Goal: Task Accomplishment & Management: Manage account settings

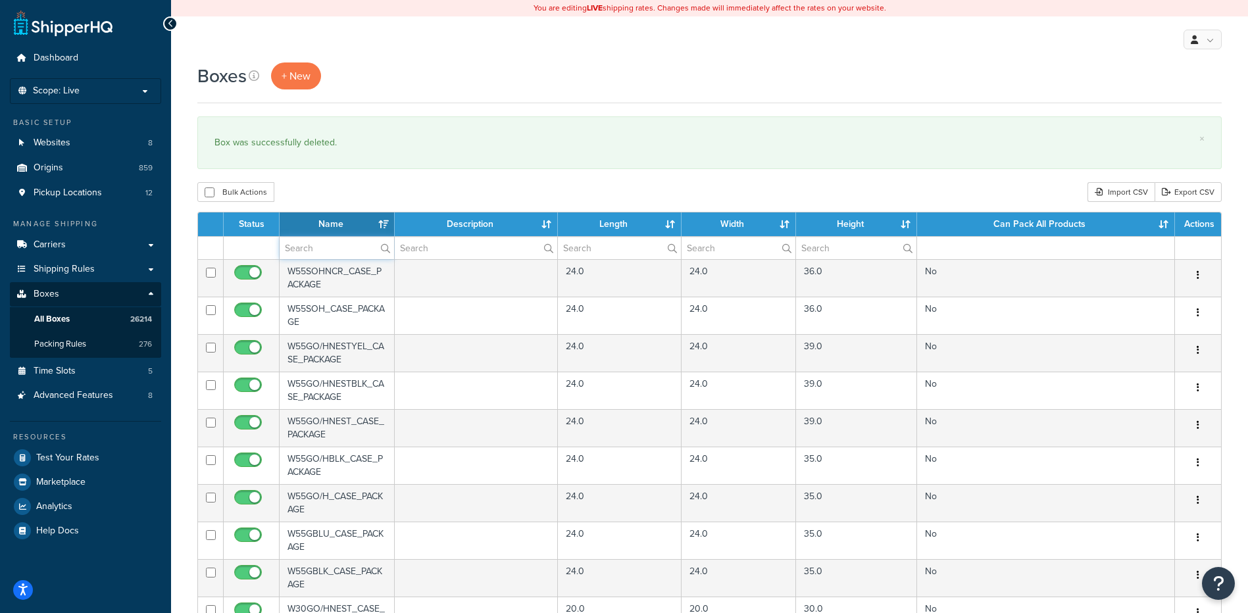
drag, startPoint x: 310, startPoint y: 253, endPoint x: 339, endPoint y: 239, distance: 32.1
click at [310, 253] on input "text" at bounding box center [337, 248] width 114 height 22
paste input "56W57R"
type input "56W57R"
click at [397, 188] on div "Bulk Actions Duplicate Delete Import CSV Export CSV" at bounding box center [709, 192] width 1024 height 20
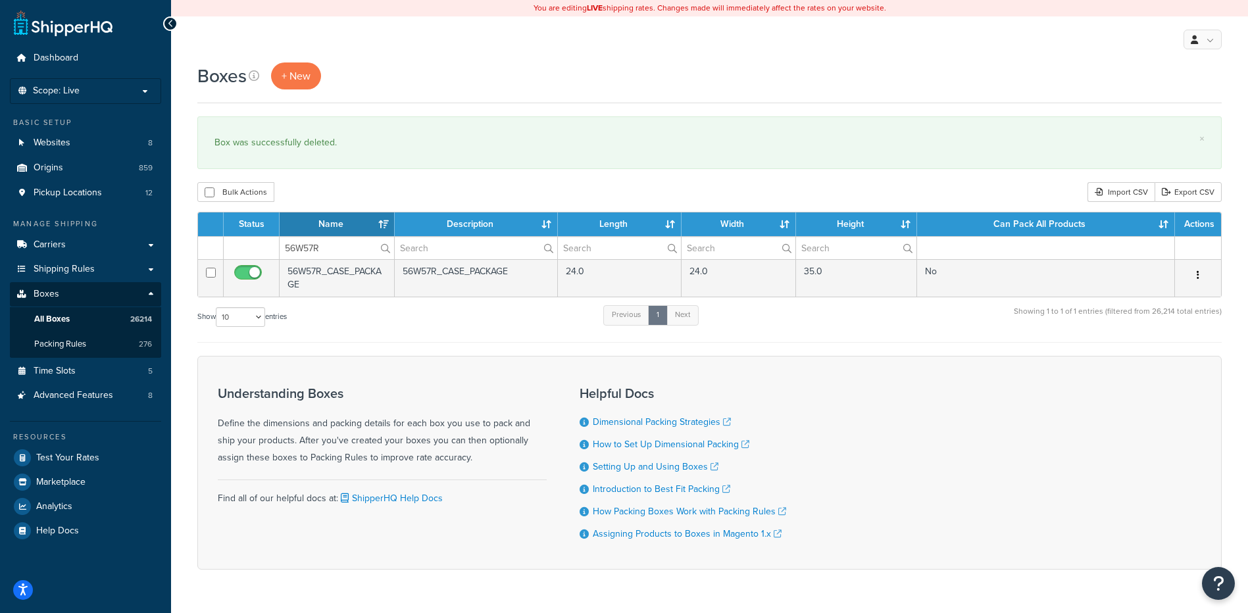
click at [1196, 276] on icon "button" at bounding box center [1197, 274] width 3 height 9
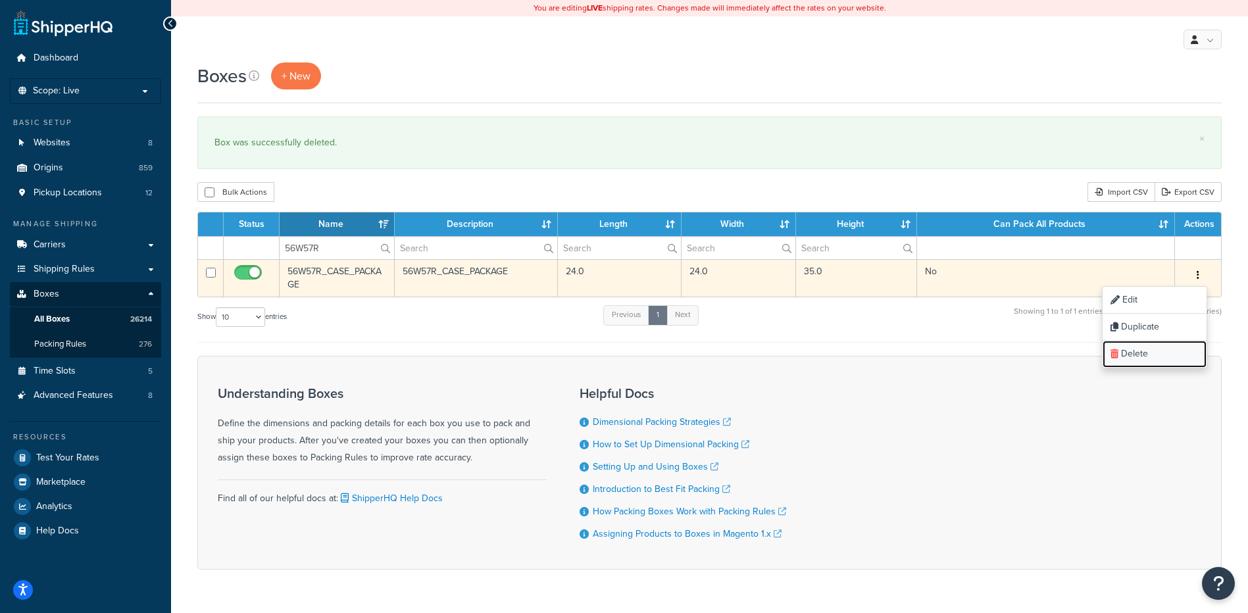
click at [1162, 347] on link "Delete" at bounding box center [1154, 354] width 104 height 27
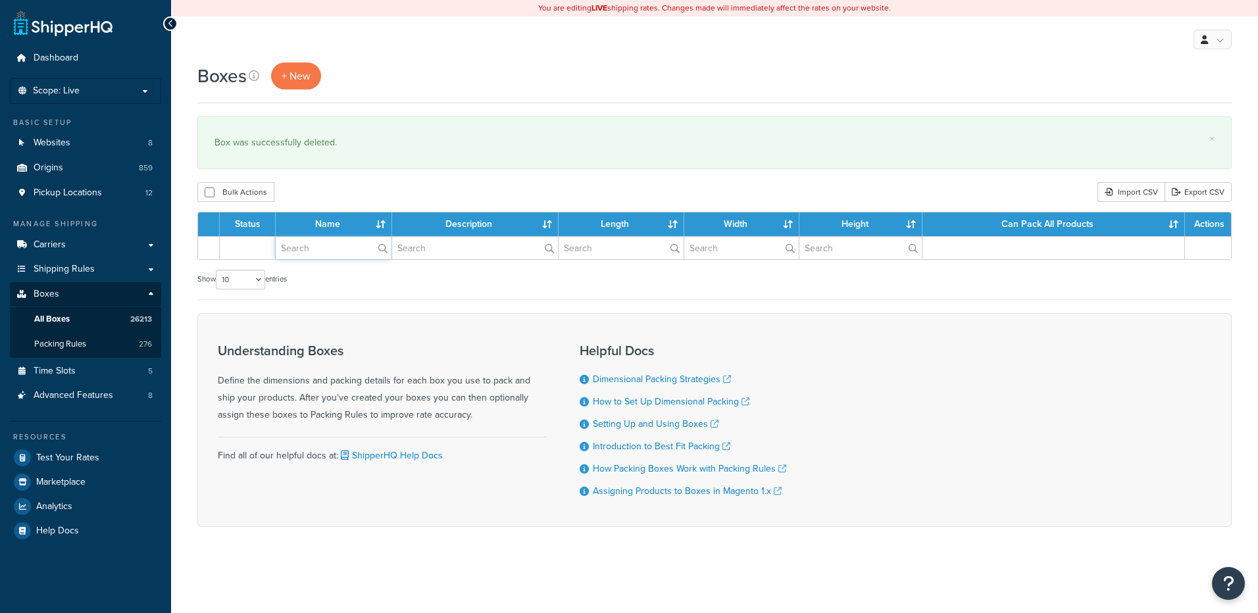
drag, startPoint x: 0, startPoint y: 0, endPoint x: 324, endPoint y: 241, distance: 403.7
click at [322, 250] on input "text" at bounding box center [334, 248] width 116 height 22
paste input "56W58E"
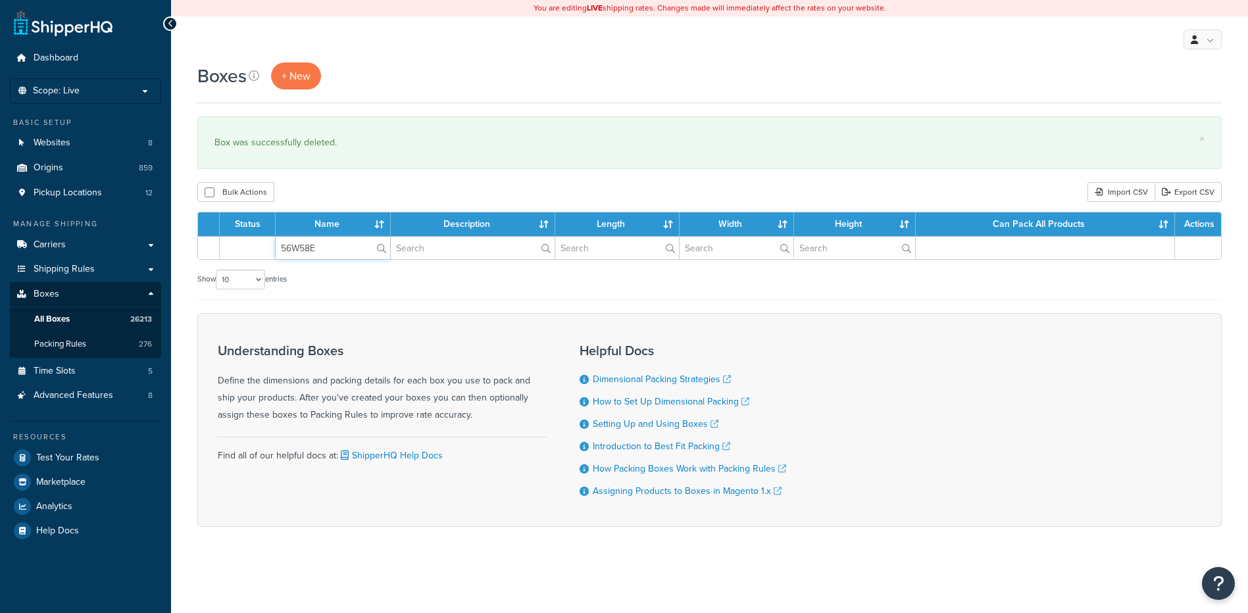
type input "56W58E"
click at [328, 195] on div "Bulk Actions Duplicate [GEOGRAPHIC_DATA] Import CSV Export CSV" at bounding box center [709, 192] width 1024 height 20
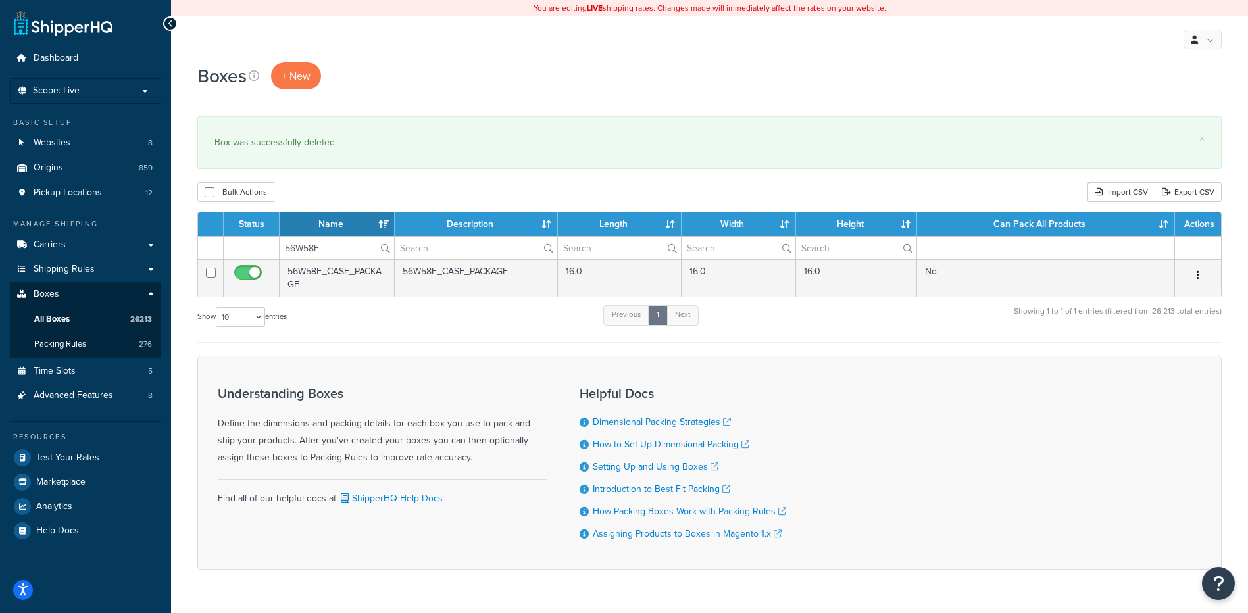
click at [1195, 276] on button "button" at bounding box center [1197, 275] width 18 height 21
click at [1156, 358] on link "Delete" at bounding box center [1154, 354] width 104 height 27
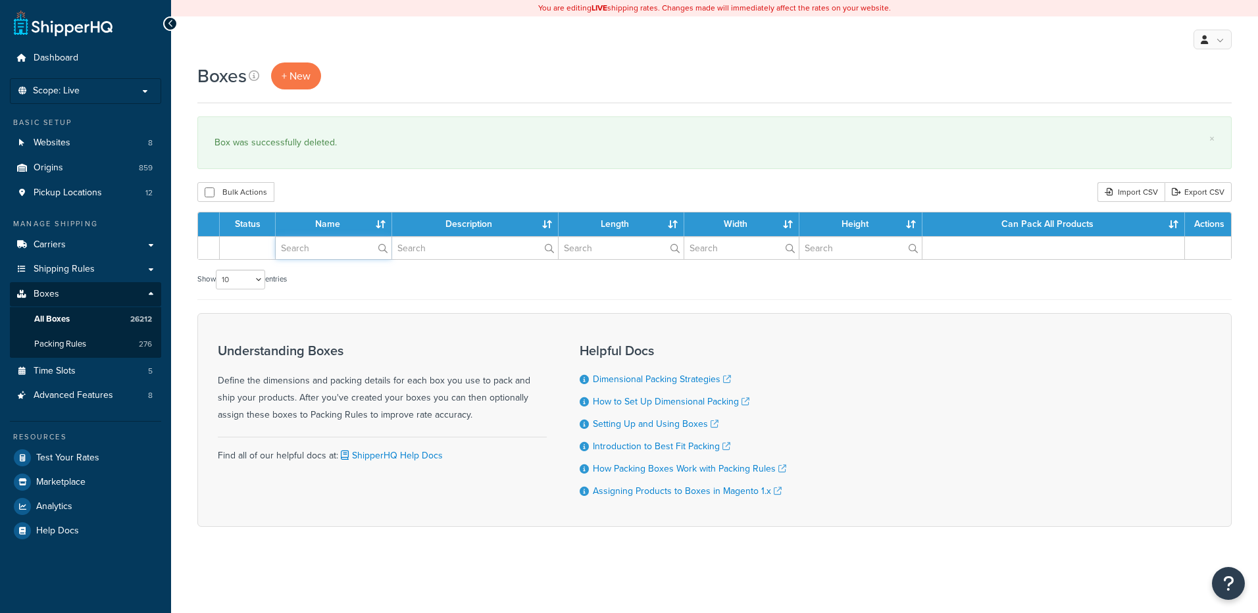
drag, startPoint x: 0, startPoint y: 0, endPoint x: 322, endPoint y: 253, distance: 409.5
click at [322, 253] on input "text" at bounding box center [334, 248] width 116 height 22
paste input "56W5CE"
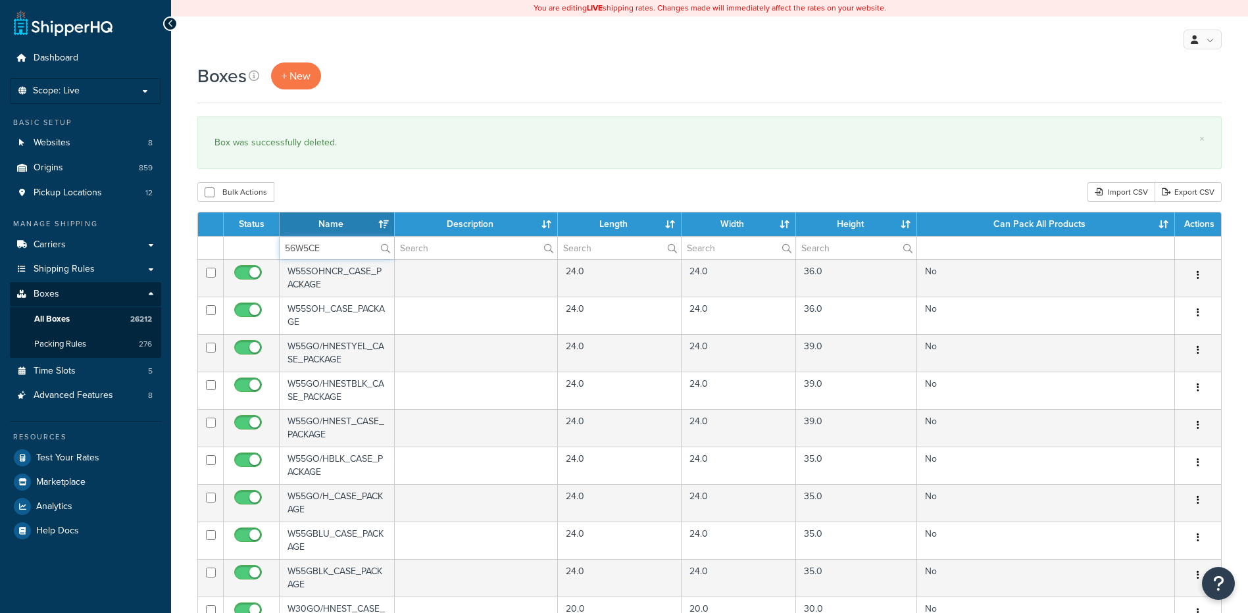
type input "56W5CE"
click at [354, 178] on div "Boxes + New × Box was successfully deleted. Bulk Actions Duplicate Delete Impor…" at bounding box center [709, 507] width 1077 height 891
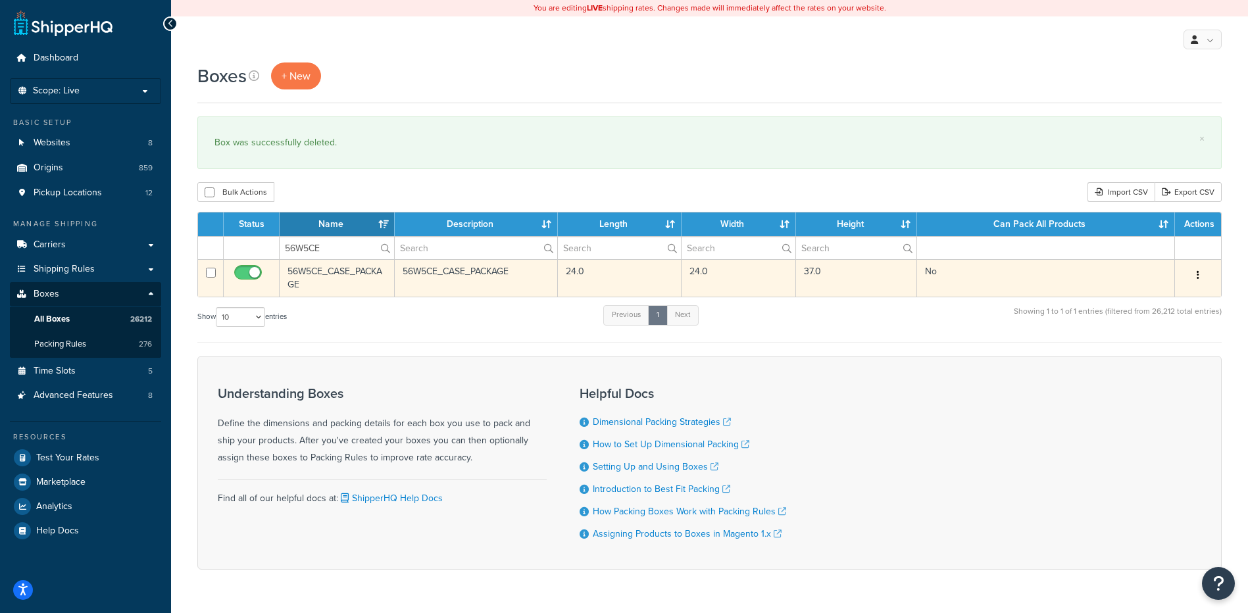
click at [1197, 274] on icon "button" at bounding box center [1197, 274] width 3 height 9
click at [1163, 356] on link "Delete" at bounding box center [1154, 354] width 104 height 27
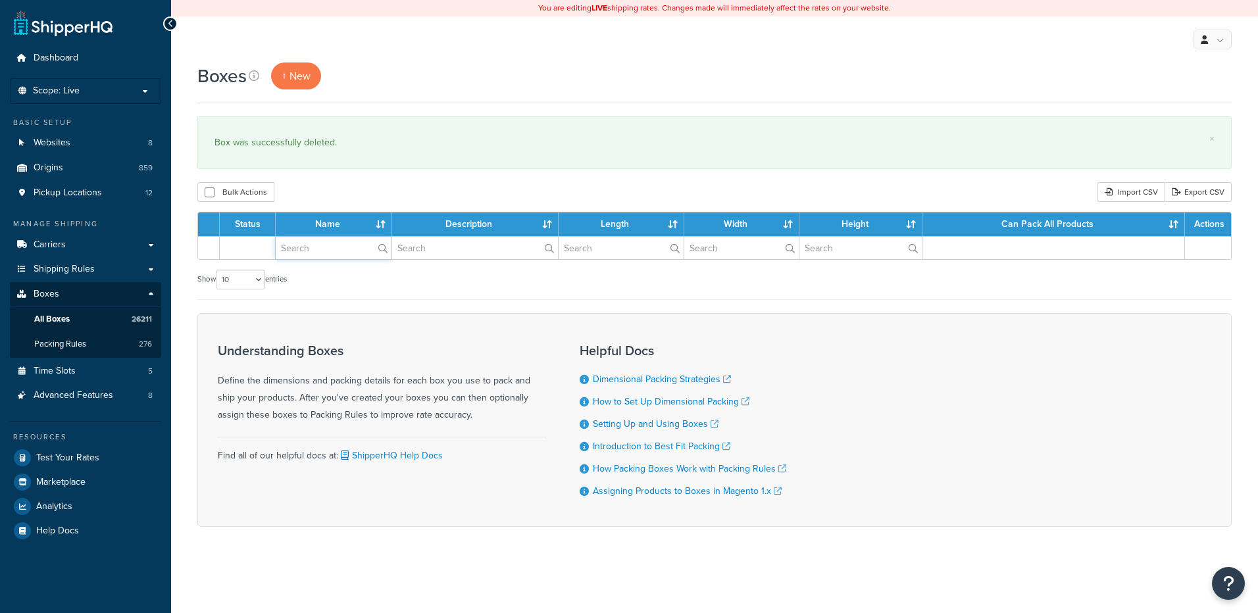
drag, startPoint x: 0, startPoint y: 0, endPoint x: 300, endPoint y: 253, distance: 392.1
click at [300, 253] on input "text" at bounding box center [334, 248] width 116 height 22
paste input "56W5CG"
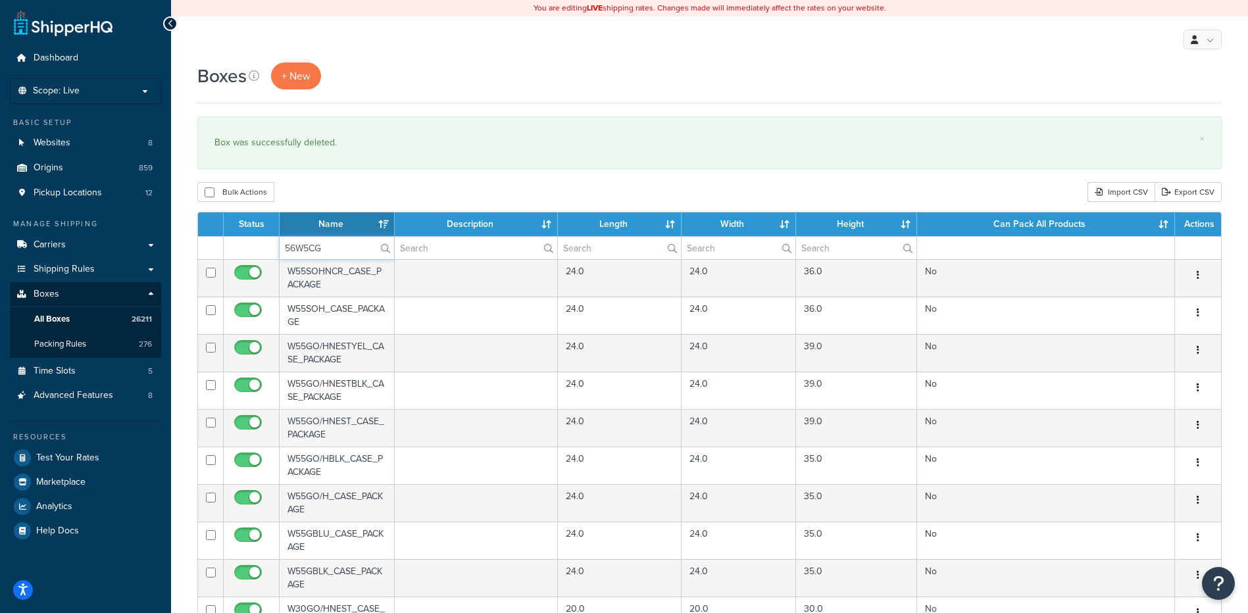
type input "56W5CG"
click at [339, 197] on div "Bulk Actions Duplicate [GEOGRAPHIC_DATA] Import CSV Export CSV" at bounding box center [709, 192] width 1024 height 20
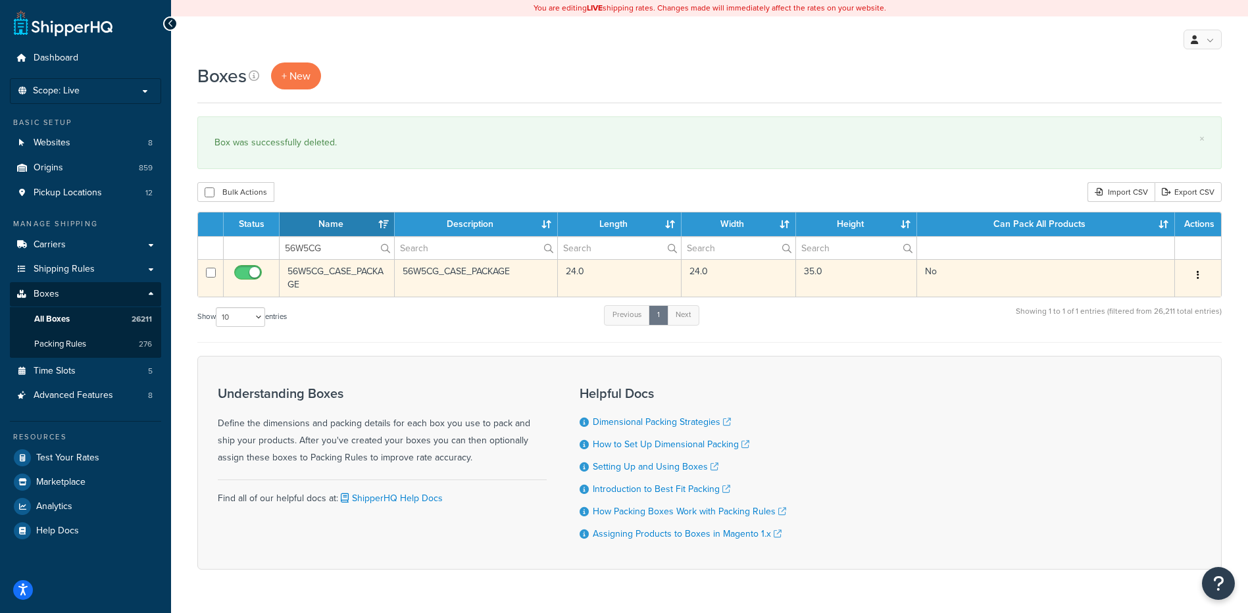
click at [1202, 276] on button "button" at bounding box center [1197, 275] width 18 height 21
click at [1171, 348] on link "Delete" at bounding box center [1154, 354] width 104 height 27
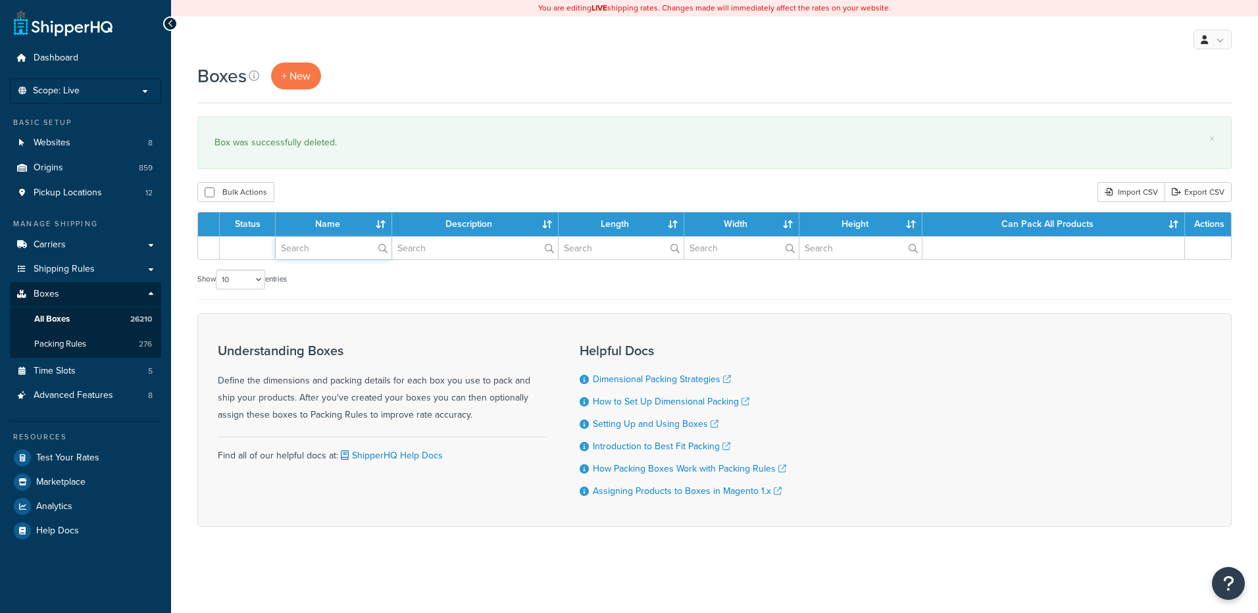
drag, startPoint x: 0, startPoint y: 0, endPoint x: 306, endPoint y: 249, distance: 394.6
click at [306, 249] on input "text" at bounding box center [334, 248] width 116 height 22
paste input "56W61E"
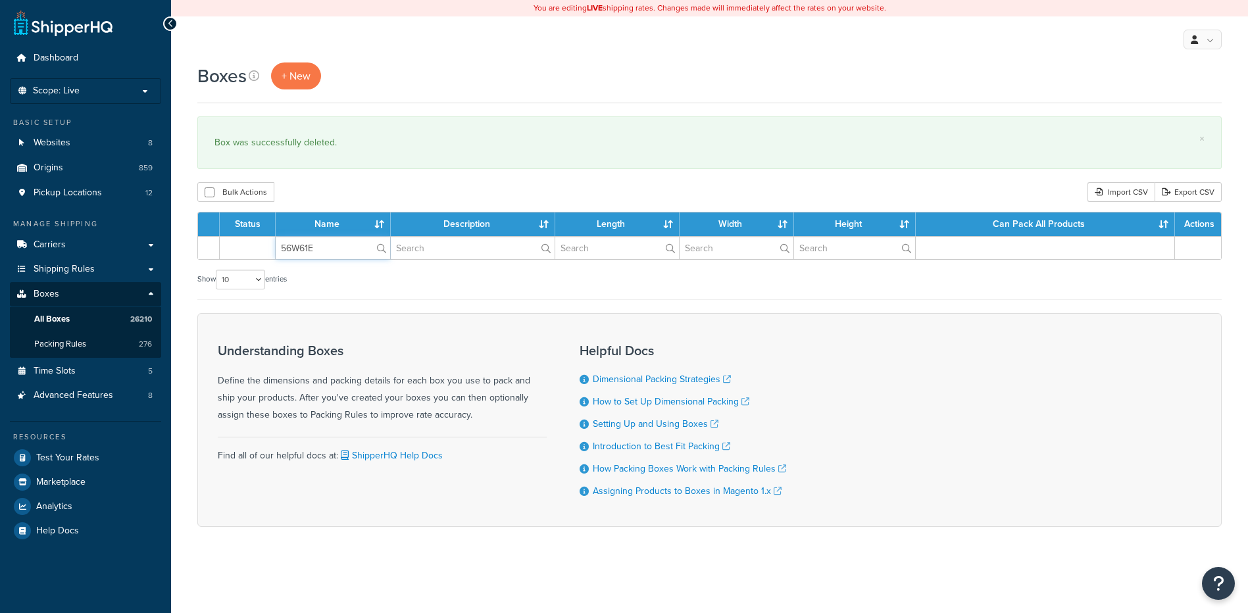
type input "56W61E"
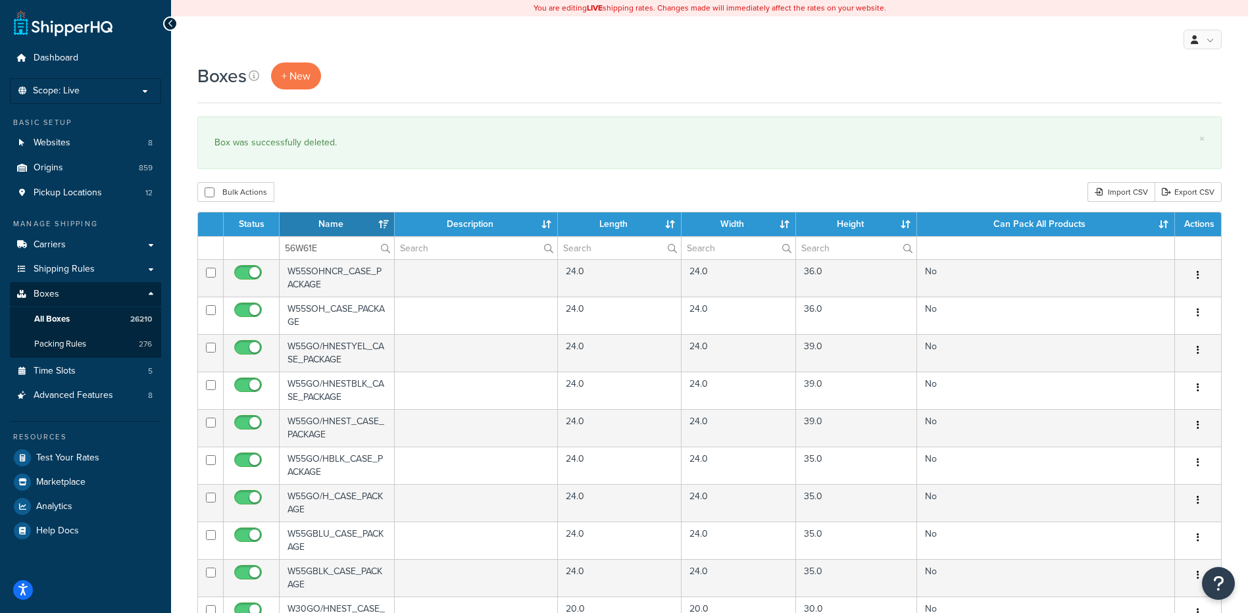
click at [335, 182] on div "Boxes + New × Box was successfully deleted. Bulk Actions Duplicate Delete Impor…" at bounding box center [709, 507] width 1077 height 891
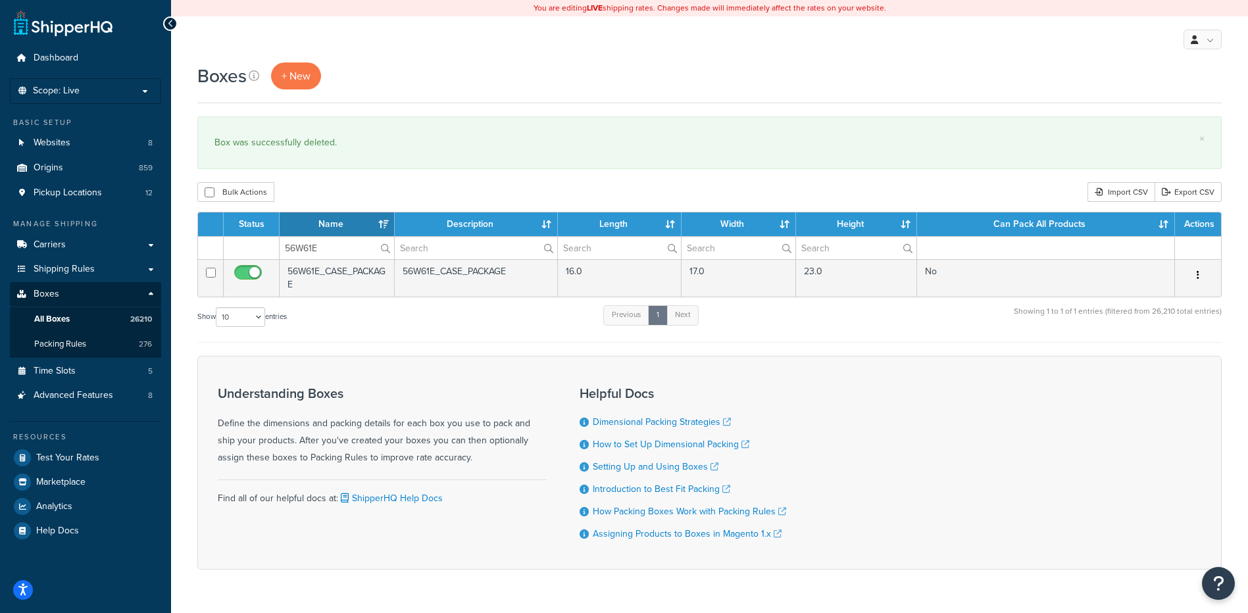
click at [1200, 272] on button "button" at bounding box center [1197, 275] width 18 height 21
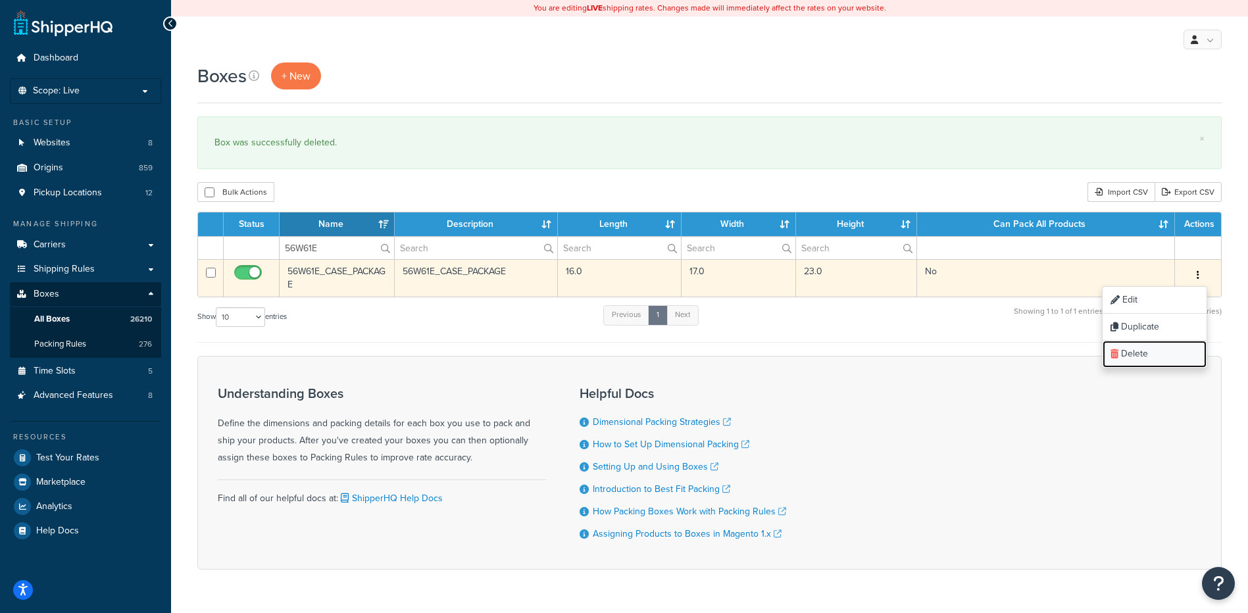
click at [1170, 349] on link "Delete" at bounding box center [1154, 354] width 104 height 27
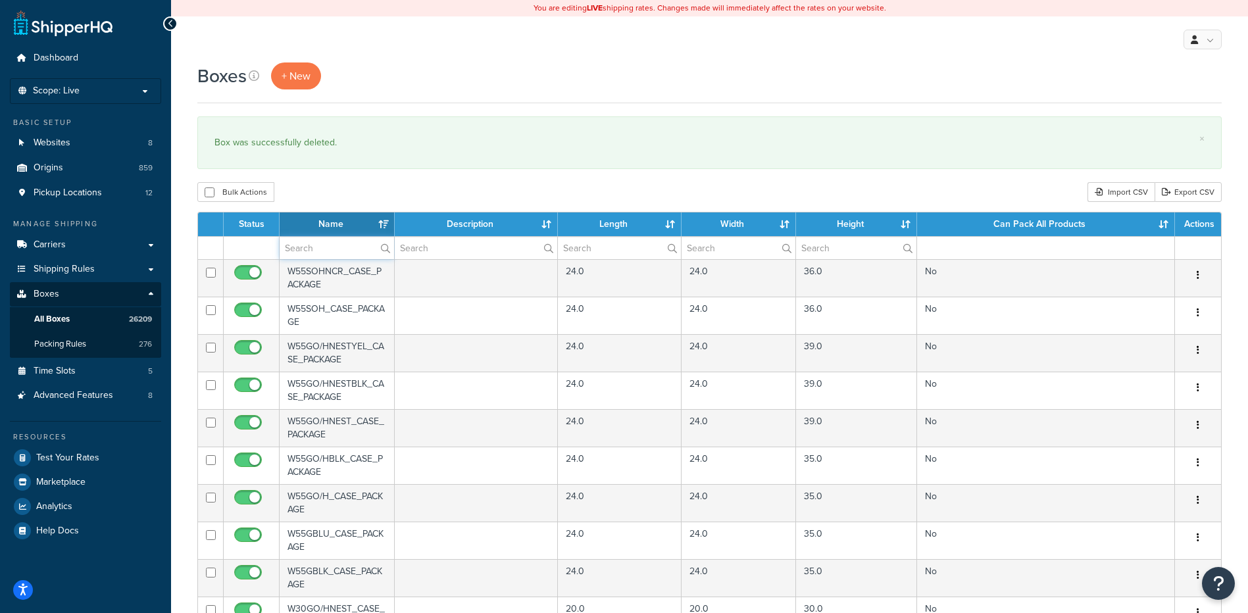
click at [314, 249] on input "text" at bounding box center [337, 248] width 114 height 22
paste input "56WBOX"
type input "56WBOX"
click at [364, 183] on div "Bulk Actions Duplicate [GEOGRAPHIC_DATA] Import CSV Export CSV" at bounding box center [709, 192] width 1024 height 20
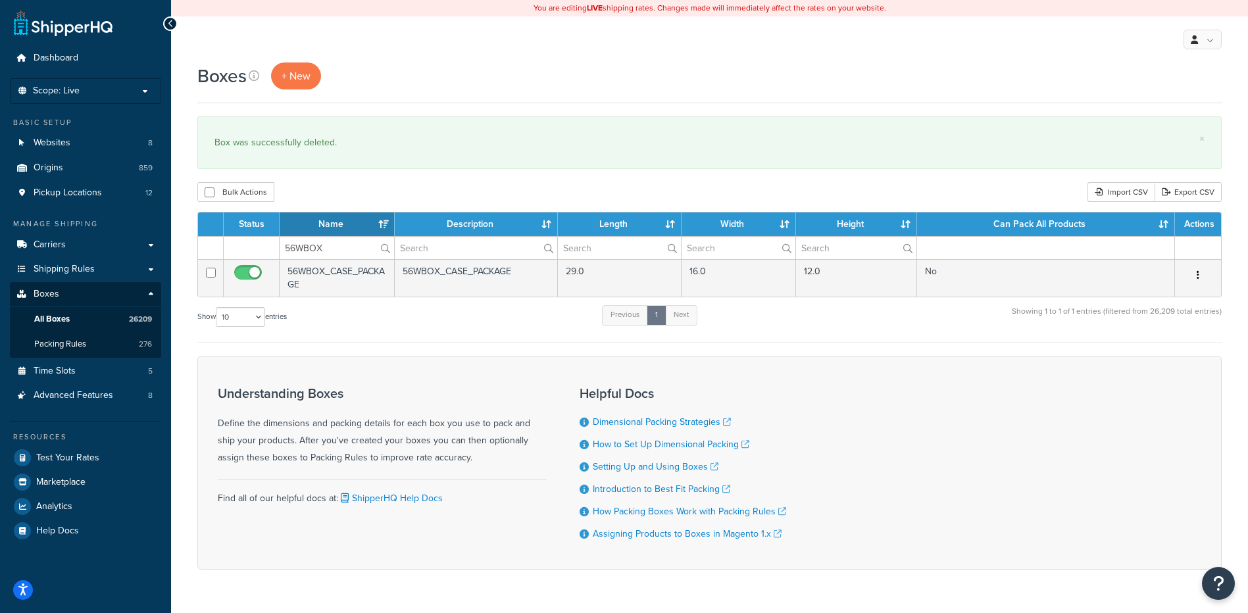
click at [1198, 274] on icon "button" at bounding box center [1197, 274] width 3 height 9
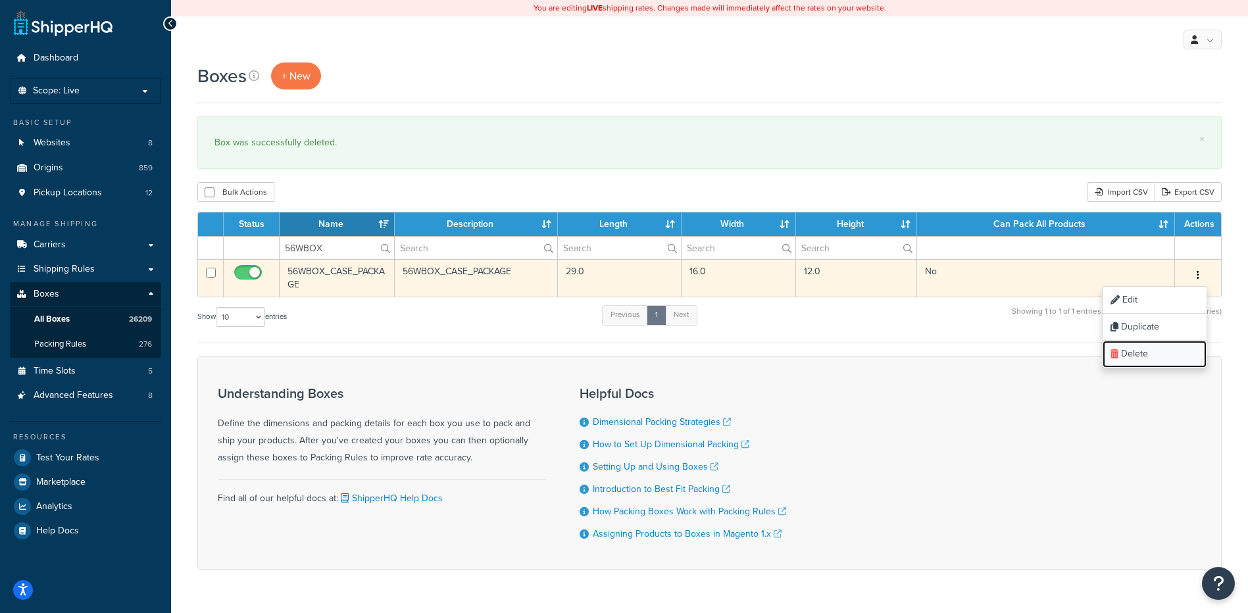
click at [1167, 363] on link "Delete" at bounding box center [1154, 354] width 104 height 27
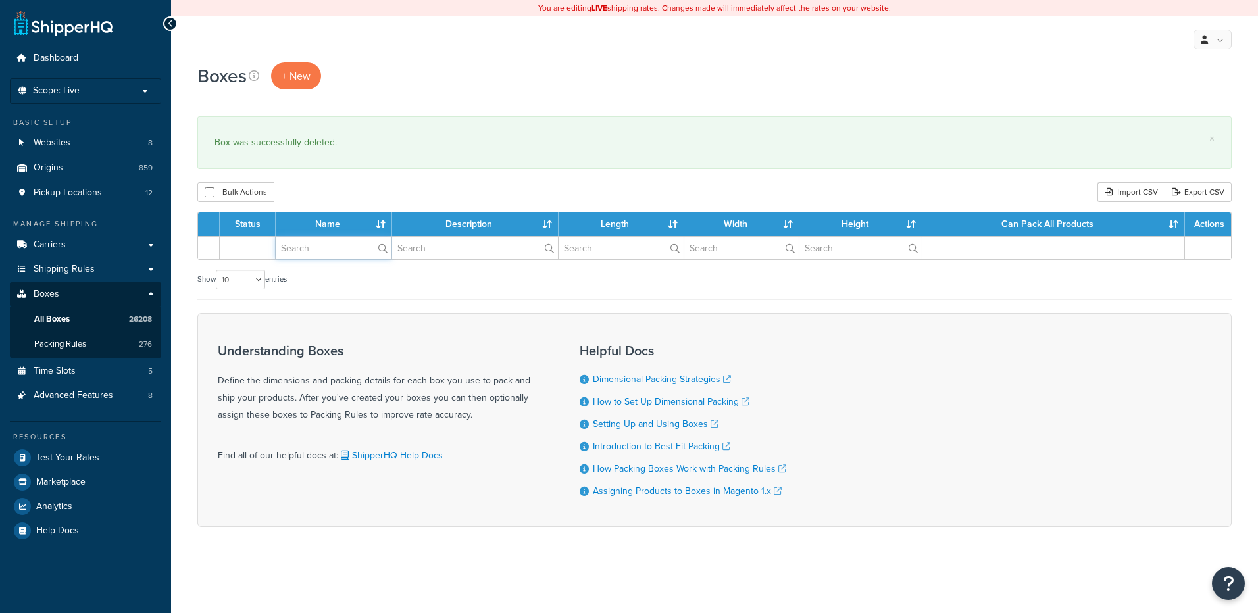
drag, startPoint x: 0, startPoint y: 0, endPoint x: 295, endPoint y: 247, distance: 384.7
click at [295, 247] on input "text" at bounding box center [334, 248] width 116 height 22
paste input "56WECP"
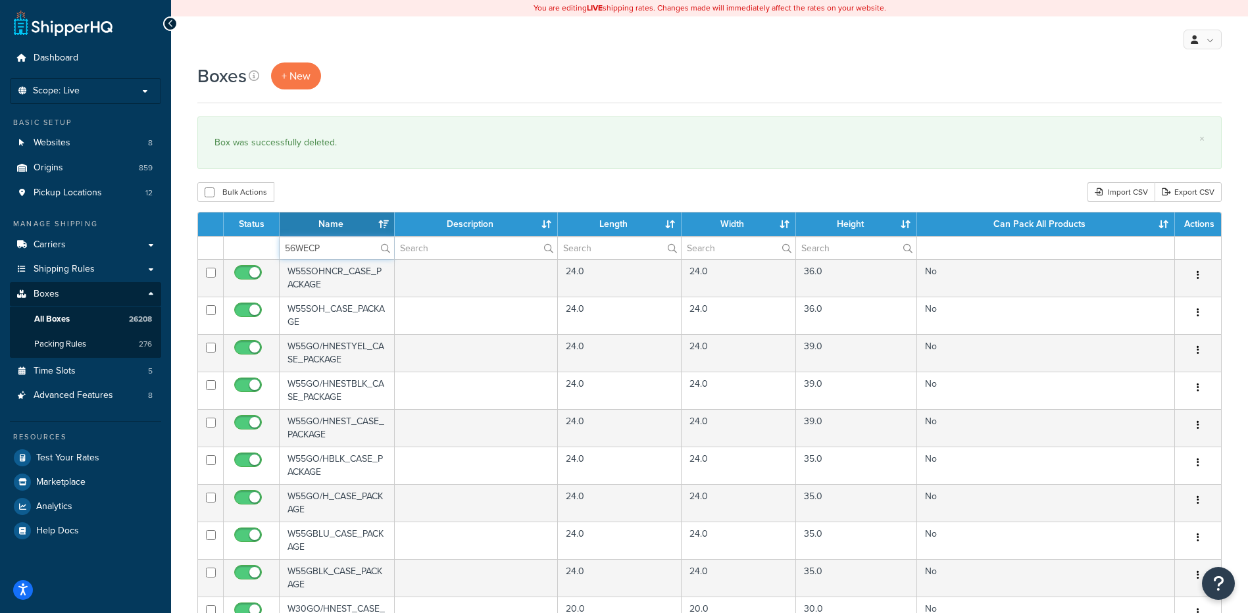
type input "56WECP"
click at [337, 176] on div "Boxes + New × Box was successfully deleted. Bulk Actions Duplicate [GEOGRAPHIC_…" at bounding box center [709, 507] width 1077 height 891
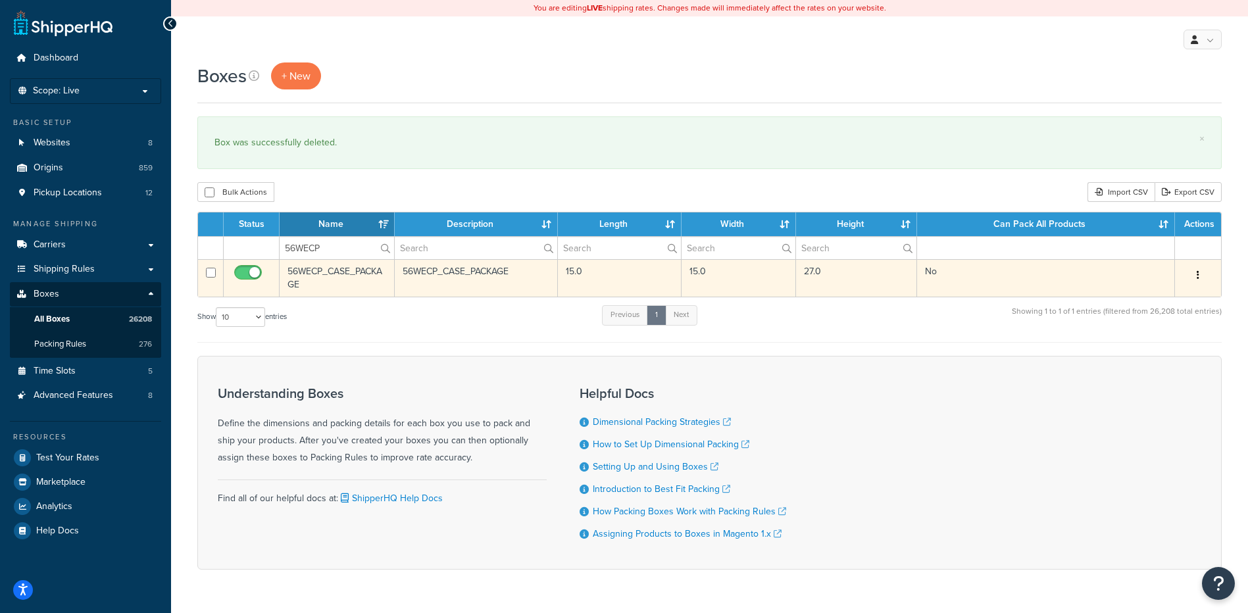
click at [1199, 276] on button "button" at bounding box center [1197, 275] width 18 height 21
click at [1171, 349] on link "Delete" at bounding box center [1154, 354] width 104 height 27
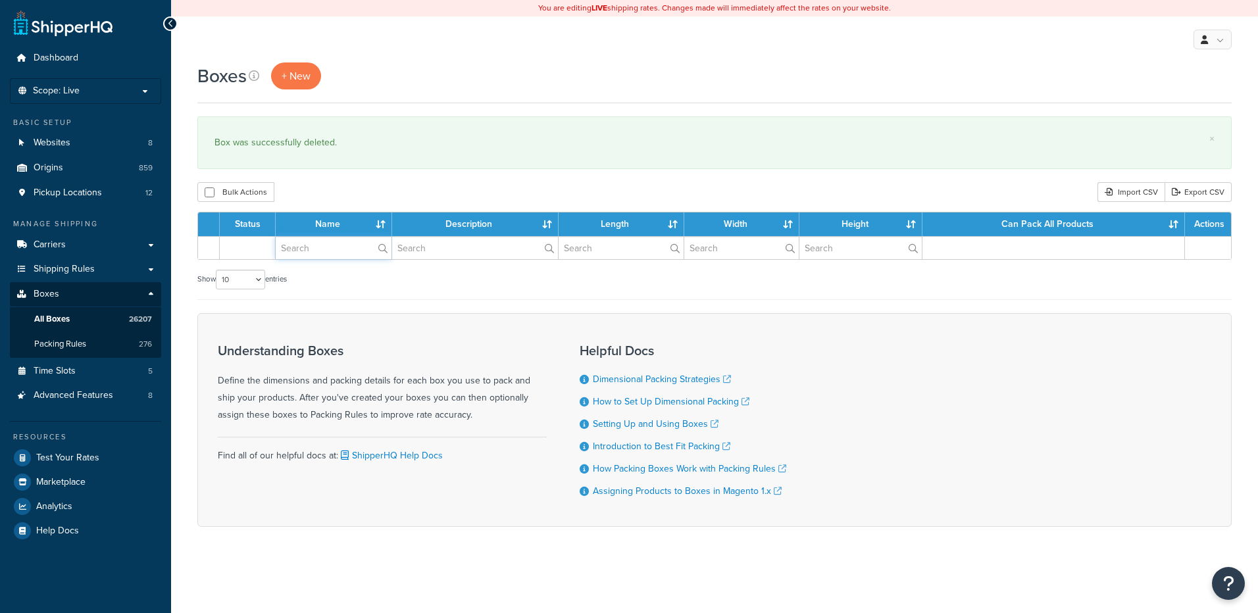
drag, startPoint x: 0, startPoint y: 0, endPoint x: 318, endPoint y: 230, distance: 392.8
click at [307, 254] on input "text" at bounding box center [334, 248] width 116 height 22
paste input "56WESB"
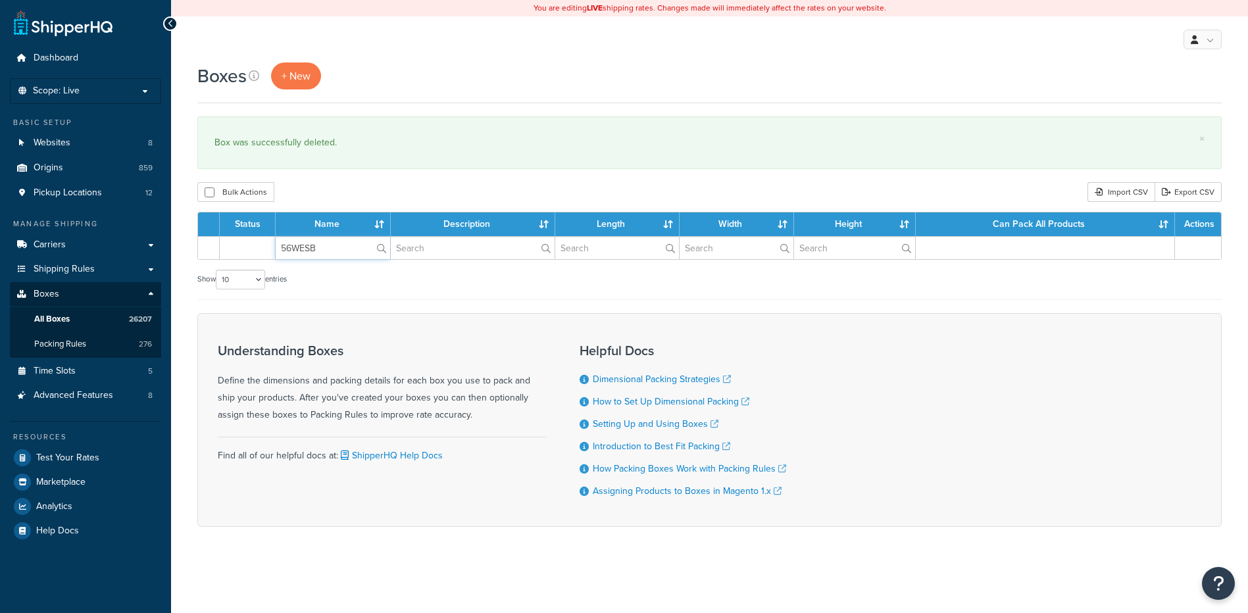
type input "56WESB"
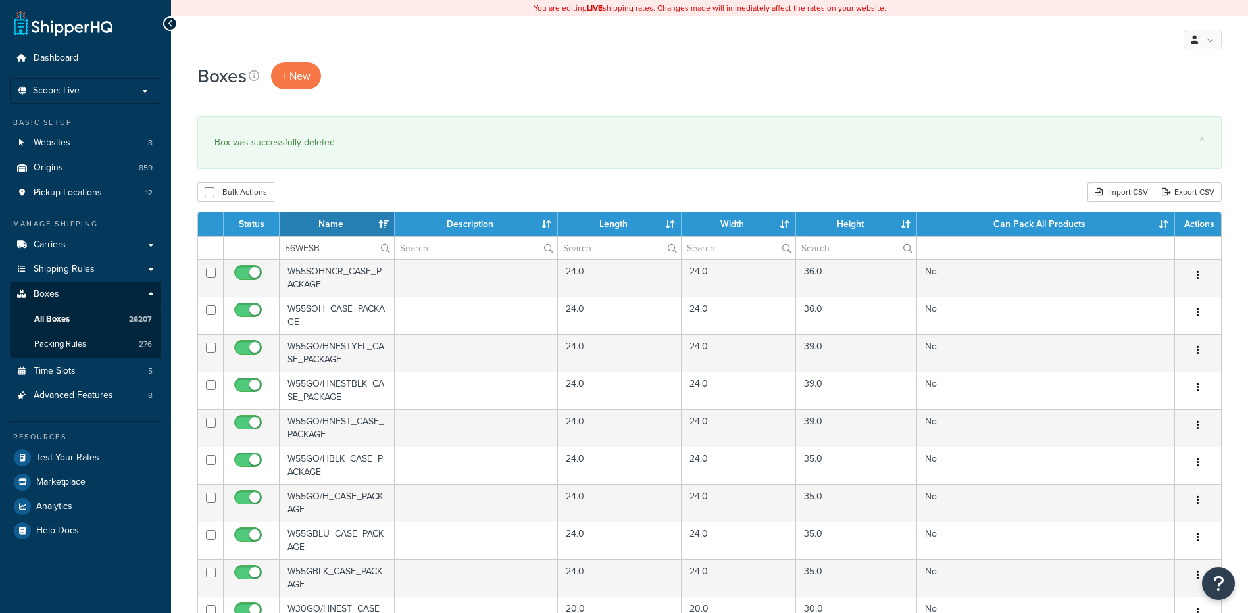
click at [337, 189] on div "Bulk Actions Duplicate Delete Import CSV Export CSV" at bounding box center [709, 192] width 1024 height 20
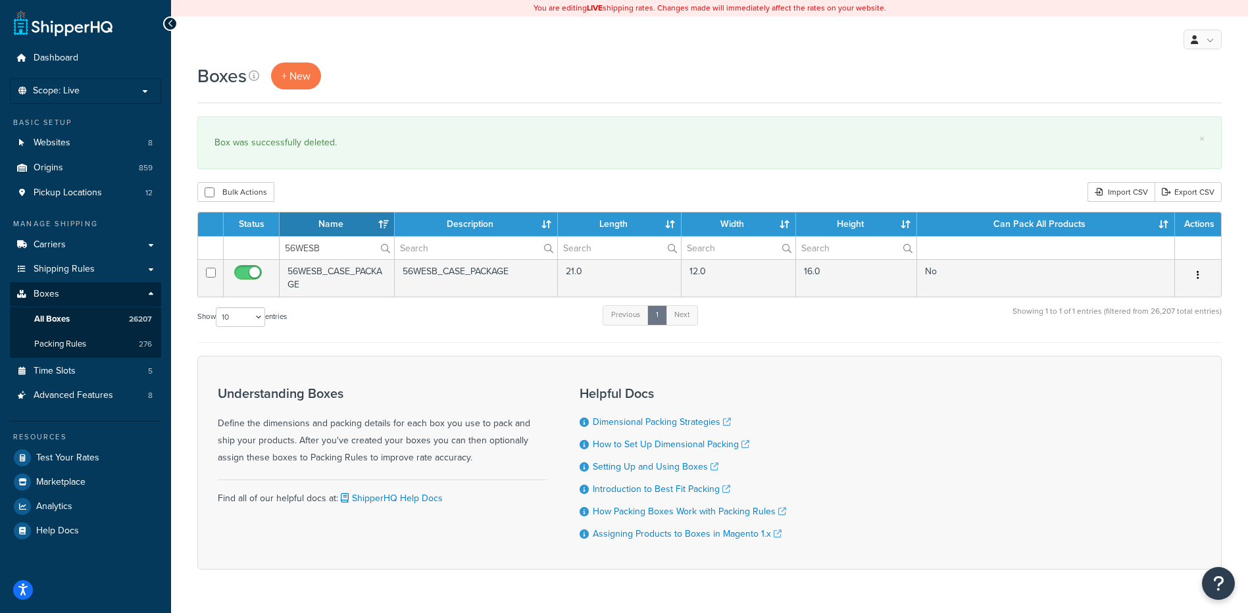
click at [1197, 274] on icon "button" at bounding box center [1197, 274] width 3 height 9
click at [1162, 351] on link "Delete" at bounding box center [1154, 354] width 104 height 27
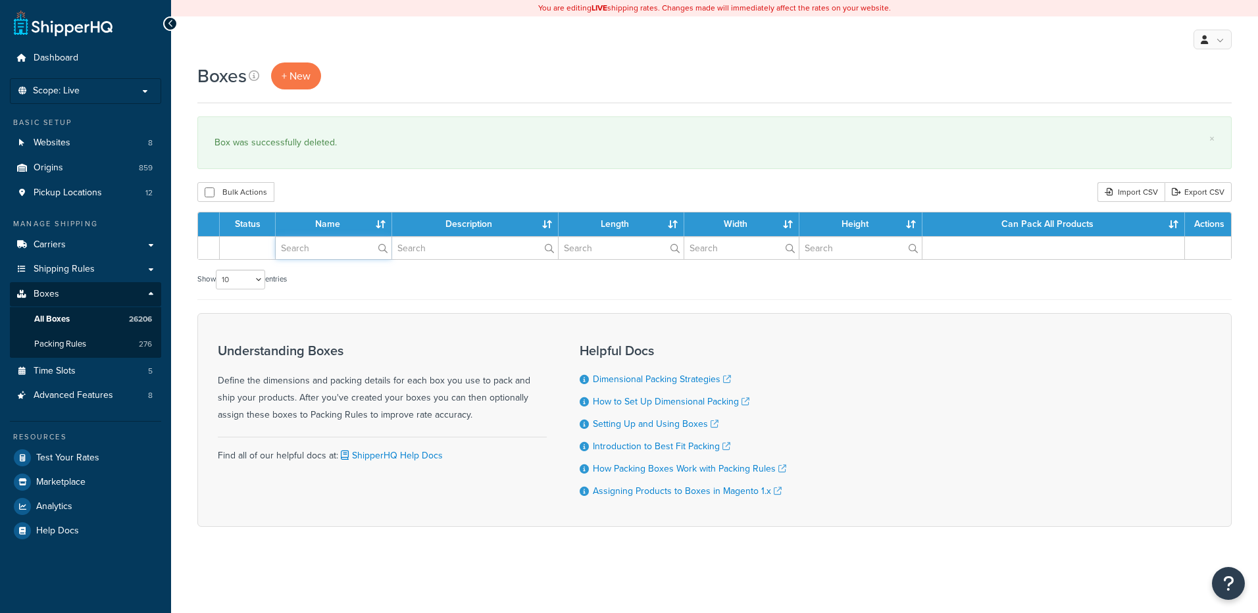
drag, startPoint x: 0, startPoint y: 0, endPoint x: 314, endPoint y: 255, distance: 404.5
click at [314, 255] on input "text" at bounding box center [334, 248] width 116 height 22
paste input "56WESY"
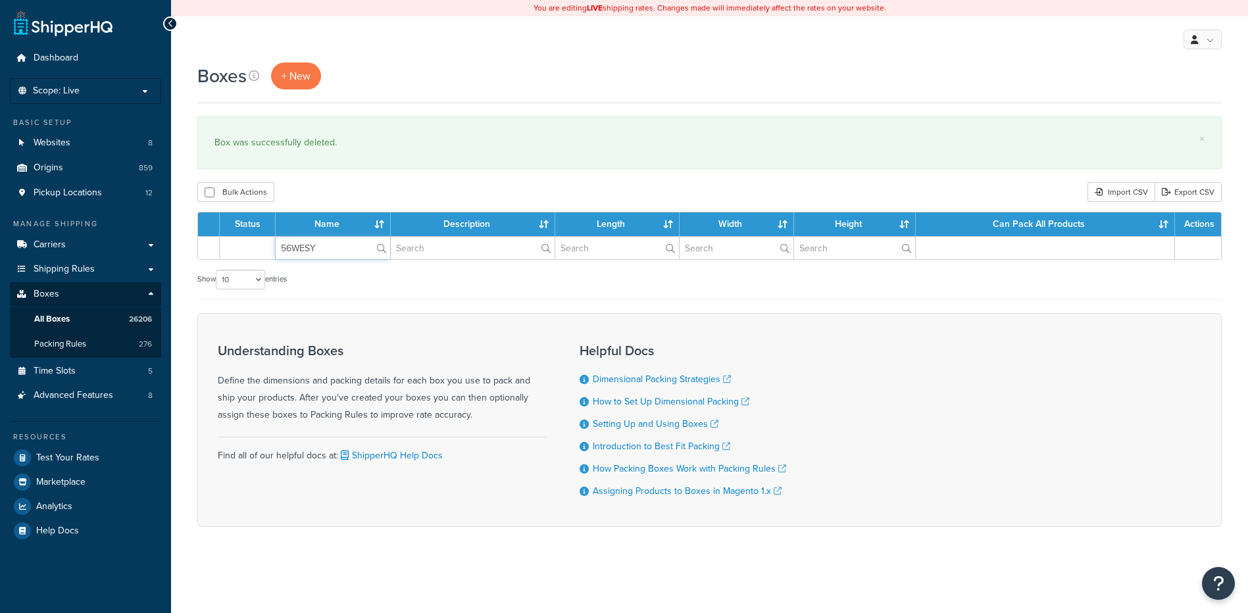
type input "56WESY"
click at [368, 179] on div "Boxes + New × Box was successfully deleted. Bulk Actions Duplicate [GEOGRAPHIC_…" at bounding box center [709, 317] width 1077 height 510
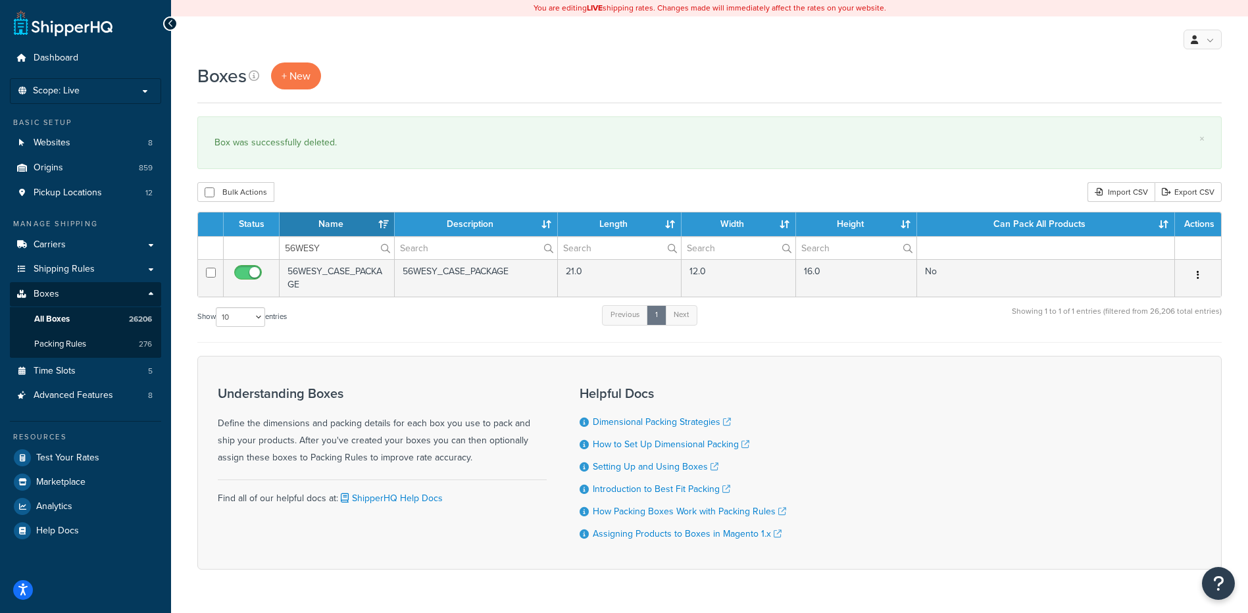
click at [1198, 272] on icon "button" at bounding box center [1197, 274] width 3 height 9
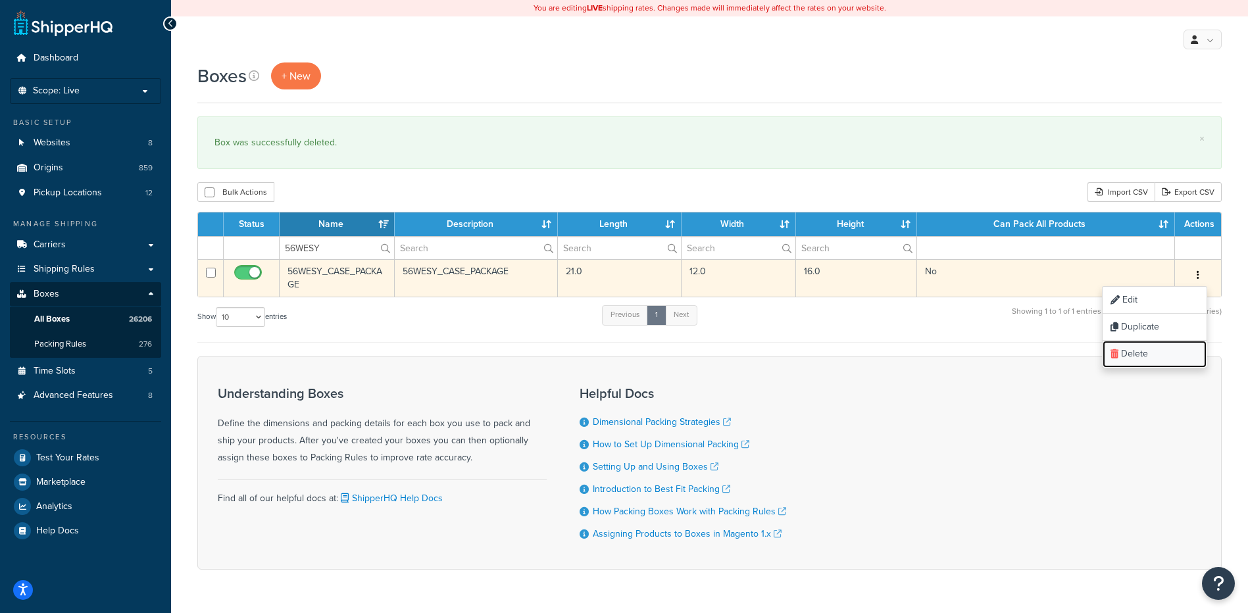
click at [1150, 364] on link "Delete" at bounding box center [1154, 354] width 104 height 27
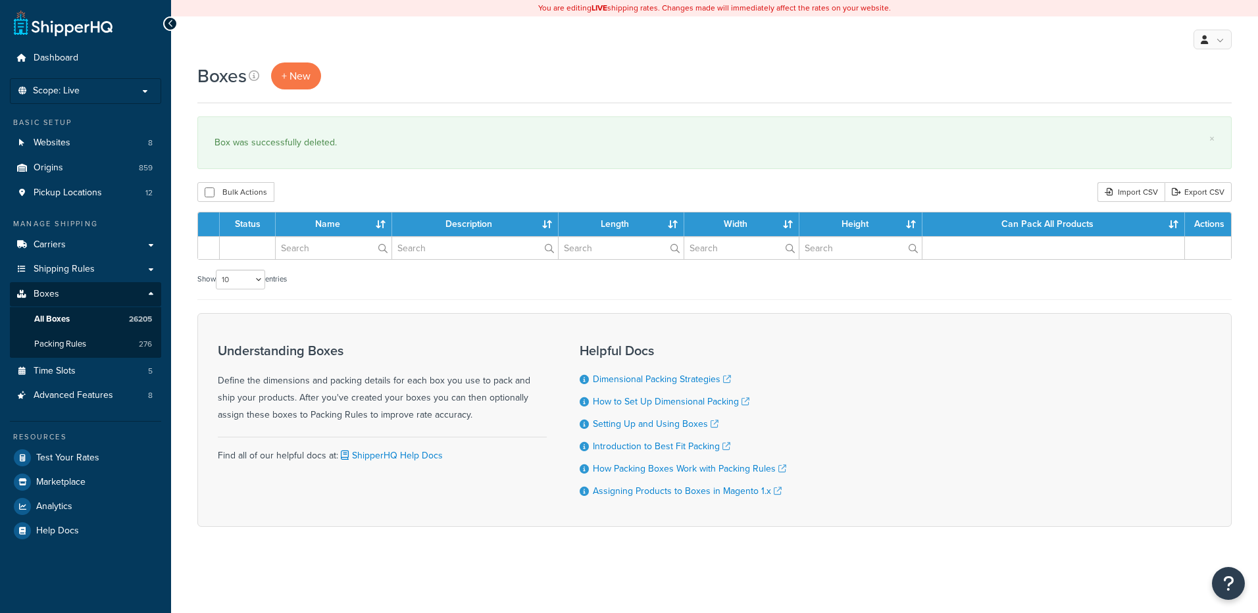
click at [332, 252] on input "text" at bounding box center [334, 248] width 116 height 22
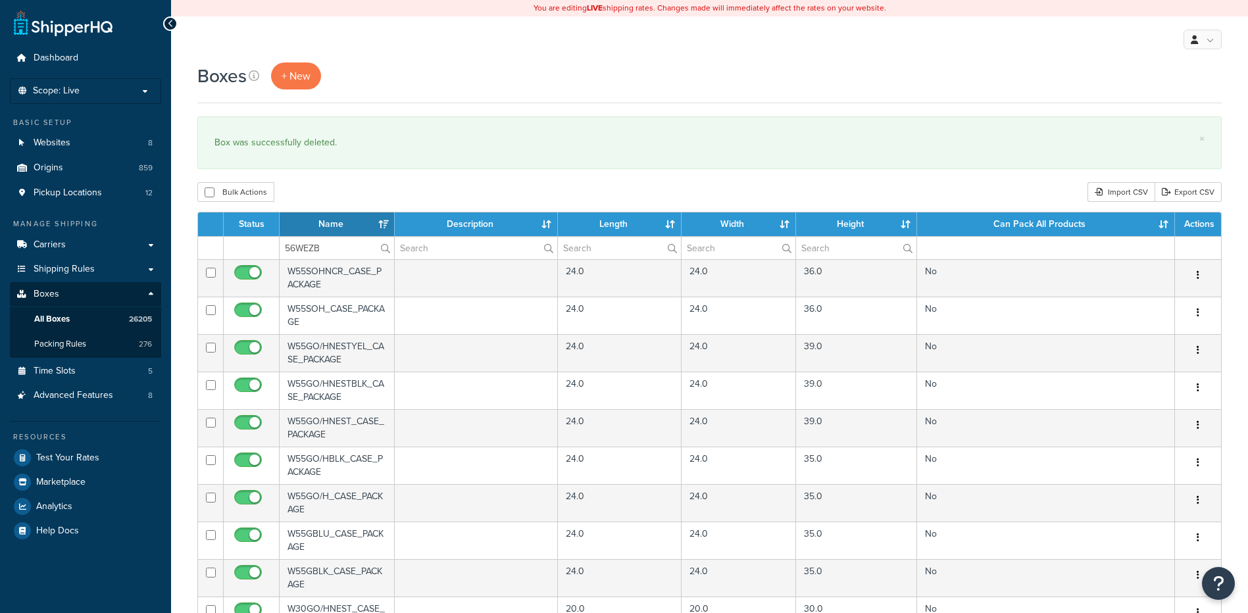
type input "56WEZB"
click at [353, 178] on div "Boxes + New × Box was successfully deleted. Bulk Actions Duplicate [GEOGRAPHIC_…" at bounding box center [709, 507] width 1077 height 891
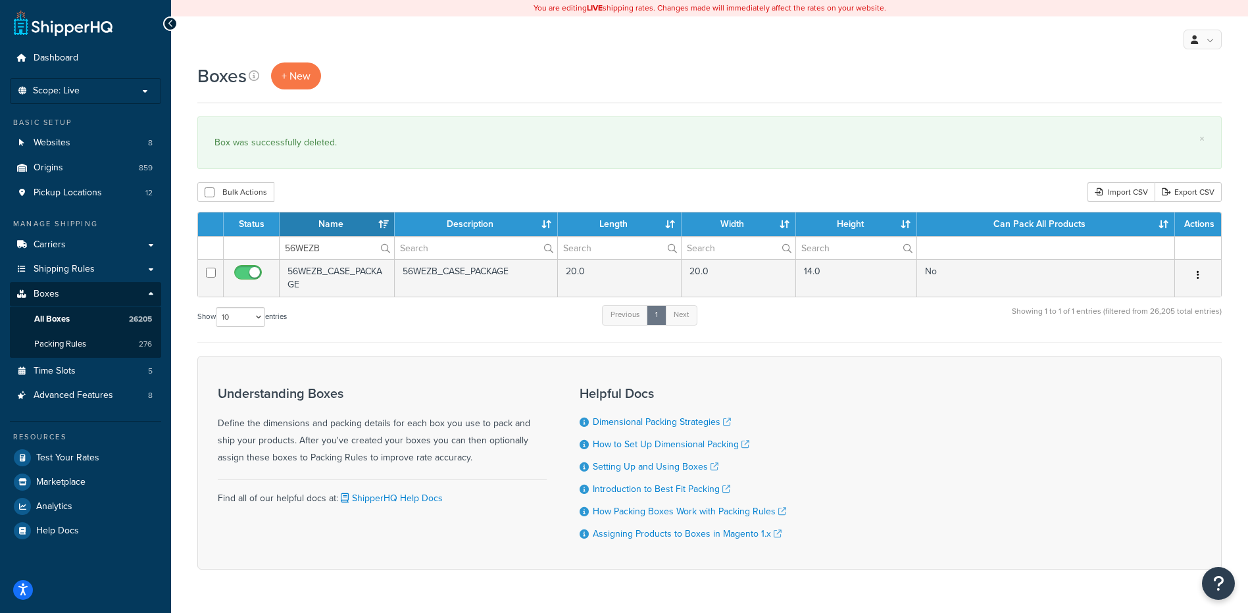
click at [1200, 276] on button "button" at bounding box center [1197, 275] width 18 height 21
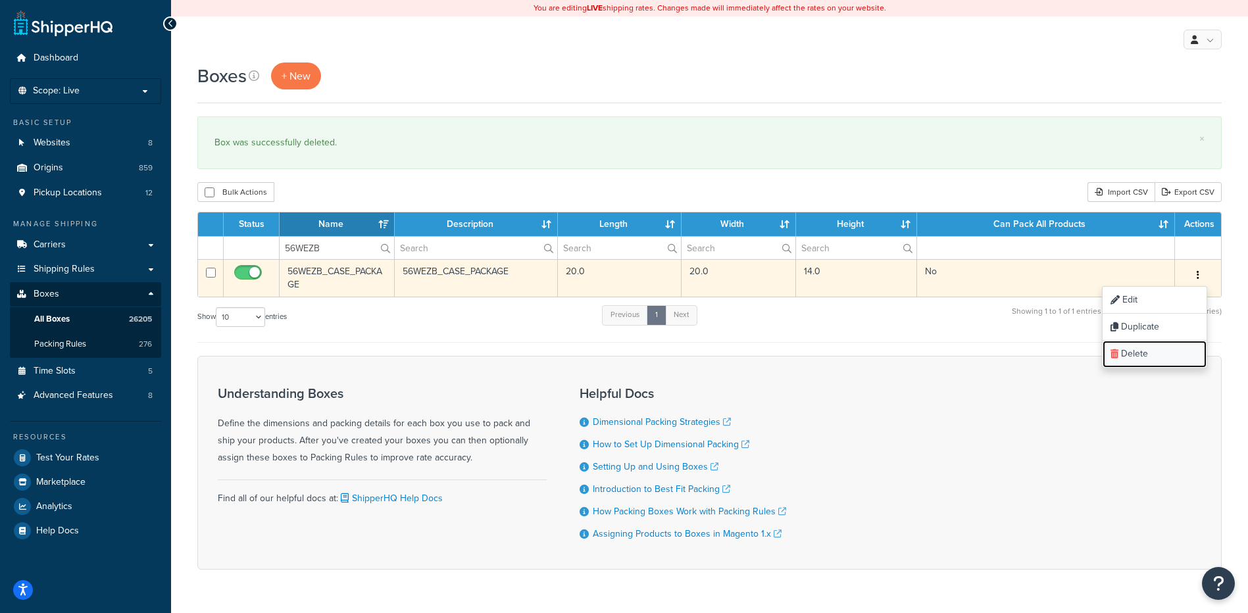
click at [1175, 356] on link "Delete" at bounding box center [1154, 354] width 104 height 27
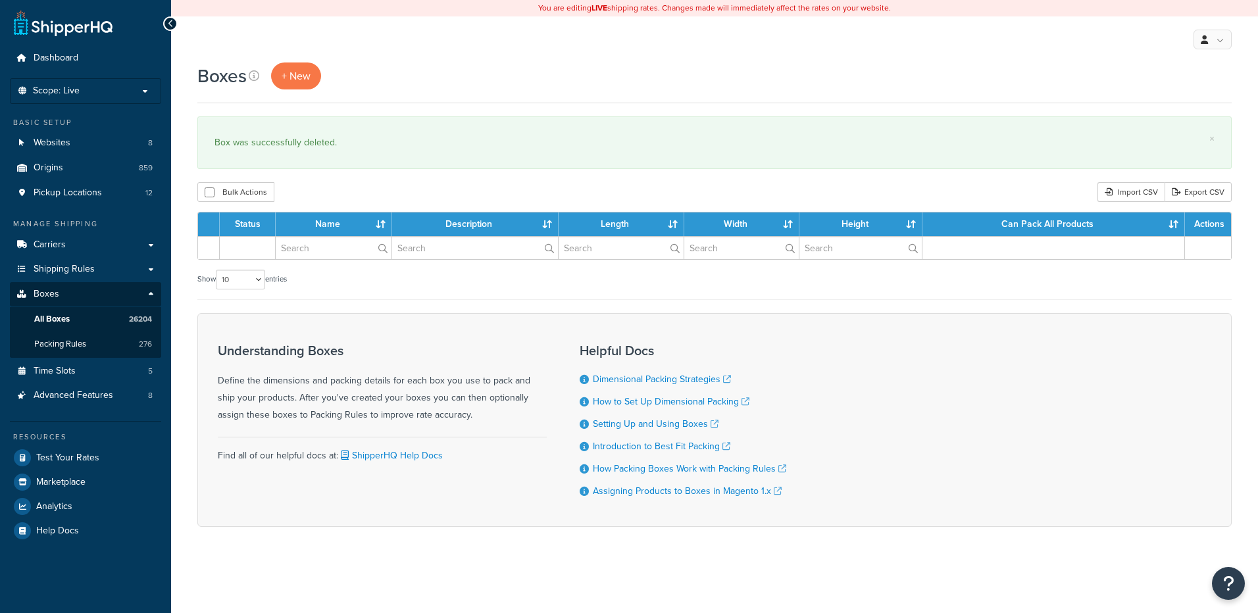
click at [330, 250] on input "text" at bounding box center [334, 248] width 116 height 22
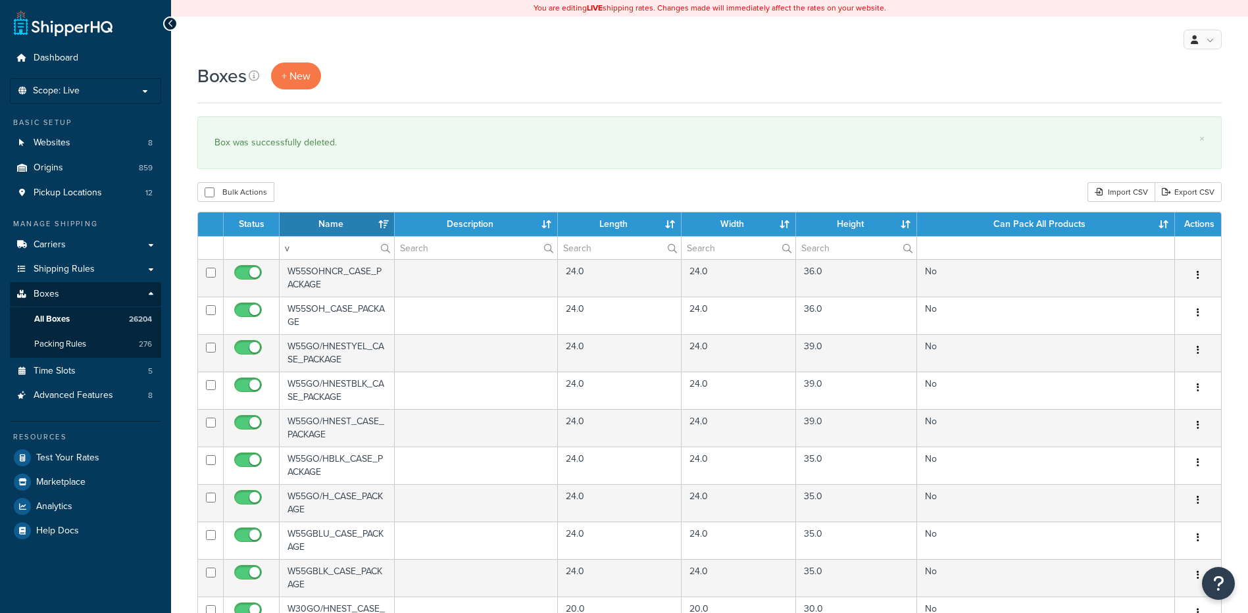
click at [343, 191] on div "Bulk Actions Duplicate [GEOGRAPHIC_DATA] Import CSV Export CSV" at bounding box center [709, 192] width 1024 height 20
drag, startPoint x: 311, startPoint y: 252, endPoint x: 239, endPoint y: 233, distance: 74.2
click at [239, 233] on table "Status Name Description Length Width Height Can Pack All Products Actions v W55…" at bounding box center [709, 423] width 1024 height 423
paste input "56WFSR"
type input "56WFSR"
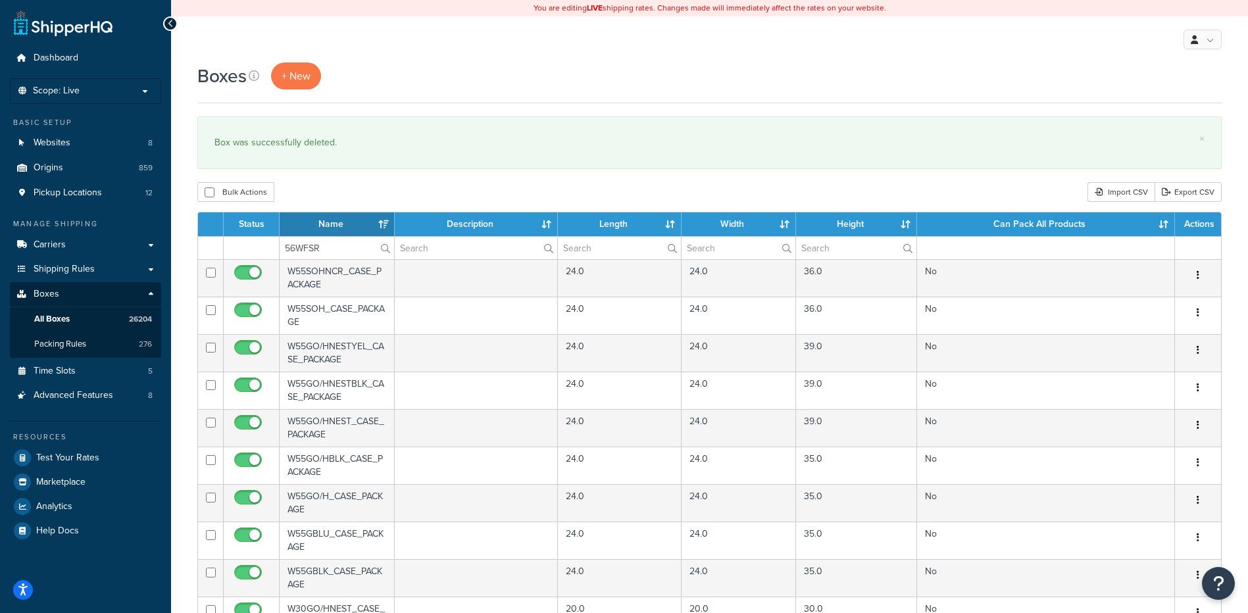
click at [351, 183] on div "Bulk Actions Duplicate [GEOGRAPHIC_DATA] Import CSV Export CSV" at bounding box center [709, 192] width 1024 height 20
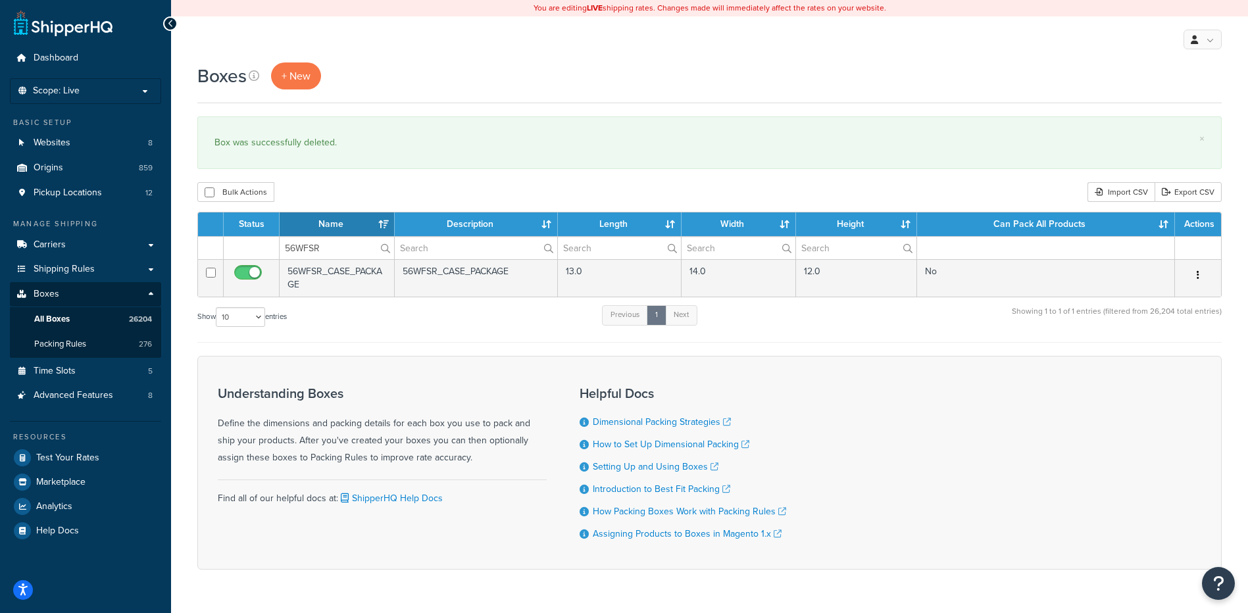
click at [1201, 275] on button "button" at bounding box center [1197, 275] width 18 height 21
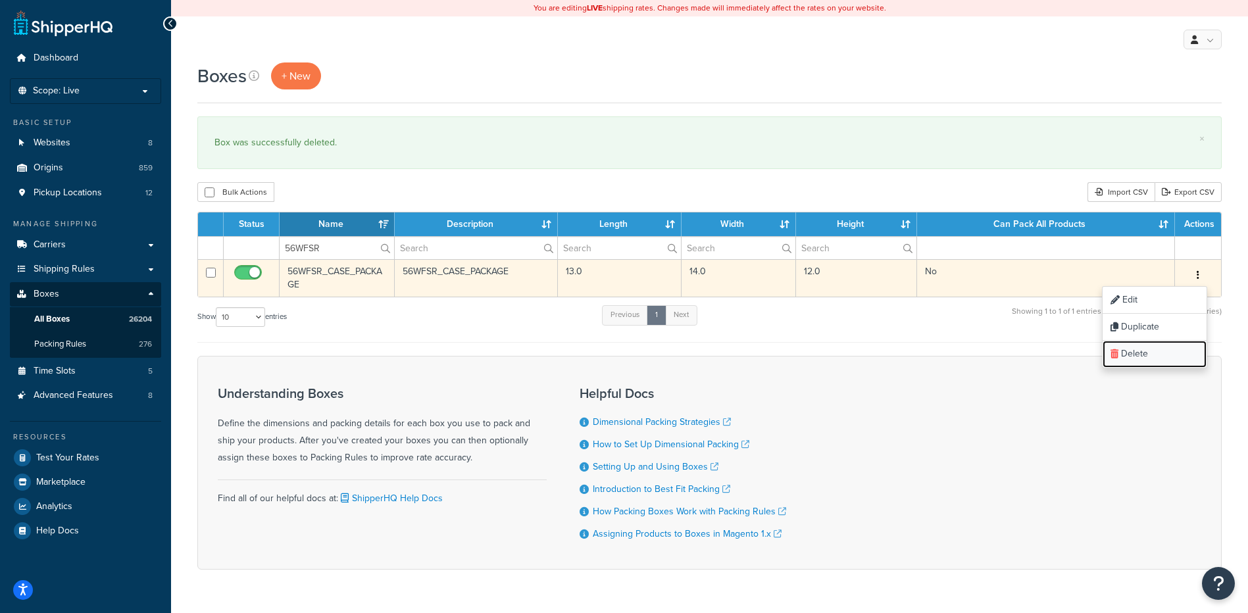
click at [1176, 354] on link "Delete" at bounding box center [1154, 354] width 104 height 27
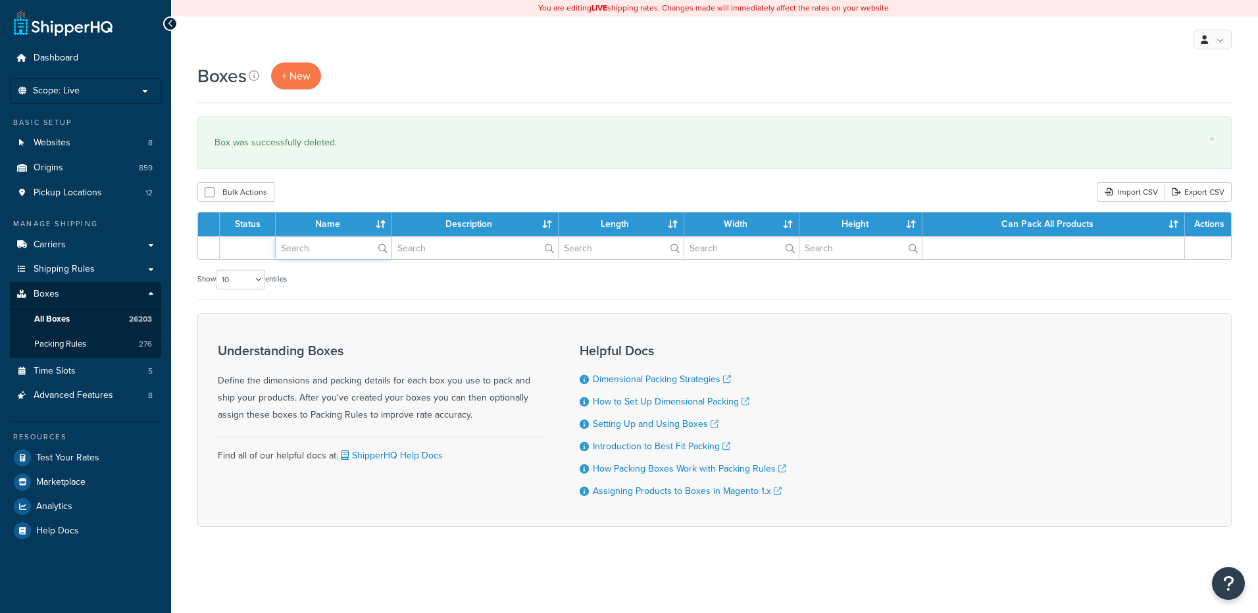
drag, startPoint x: 0, startPoint y: 0, endPoint x: 299, endPoint y: 249, distance: 388.6
click at [299, 249] on input "text" at bounding box center [334, 248] width 116 height 22
paste input "56WILD"
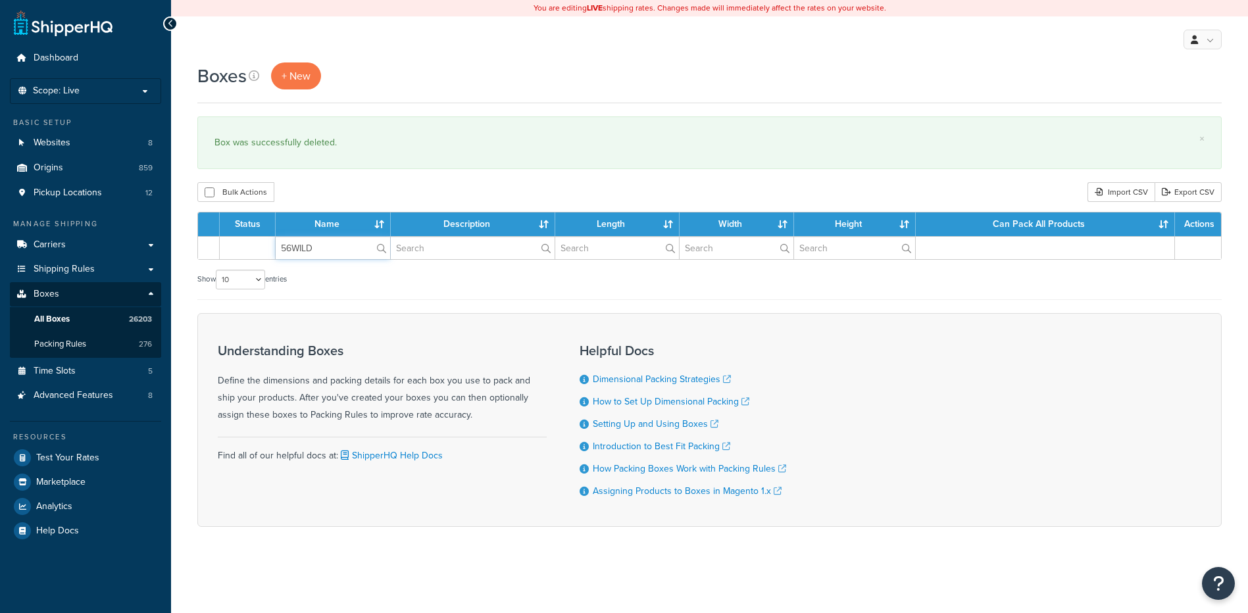
type input "56WILD"
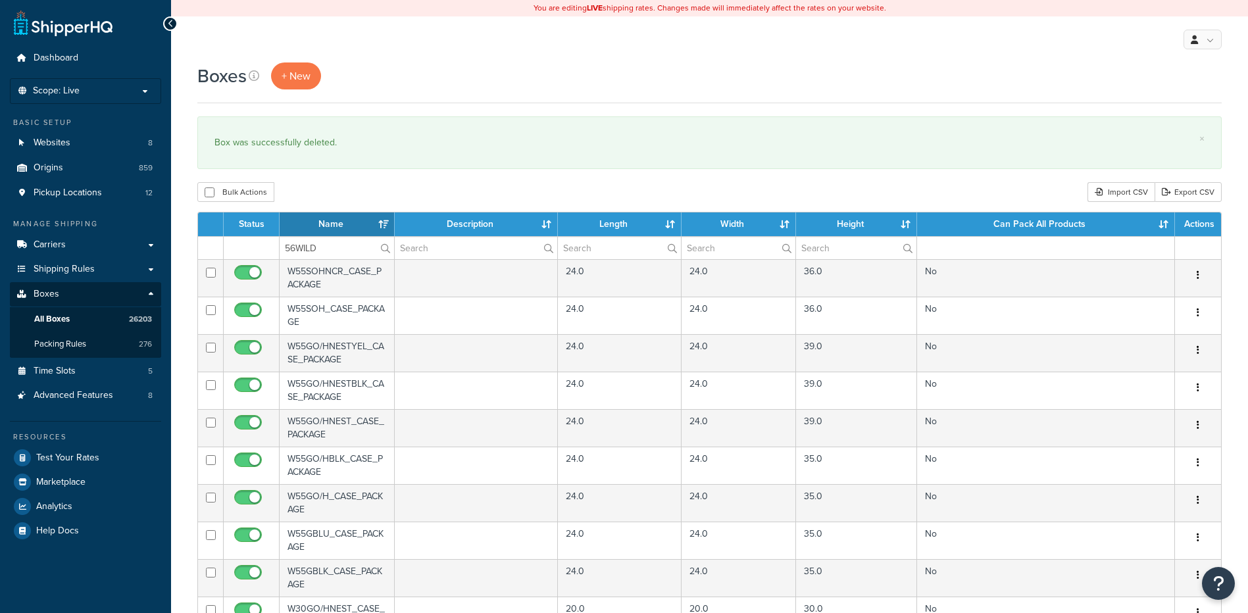
click at [321, 191] on div "Bulk Actions Duplicate [GEOGRAPHIC_DATA] Import CSV Export CSV" at bounding box center [709, 192] width 1024 height 20
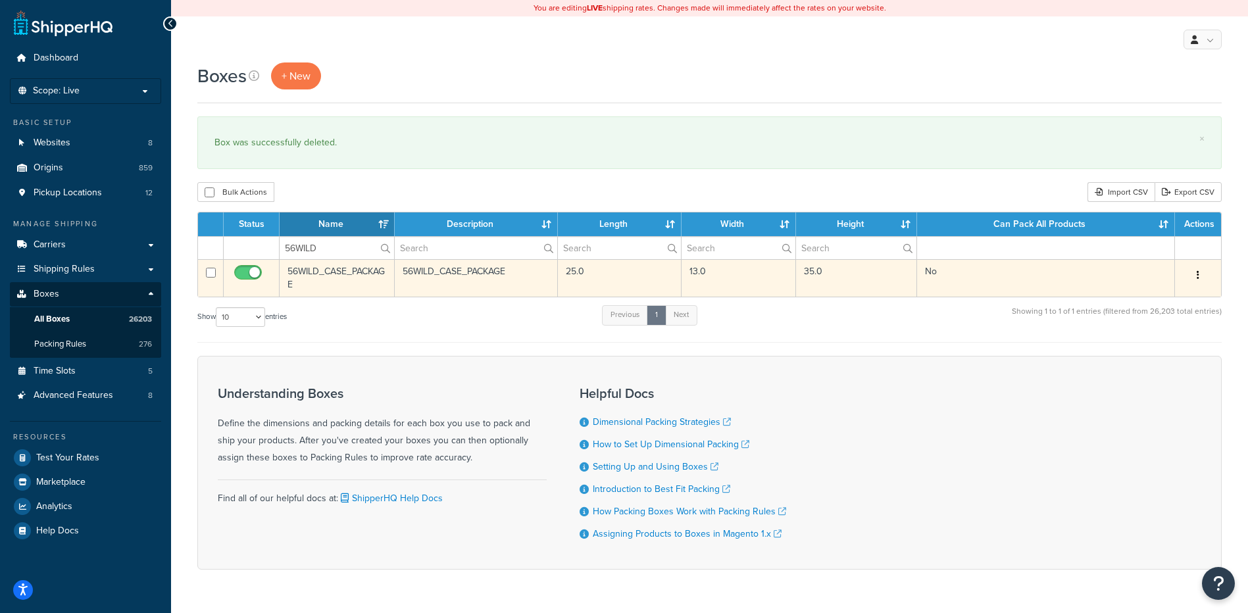
click at [1196, 274] on icon "button" at bounding box center [1197, 274] width 3 height 9
click at [1154, 350] on link "Delete" at bounding box center [1154, 354] width 104 height 27
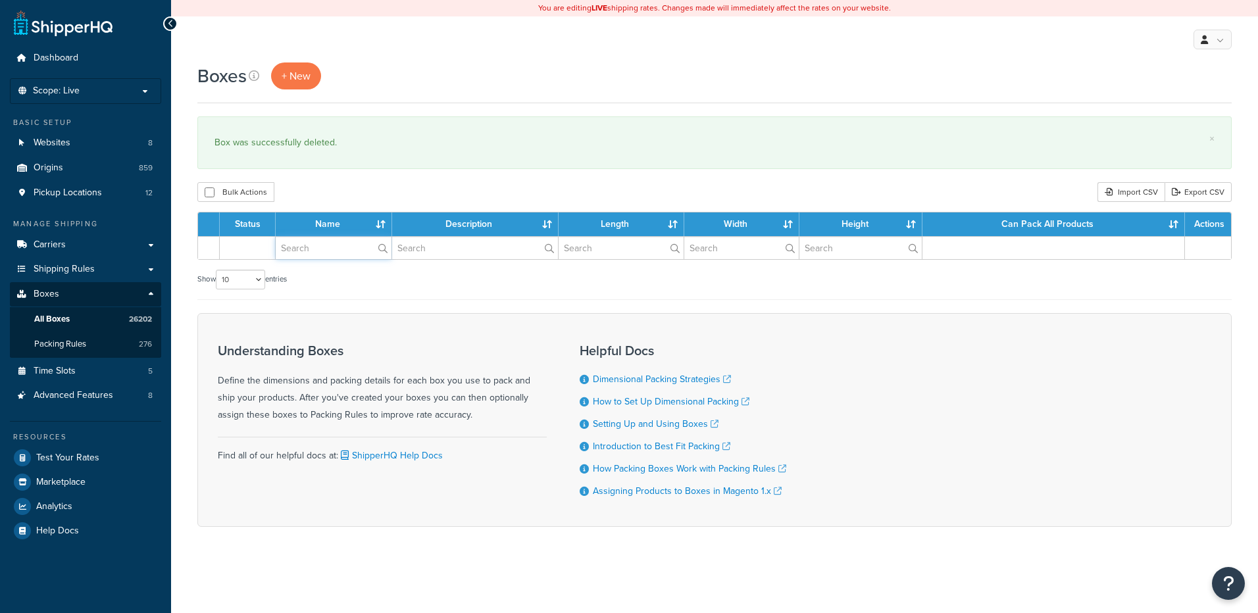
paste input "56WILO"
click at [300, 251] on input "56WILO" at bounding box center [334, 248] width 116 height 22
type input "56WILO"
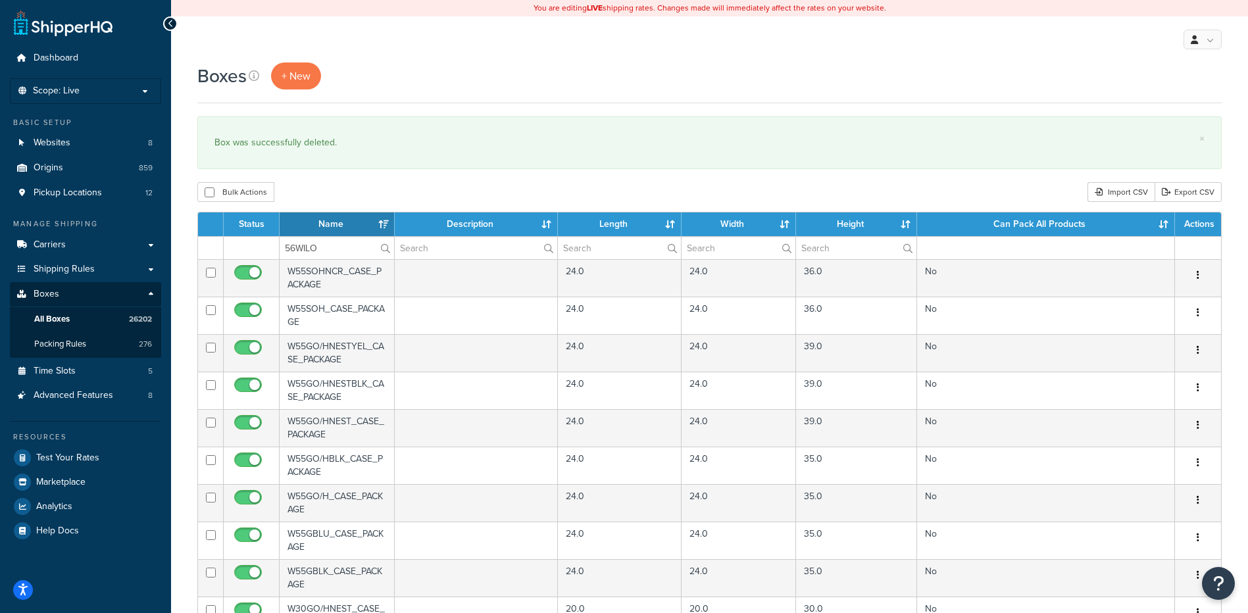
click at [349, 176] on div "Boxes + New × Box was successfully deleted. Bulk Actions Duplicate [GEOGRAPHIC_…" at bounding box center [709, 507] width 1077 height 891
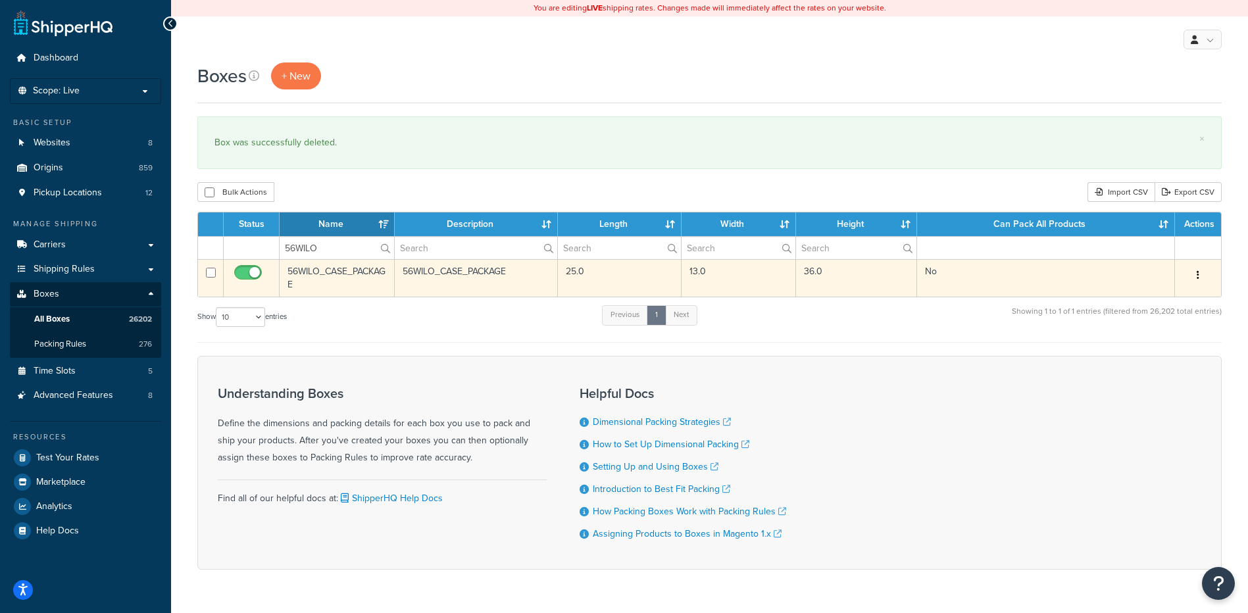
click at [1199, 276] on button "button" at bounding box center [1197, 275] width 18 height 21
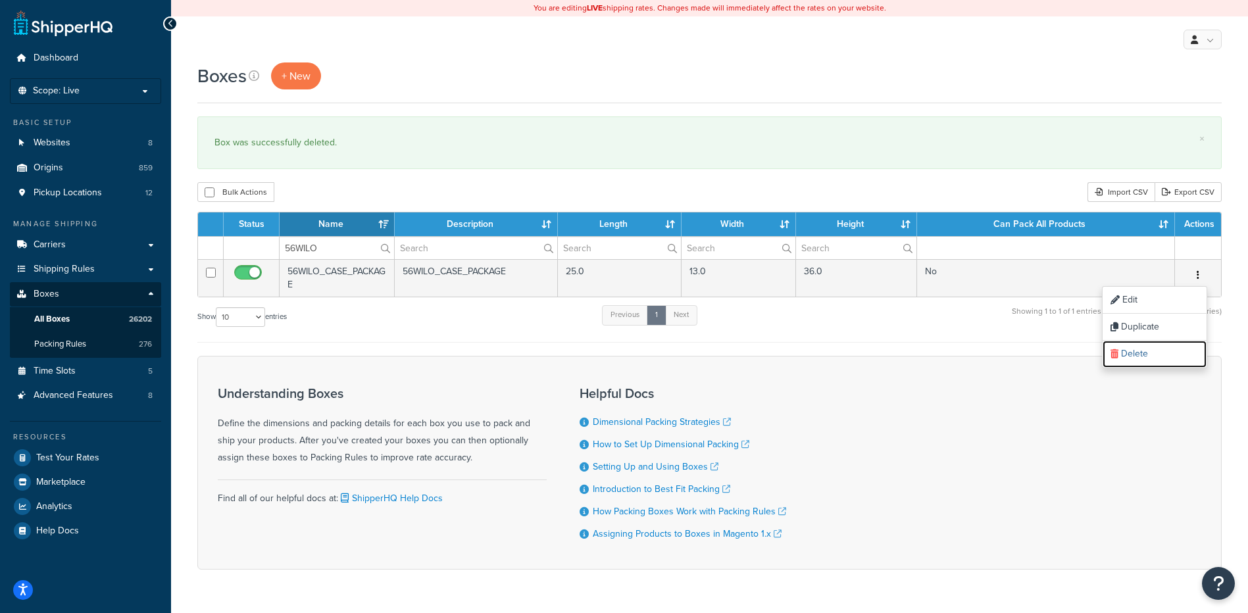
drag, startPoint x: 1154, startPoint y: 346, endPoint x: 710, endPoint y: 43, distance: 536.7
click at [1154, 347] on link "Delete" at bounding box center [1154, 354] width 104 height 27
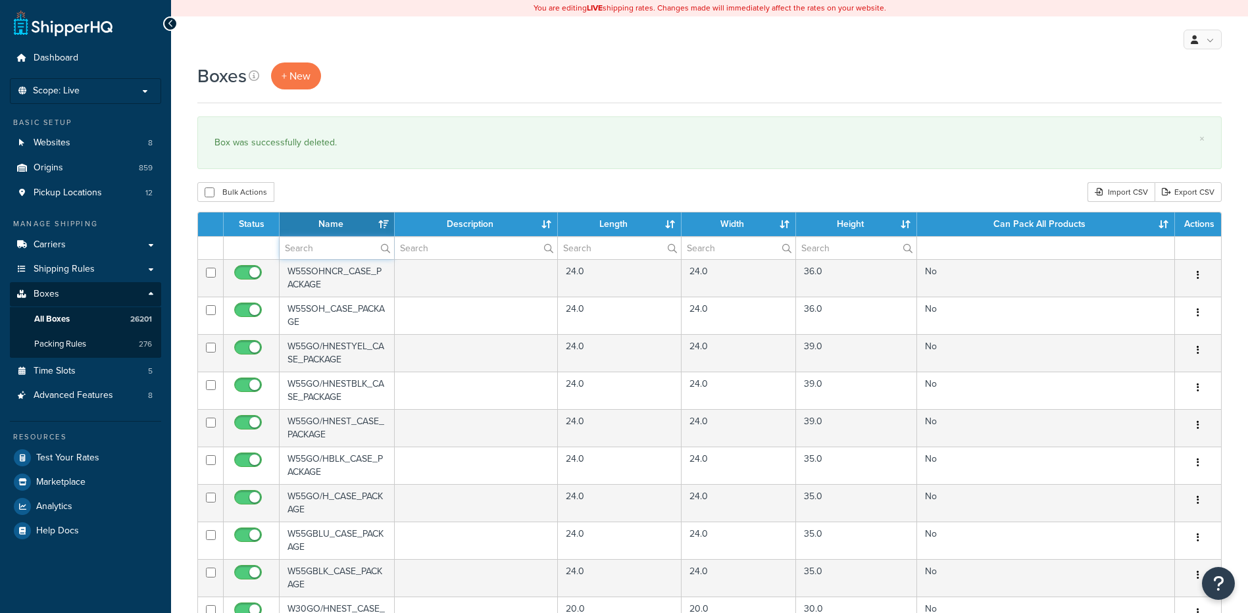
click at [360, 248] on input "text" at bounding box center [337, 248] width 114 height 22
paste input "56WLIL"
type input "56WLIL"
click at [371, 176] on div "Boxes + New × Box was successfully deleted. Bulk Actions Duplicate [GEOGRAPHIC_…" at bounding box center [709, 507] width 1077 height 891
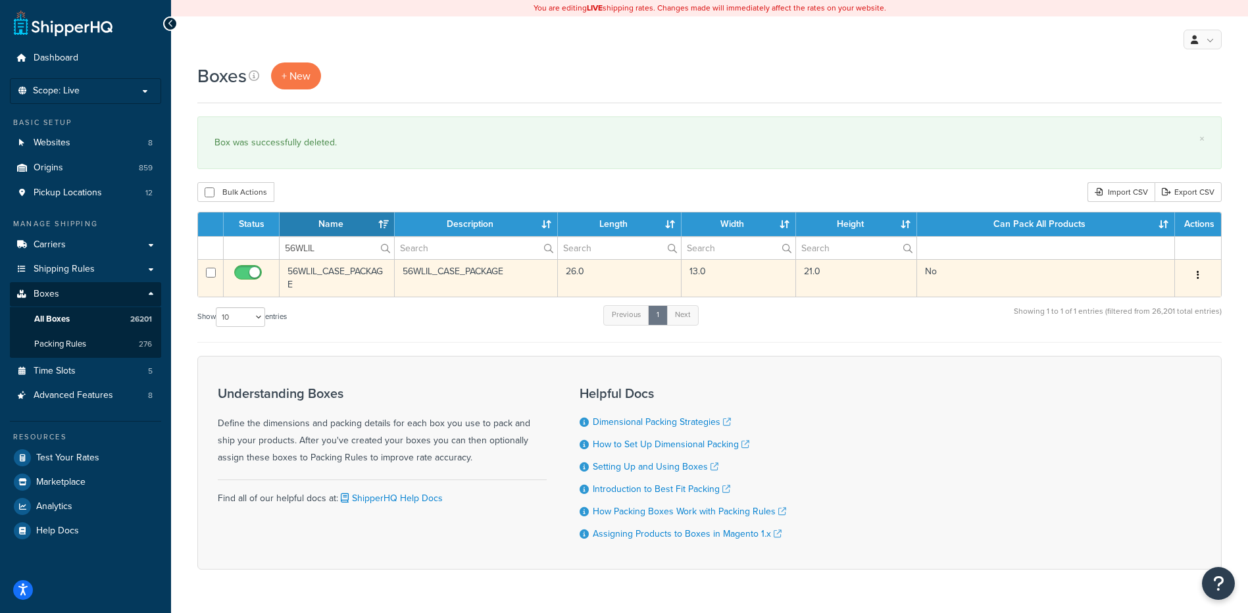
click at [1192, 271] on button "button" at bounding box center [1197, 275] width 18 height 21
click at [1144, 350] on link "Delete" at bounding box center [1154, 354] width 104 height 27
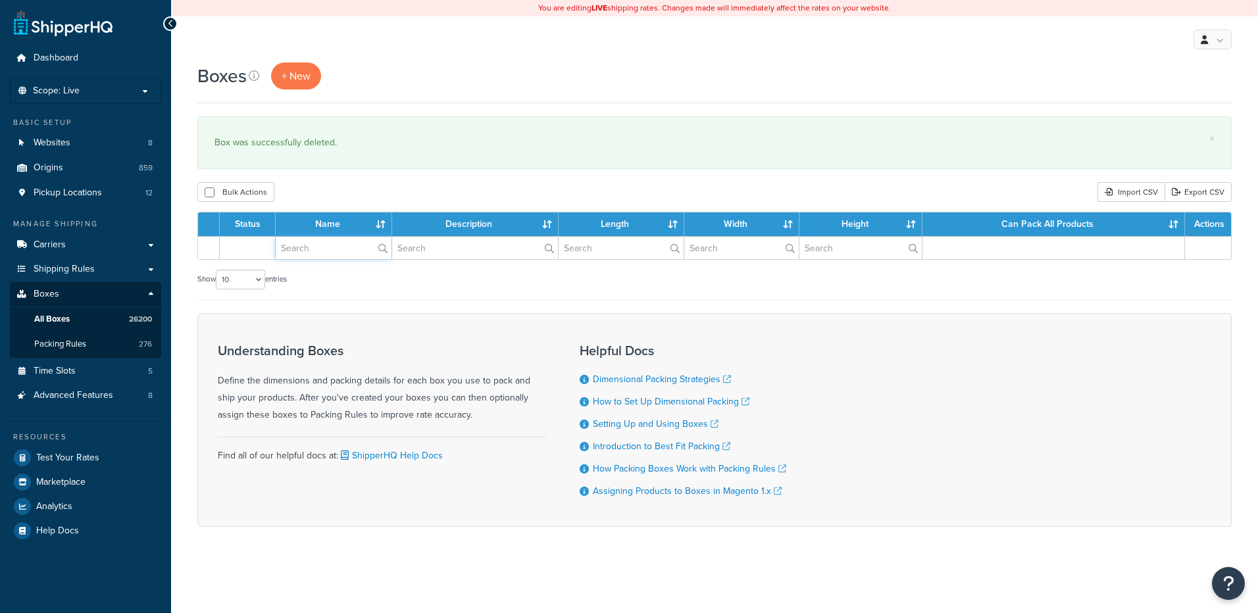
drag, startPoint x: 0, startPoint y: 0, endPoint x: 299, endPoint y: 245, distance: 386.5
click at [299, 245] on input "text" at bounding box center [334, 248] width 116 height 22
paste input "56WLTL"
type input "56WLTL"
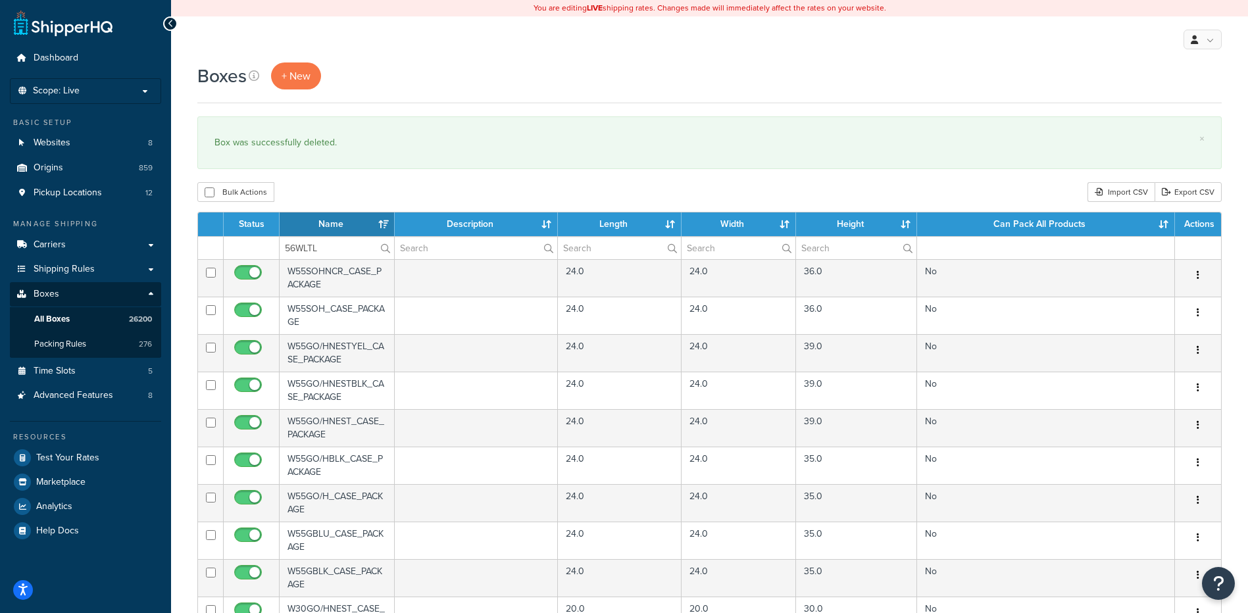
click at [335, 172] on div "Boxes + New × Box was successfully deleted. Bulk Actions Duplicate Delete Impor…" at bounding box center [709, 507] width 1077 height 891
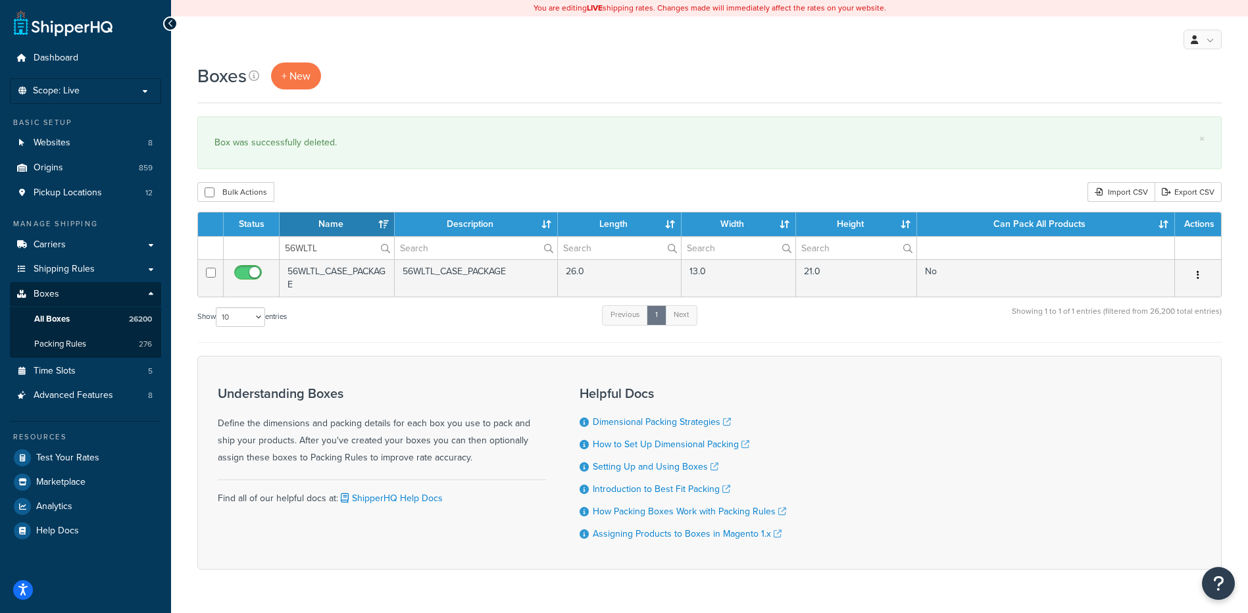
click at [1199, 274] on button "button" at bounding box center [1197, 275] width 18 height 21
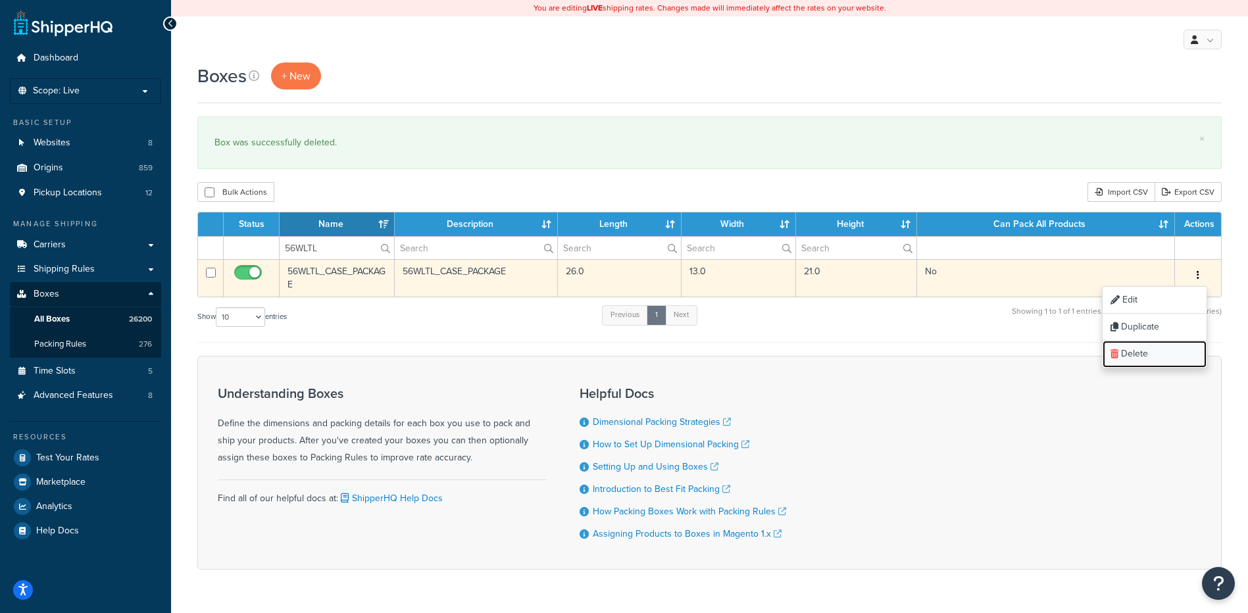
click at [1156, 353] on link "Delete" at bounding box center [1154, 354] width 104 height 27
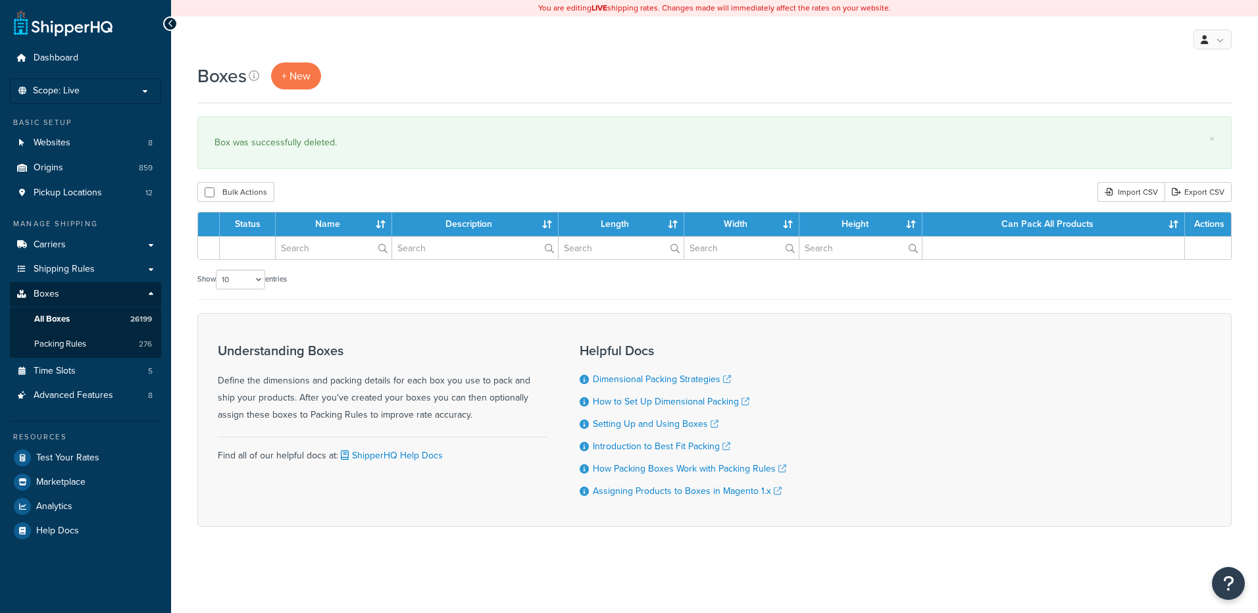
click at [316, 250] on input "text" at bounding box center [334, 248] width 116 height 22
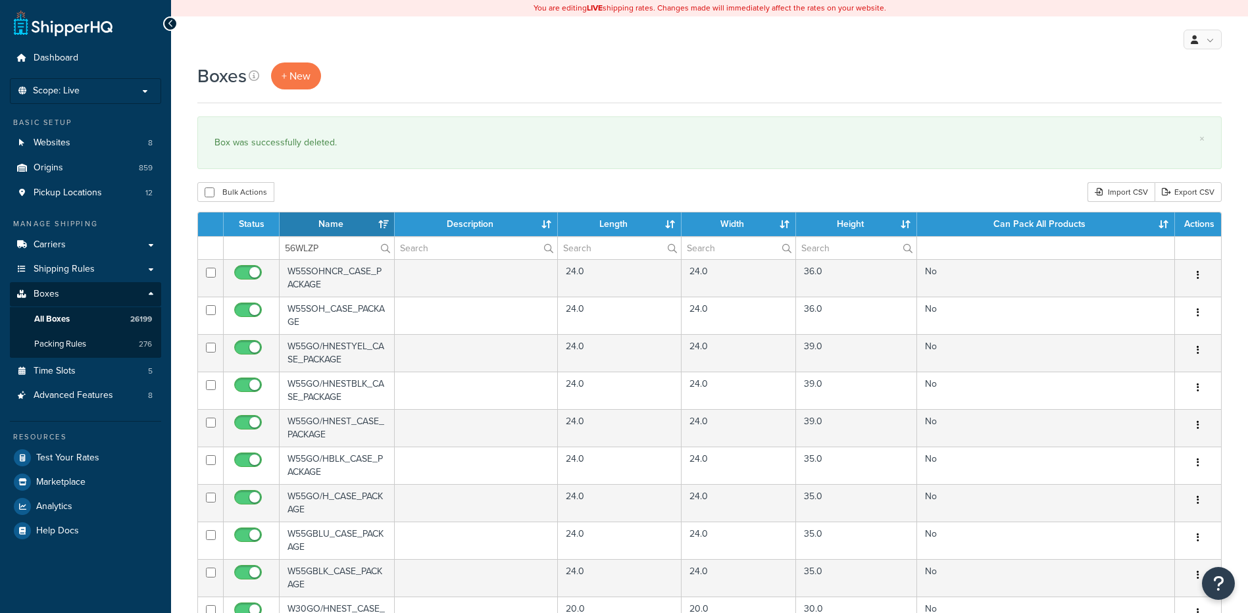
type input "56WLZP"
click at [351, 185] on div "Bulk Actions Duplicate Delete Import CSV Export CSV" at bounding box center [709, 192] width 1024 height 20
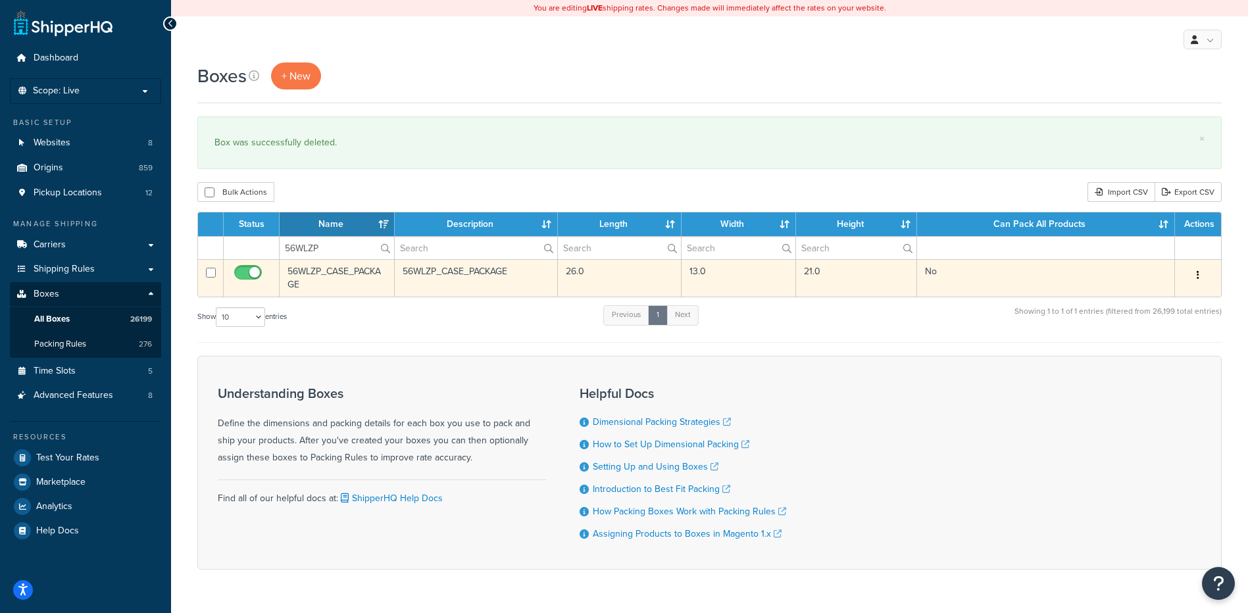
click at [1192, 270] on button "button" at bounding box center [1197, 275] width 18 height 21
click at [1148, 351] on link "Delete" at bounding box center [1154, 354] width 104 height 27
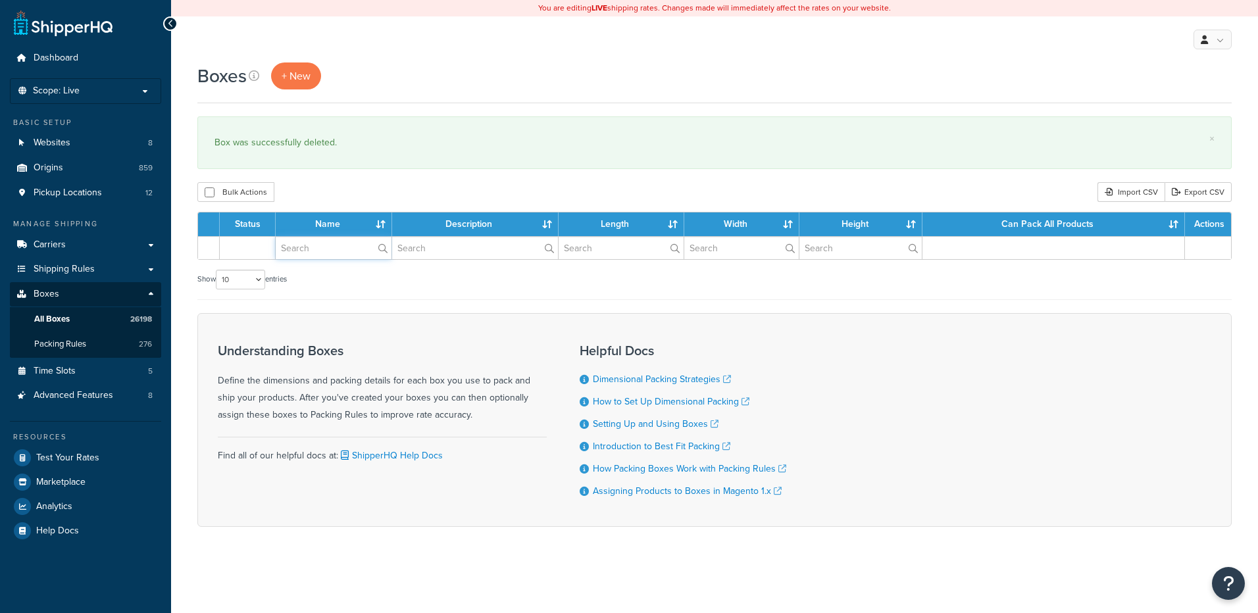
paste input "56WNRP"
click at [314, 252] on input "text" at bounding box center [334, 248] width 116 height 22
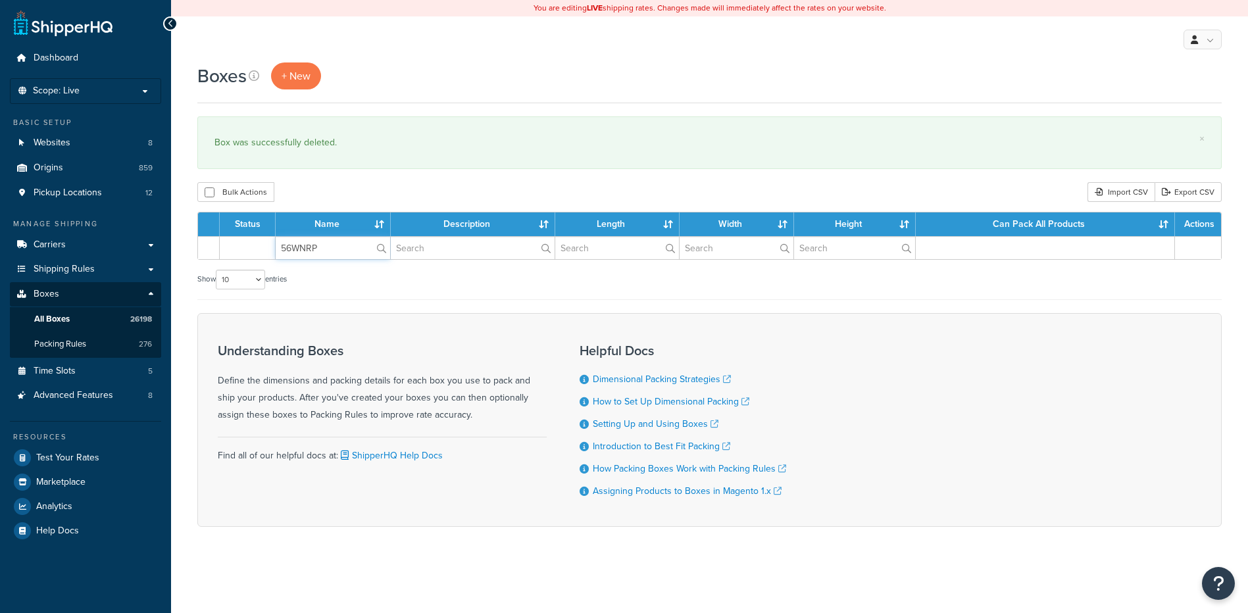
type input "56WNRP"
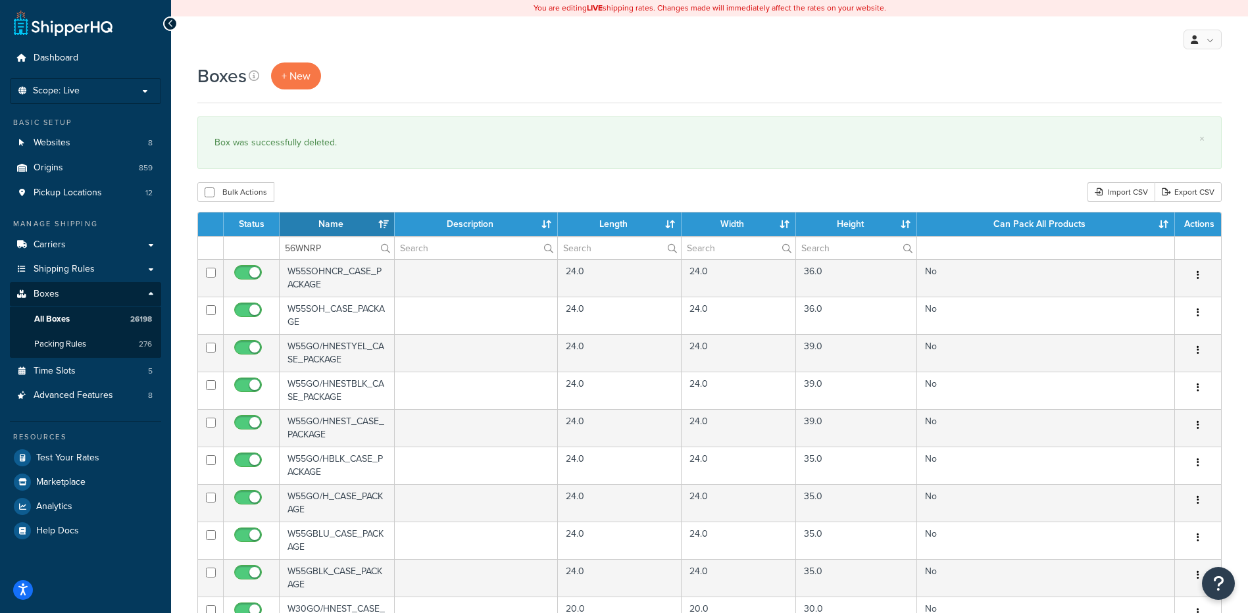
click at [337, 186] on div "Bulk Actions Duplicate [GEOGRAPHIC_DATA] Import CSV Export CSV" at bounding box center [709, 192] width 1024 height 20
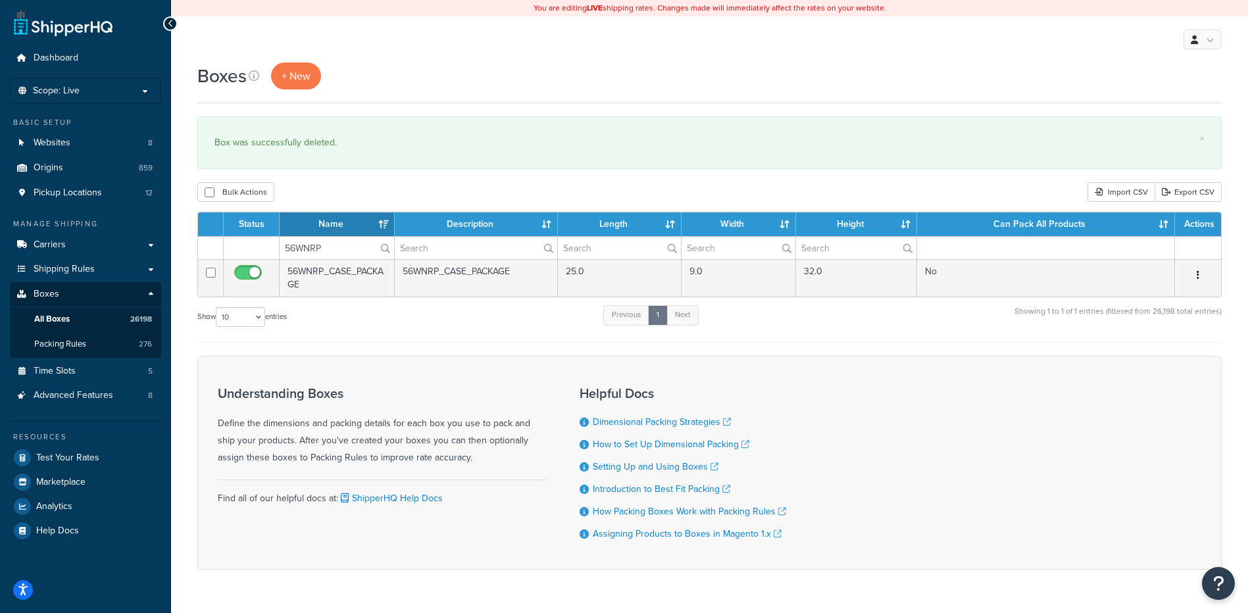
click at [1198, 273] on icon "button" at bounding box center [1197, 274] width 3 height 9
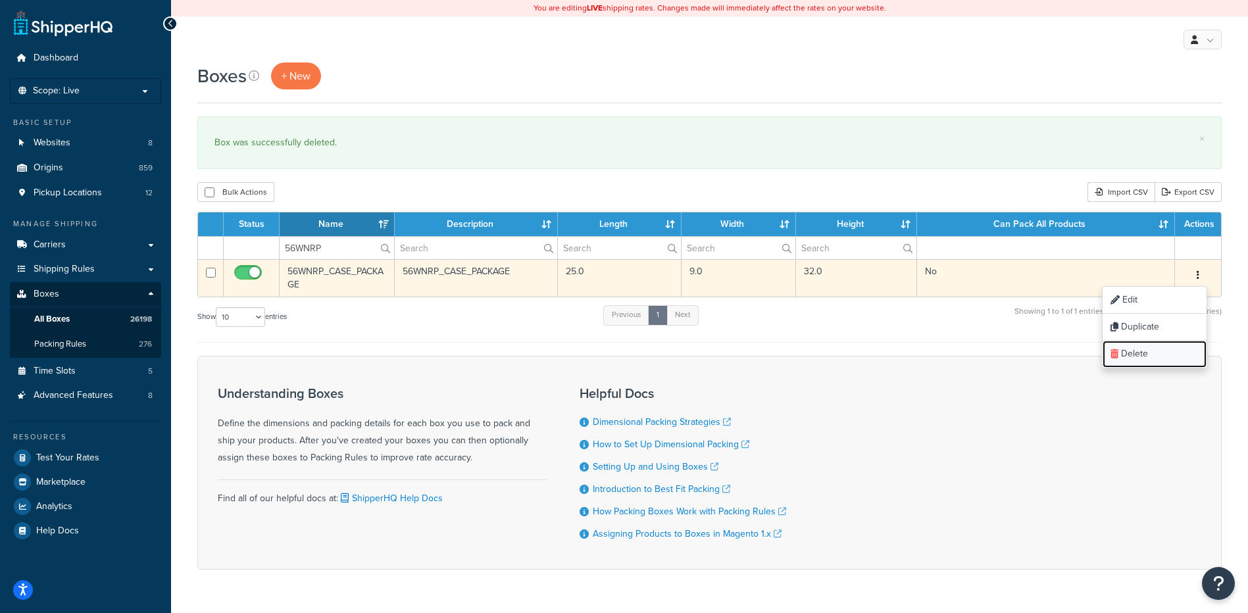
click at [1170, 351] on link "Delete" at bounding box center [1154, 354] width 104 height 27
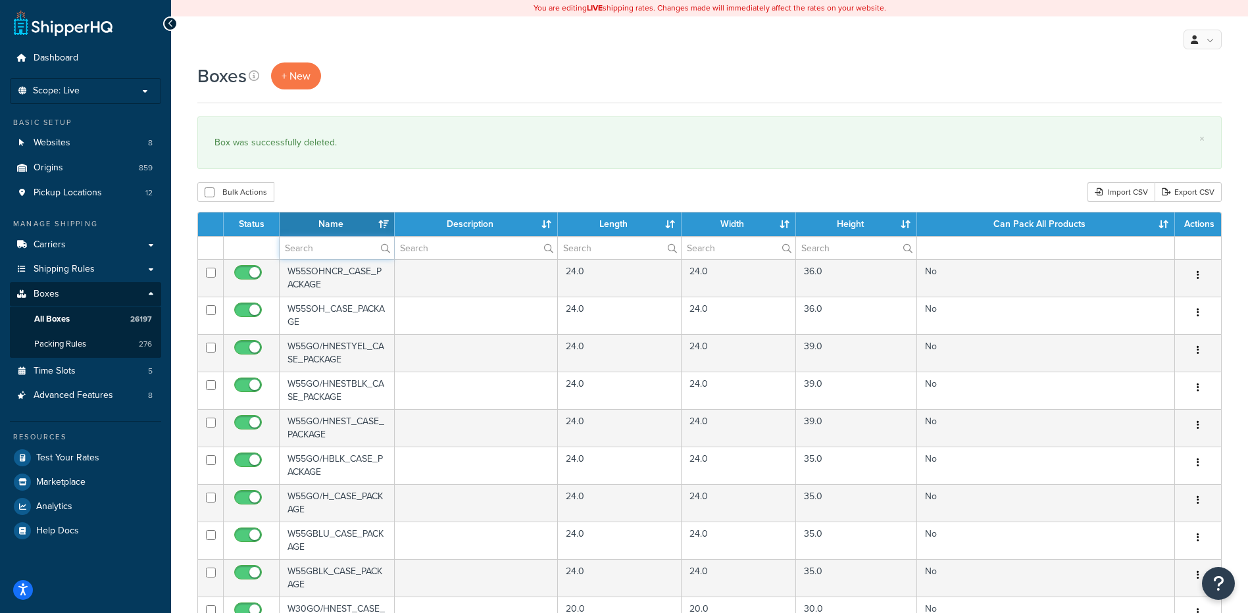
click at [297, 251] on input "text" at bounding box center [337, 248] width 114 height 22
paste input "56WP2S"
type input "56WP2S"
click at [390, 192] on div "Bulk Actions Duplicate Delete Import CSV Export CSV" at bounding box center [709, 192] width 1024 height 20
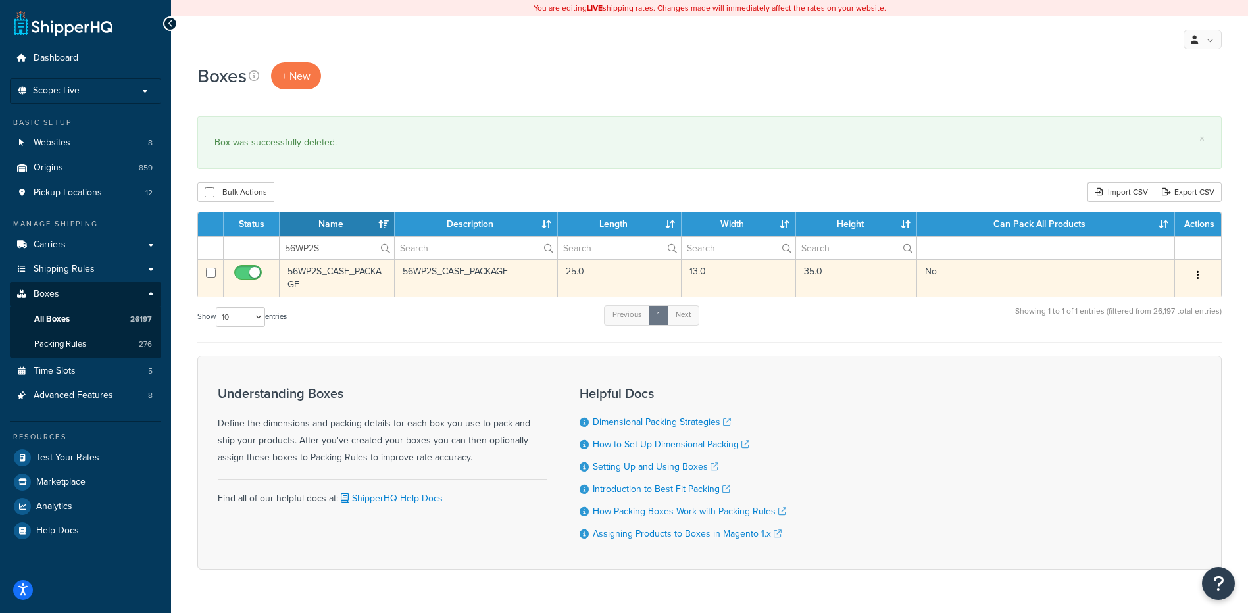
click at [1199, 276] on button "button" at bounding box center [1197, 275] width 18 height 21
click at [1140, 358] on link "Delete" at bounding box center [1154, 354] width 104 height 27
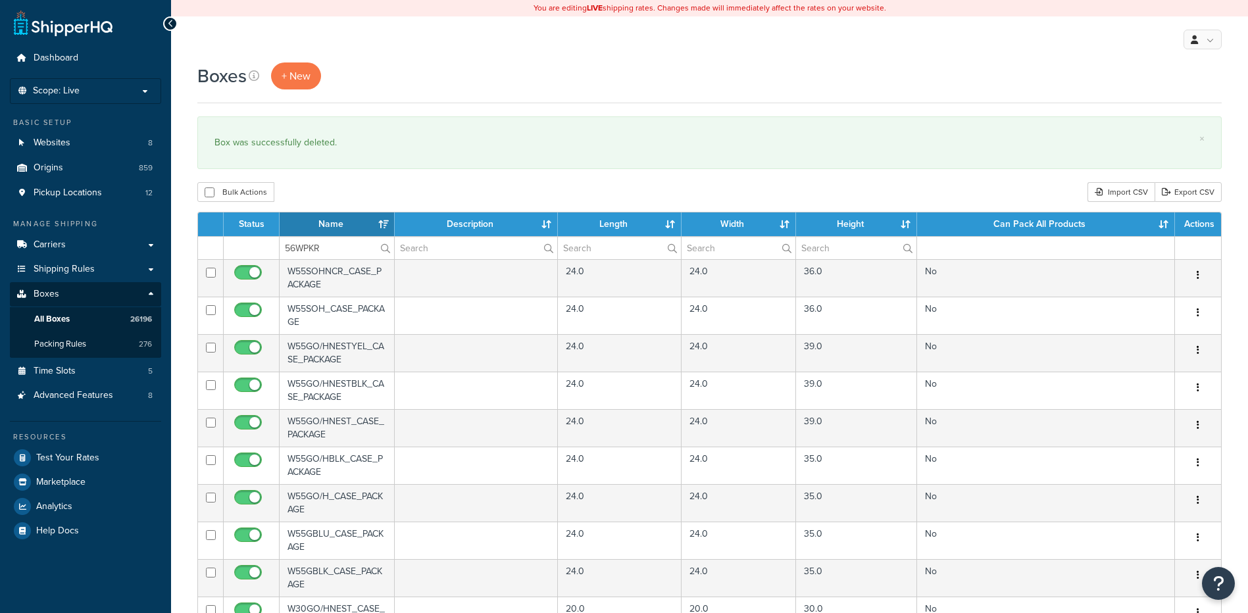
type input "56WPKR"
click at [319, 191] on div "Bulk Actions Duplicate Delete Import CSV Export CSV" at bounding box center [709, 192] width 1024 height 20
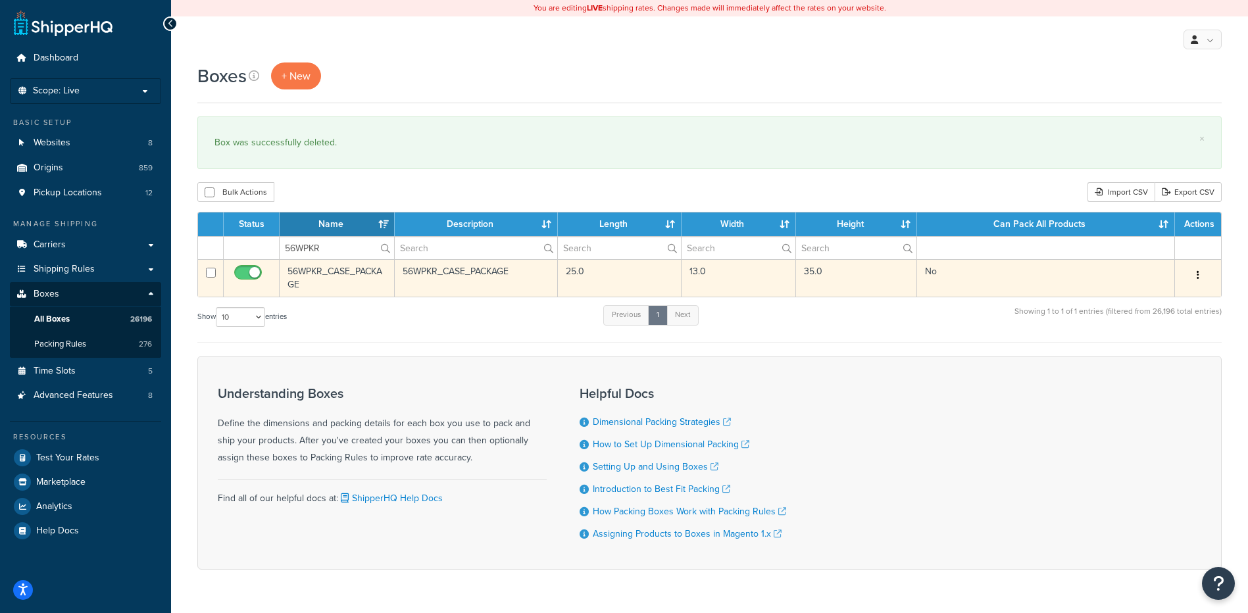
click at [1198, 274] on icon "button" at bounding box center [1197, 274] width 3 height 9
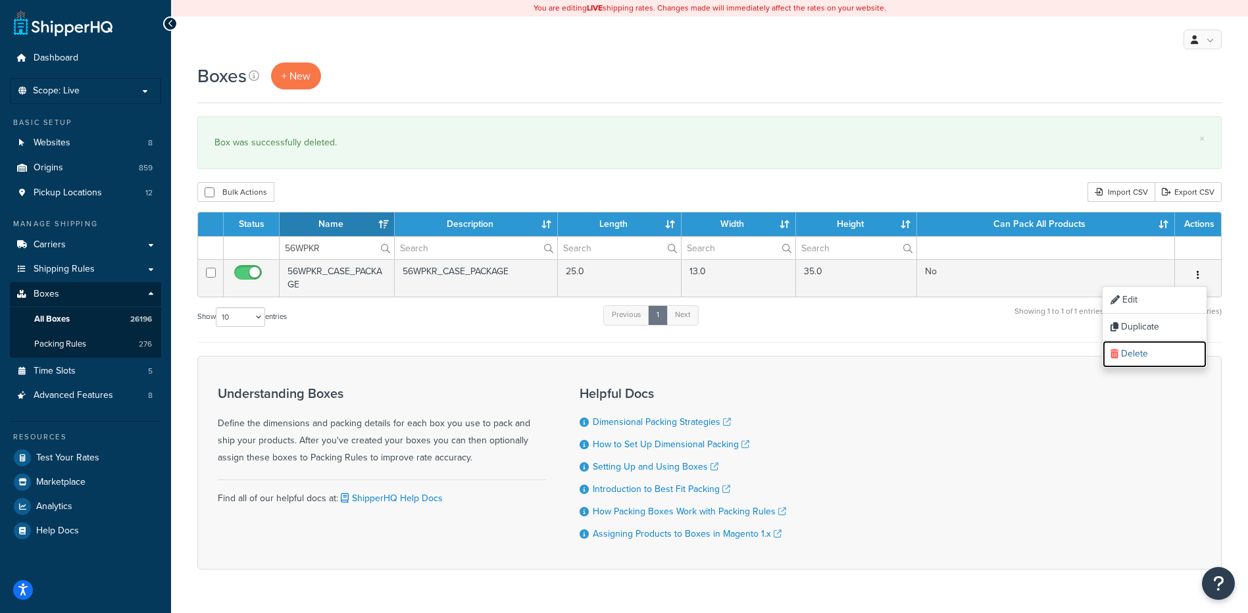
click at [1147, 357] on link "Delete" at bounding box center [1154, 354] width 104 height 27
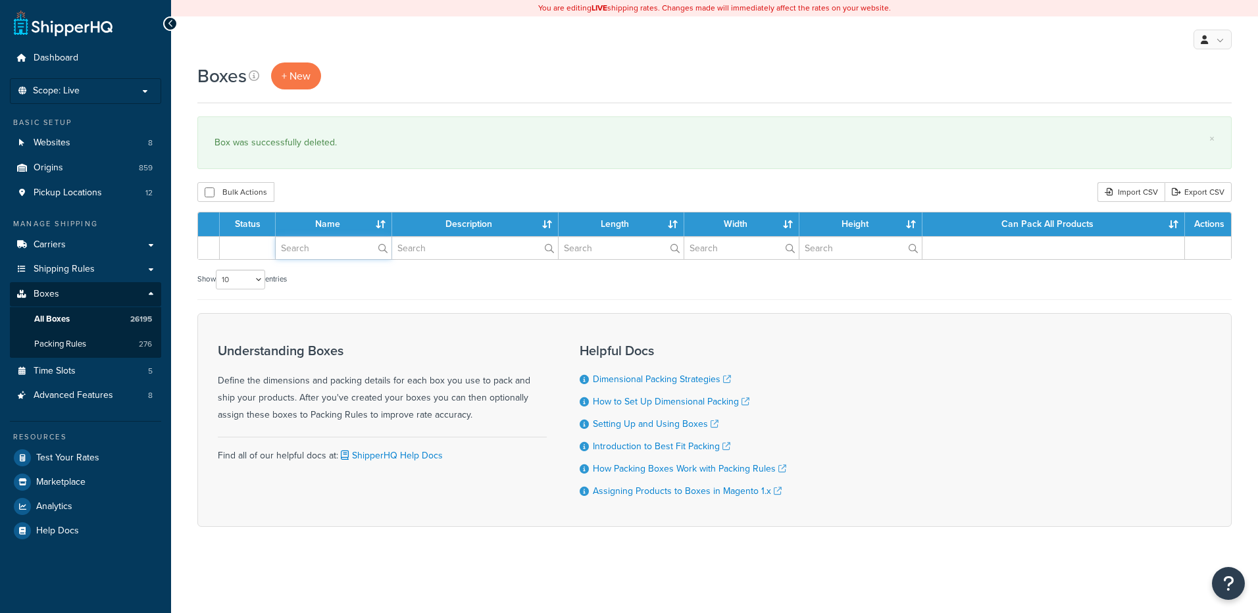
drag, startPoint x: 0, startPoint y: 0, endPoint x: 321, endPoint y: 248, distance: 405.6
click at [321, 248] on input "text" at bounding box center [334, 248] width 116 height 22
paste input "56WPRP"
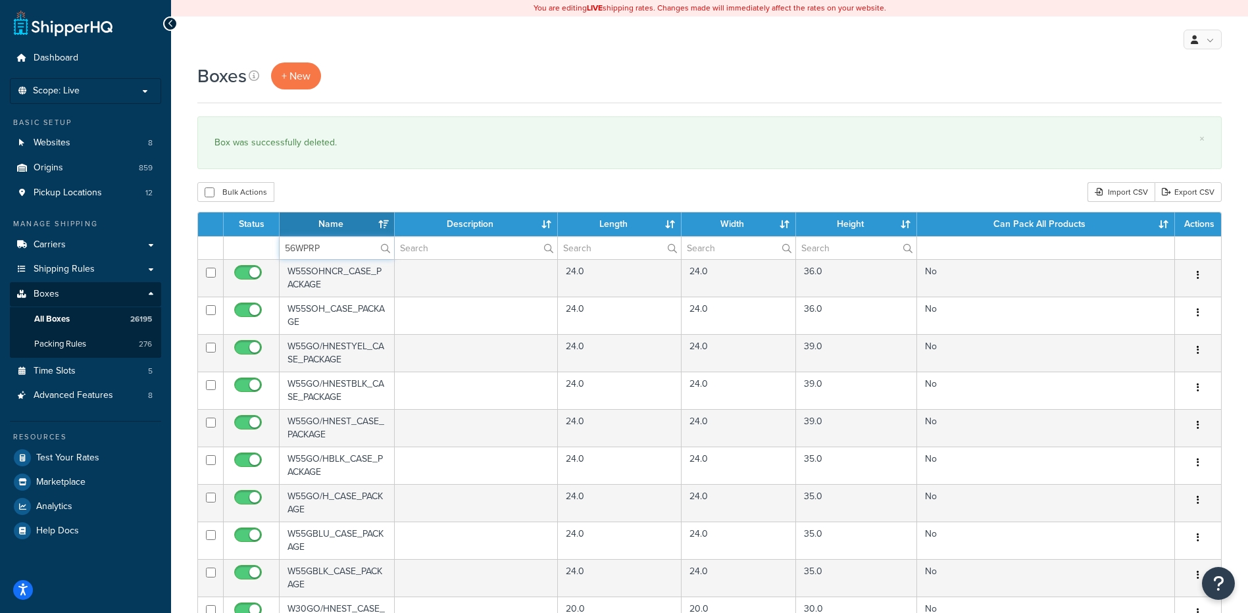
type input "56WPRP"
click at [341, 176] on div "Boxes + New × Box was successfully deleted. Bulk Actions Duplicate [GEOGRAPHIC_…" at bounding box center [709, 507] width 1077 height 891
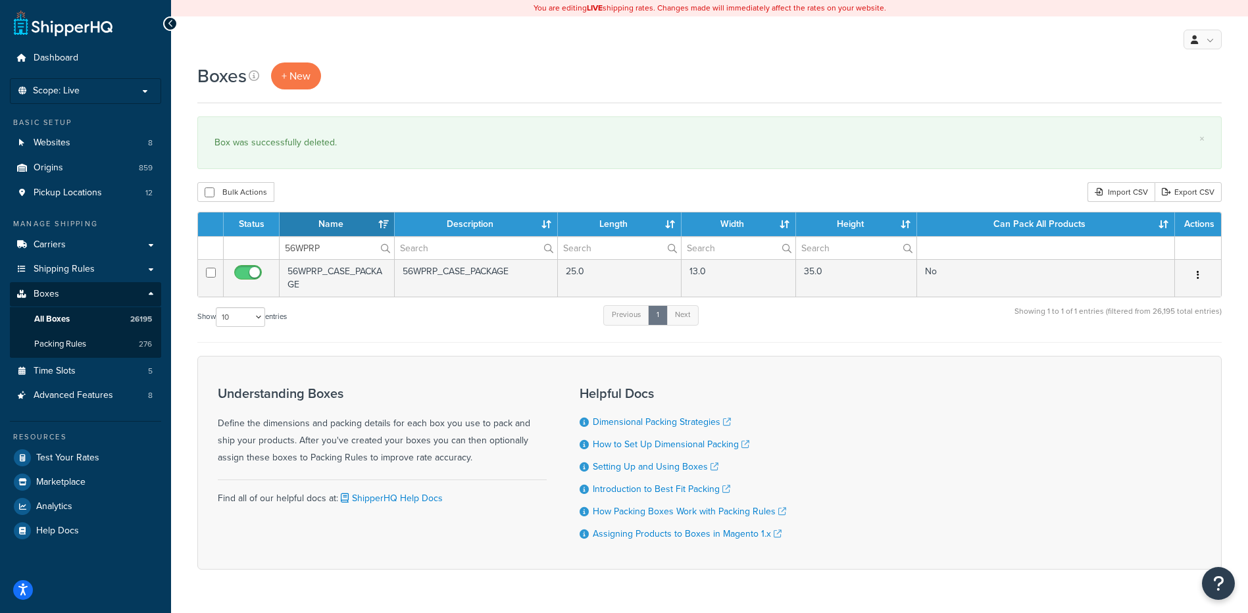
click at [1196, 272] on icon "button" at bounding box center [1197, 274] width 3 height 9
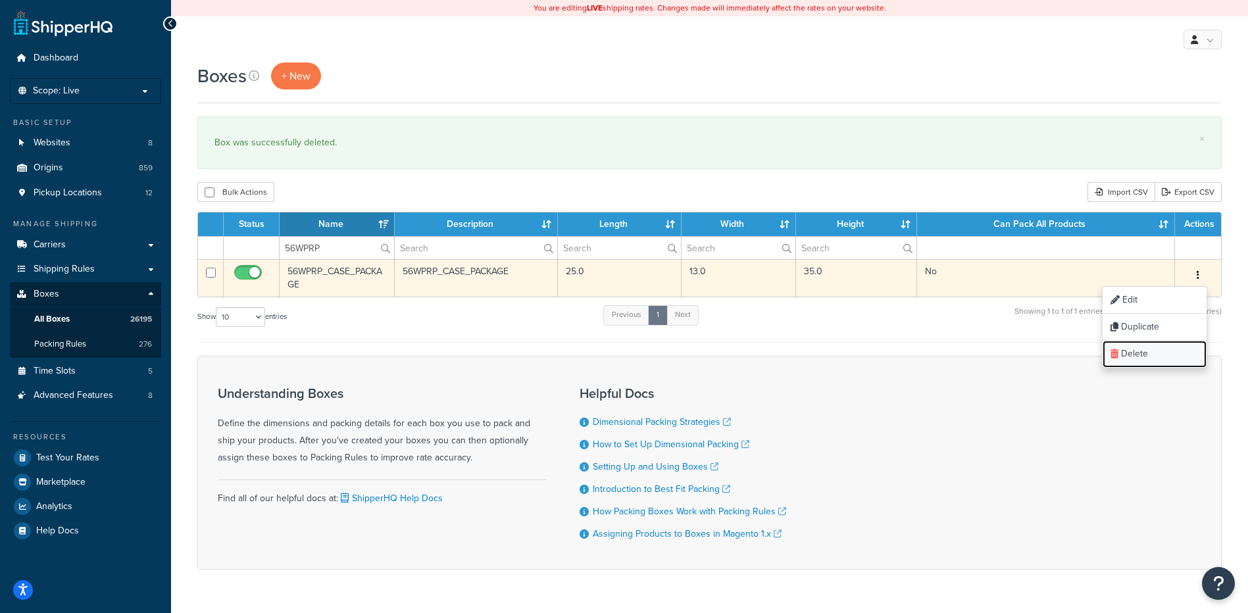
click at [1168, 343] on link "Delete" at bounding box center [1154, 354] width 104 height 27
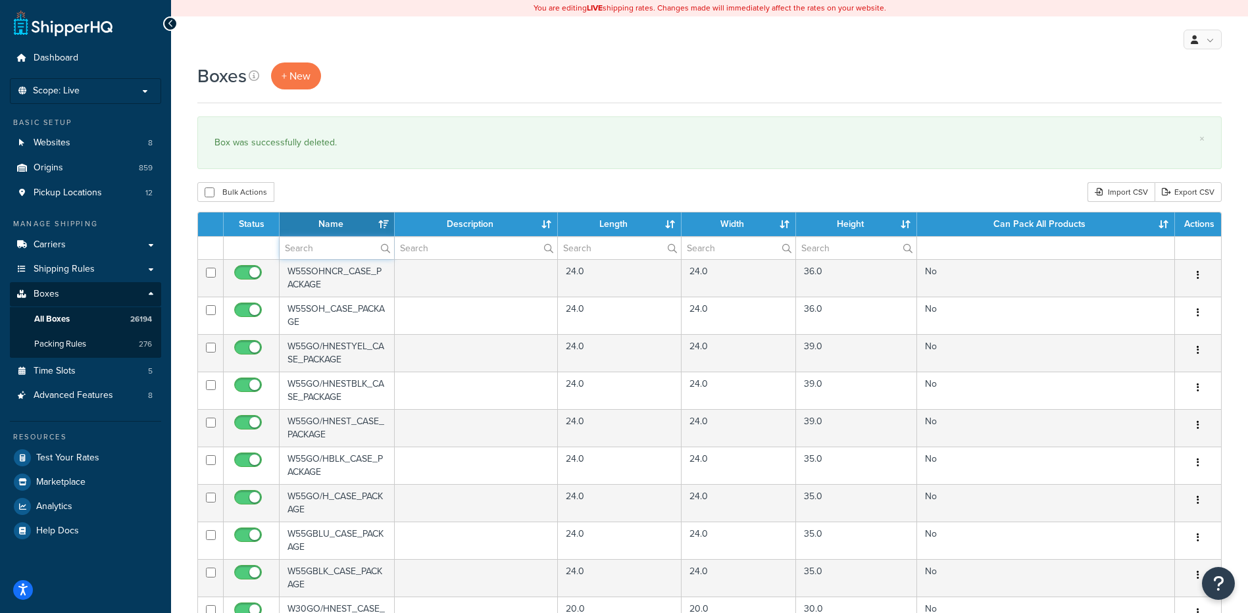
click at [339, 255] on input "text" at bounding box center [337, 248] width 114 height 22
paste input "56WPZO"
type input "56WPZO"
click at [379, 182] on div "Boxes + New × Box was successfully deleted. Bulk Actions Duplicate Delete Impor…" at bounding box center [709, 507] width 1077 height 891
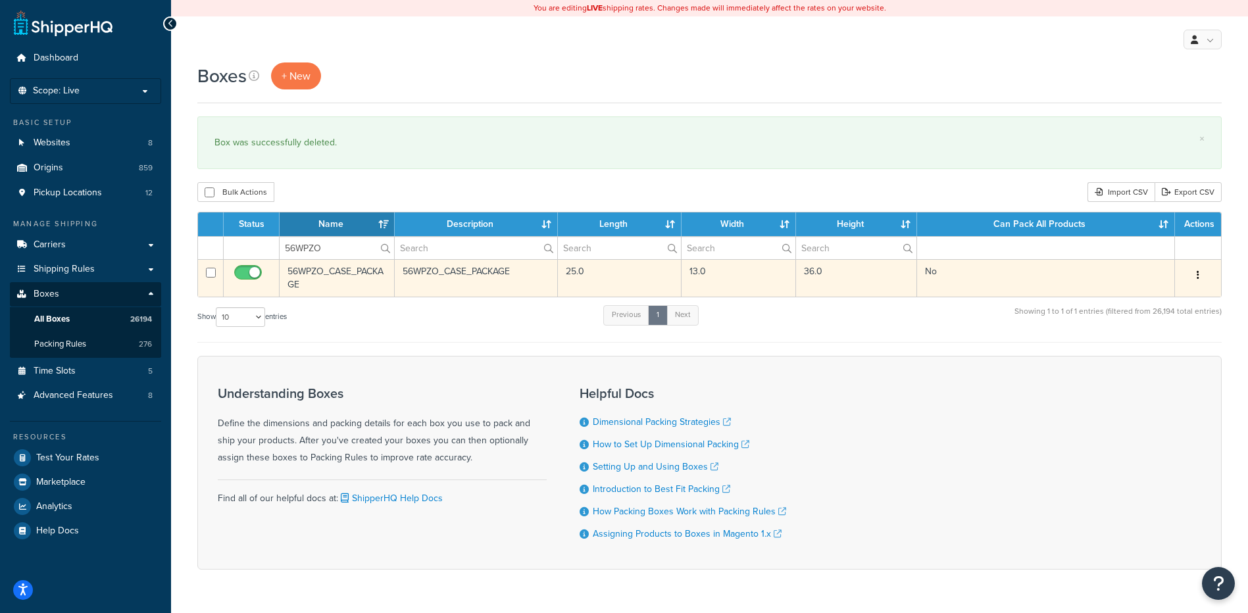
click at [1202, 274] on button "button" at bounding box center [1197, 275] width 18 height 21
click at [1159, 359] on link "Delete" at bounding box center [1154, 354] width 104 height 27
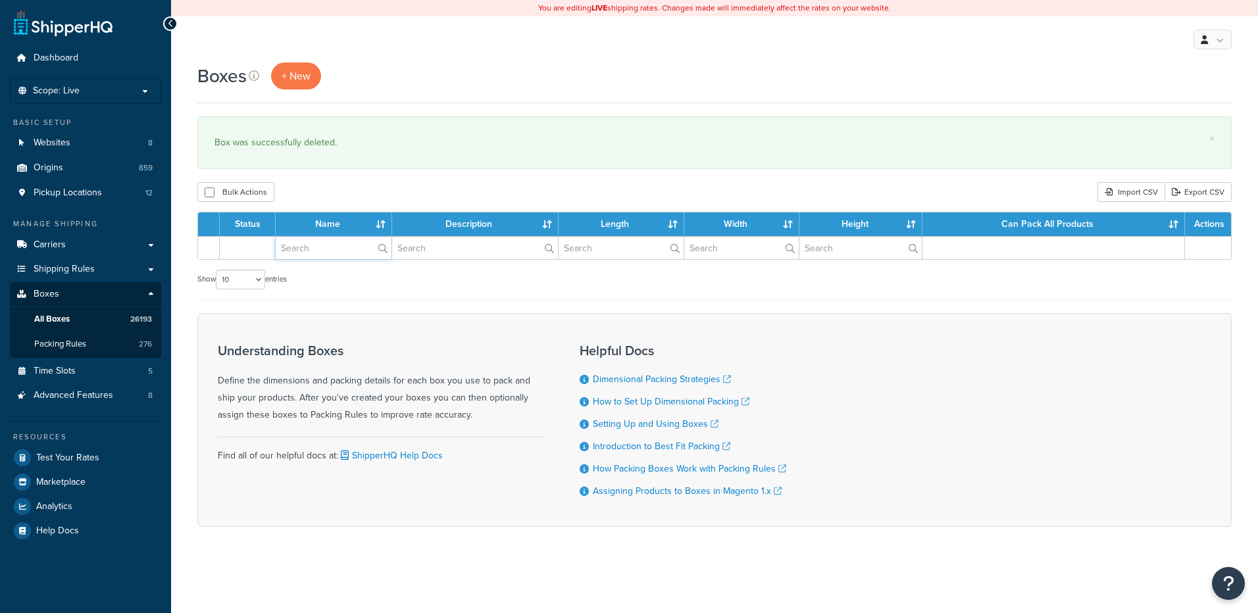
drag, startPoint x: 0, startPoint y: 0, endPoint x: 315, endPoint y: 254, distance: 404.6
click at [315, 254] on input "text" at bounding box center [334, 248] width 116 height 22
paste input "56WPZT"
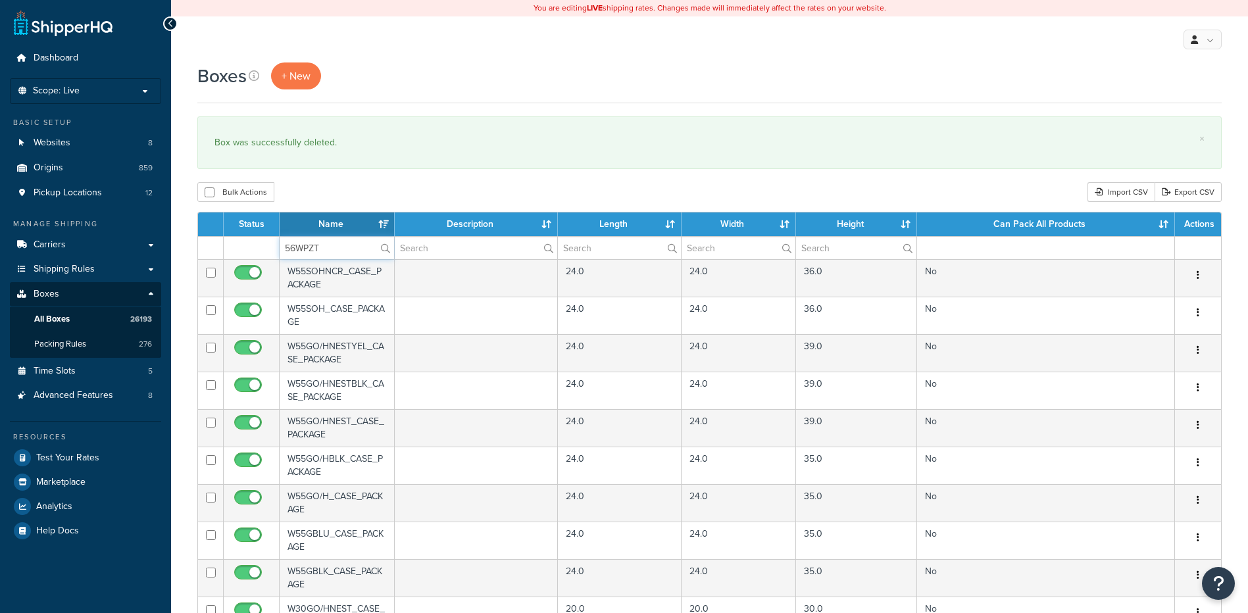
type input "56WPZT"
click at [356, 178] on div "Boxes + New × Box was successfully deleted. Bulk Actions Duplicate [GEOGRAPHIC_…" at bounding box center [709, 507] width 1077 height 891
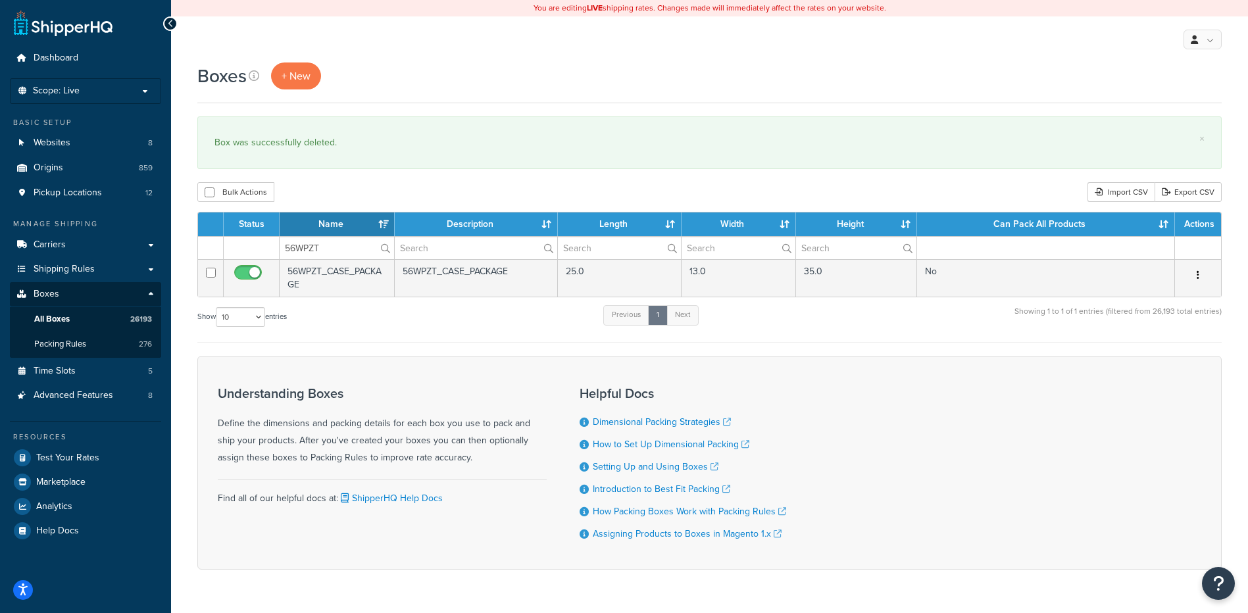
click at [1201, 276] on button "button" at bounding box center [1197, 275] width 18 height 21
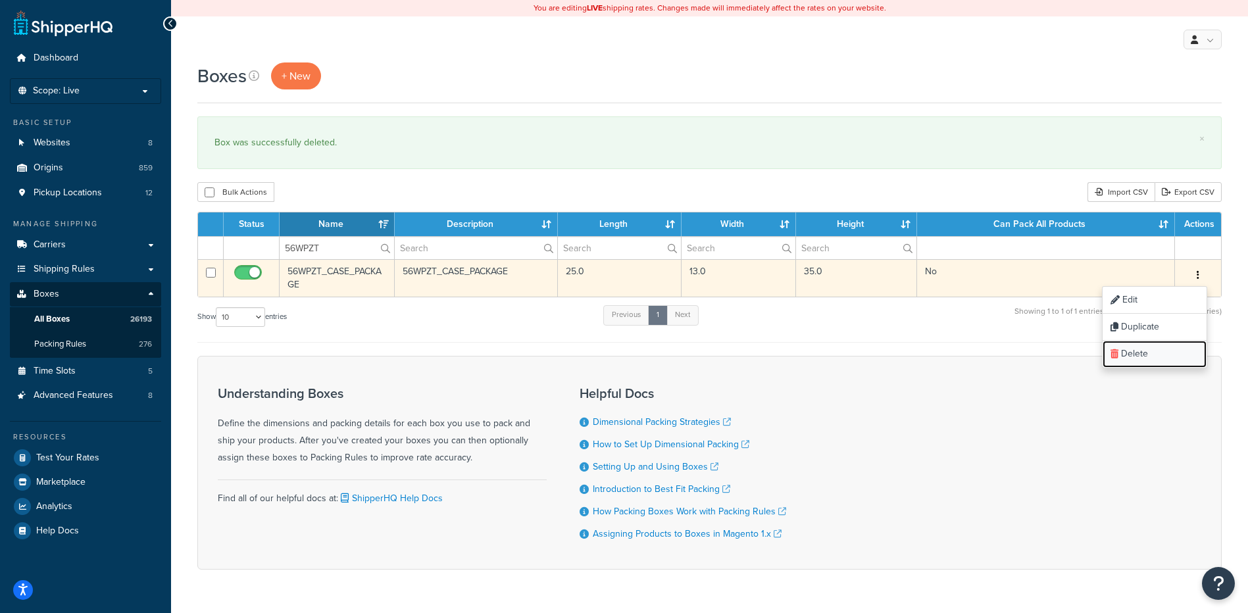
click at [1166, 356] on link "Delete" at bounding box center [1154, 354] width 104 height 27
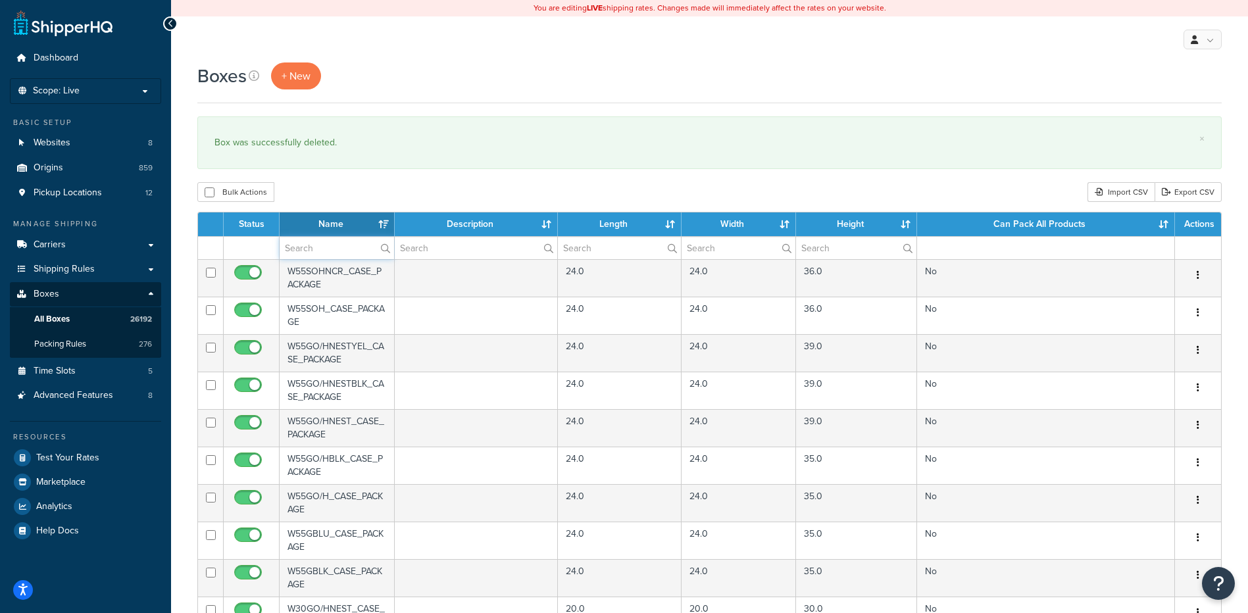
click at [325, 247] on input "text" at bounding box center [337, 248] width 114 height 22
paste input "56WRBE"
type input "56WRBE"
click at [345, 172] on div "Boxes + New × Box was successfully deleted. Bulk Actions Duplicate Delete Impor…" at bounding box center [709, 507] width 1077 height 891
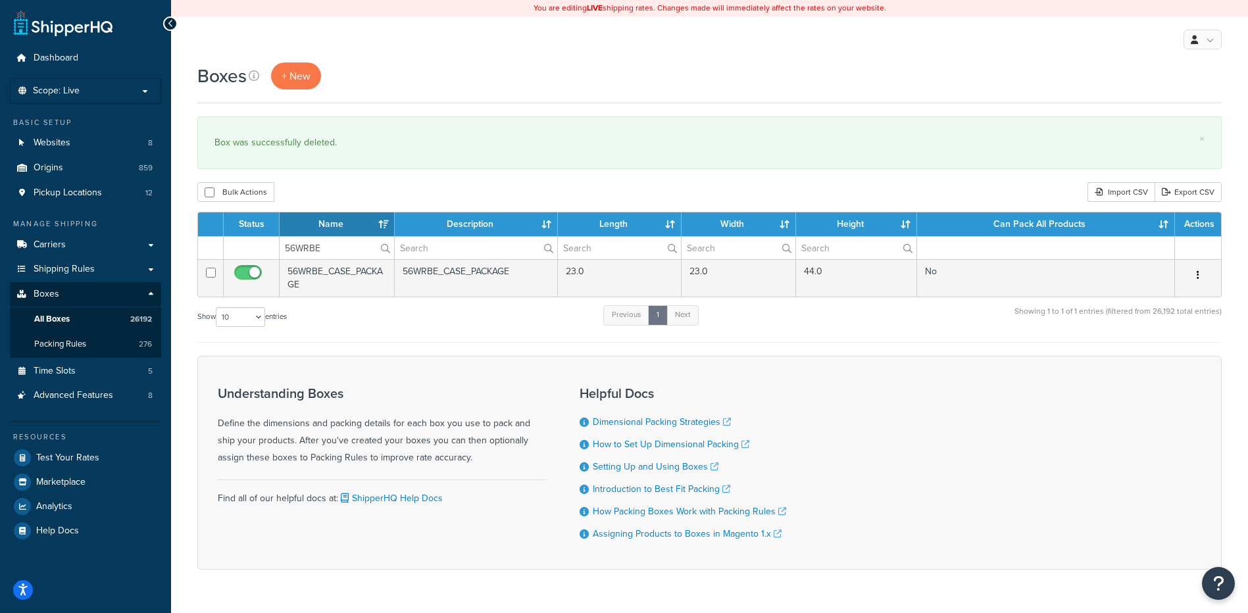
click at [1198, 271] on icon "button" at bounding box center [1197, 274] width 3 height 9
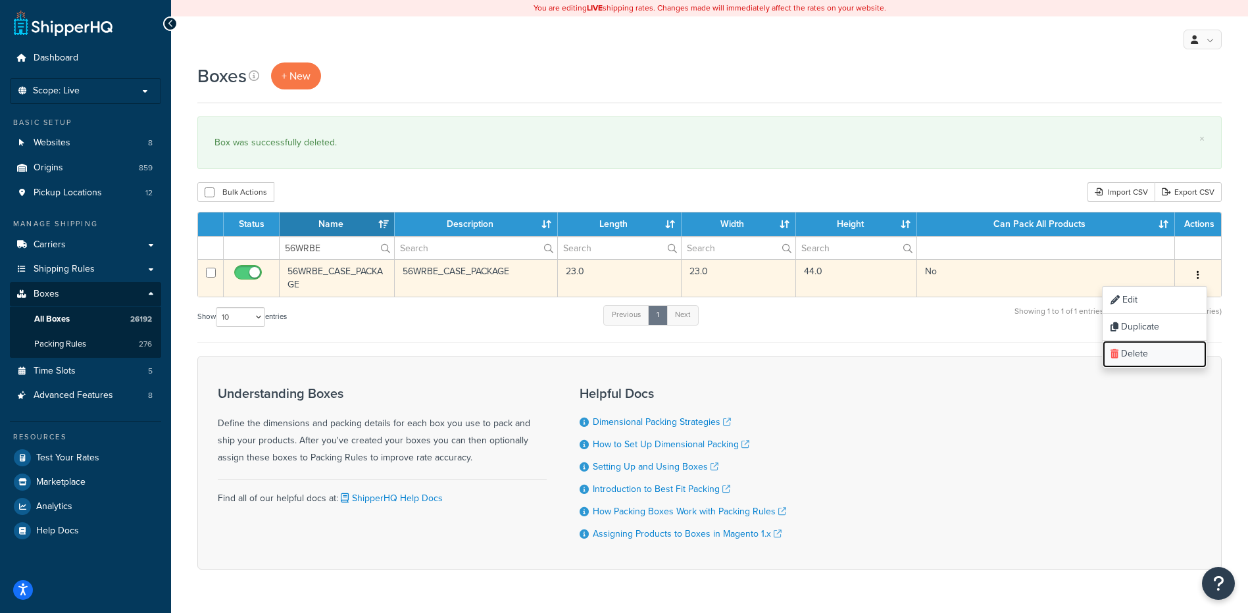
click at [1171, 363] on link "Delete" at bounding box center [1154, 354] width 104 height 27
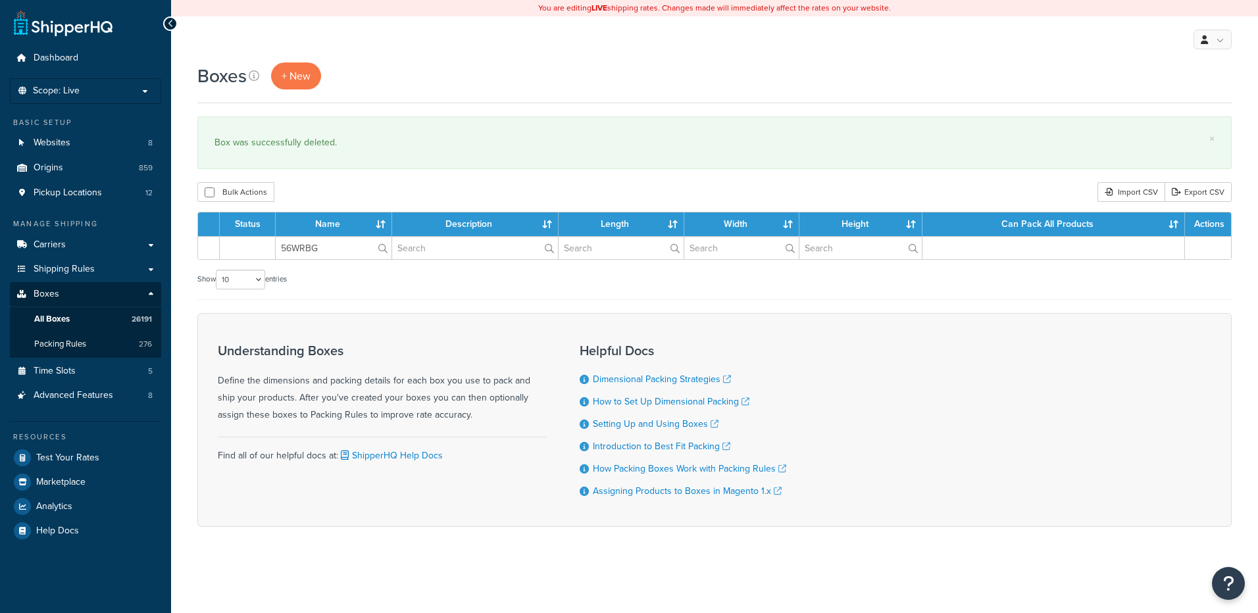
type input "56WRBG"
click at [330, 183] on div "Bulk Actions Duplicate [GEOGRAPHIC_DATA] Import CSV Export CSV" at bounding box center [714, 192] width 1034 height 20
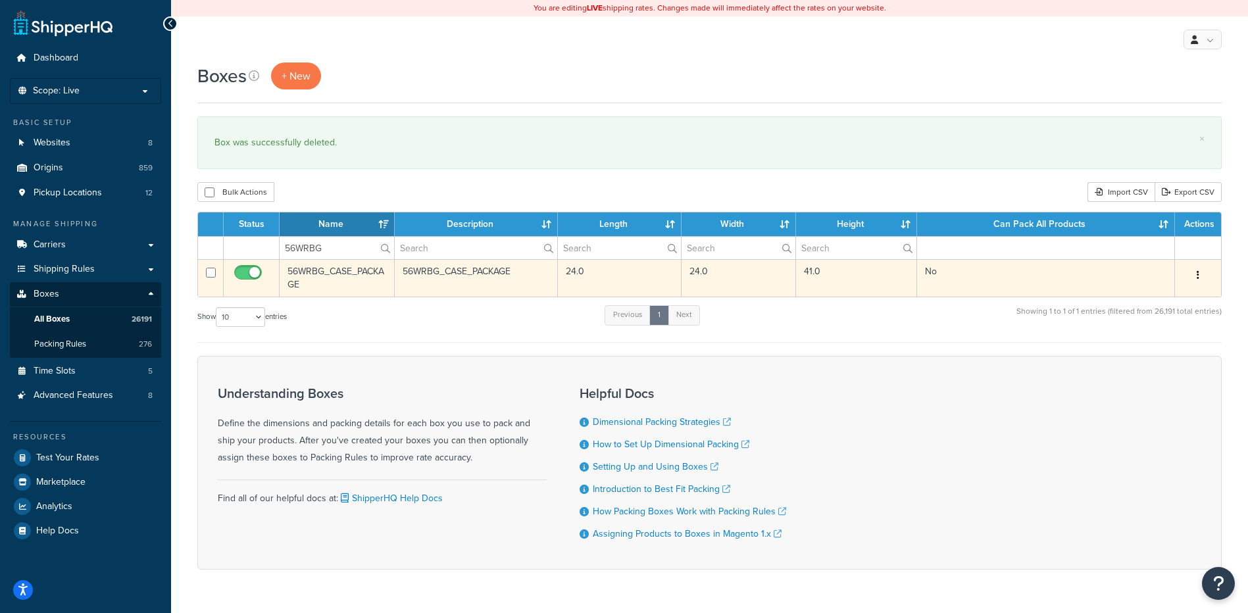
click at [1196, 274] on button "button" at bounding box center [1197, 275] width 18 height 21
click at [1169, 354] on link "Delete" at bounding box center [1154, 354] width 104 height 27
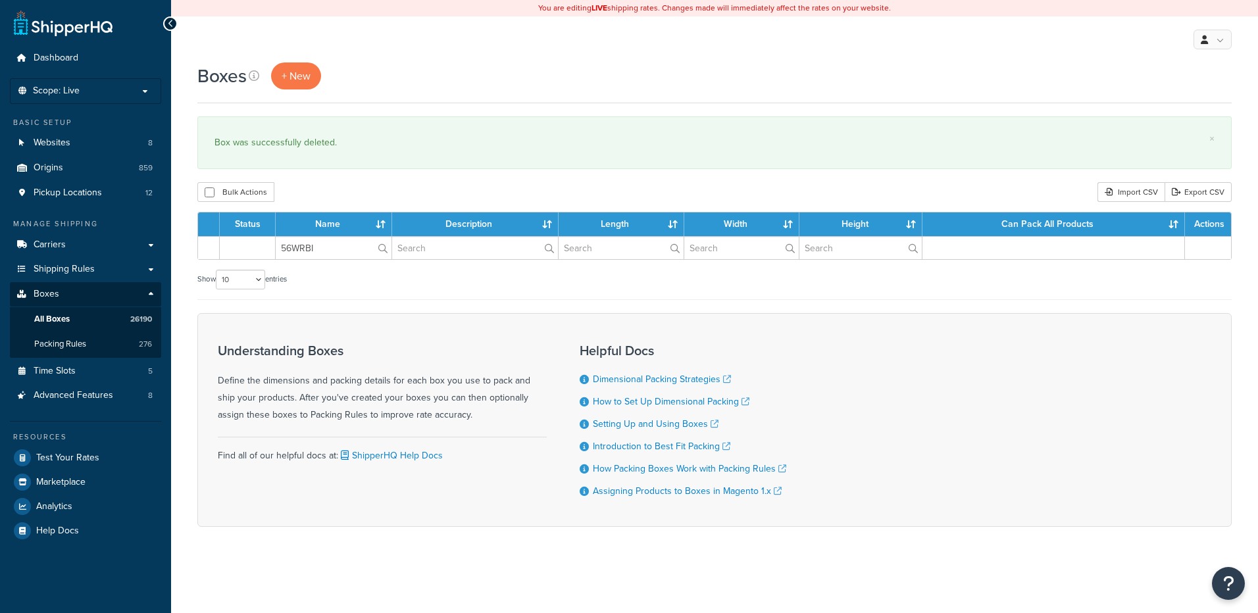
type input "56WRBI"
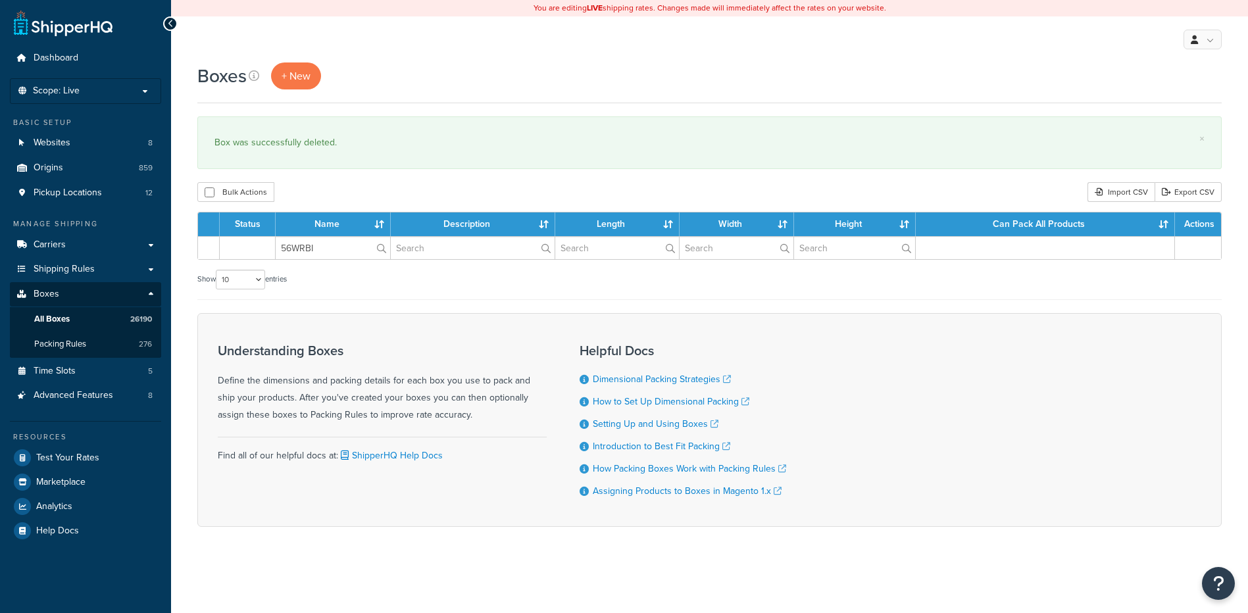
click at [386, 164] on div "× Box was successfully deleted." at bounding box center [709, 142] width 1024 height 53
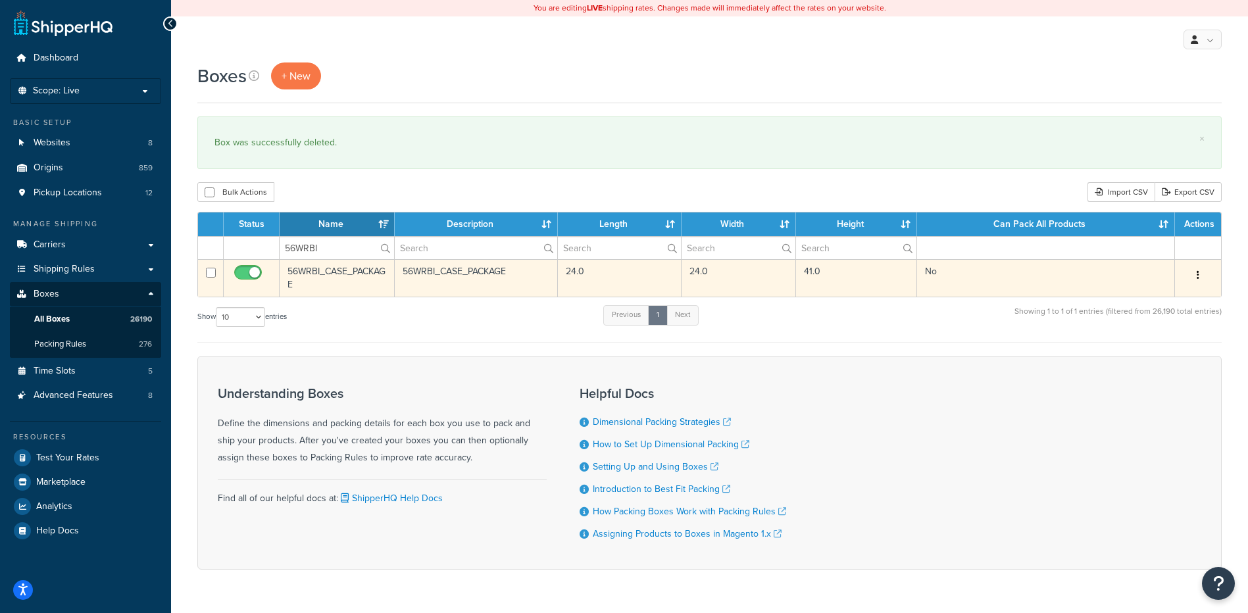
click at [1191, 272] on button "button" at bounding box center [1197, 275] width 18 height 21
click at [1165, 355] on link "Delete" at bounding box center [1154, 354] width 104 height 27
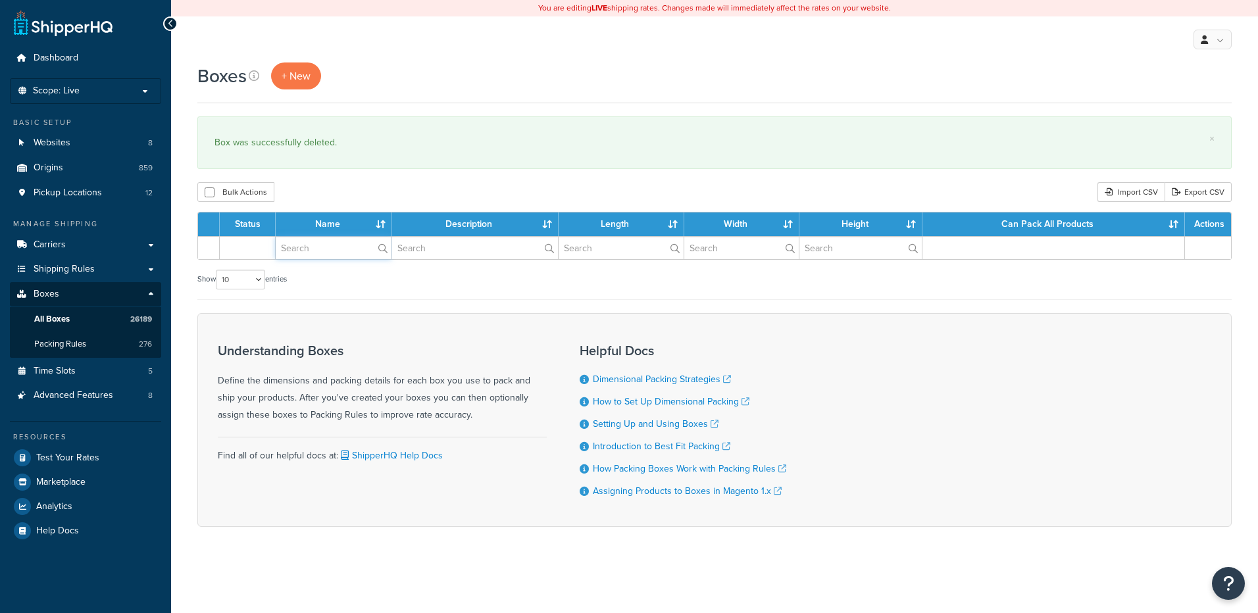
drag, startPoint x: 0, startPoint y: 0, endPoint x: 308, endPoint y: 249, distance: 395.7
click at [308, 249] on input "text" at bounding box center [334, 248] width 116 height 22
paste input "56WRBR"
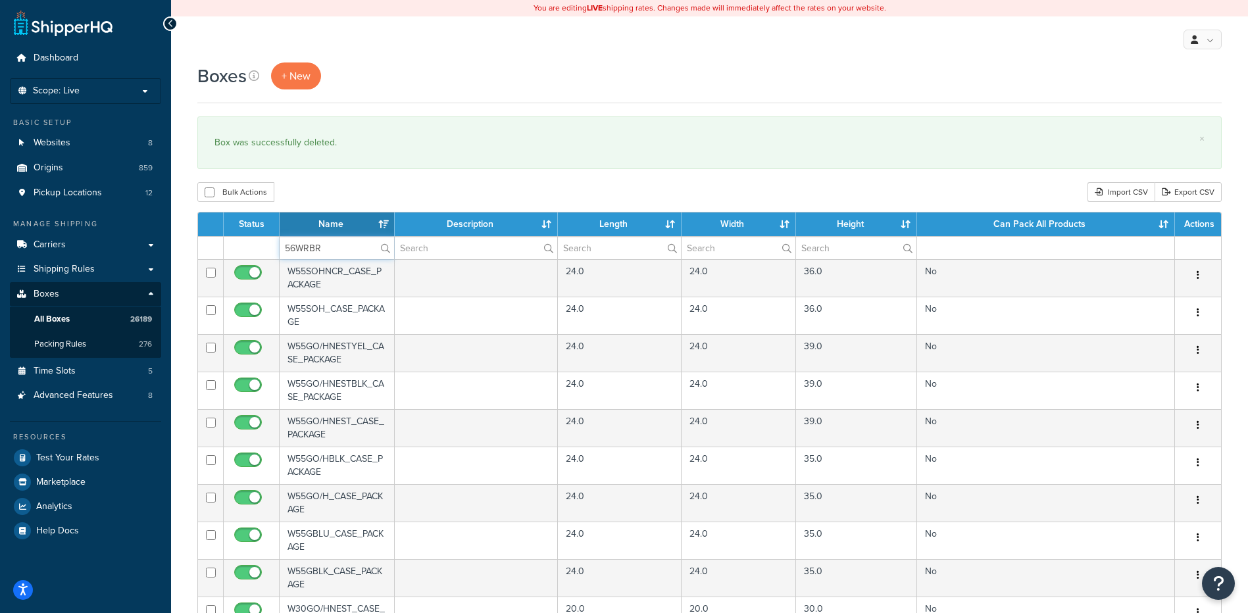
type input "56WRBR"
click at [331, 182] on div "Boxes + New × Box was successfully deleted. Bulk Actions Duplicate Delete Impor…" at bounding box center [709, 507] width 1077 height 891
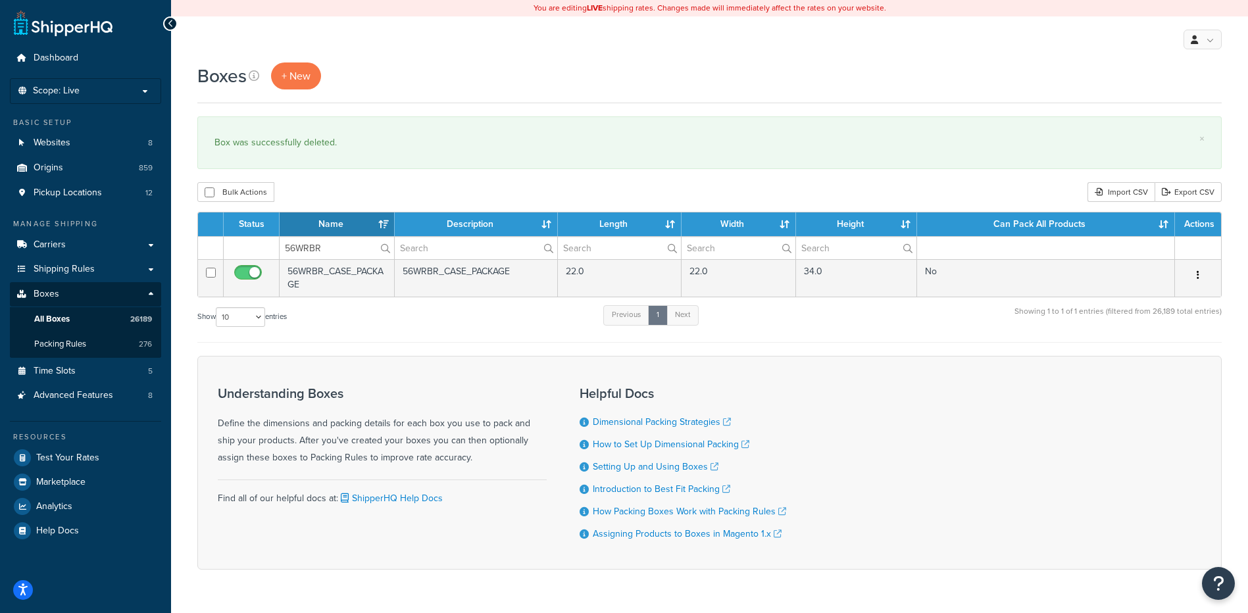
click at [1197, 270] on icon "button" at bounding box center [1197, 274] width 3 height 9
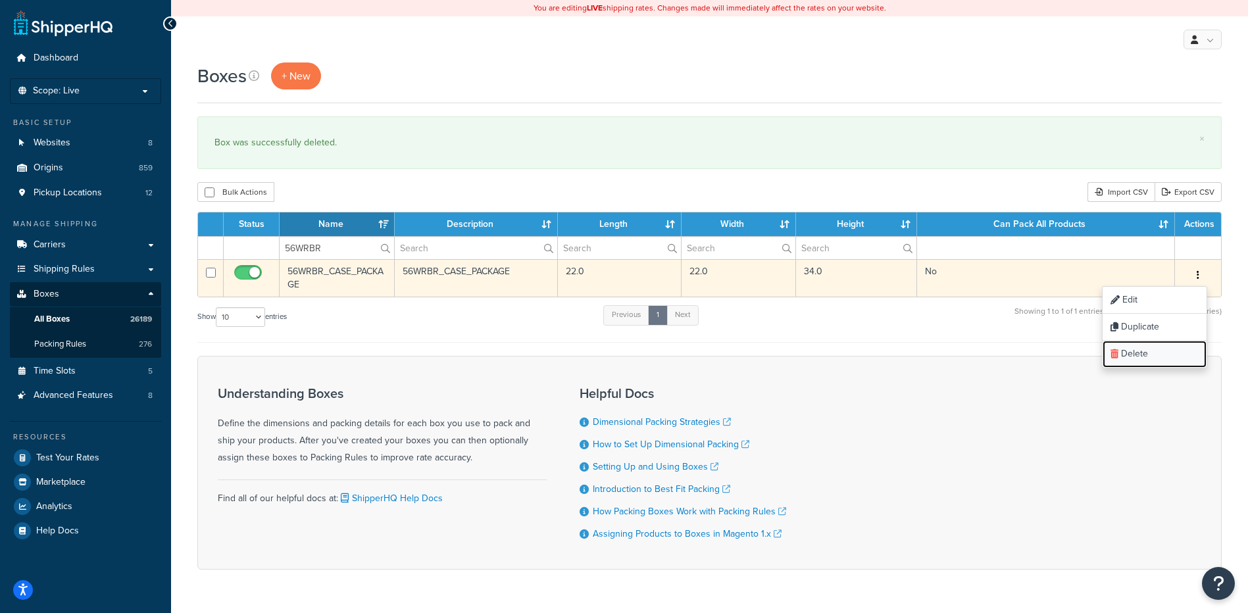
click at [1163, 363] on link "Delete" at bounding box center [1154, 354] width 104 height 27
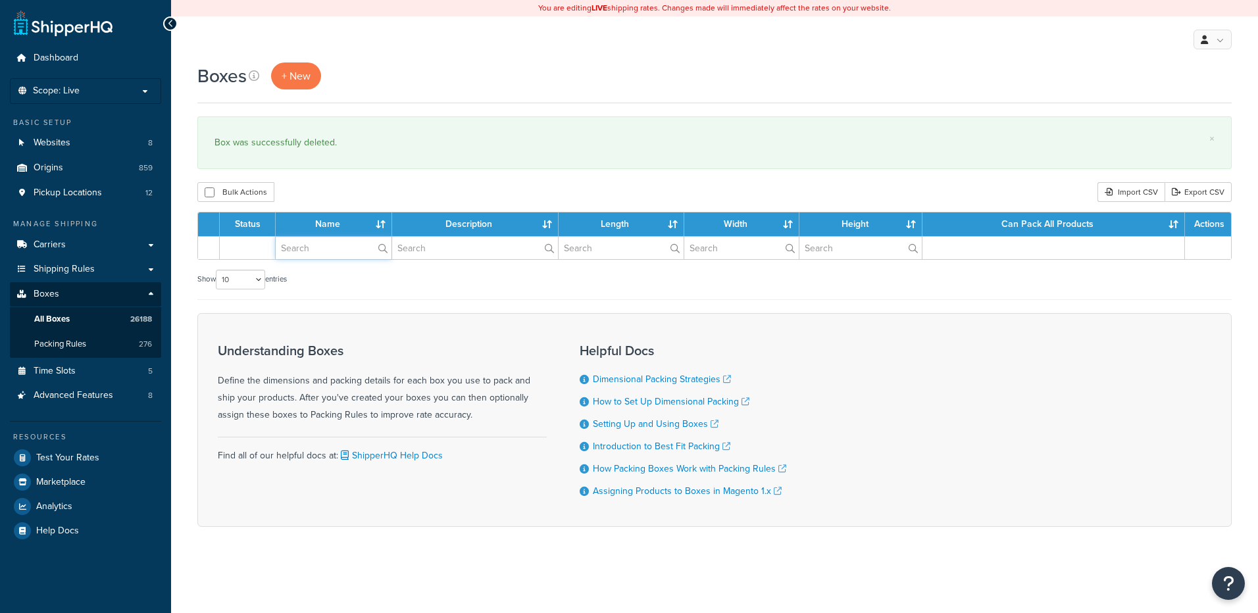
click at [291, 247] on input "text" at bounding box center [334, 248] width 116 height 22
paste input "56WRU5"
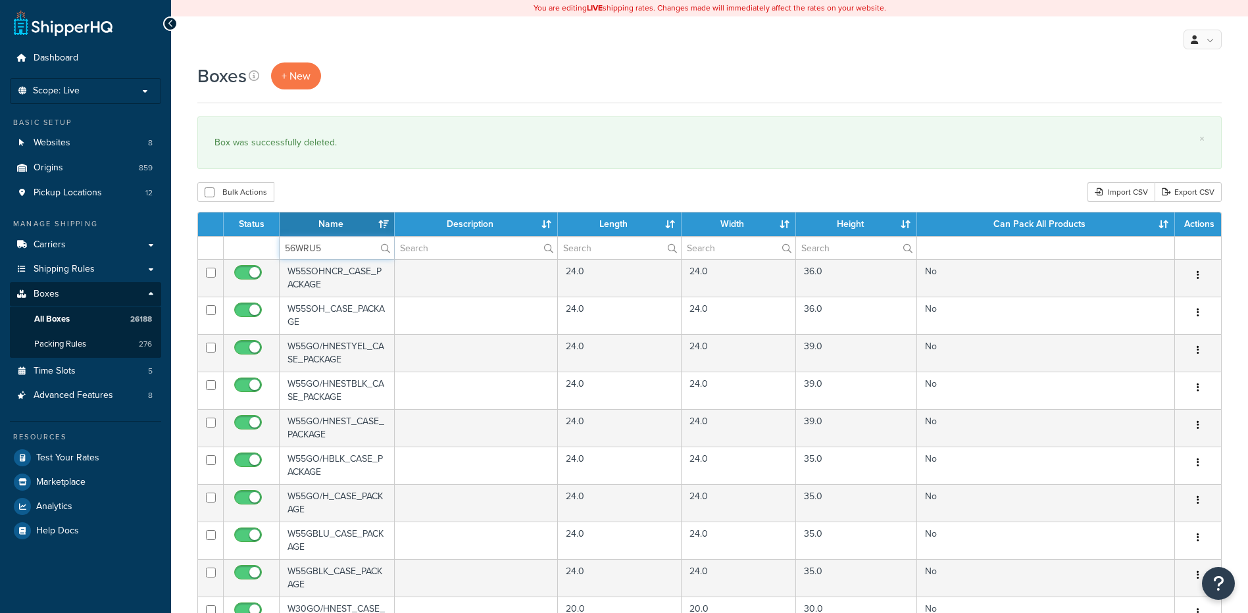
type input "56WRU5"
click at [319, 177] on div "Boxes + New × Box was successfully deleted. Bulk Actions Duplicate [GEOGRAPHIC_…" at bounding box center [709, 507] width 1077 height 891
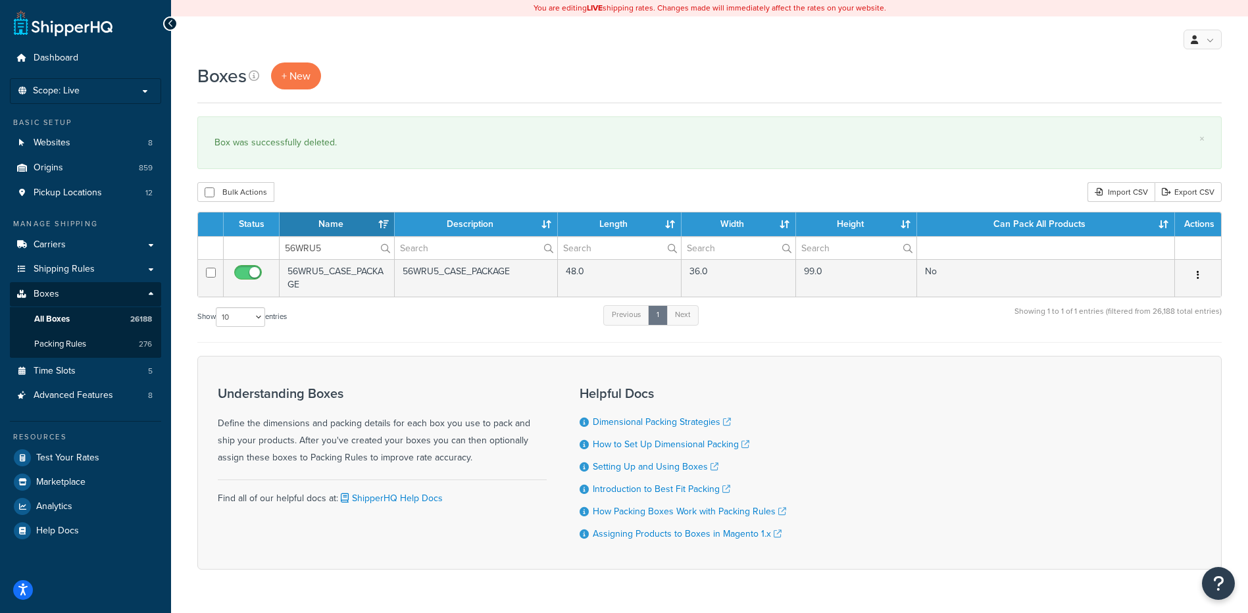
click at [1197, 272] on icon "button" at bounding box center [1197, 274] width 3 height 9
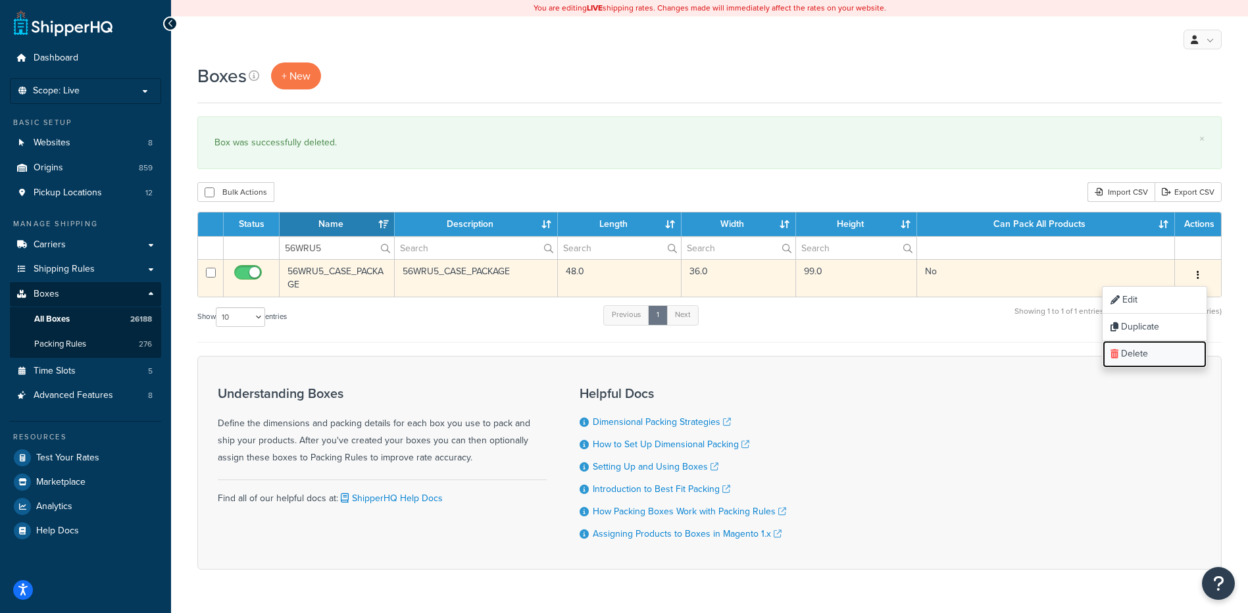
click at [1162, 356] on link "Delete" at bounding box center [1154, 354] width 104 height 27
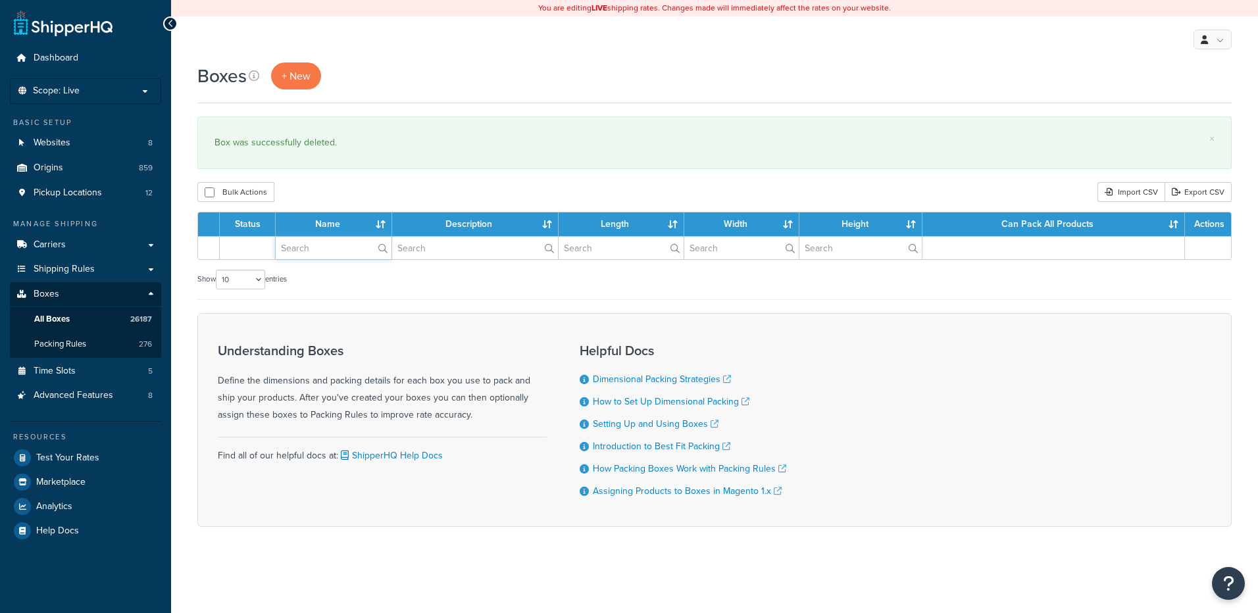
drag, startPoint x: 0, startPoint y: 0, endPoint x: 335, endPoint y: 222, distance: 401.9
click at [330, 248] on input "text" at bounding box center [334, 248] width 116 height 22
paste input "56WT4L"
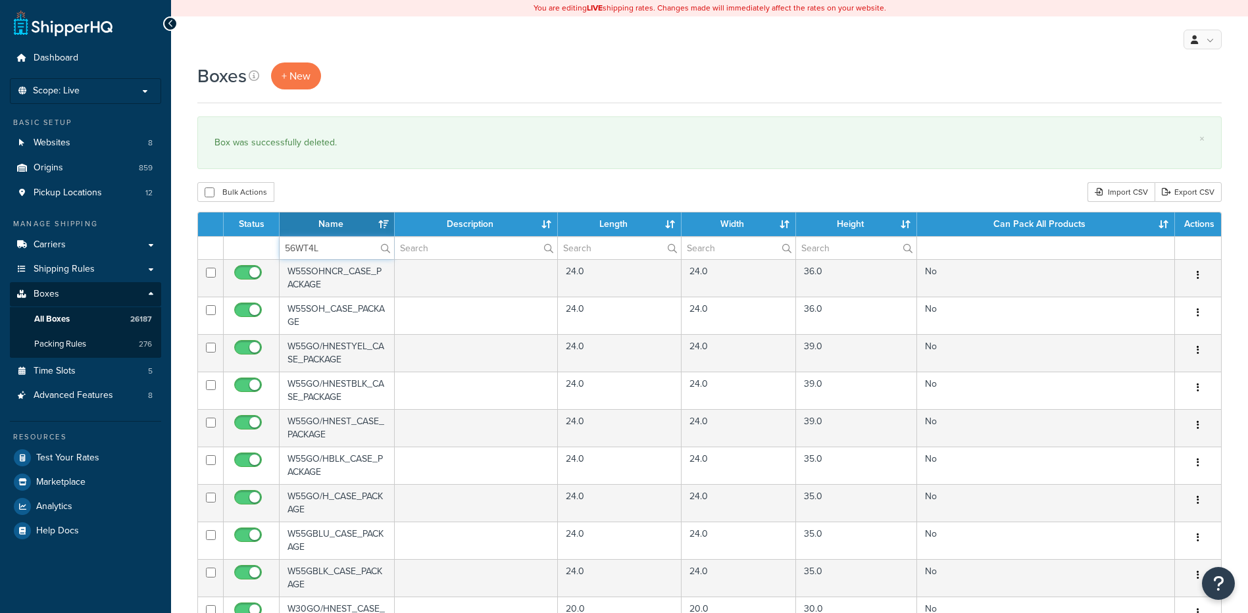
type input "56WT4L"
click at [343, 182] on div "Boxes + New × Box was successfully deleted. Bulk Actions Duplicate [GEOGRAPHIC_…" at bounding box center [709, 507] width 1077 height 891
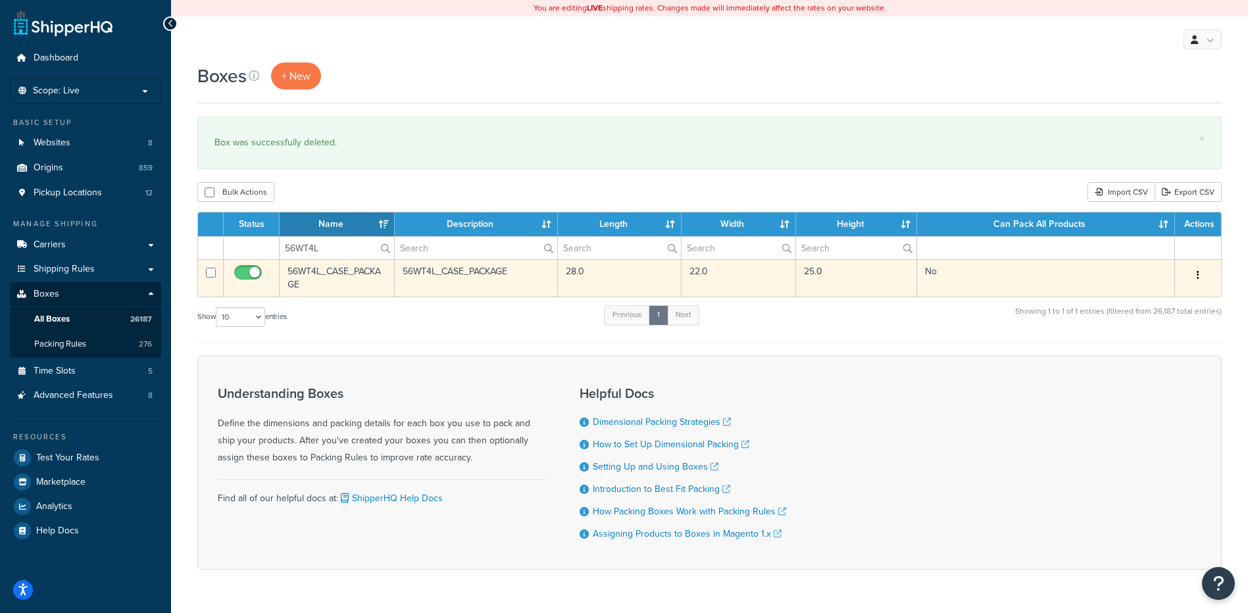
click at [1198, 270] on icon "button" at bounding box center [1197, 274] width 3 height 9
click at [1163, 352] on link "Delete" at bounding box center [1154, 354] width 104 height 27
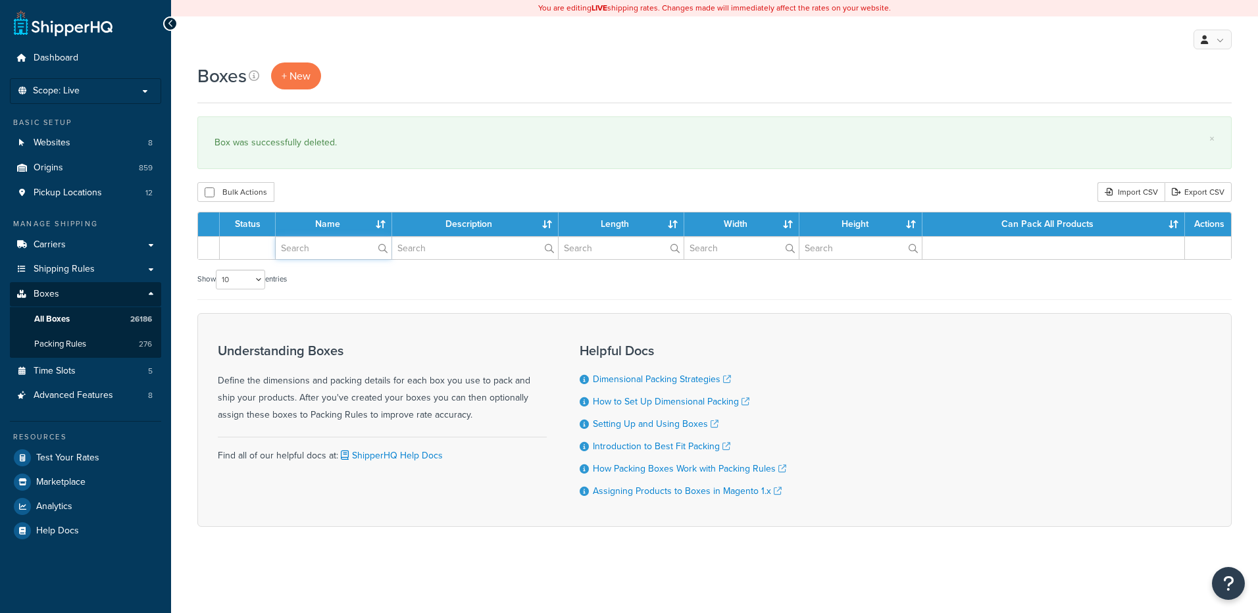
drag, startPoint x: 0, startPoint y: 0, endPoint x: 317, endPoint y: 258, distance: 408.6
click at [317, 258] on input "text" at bounding box center [334, 248] width 116 height 22
paste input "56WTDB"
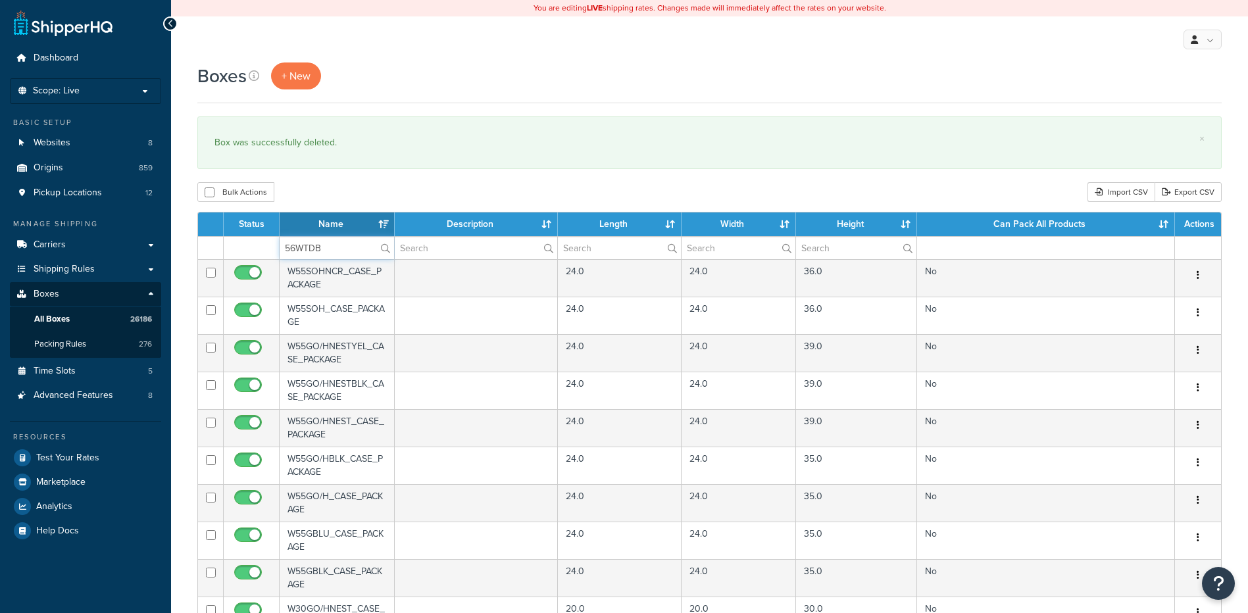
type input "56WTDB"
click at [340, 193] on div "Bulk Actions Duplicate [GEOGRAPHIC_DATA] Import CSV Export CSV" at bounding box center [709, 192] width 1024 height 20
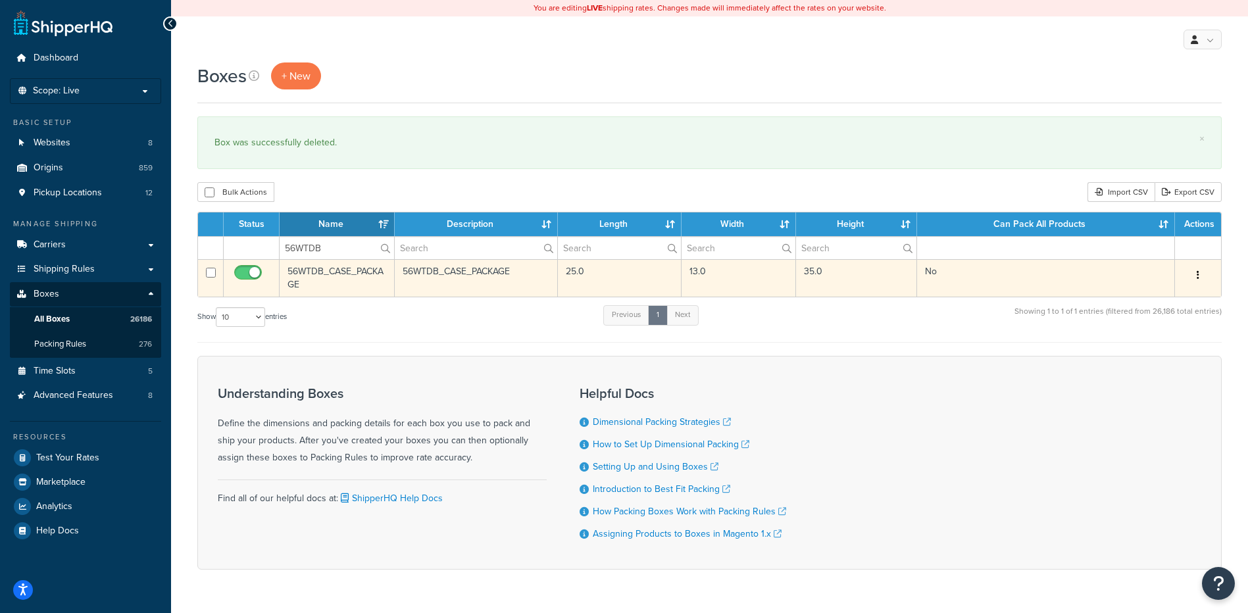
click at [1195, 274] on button "button" at bounding box center [1197, 275] width 18 height 21
click at [1169, 346] on link "Delete" at bounding box center [1154, 354] width 104 height 27
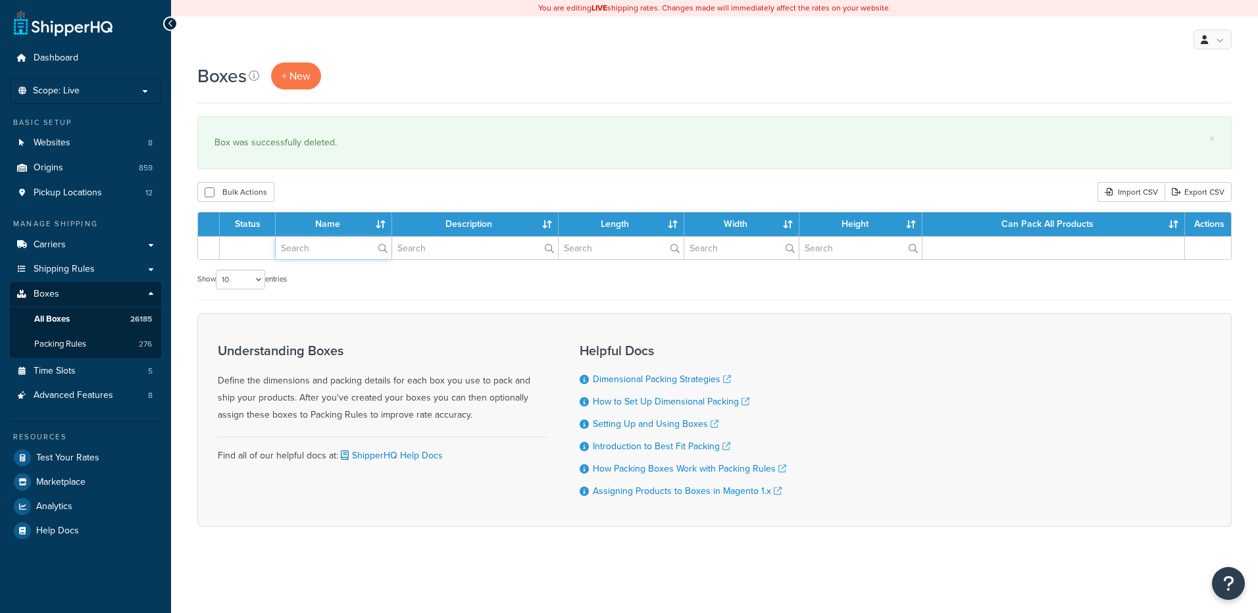
click at [337, 253] on input "text" at bounding box center [334, 248] width 116 height 22
paste input "56WTRN"
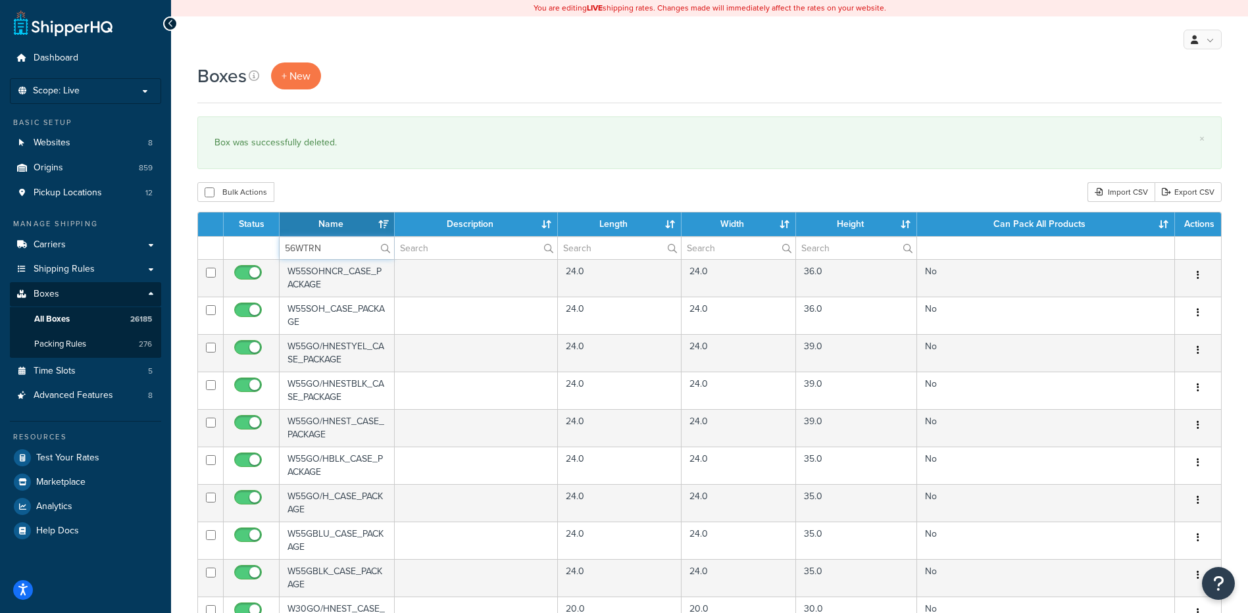
type input "56WTRN"
click at [361, 194] on div "Bulk Actions Duplicate [GEOGRAPHIC_DATA] Import CSV Export CSV" at bounding box center [709, 192] width 1024 height 20
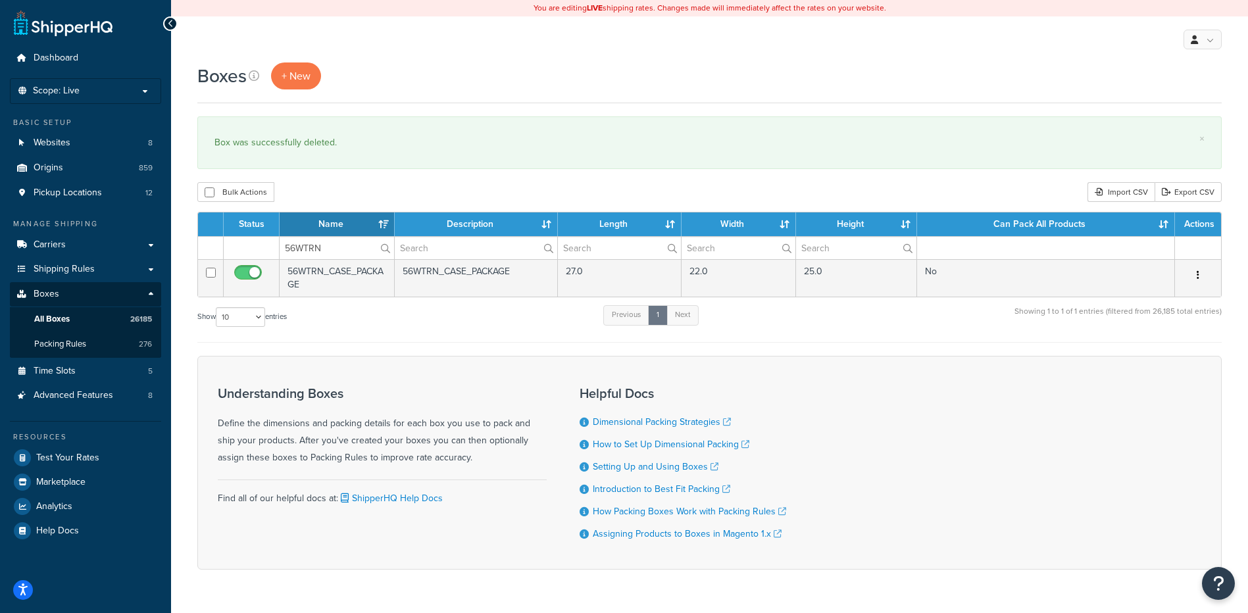
click at [1197, 276] on icon "button" at bounding box center [1197, 274] width 3 height 9
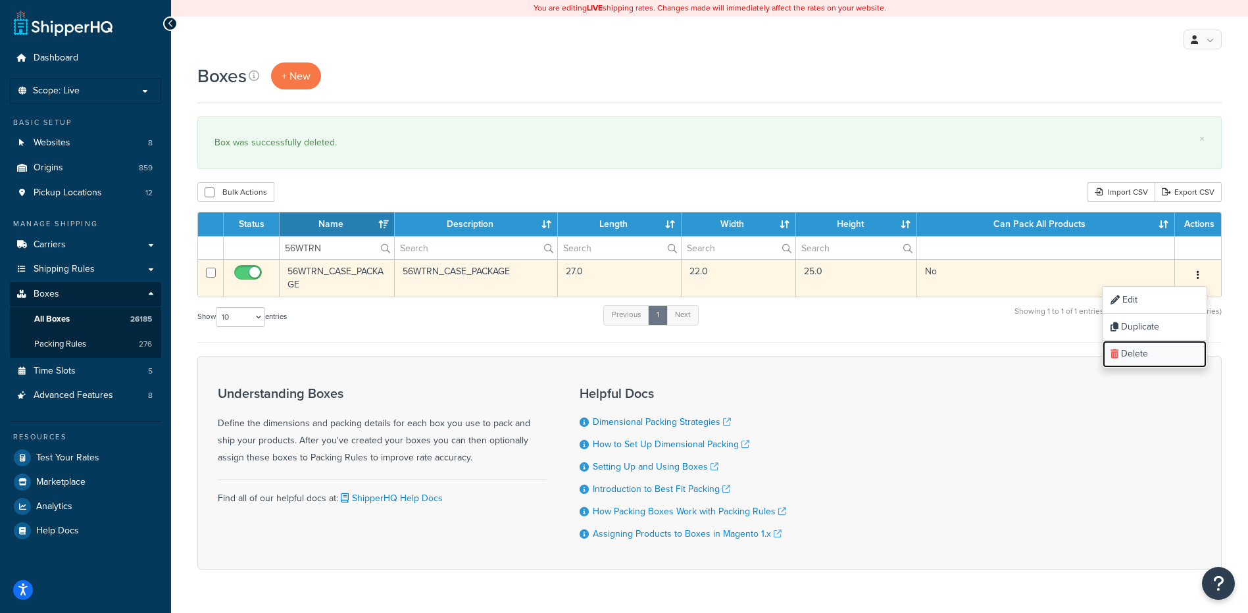
click at [1154, 363] on link "Delete" at bounding box center [1154, 354] width 104 height 27
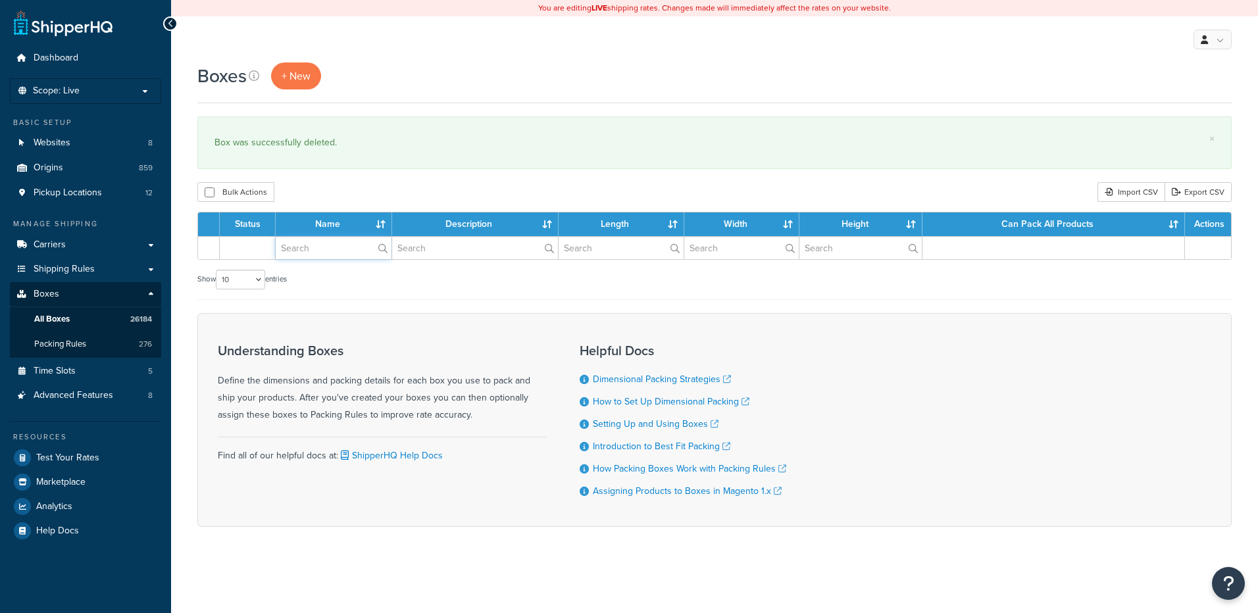
paste input "68W5QF"
drag, startPoint x: 0, startPoint y: 0, endPoint x: 339, endPoint y: 249, distance: 421.1
click at [339, 249] on input "text" at bounding box center [334, 248] width 116 height 22
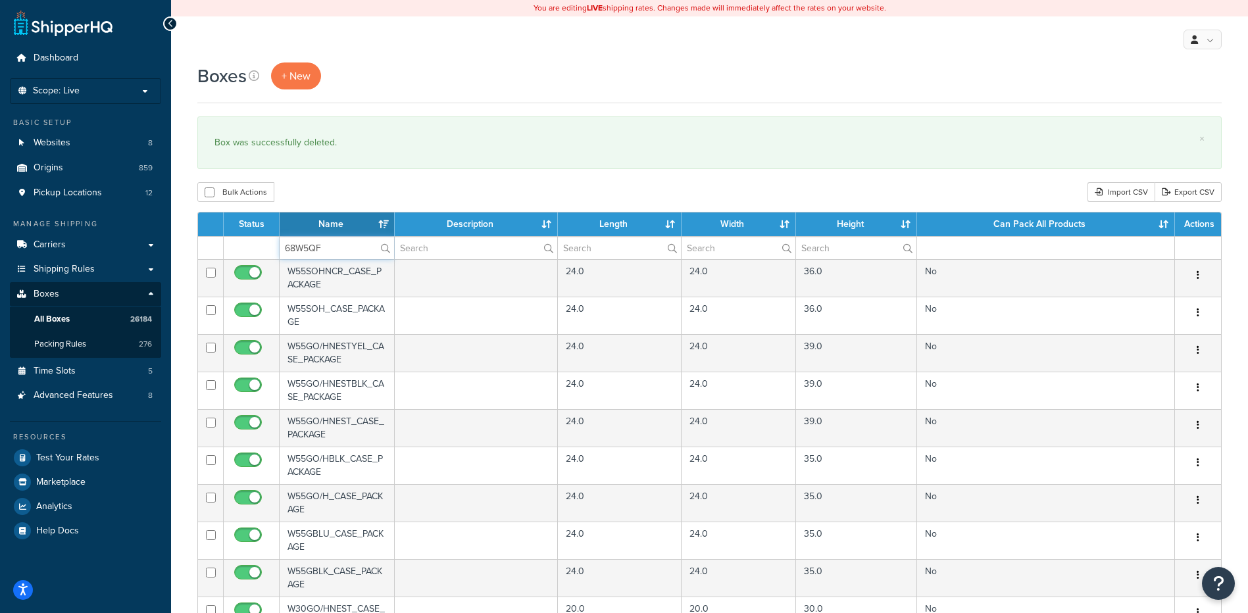
type input "68W5QF"
click at [343, 181] on div "Boxes + New × Box was successfully deleted. Bulk Actions Duplicate [GEOGRAPHIC_…" at bounding box center [709, 507] width 1077 height 891
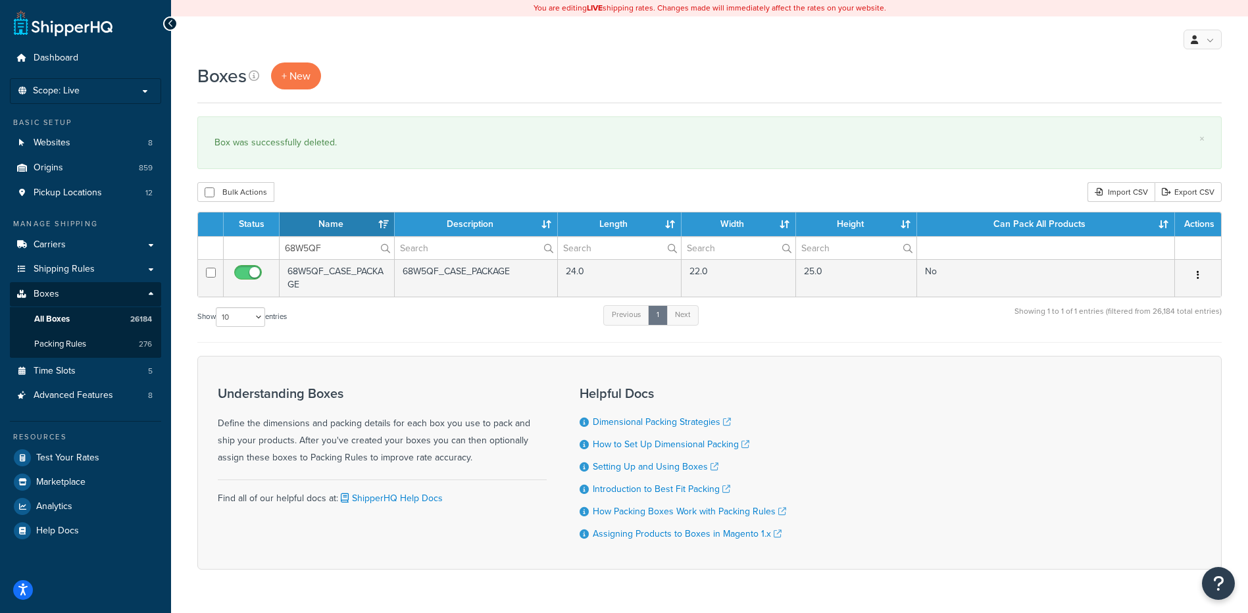
click at [1198, 272] on icon "button" at bounding box center [1197, 274] width 3 height 9
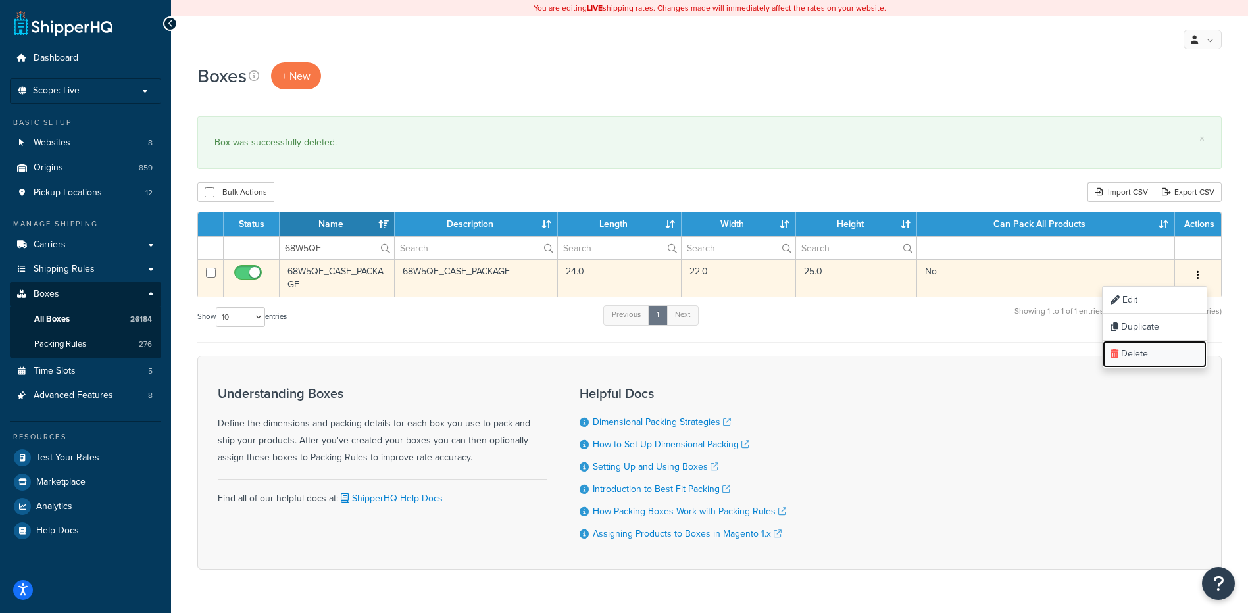
click at [1163, 351] on link "Delete" at bounding box center [1154, 354] width 104 height 27
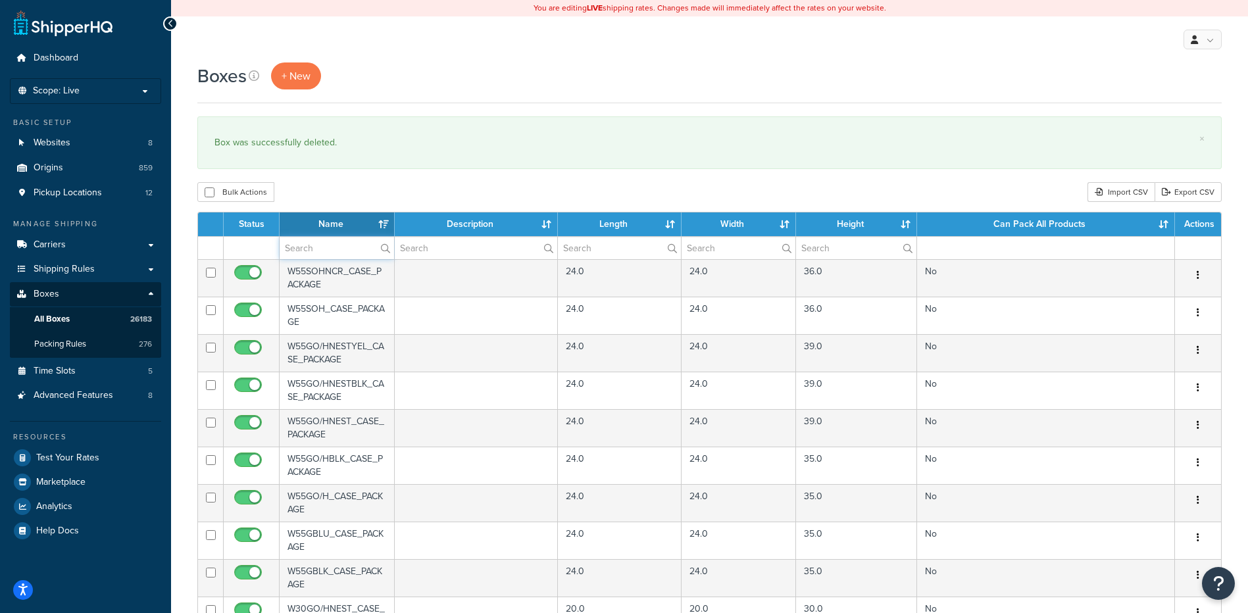
click at [301, 255] on input "text" at bounding box center [337, 248] width 114 height 22
paste input "68W65H"
type input "68W65H"
click at [329, 192] on div "Bulk Actions Duplicate [GEOGRAPHIC_DATA] Import CSV Export CSV" at bounding box center [709, 192] width 1024 height 20
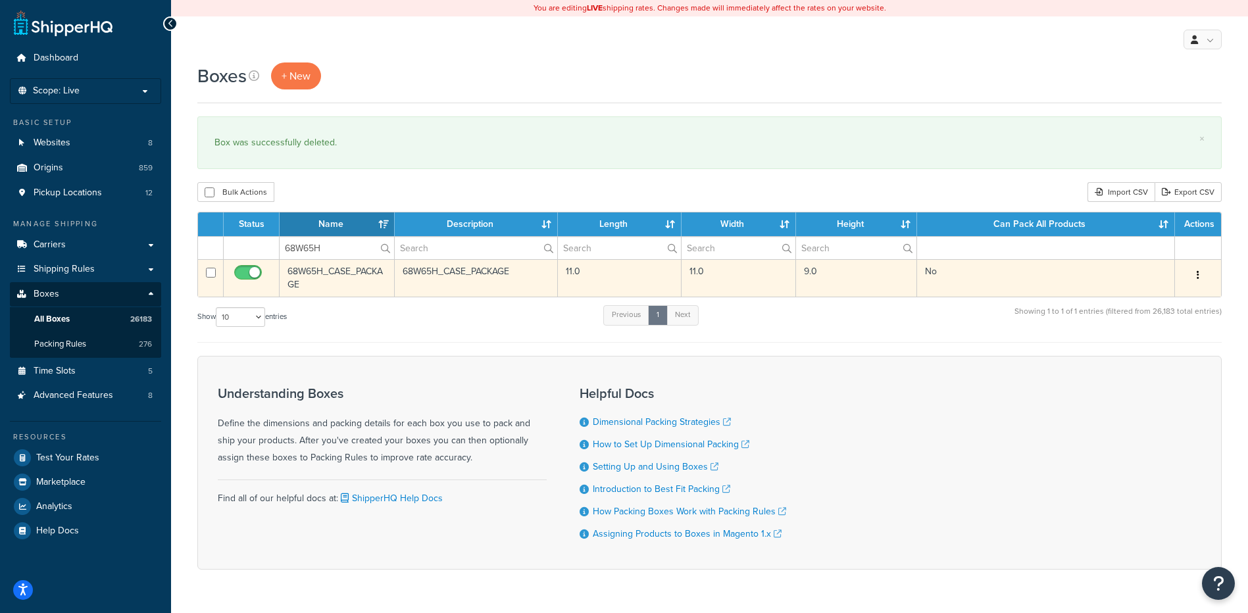
click at [1197, 273] on icon "button" at bounding box center [1197, 274] width 3 height 9
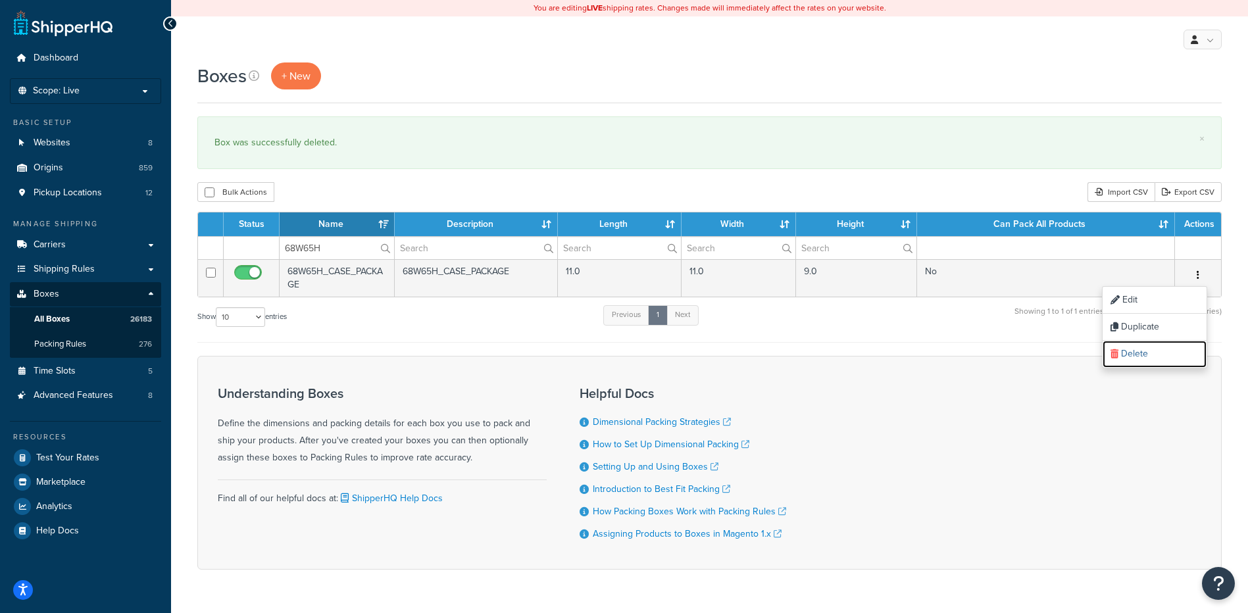
click at [1149, 355] on link "Delete" at bounding box center [1154, 354] width 104 height 27
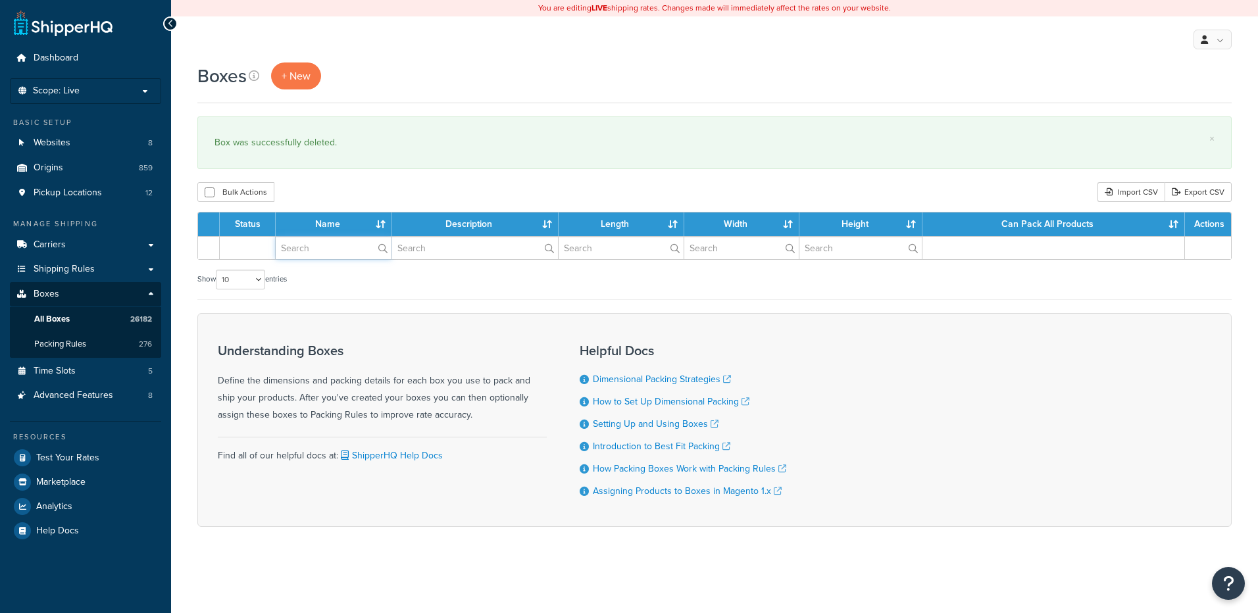
paste input "68W69F"
drag, startPoint x: 328, startPoint y: 254, endPoint x: 347, endPoint y: 212, distance: 46.2
click at [328, 254] on input "text" at bounding box center [334, 248] width 116 height 22
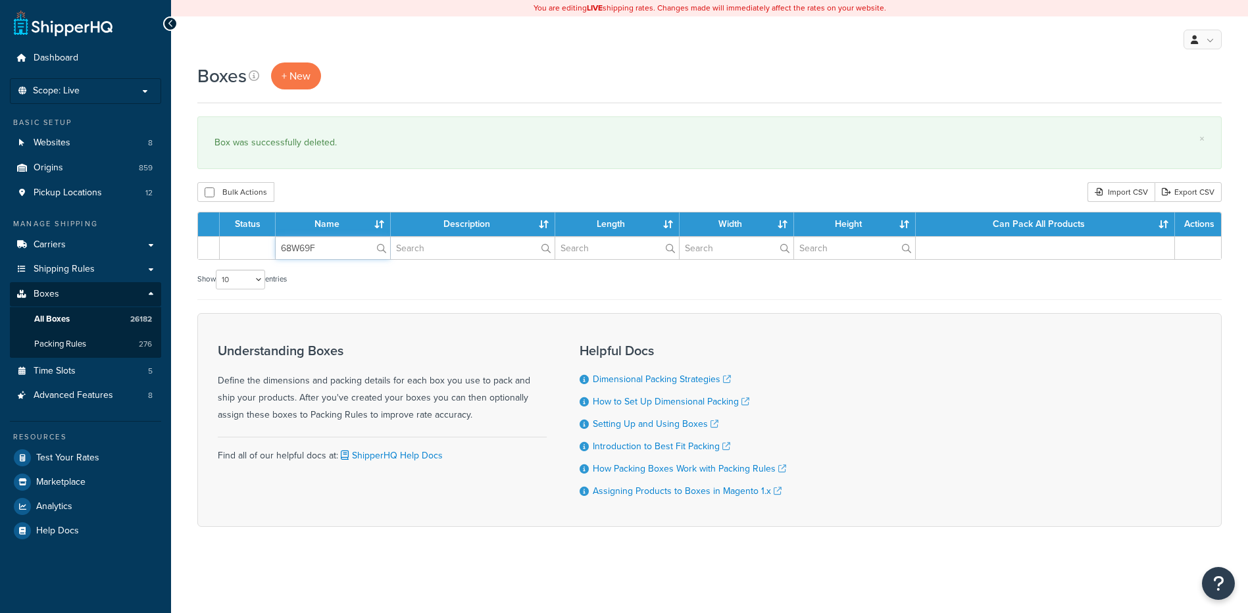
type input "68W69F"
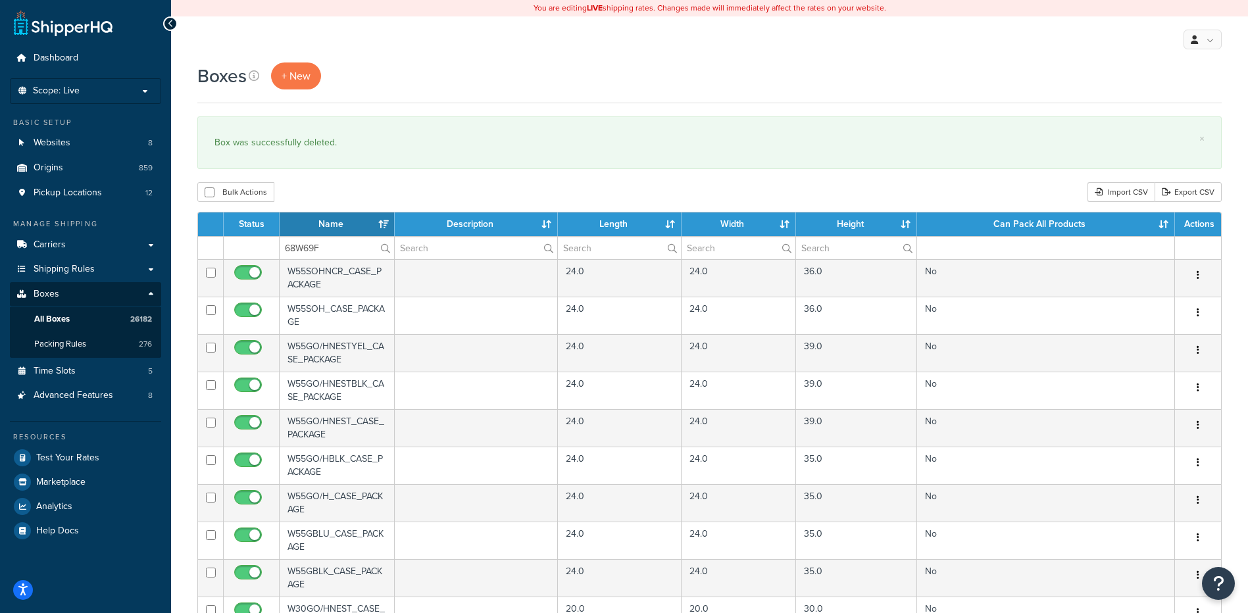
click at [355, 179] on div "Boxes + New × Box was successfully deleted. Bulk Actions Duplicate [GEOGRAPHIC_…" at bounding box center [709, 507] width 1077 height 891
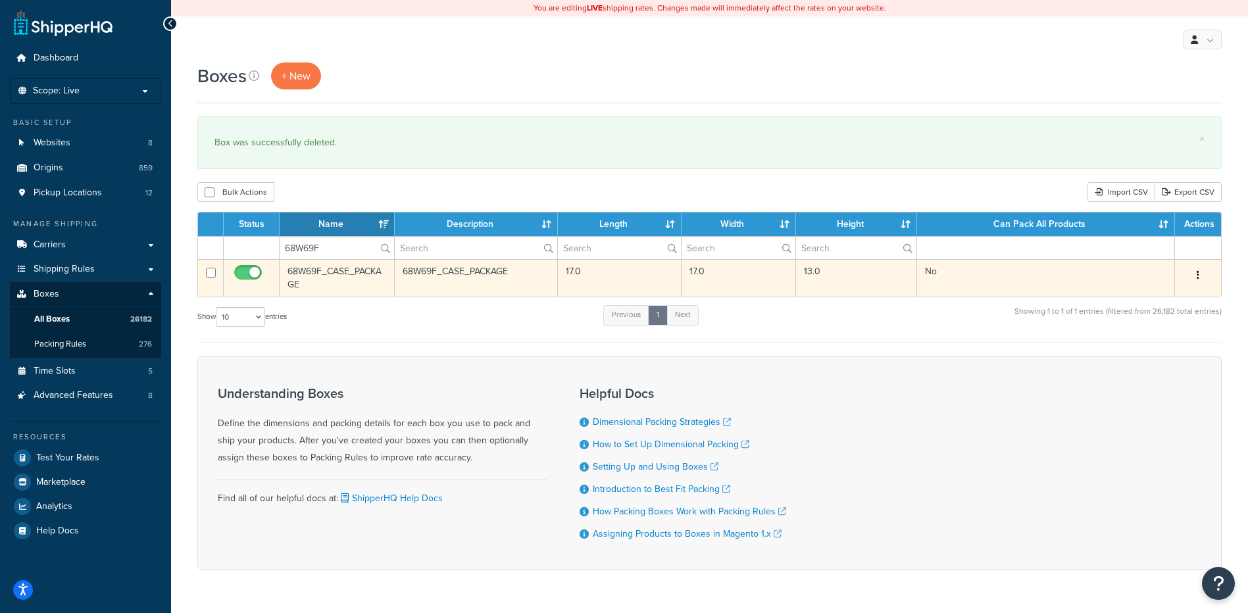
click at [1196, 270] on button "button" at bounding box center [1197, 275] width 18 height 21
click at [1144, 349] on link "Delete" at bounding box center [1154, 354] width 104 height 27
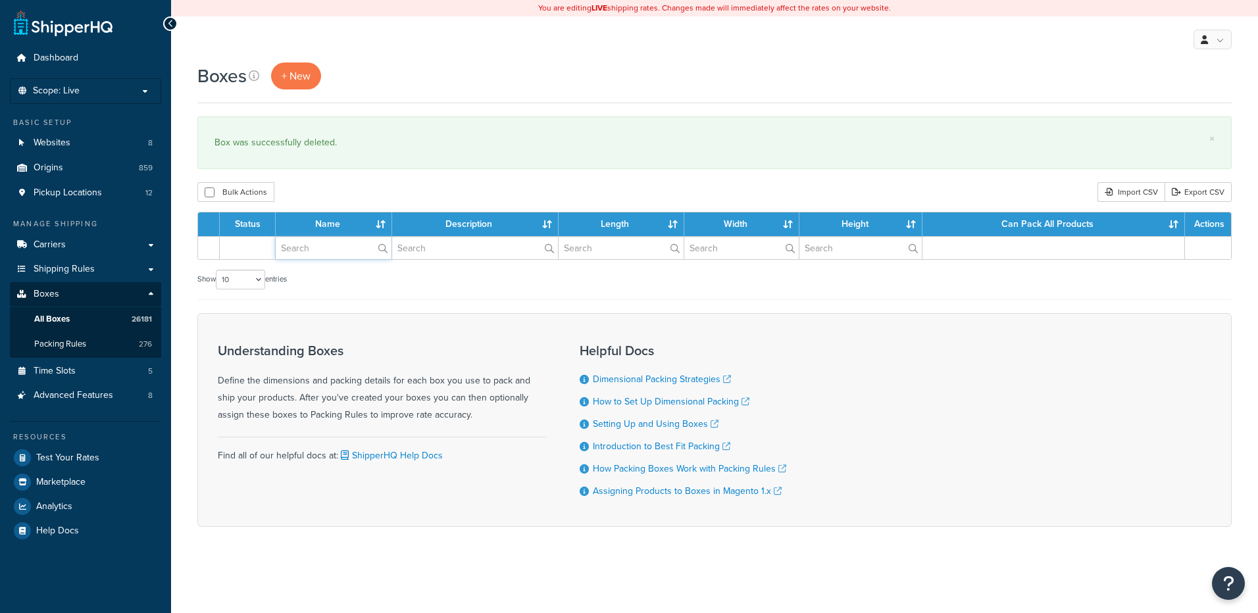
drag, startPoint x: 0, startPoint y: 0, endPoint x: 308, endPoint y: 255, distance: 399.9
click at [308, 255] on input "text" at bounding box center [334, 248] width 116 height 22
paste input "68W69L"
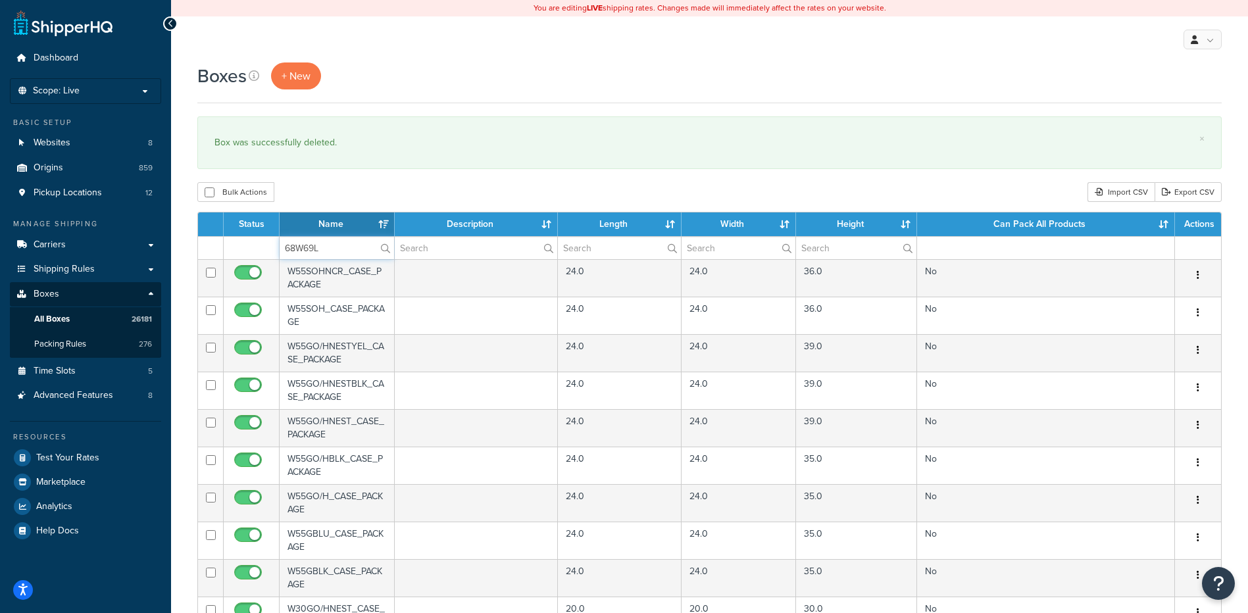
type input "68W69L"
click at [312, 196] on div "Bulk Actions Duplicate [GEOGRAPHIC_DATA] Import CSV Export CSV" at bounding box center [709, 192] width 1024 height 20
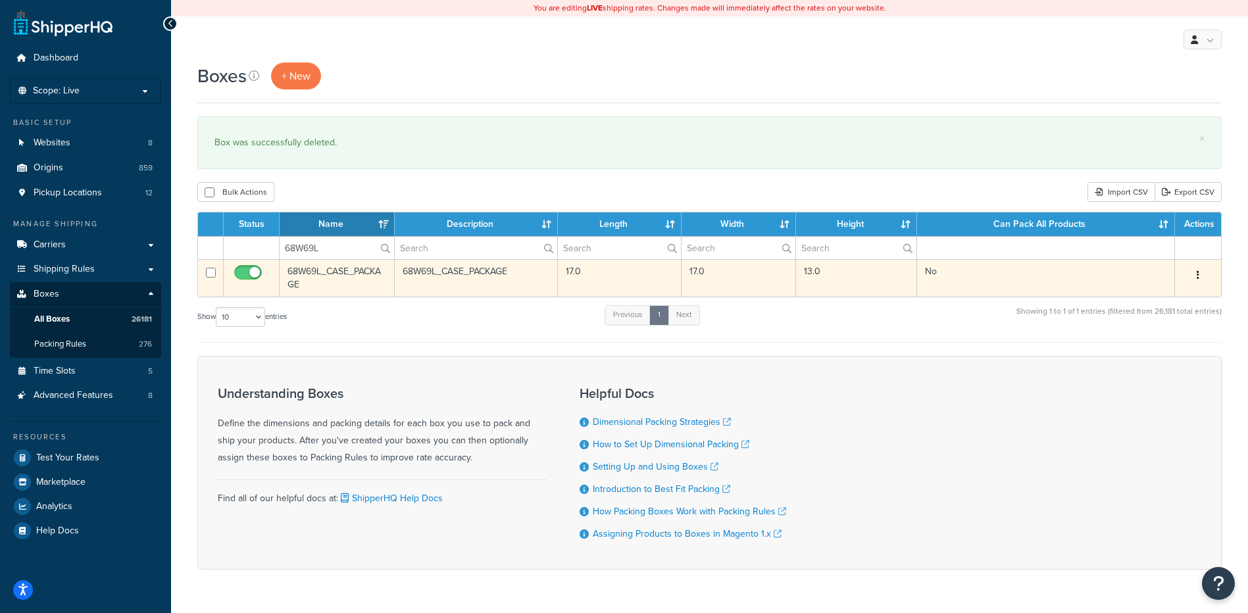
click at [1203, 274] on button "button" at bounding box center [1197, 275] width 18 height 21
click at [1159, 348] on link "Delete" at bounding box center [1154, 354] width 104 height 27
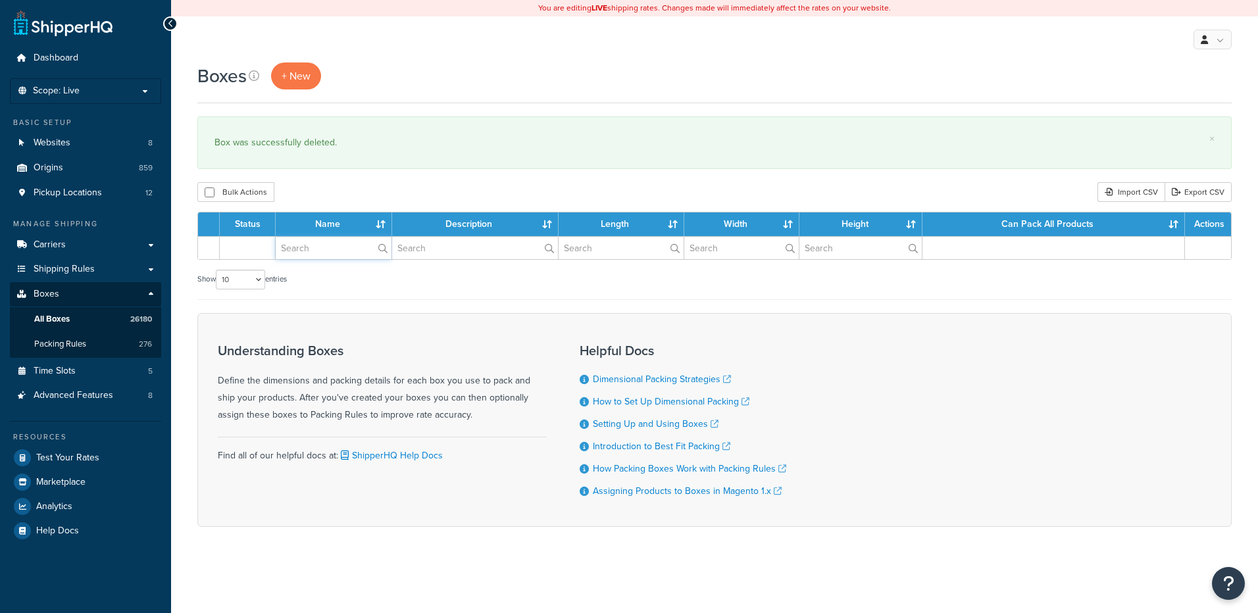
click at [306, 247] on input "text" at bounding box center [334, 248] width 116 height 22
paste input "68W70G"
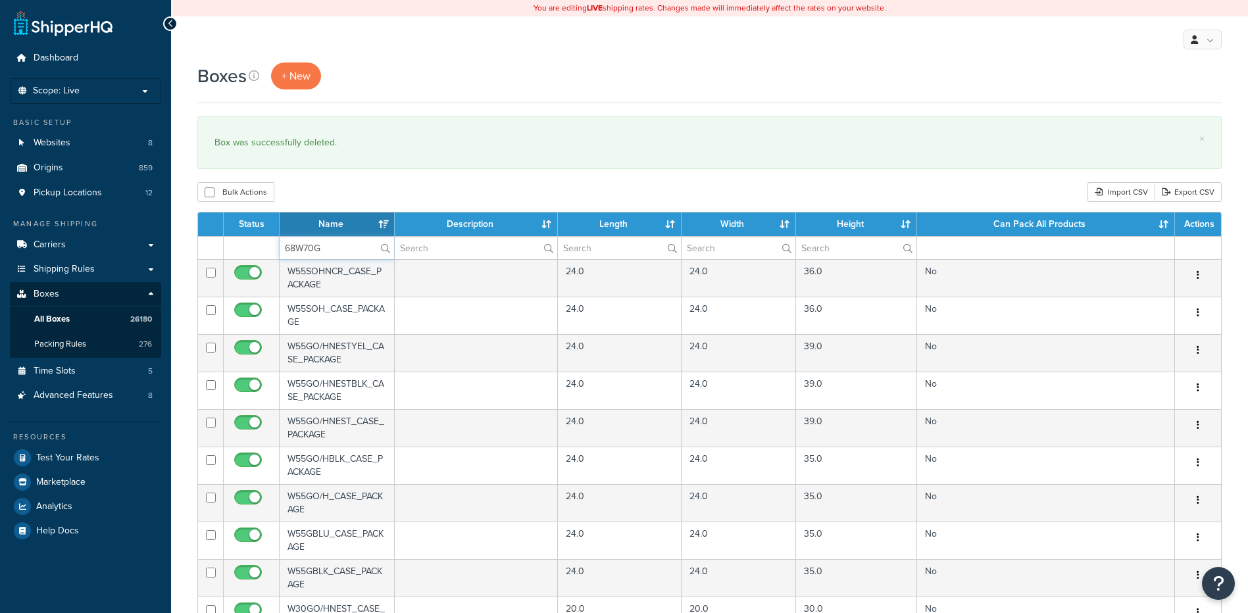
type input "68W70G"
click at [343, 174] on div "Boxes + New × Box was successfully deleted. Bulk Actions Duplicate [GEOGRAPHIC_…" at bounding box center [709, 507] width 1077 height 891
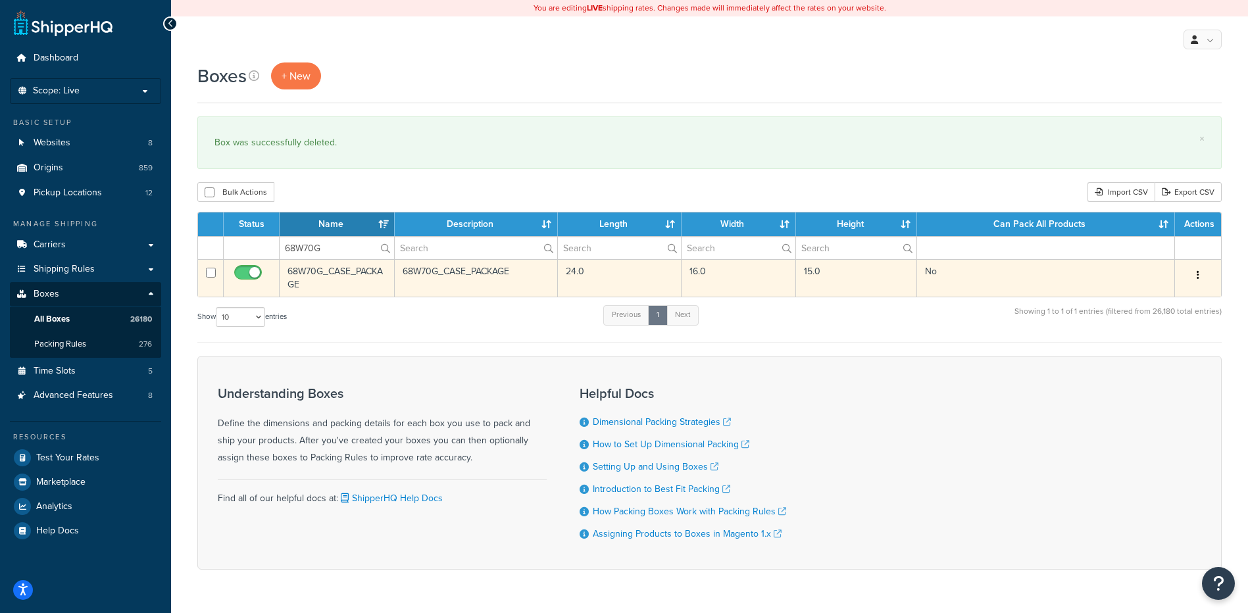
click at [1193, 271] on button "button" at bounding box center [1197, 275] width 18 height 21
click at [1141, 357] on link "Delete" at bounding box center [1154, 354] width 104 height 27
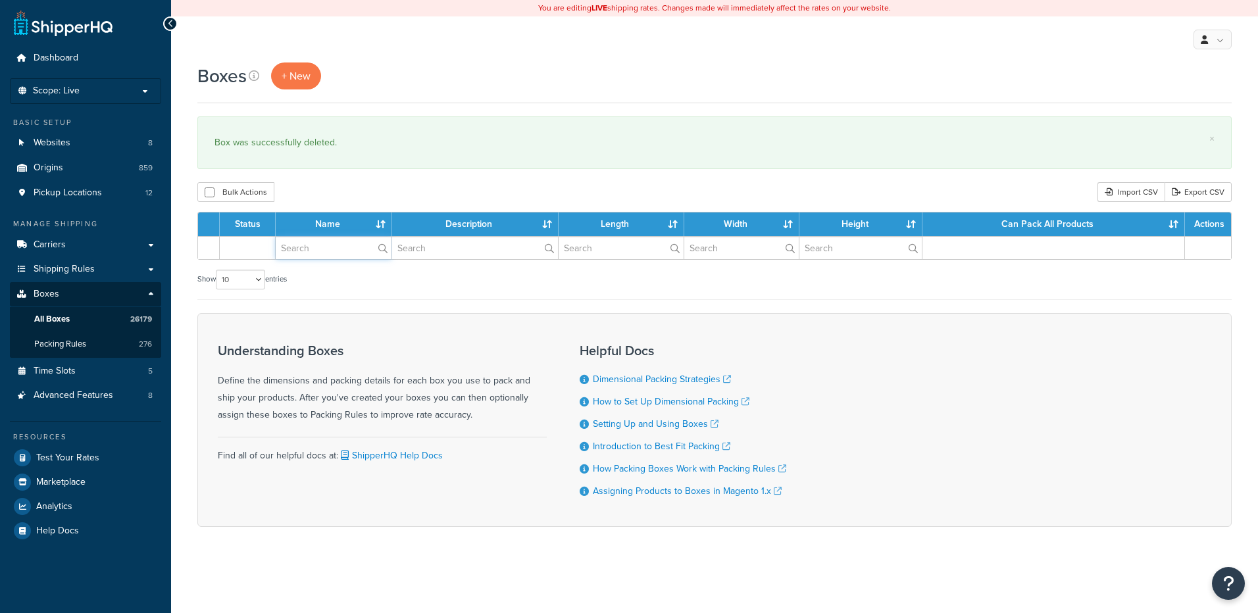
drag, startPoint x: 0, startPoint y: 0, endPoint x: 306, endPoint y: 251, distance: 395.4
click at [306, 251] on input "text" at bounding box center [334, 248] width 116 height 22
paste input "68W71L"
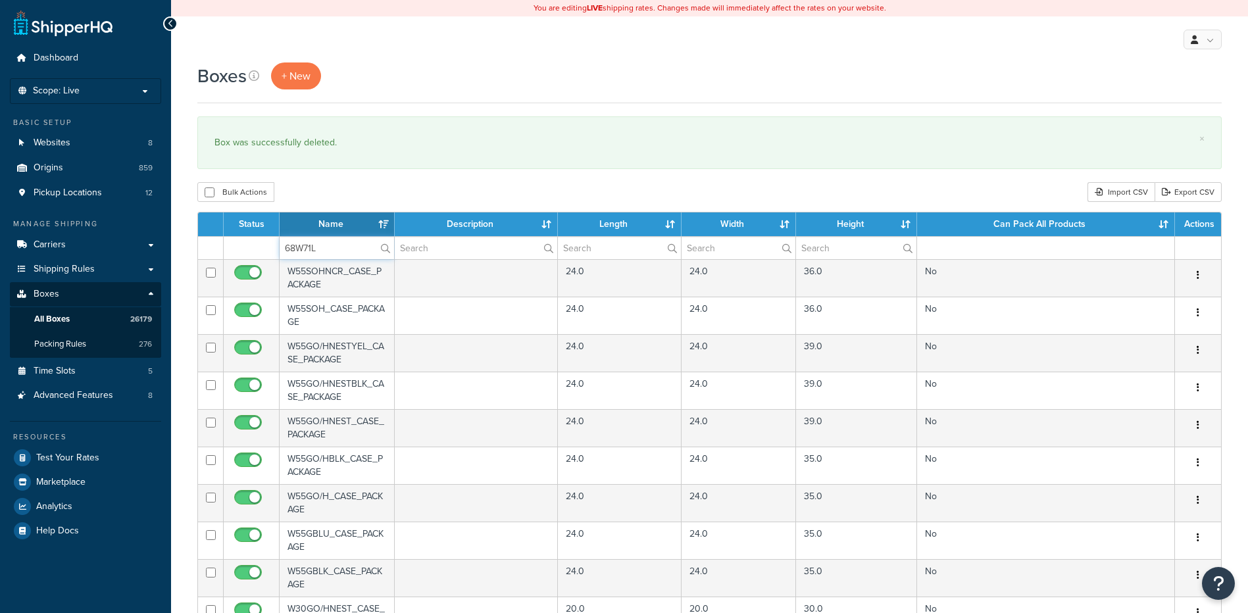
type input "68W71L"
click at [332, 191] on div "Bulk Actions Duplicate [GEOGRAPHIC_DATA] Import CSV Export CSV" at bounding box center [709, 192] width 1024 height 20
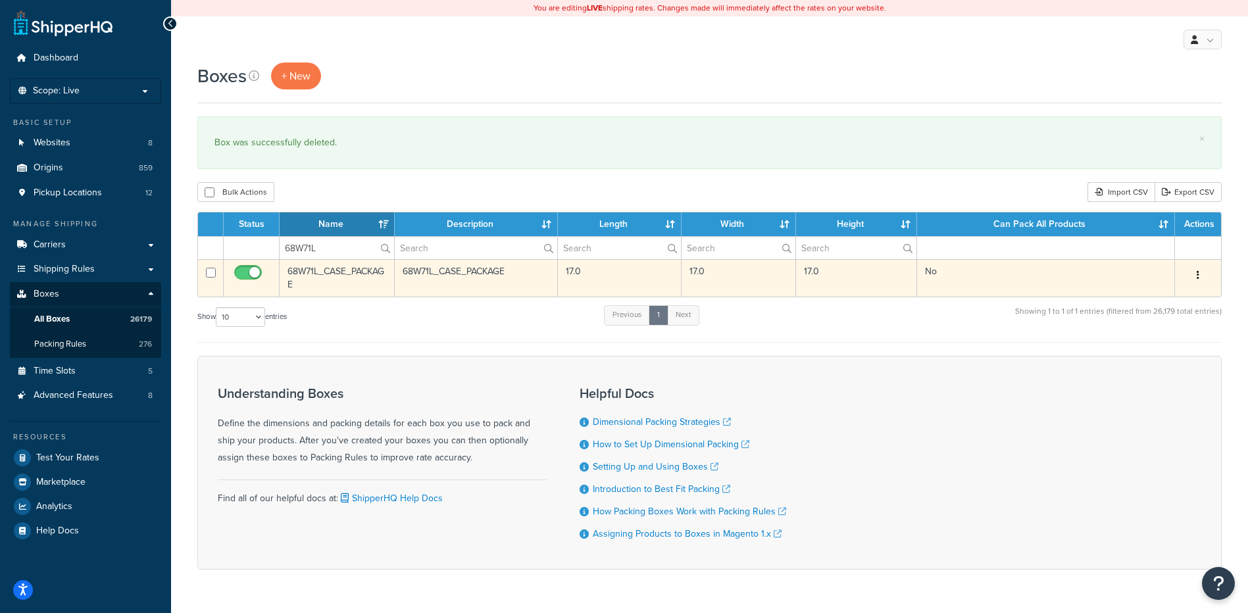
click at [1197, 278] on icon "button" at bounding box center [1197, 274] width 3 height 9
click at [1174, 353] on link "Delete" at bounding box center [1154, 354] width 104 height 27
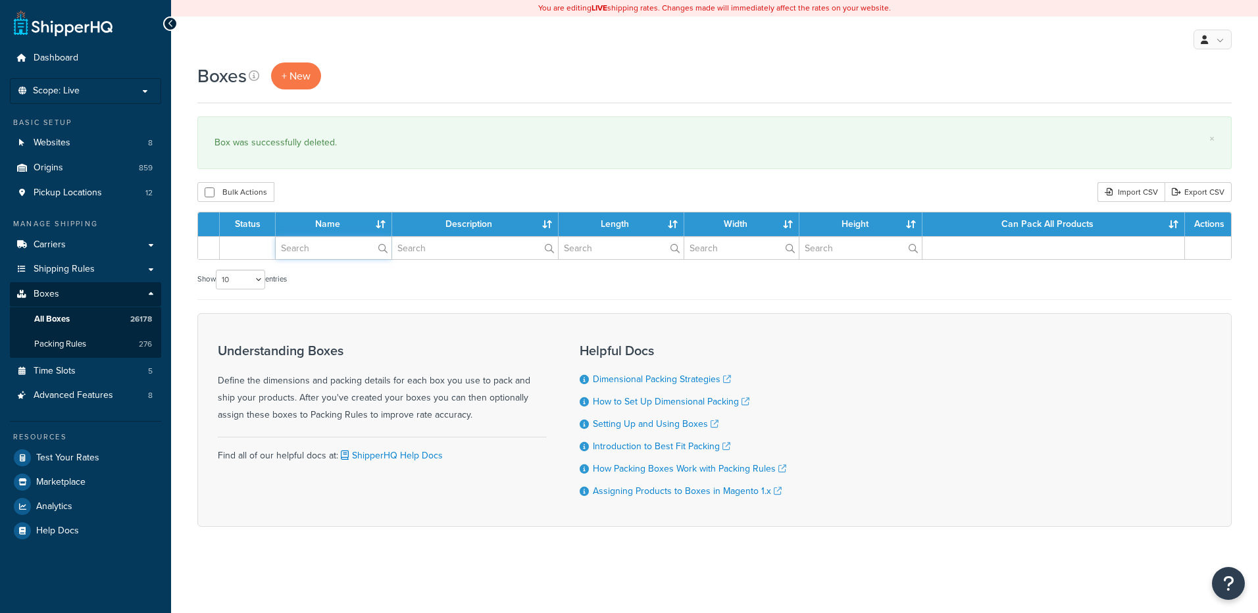
drag, startPoint x: 0, startPoint y: 0, endPoint x: 315, endPoint y: 256, distance: 405.8
click at [315, 256] on input "text" at bounding box center [334, 248] width 116 height 22
paste input "68W73X"
type input "68W73X"
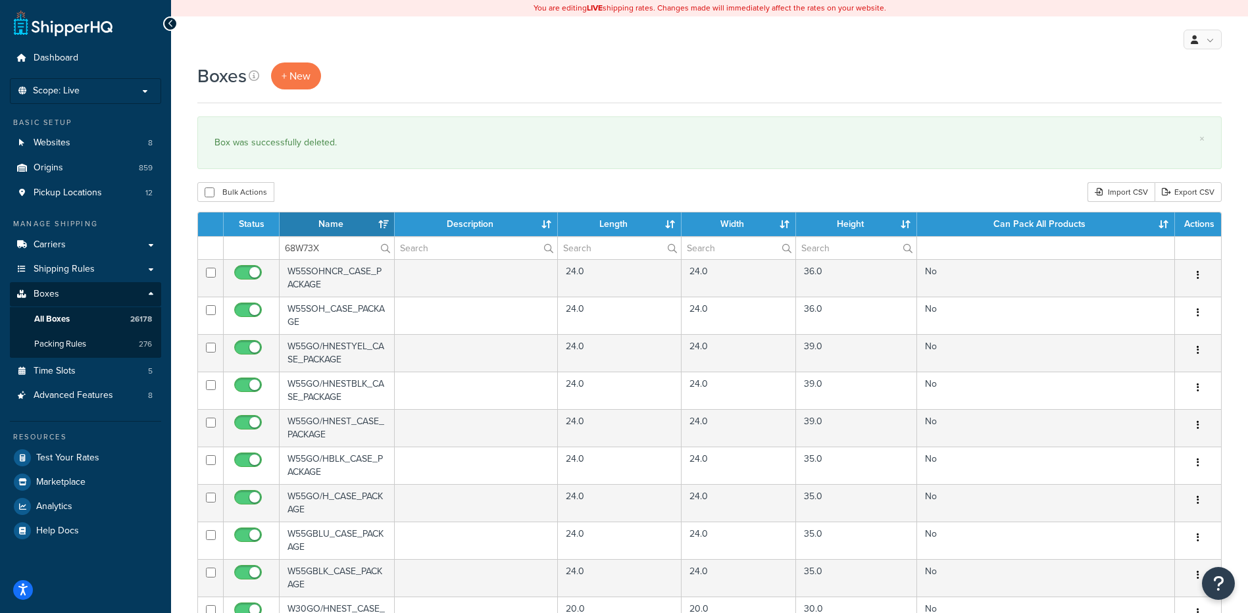
click at [341, 187] on div "Bulk Actions Duplicate [GEOGRAPHIC_DATA] Import CSV Export CSV" at bounding box center [709, 192] width 1024 height 20
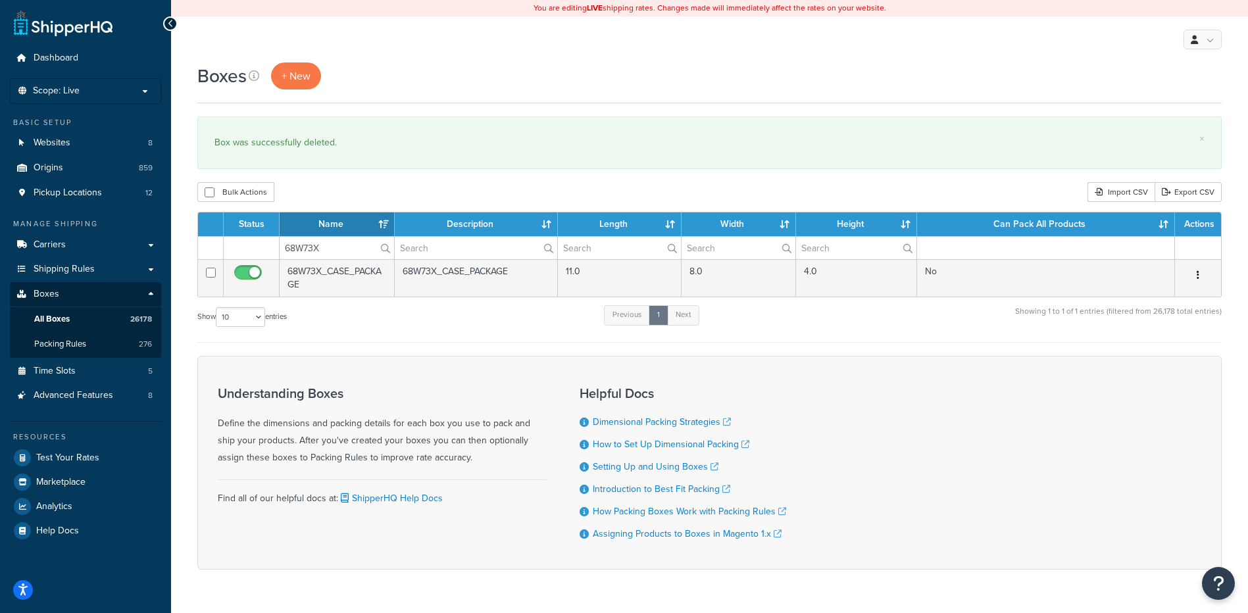
click at [1198, 278] on icon "button" at bounding box center [1197, 274] width 3 height 9
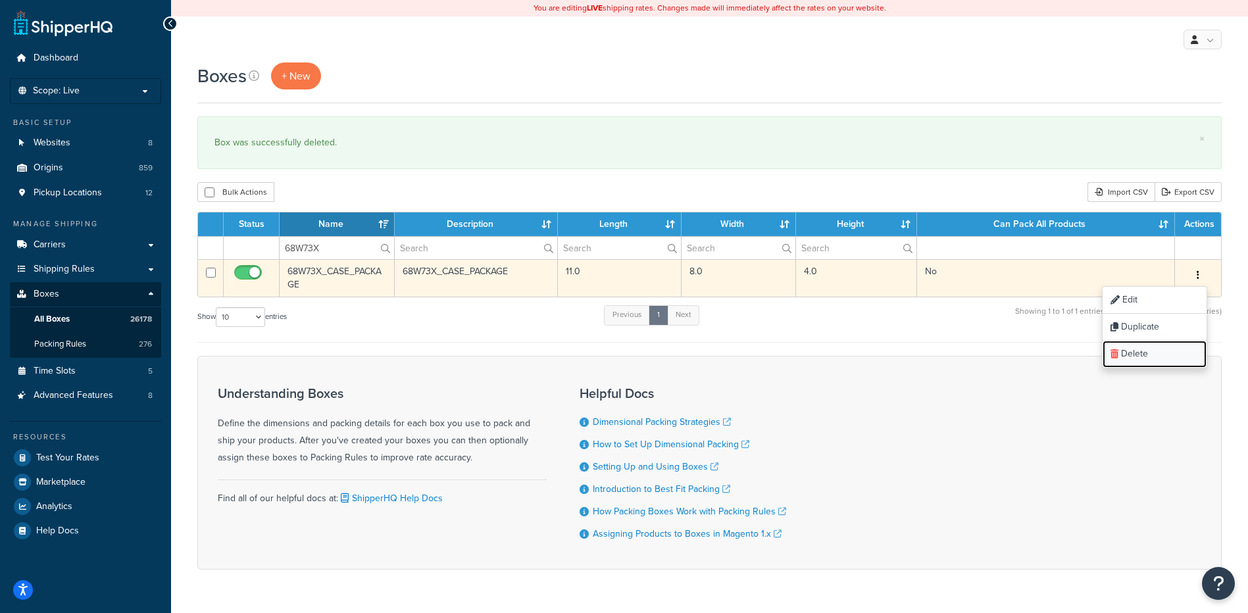
click at [1167, 356] on link "Delete" at bounding box center [1154, 354] width 104 height 27
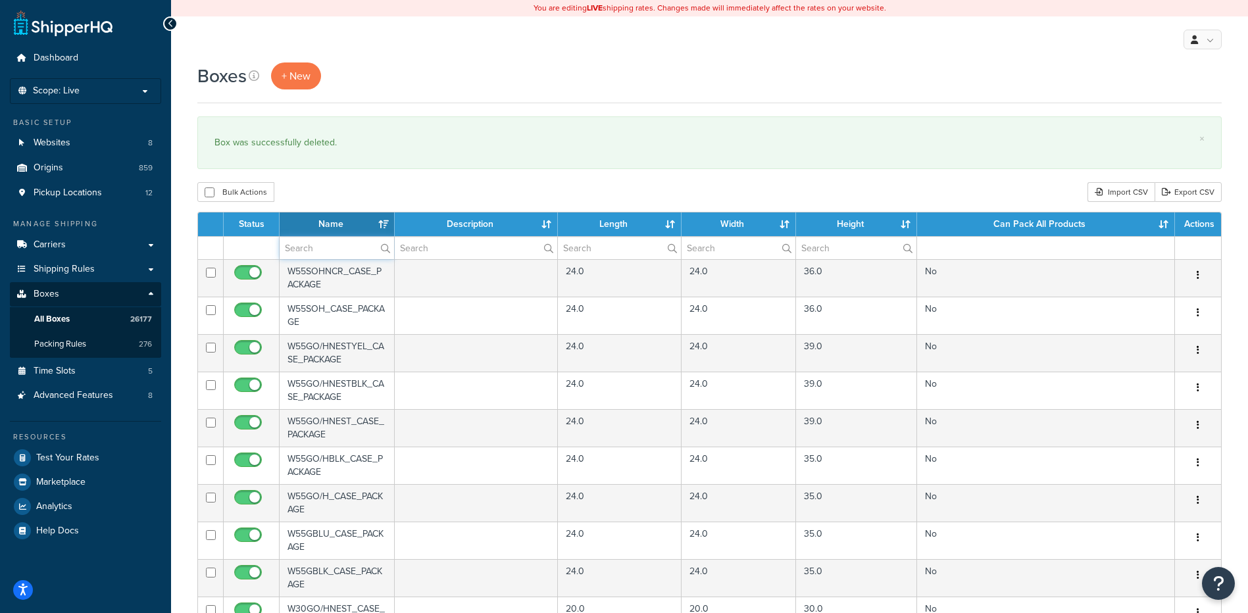
click at [297, 253] on input "text" at bounding box center [337, 248] width 114 height 22
paste input "68W77P"
type input "68W77P"
click at [341, 182] on div "Boxes + New × Box was successfully deleted. Bulk Actions Duplicate [GEOGRAPHIC_…" at bounding box center [709, 507] width 1077 height 891
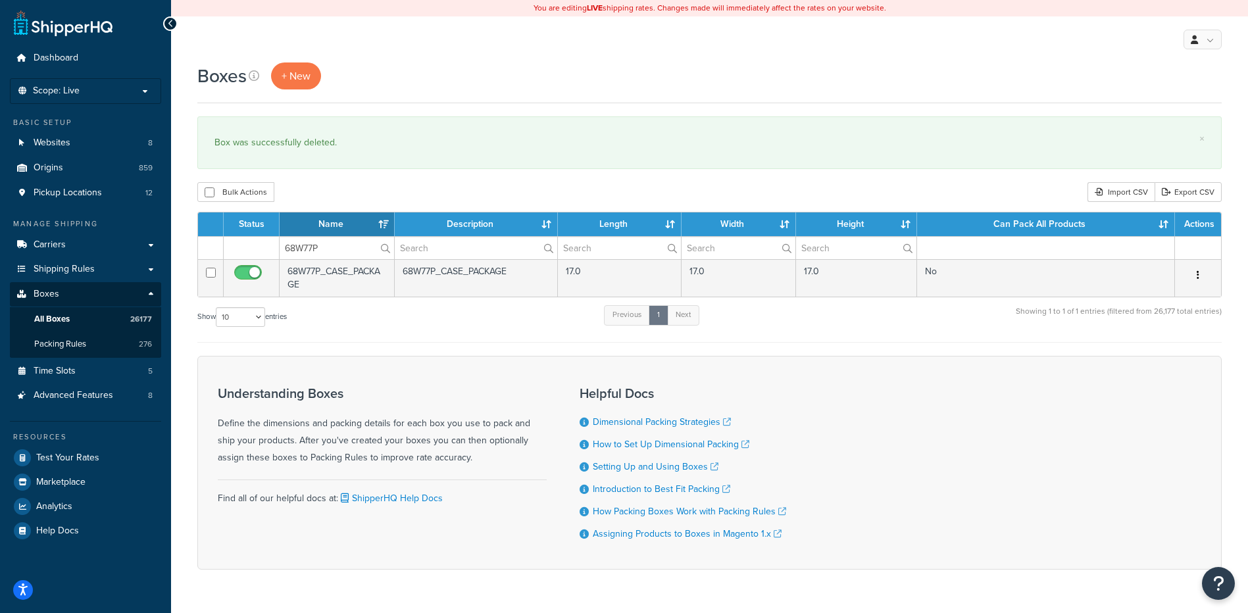
click at [1200, 275] on button "button" at bounding box center [1197, 275] width 18 height 21
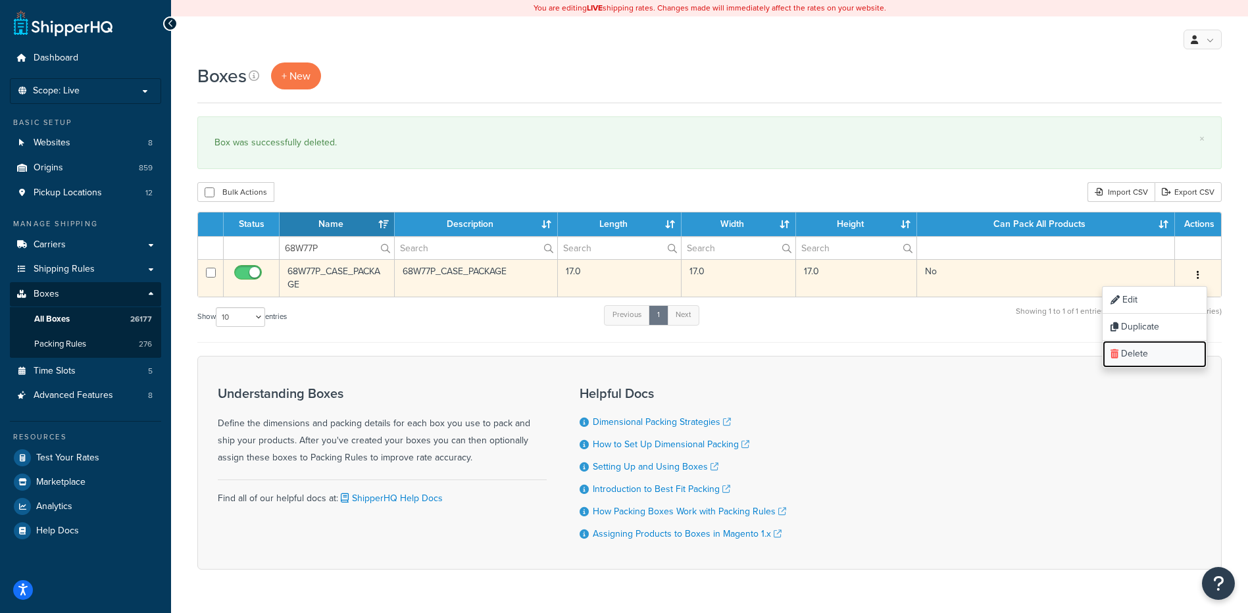
click at [1173, 355] on link "Delete" at bounding box center [1154, 354] width 104 height 27
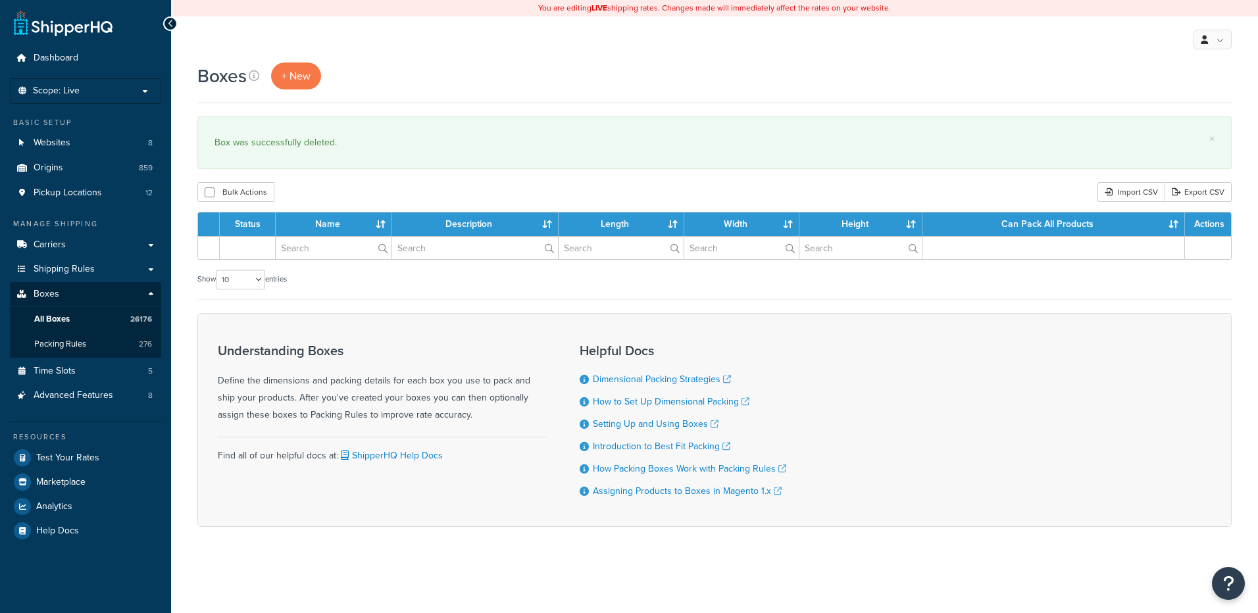
click at [319, 249] on input "text" at bounding box center [334, 248] width 116 height 22
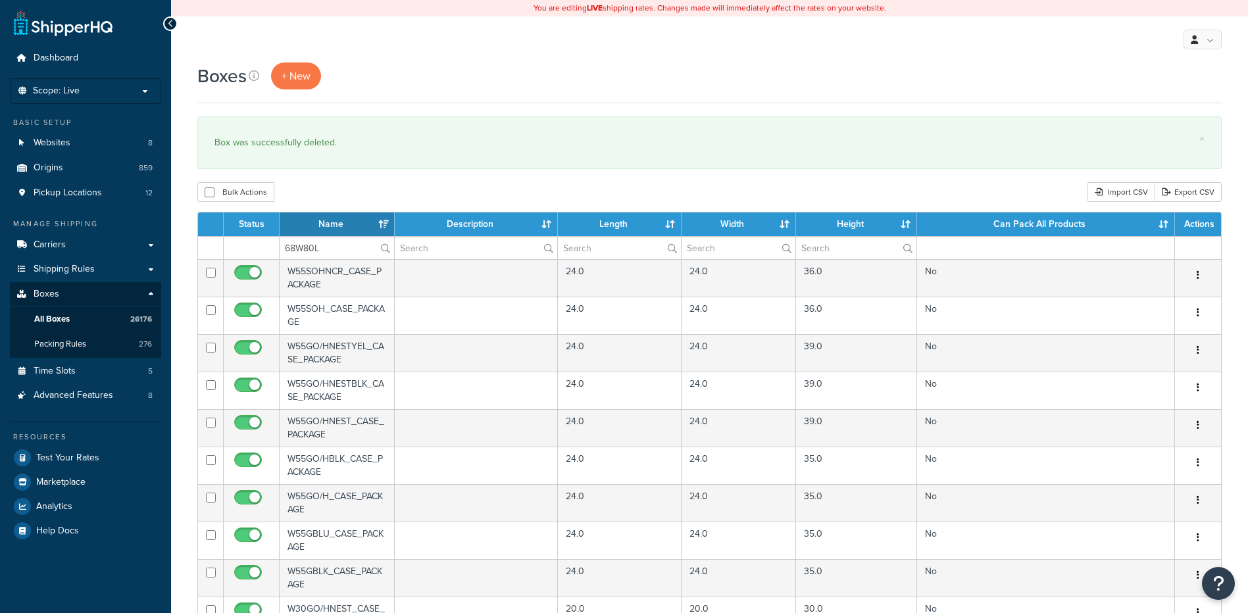
type input "68W80L"
click at [337, 174] on div "Boxes + New × Box was successfully deleted. Bulk Actions Duplicate [GEOGRAPHIC_…" at bounding box center [709, 507] width 1077 height 891
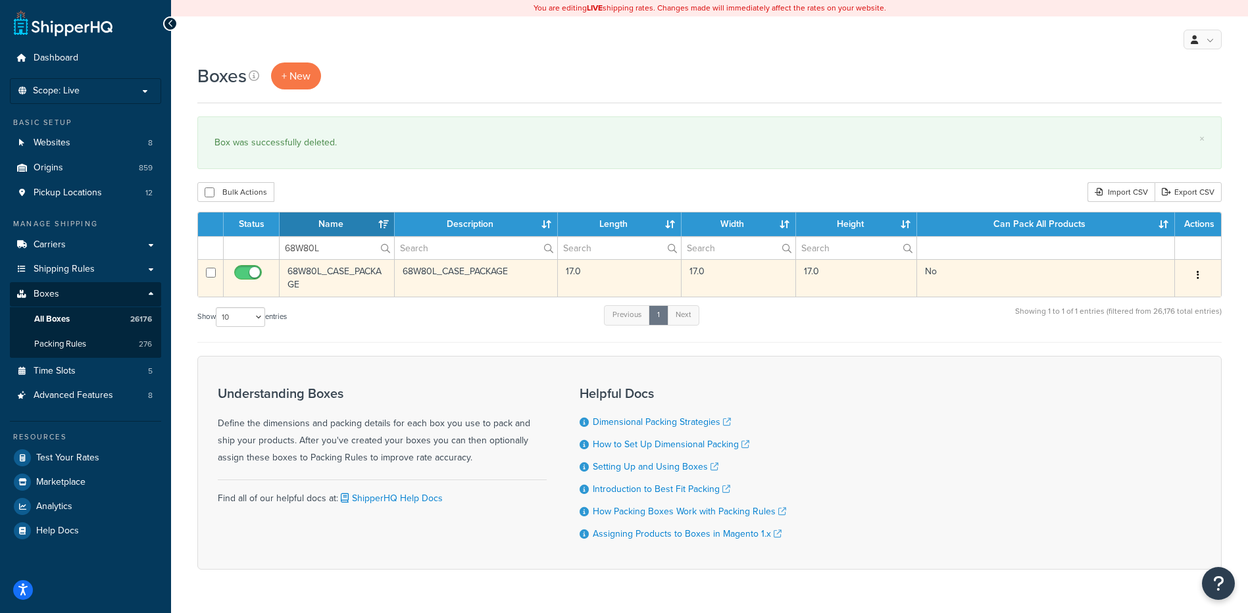
click at [1192, 272] on button "button" at bounding box center [1197, 275] width 18 height 21
click at [1152, 358] on link "Delete" at bounding box center [1154, 354] width 104 height 27
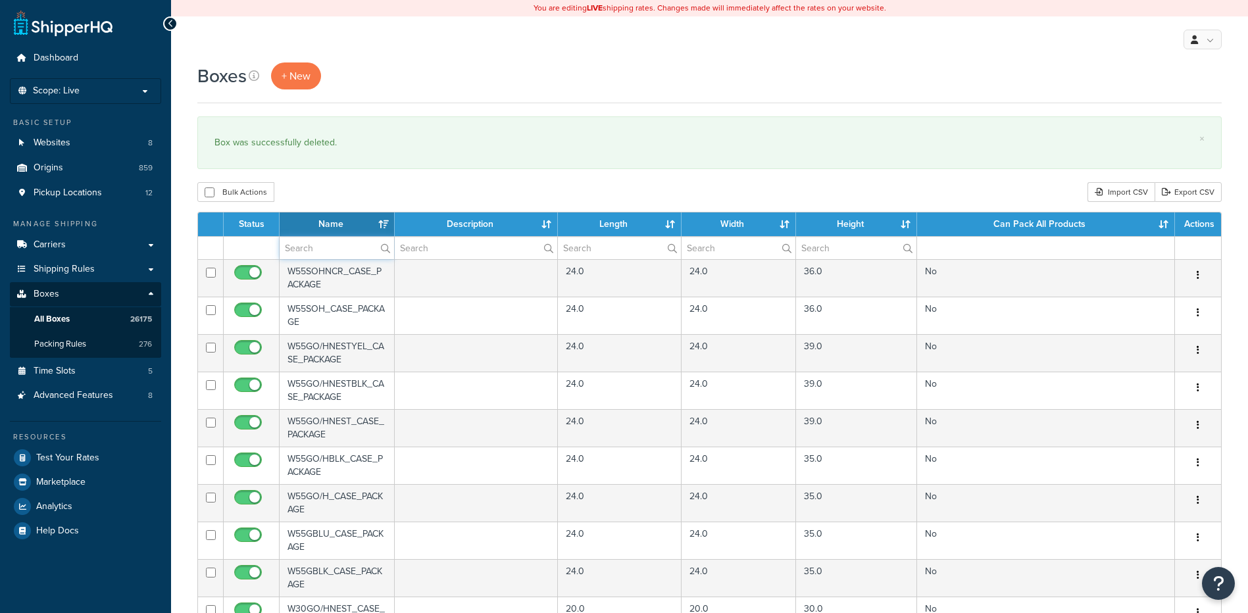
click at [338, 254] on input "text" at bounding box center [337, 248] width 114 height 22
paste input "68W87L"
type input "68W87L"
click at [375, 187] on div "Bulk Actions Duplicate [GEOGRAPHIC_DATA] Import CSV Export CSV" at bounding box center [709, 192] width 1024 height 20
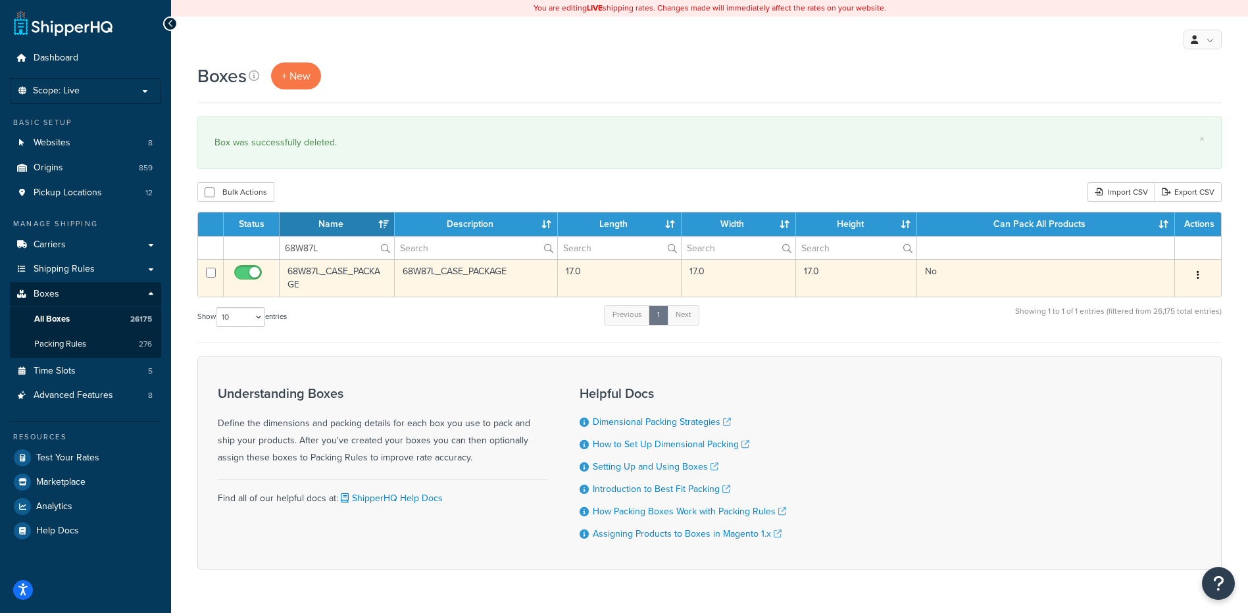
click at [1199, 273] on button "button" at bounding box center [1197, 275] width 18 height 21
click at [1175, 350] on link "Delete" at bounding box center [1154, 354] width 104 height 27
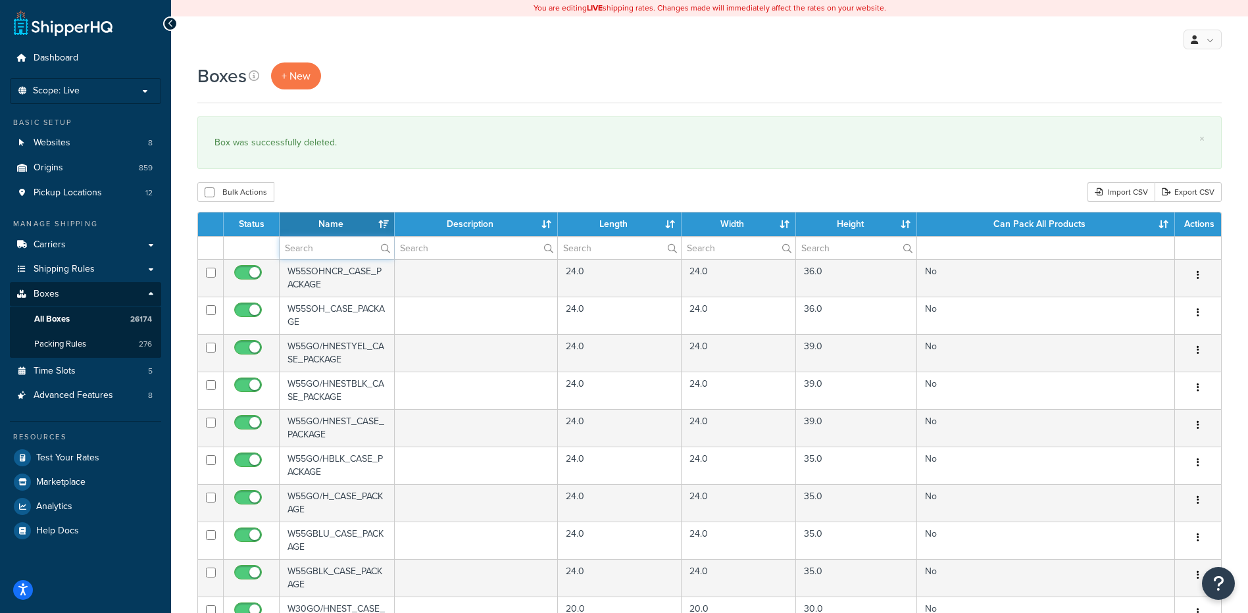
paste input "68W89M"
click at [333, 252] on input "68W89M" at bounding box center [337, 248] width 114 height 22
type input "68W89M"
click at [378, 177] on div "Boxes + New × Box was successfully deleted. Bulk Actions Duplicate Delete Impor…" at bounding box center [709, 507] width 1077 height 891
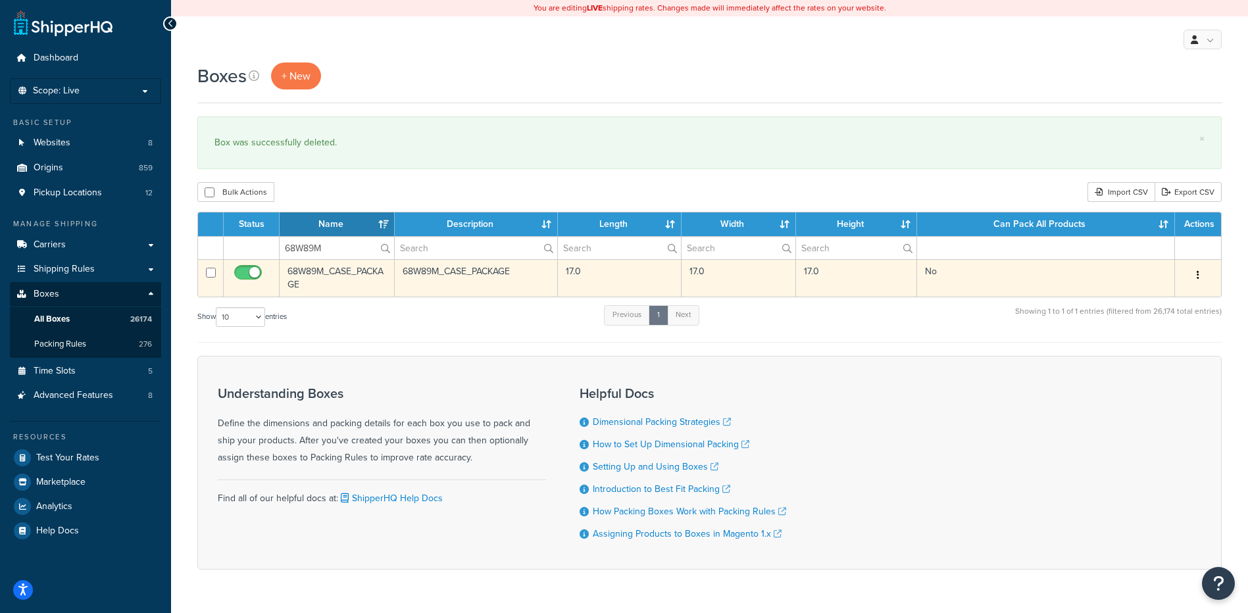
click at [1200, 270] on button "button" at bounding box center [1197, 275] width 18 height 21
click at [1160, 353] on link "Delete" at bounding box center [1154, 354] width 104 height 27
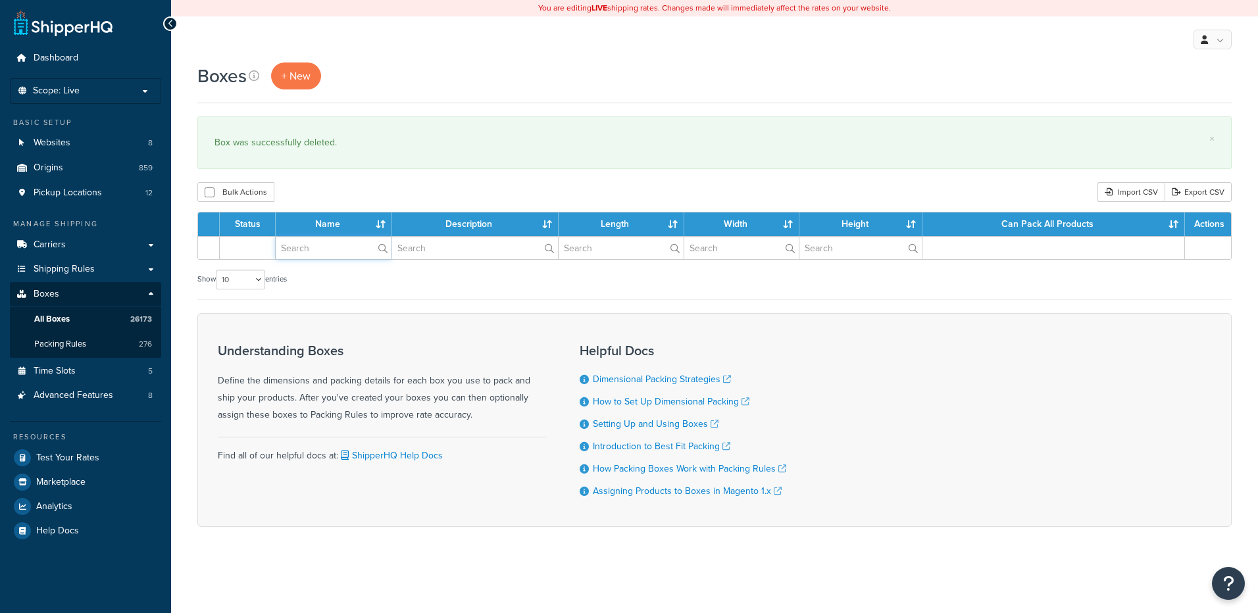
drag, startPoint x: 0, startPoint y: 0, endPoint x: 318, endPoint y: 245, distance: 401.5
click at [318, 245] on input "text" at bounding box center [334, 248] width 116 height 22
paste input "68WA00"
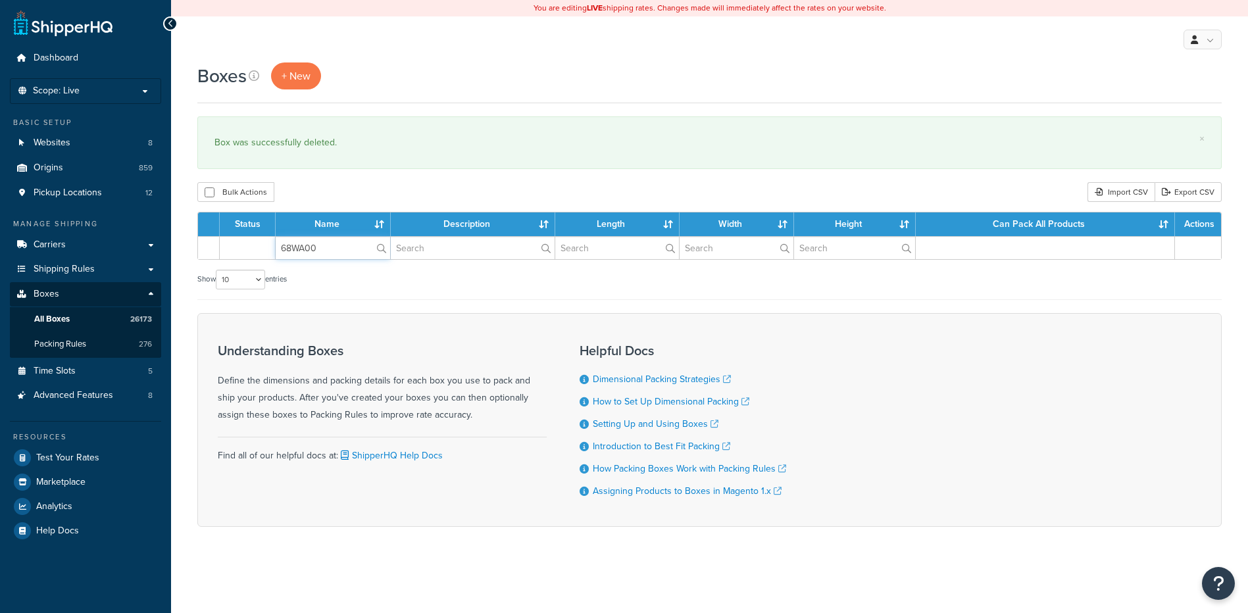
type input "68WA00"
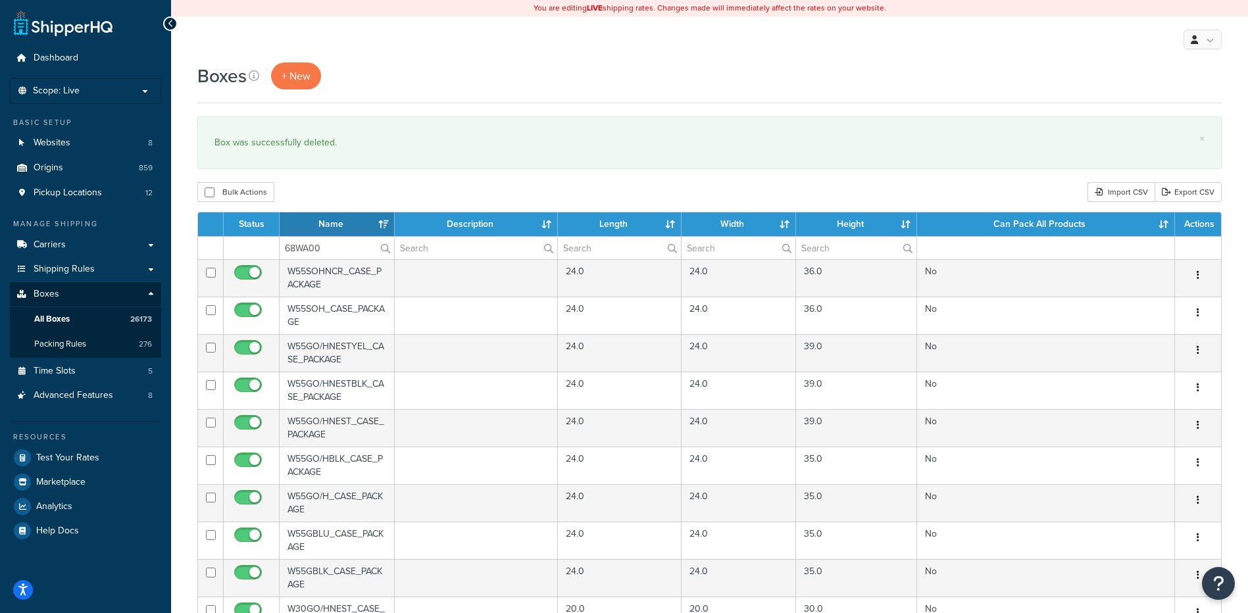
click at [351, 192] on div "Bulk Actions Duplicate [GEOGRAPHIC_DATA] Import CSV Export CSV" at bounding box center [709, 192] width 1024 height 20
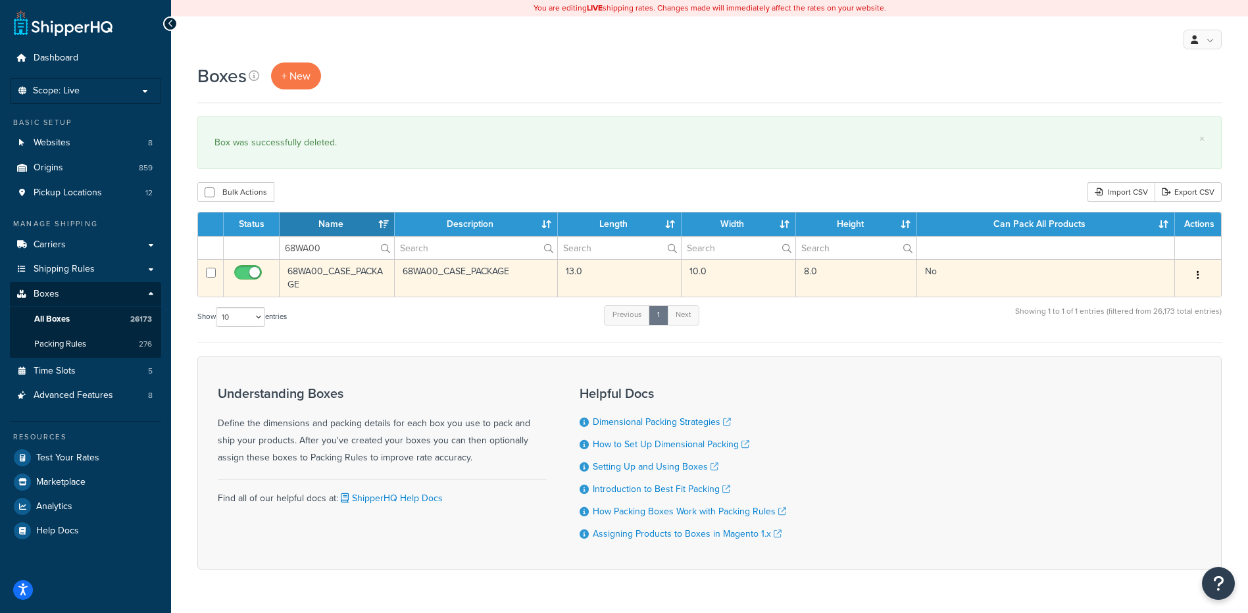
click at [1199, 277] on button "button" at bounding box center [1197, 275] width 18 height 21
click at [1163, 360] on link "Delete" at bounding box center [1154, 354] width 104 height 27
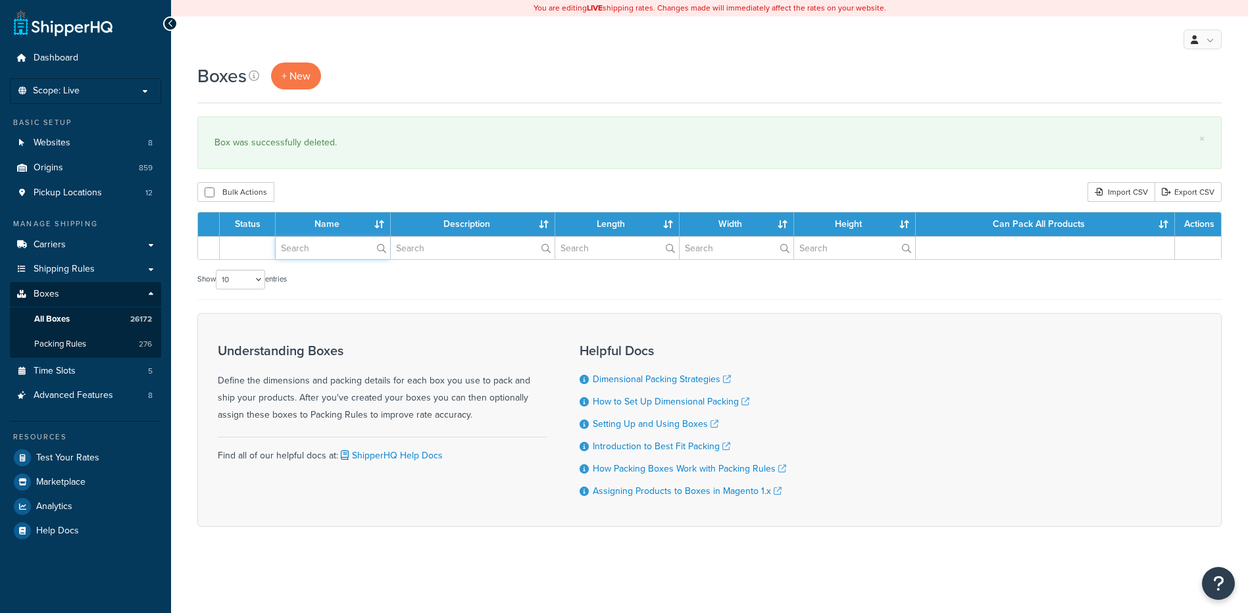
click at [314, 252] on input "text" at bounding box center [333, 248] width 114 height 22
paste input "68WA03"
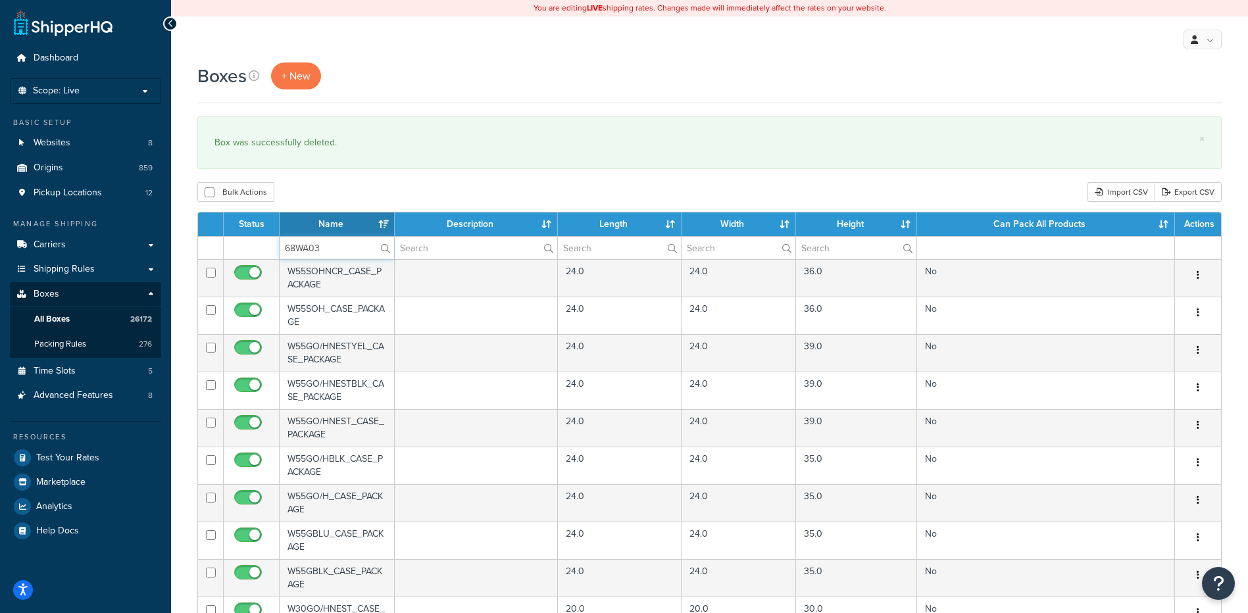
type input "68WA03"
click at [336, 178] on div "Boxes + New × Box was successfully deleted. Bulk Actions Duplicate Delete Impor…" at bounding box center [709, 507] width 1077 height 891
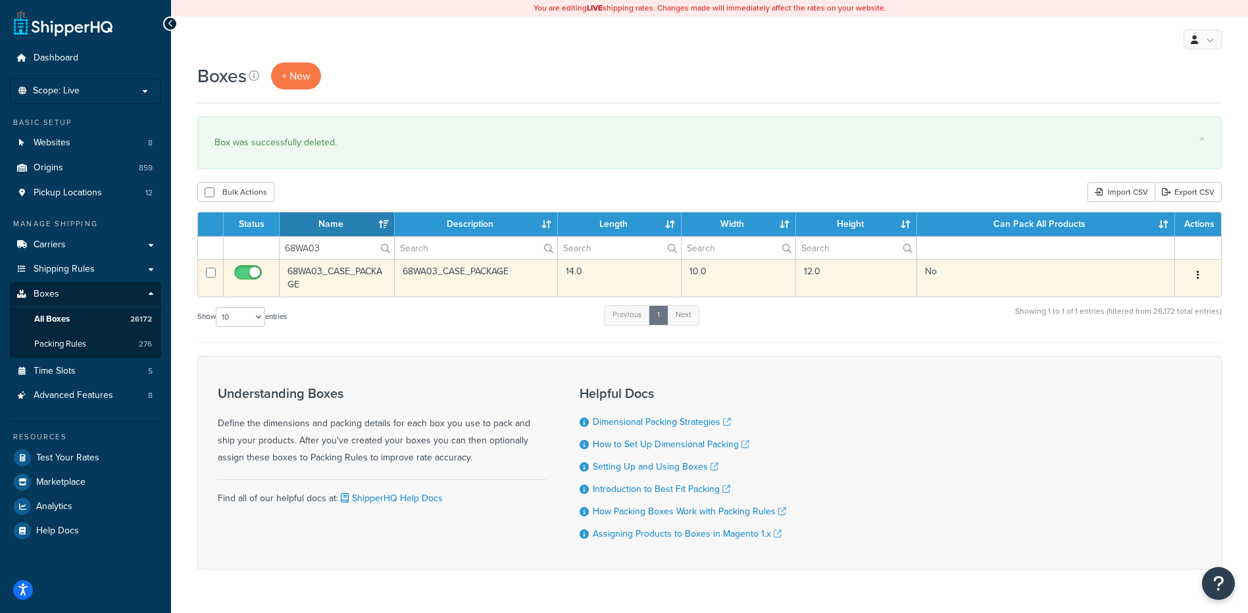
click at [1198, 272] on icon "button" at bounding box center [1197, 274] width 3 height 9
click at [1169, 350] on link "Delete" at bounding box center [1154, 354] width 104 height 27
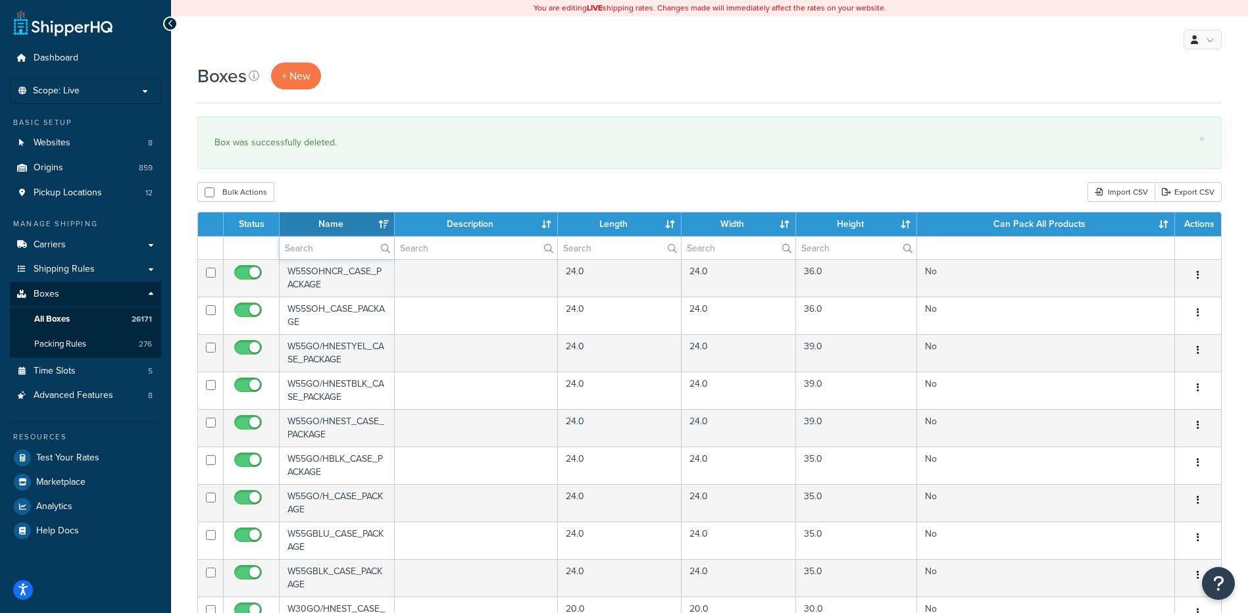
click at [310, 256] on input "text" at bounding box center [337, 248] width 114 height 22
paste input "68WA06"
type input "68WA06"
click at [370, 182] on div "Boxes + New × Box was successfully deleted. Bulk Actions Duplicate [GEOGRAPHIC_…" at bounding box center [709, 507] width 1077 height 891
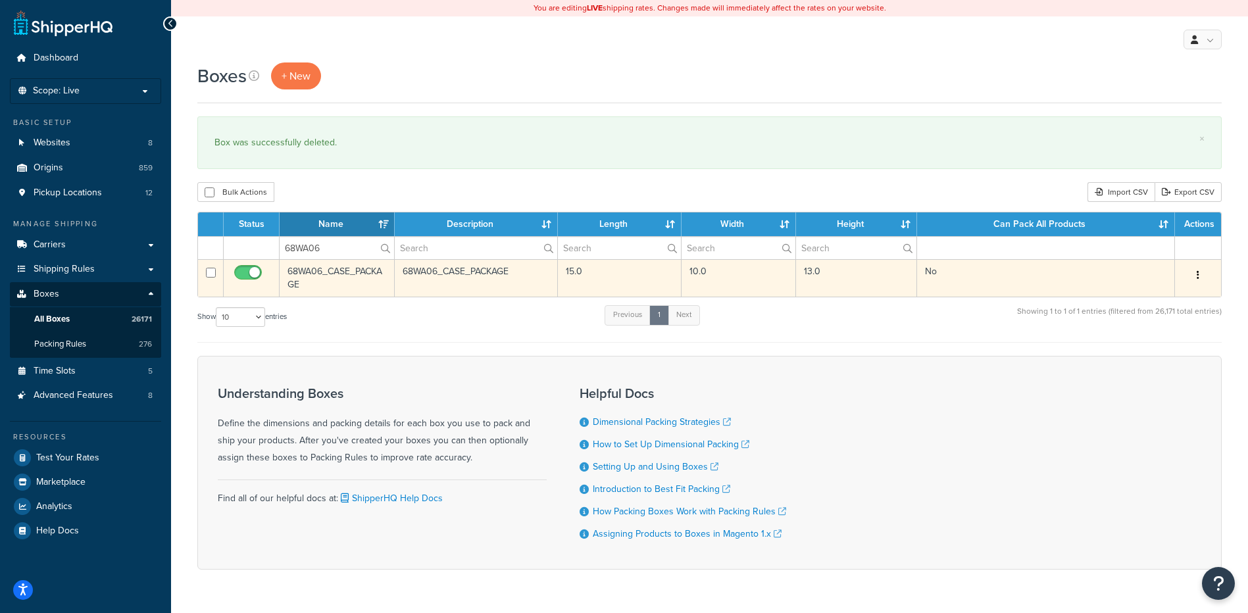
click at [1198, 272] on icon "button" at bounding box center [1197, 274] width 3 height 9
click at [1156, 353] on link "Delete" at bounding box center [1154, 354] width 104 height 27
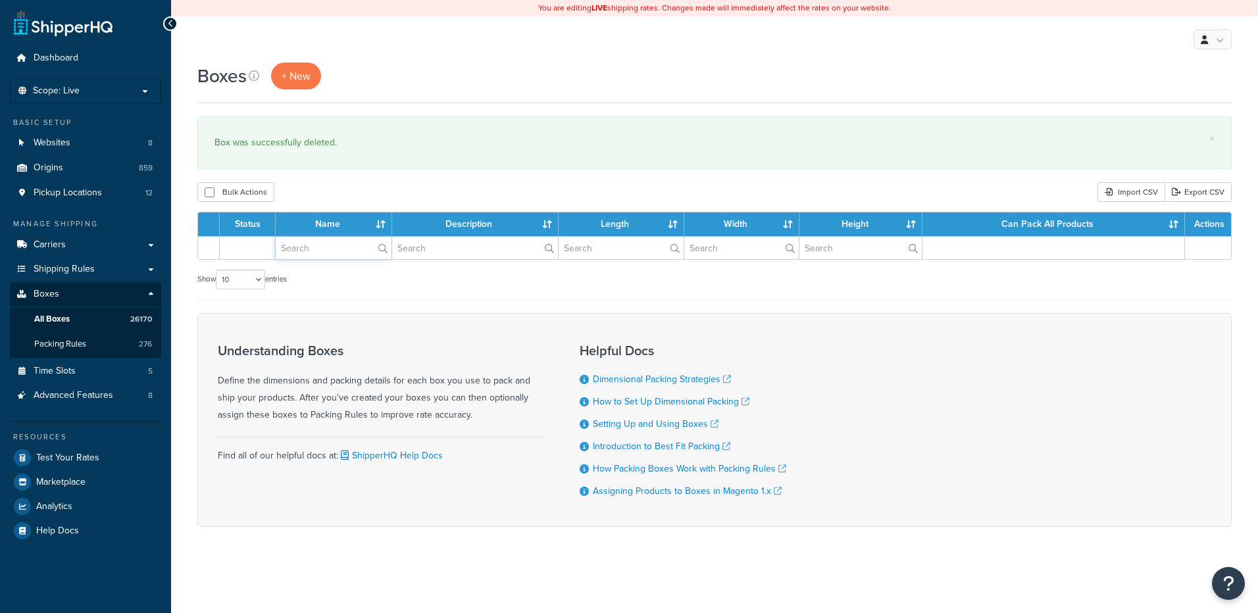
click at [341, 248] on input "text" at bounding box center [334, 248] width 116 height 22
paste input "68WA08"
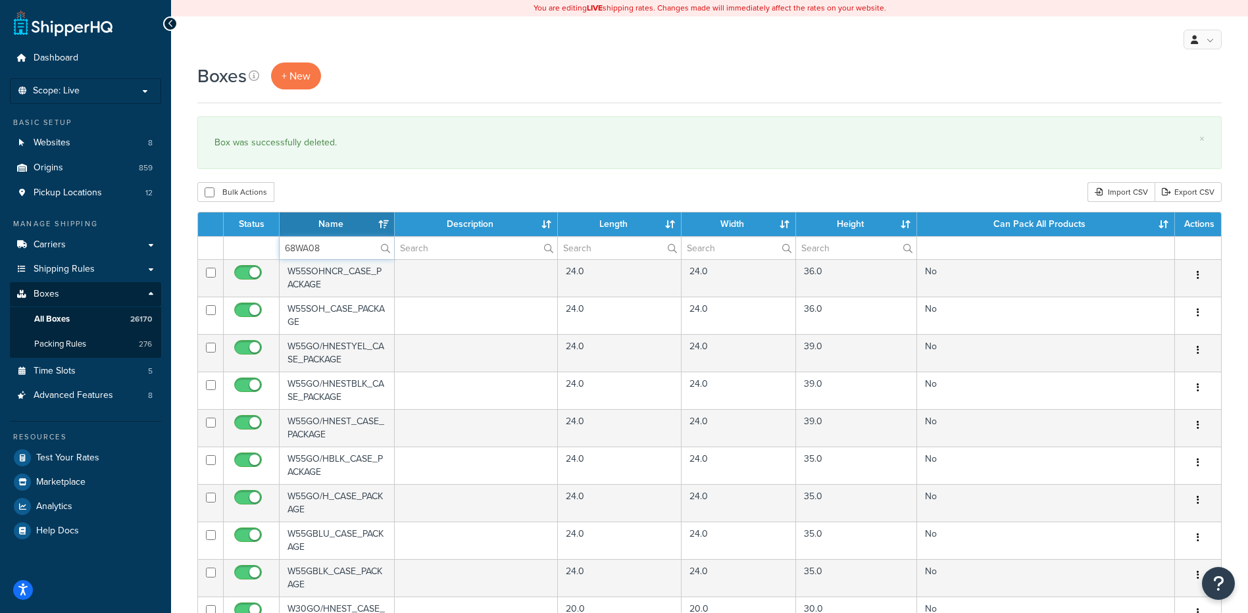
type input "68WA08"
click at [349, 186] on div "Bulk Actions Duplicate [GEOGRAPHIC_DATA] Import CSV Export CSV" at bounding box center [709, 192] width 1024 height 20
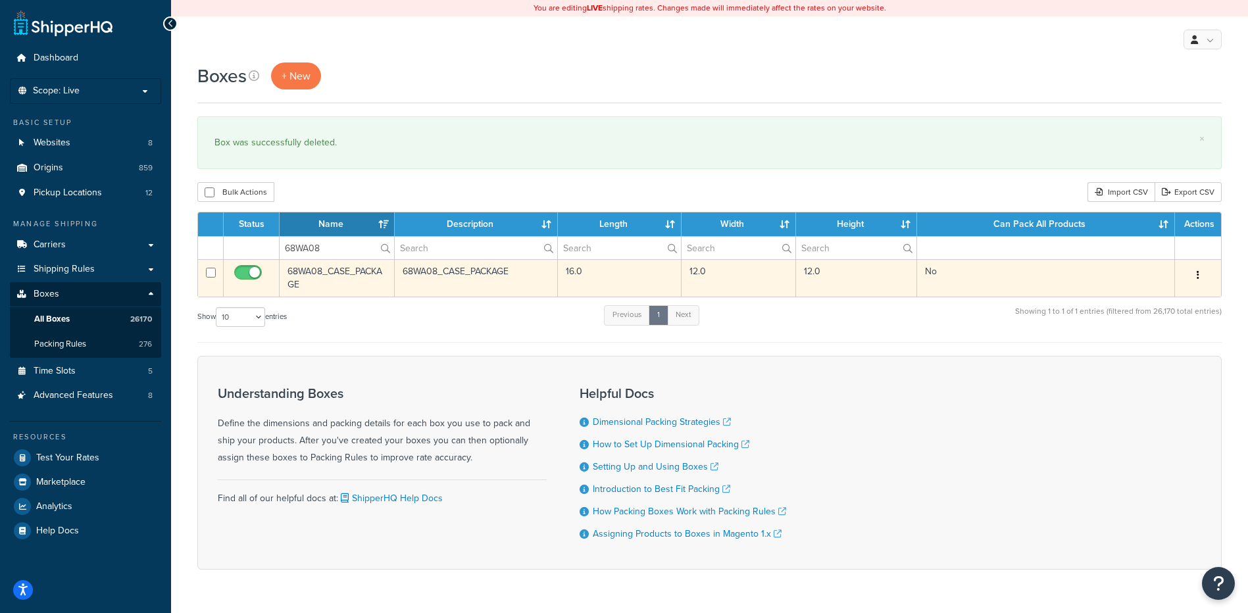
click at [1195, 268] on button "button" at bounding box center [1197, 275] width 18 height 21
click at [1145, 355] on link "Delete" at bounding box center [1154, 354] width 104 height 27
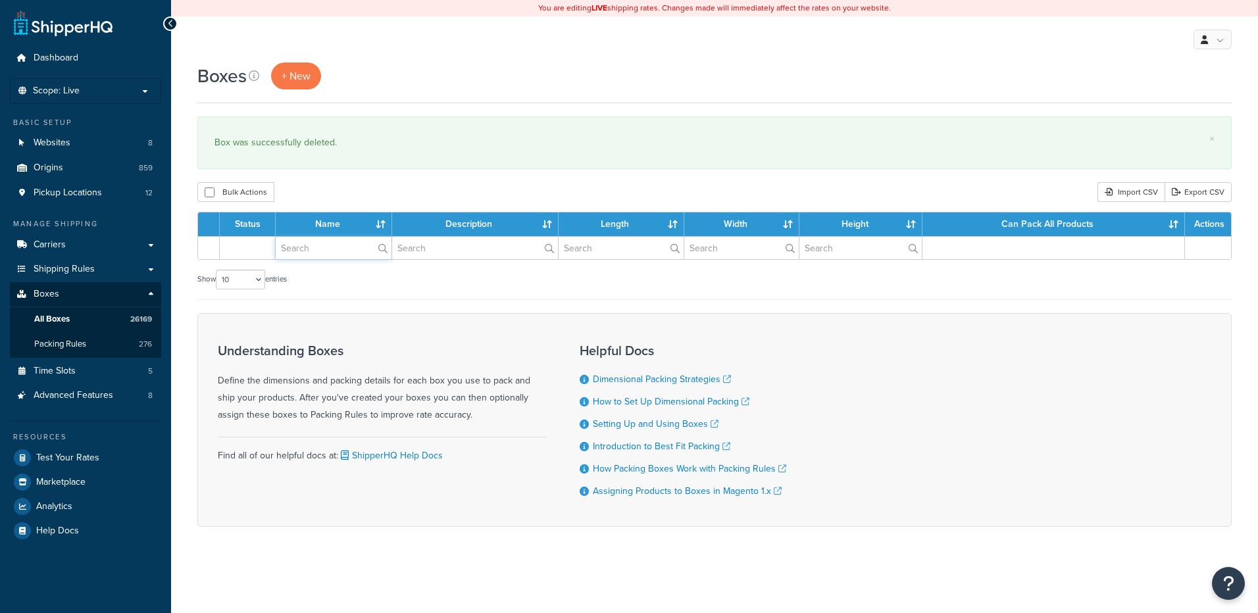
drag, startPoint x: 0, startPoint y: 0, endPoint x: 330, endPoint y: 243, distance: 410.2
click at [330, 243] on input "text" at bounding box center [334, 248] width 116 height 22
paste input "68WA09"
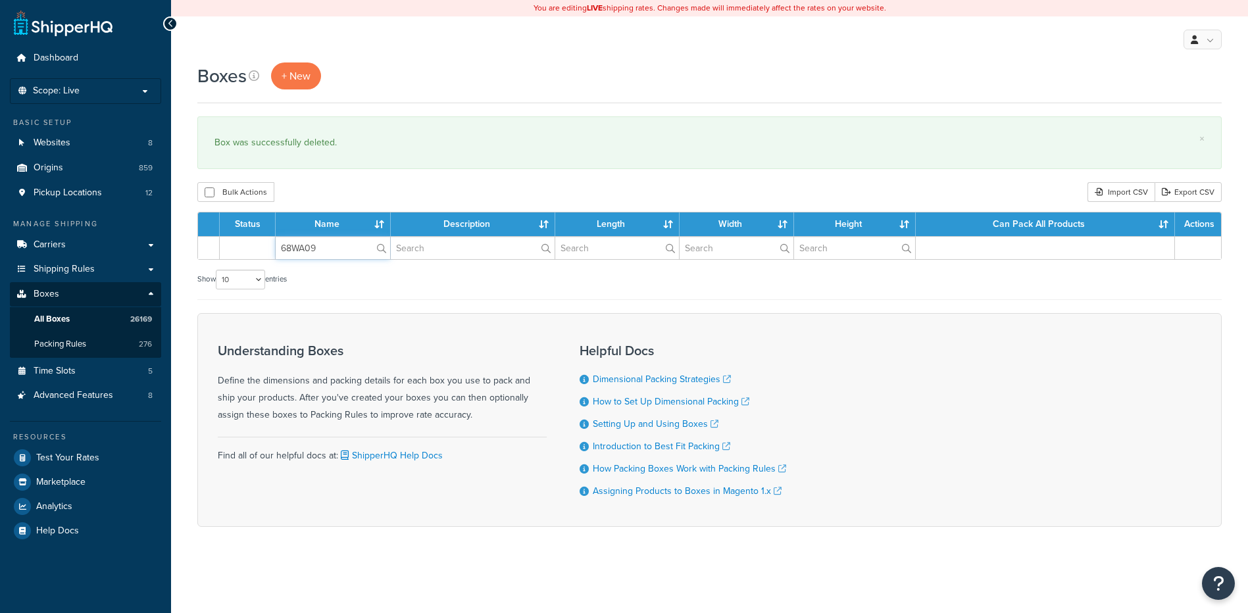
type input "68WA09"
click at [347, 176] on div "Boxes + New × Box was successfully deleted. Bulk Actions Duplicate Delete Impor…" at bounding box center [709, 317] width 1077 height 510
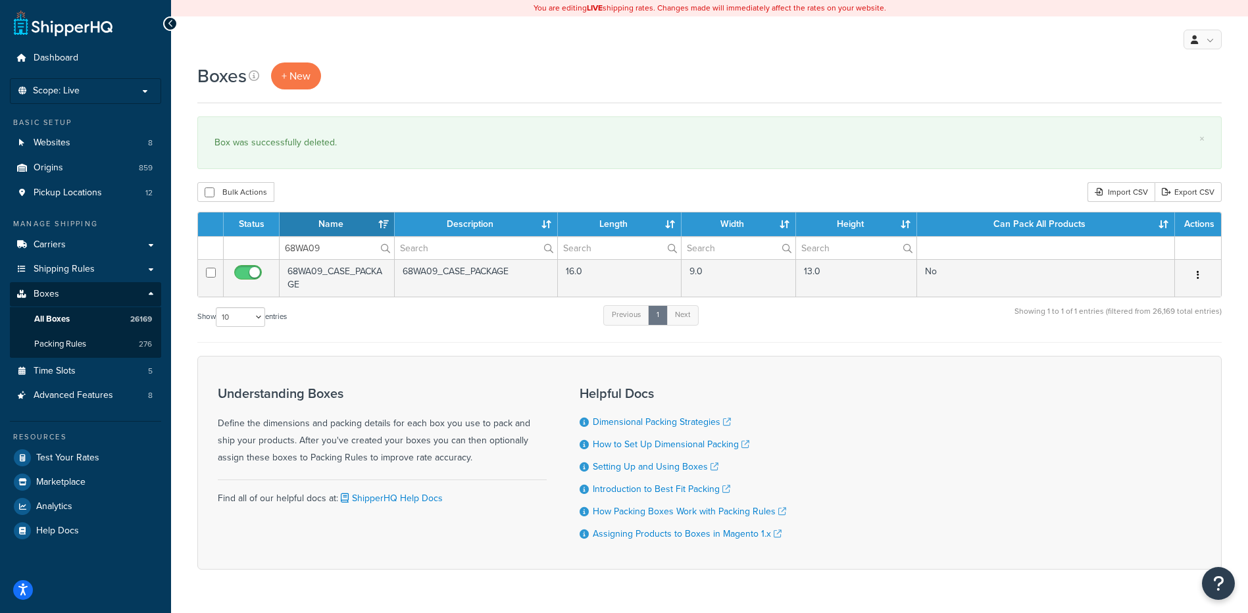
click at [1196, 273] on icon "button" at bounding box center [1197, 274] width 3 height 9
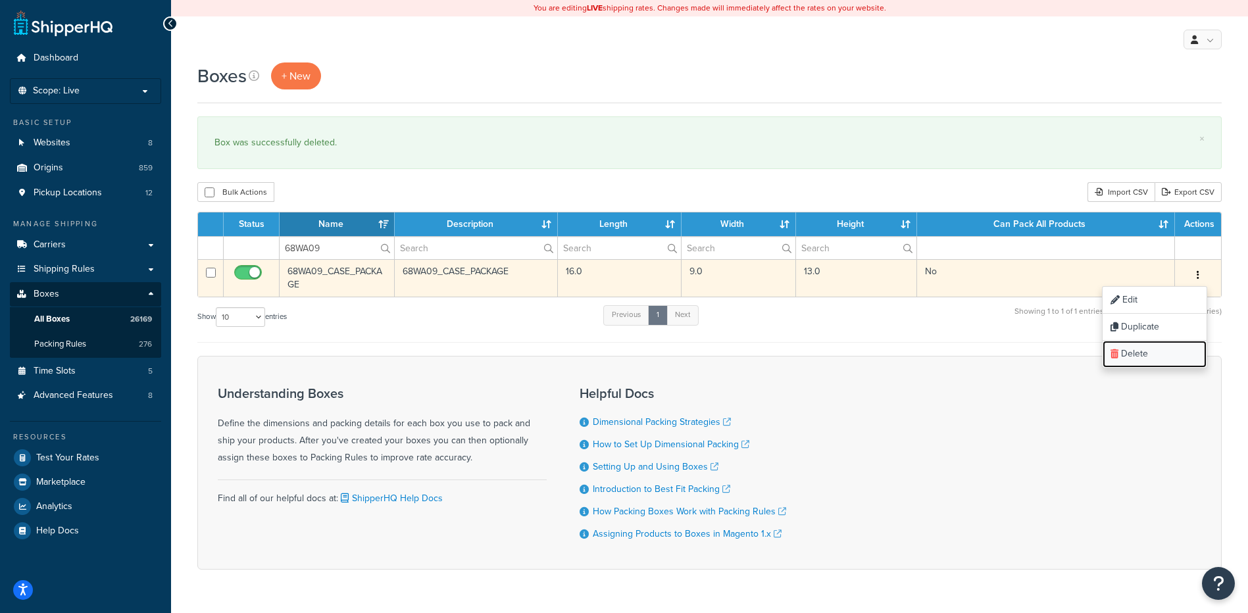
click at [1118, 367] on link "Delete" at bounding box center [1154, 354] width 104 height 27
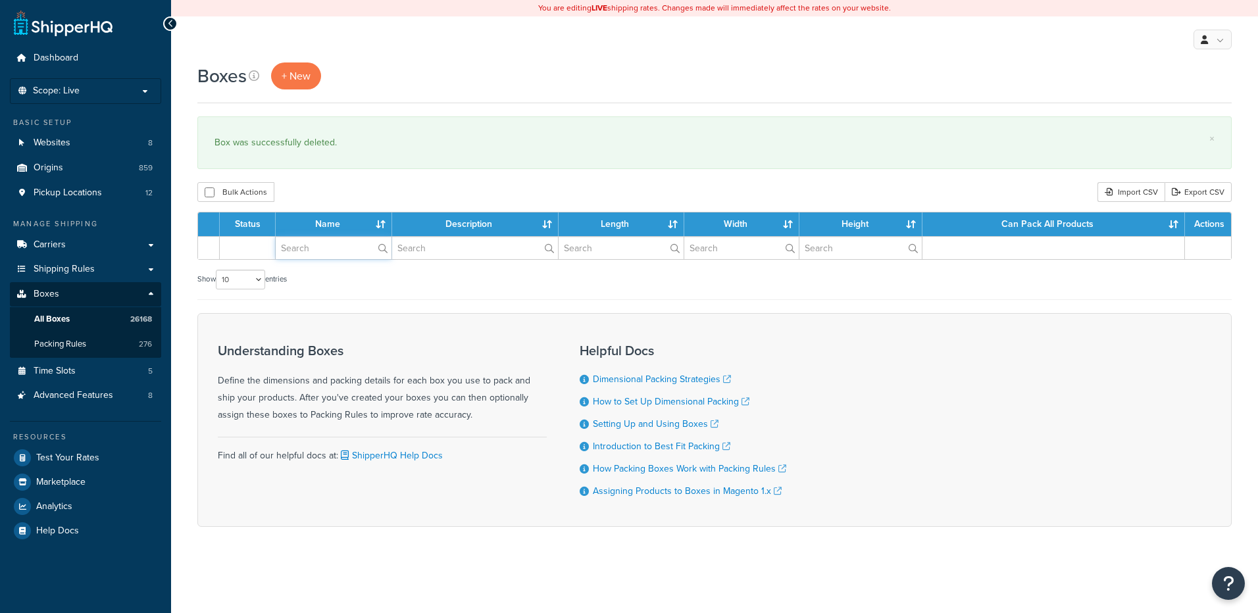
drag, startPoint x: 0, startPoint y: 0, endPoint x: 328, endPoint y: 244, distance: 409.0
click at [326, 251] on input "text" at bounding box center [334, 248] width 116 height 22
paste input "68WA10"
type input "68WA10"
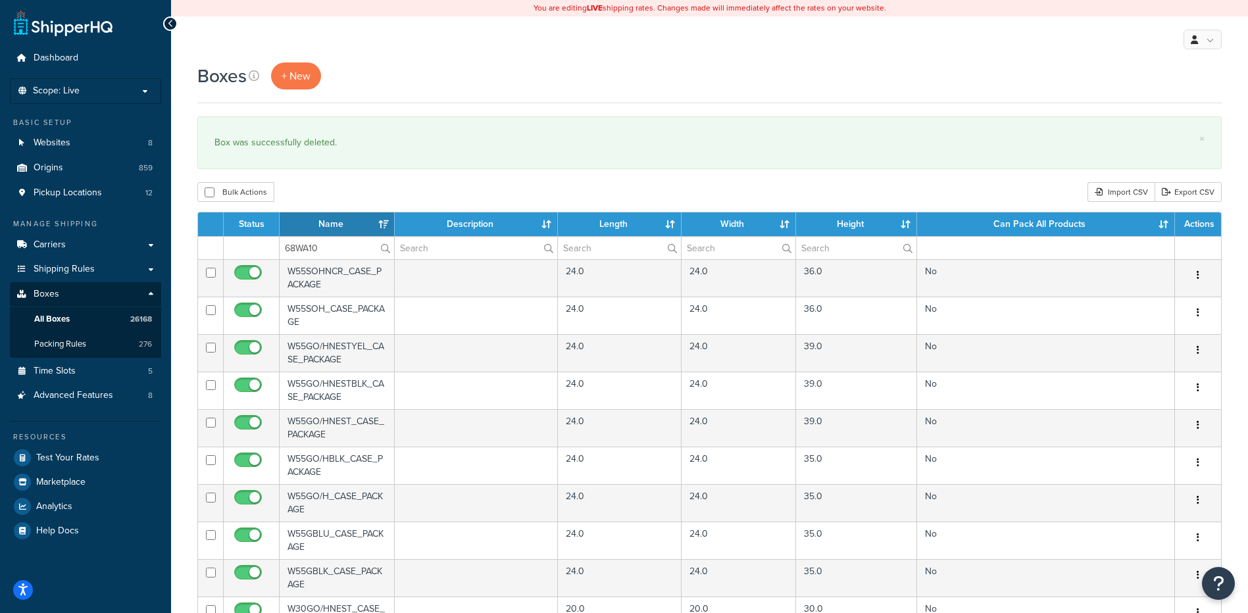
click at [353, 177] on div "Boxes + New × Box was successfully deleted. Bulk Actions Duplicate [GEOGRAPHIC_…" at bounding box center [709, 507] width 1077 height 891
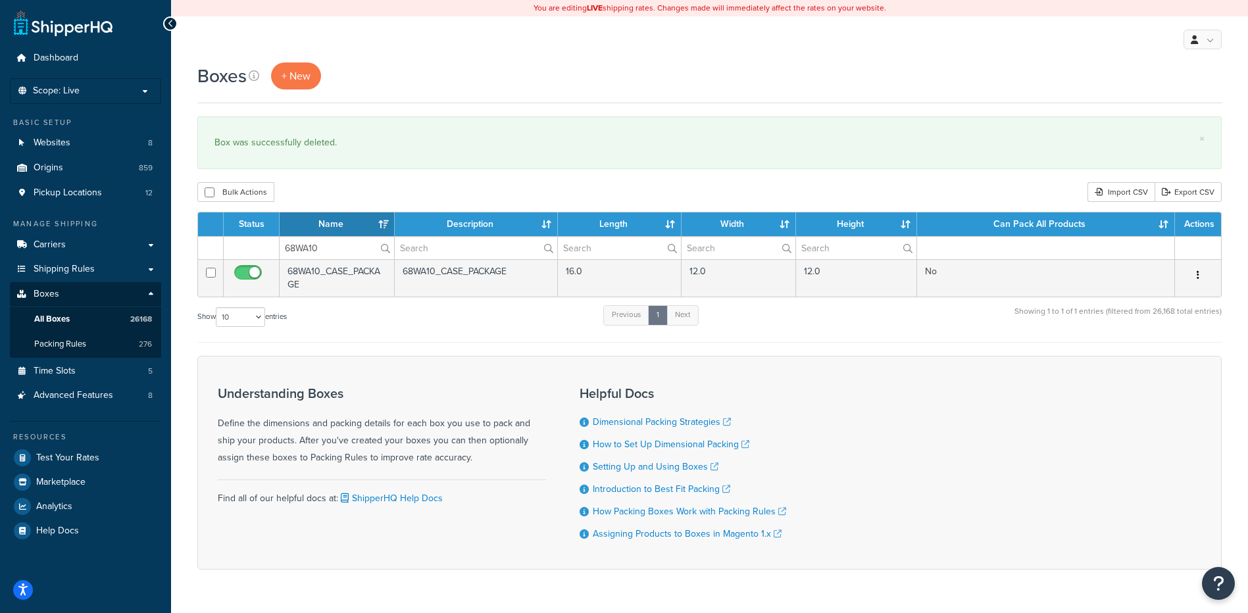
click at [1198, 276] on icon "button" at bounding box center [1197, 274] width 3 height 9
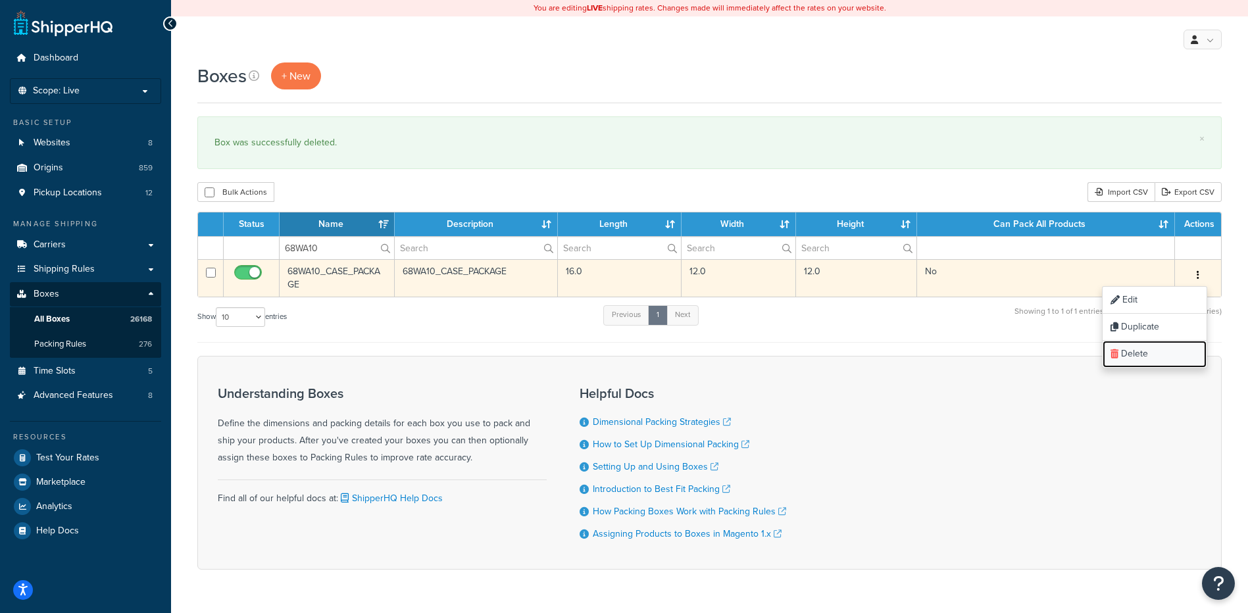
click at [1158, 350] on link "Delete" at bounding box center [1154, 354] width 104 height 27
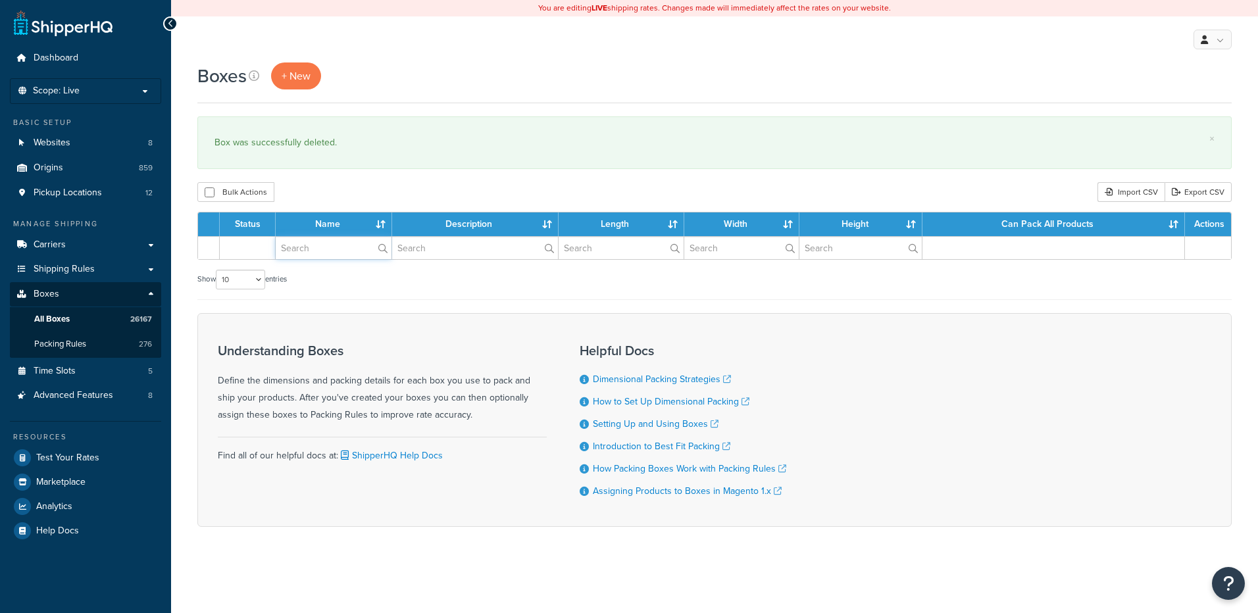
click at [318, 244] on input "text" at bounding box center [334, 248] width 116 height 22
paste input "68WA11"
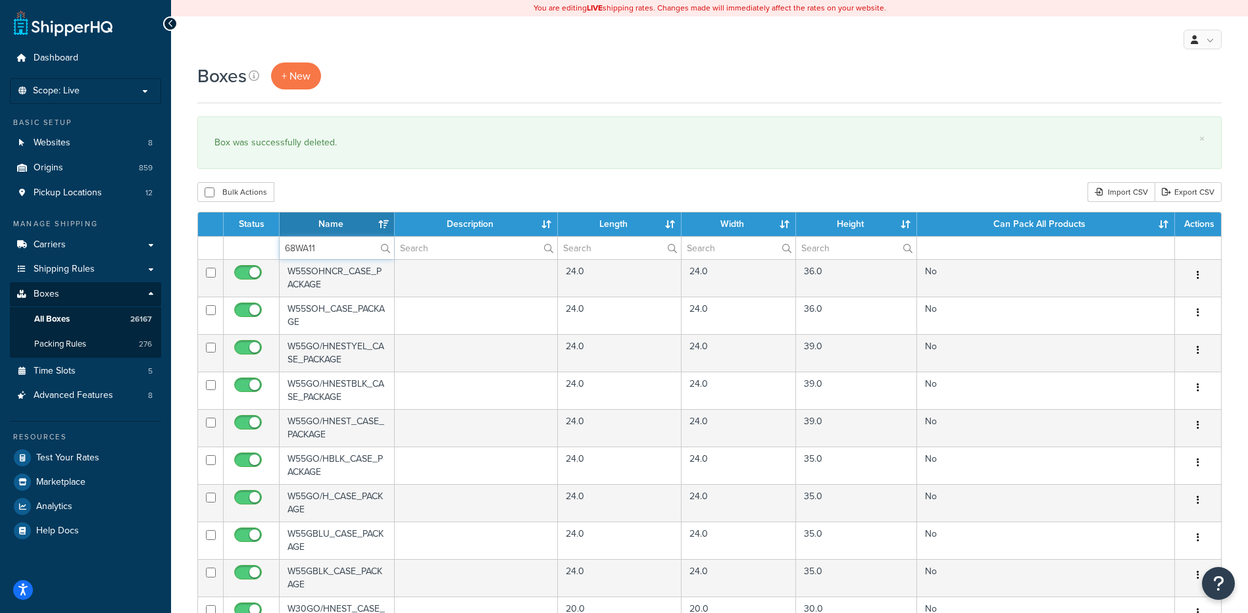
type input "68WA11"
click at [358, 178] on div "Boxes + New × Box was successfully deleted. Bulk Actions Duplicate [GEOGRAPHIC_…" at bounding box center [709, 507] width 1077 height 891
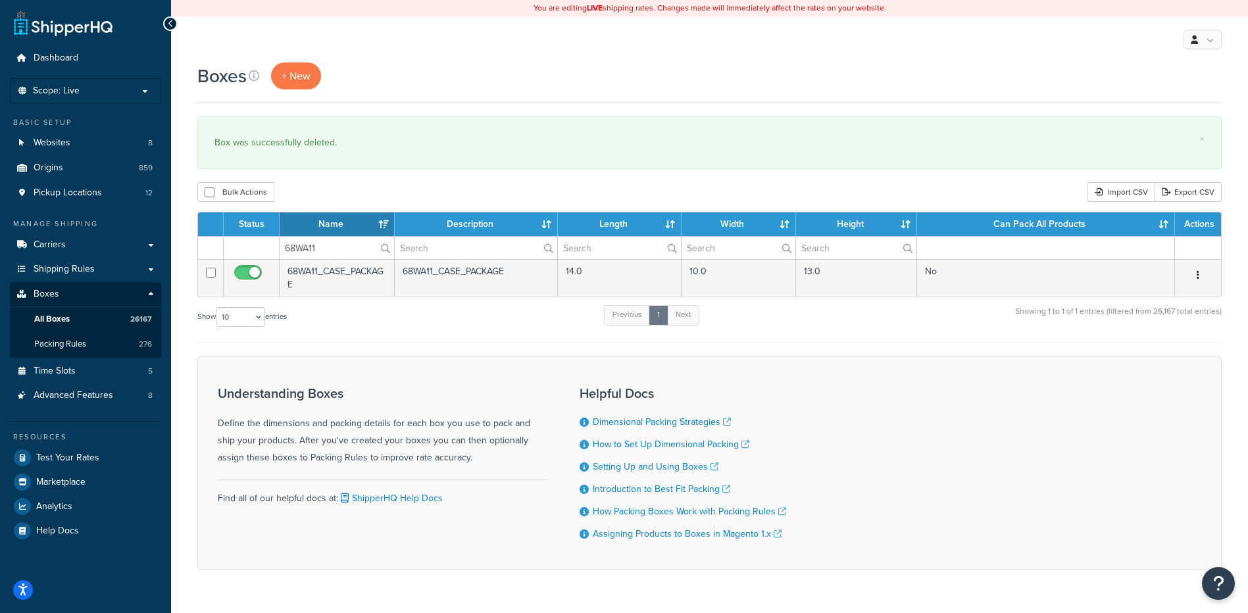
click at [1195, 272] on button "button" at bounding box center [1197, 275] width 18 height 21
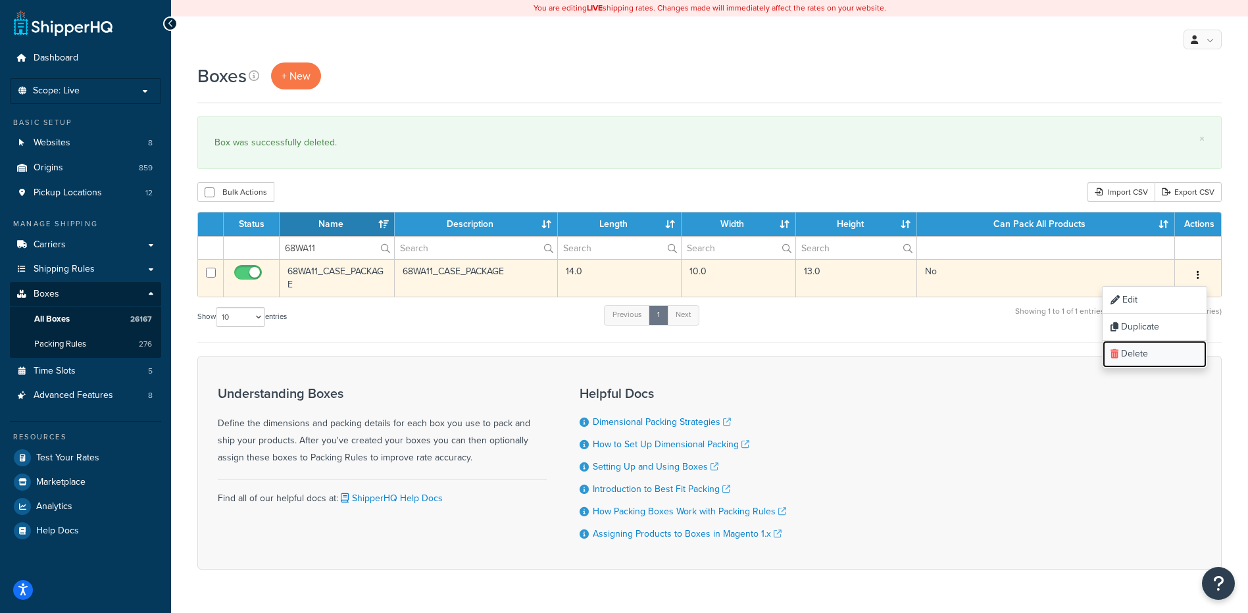
click at [1167, 352] on link "Delete" at bounding box center [1154, 354] width 104 height 27
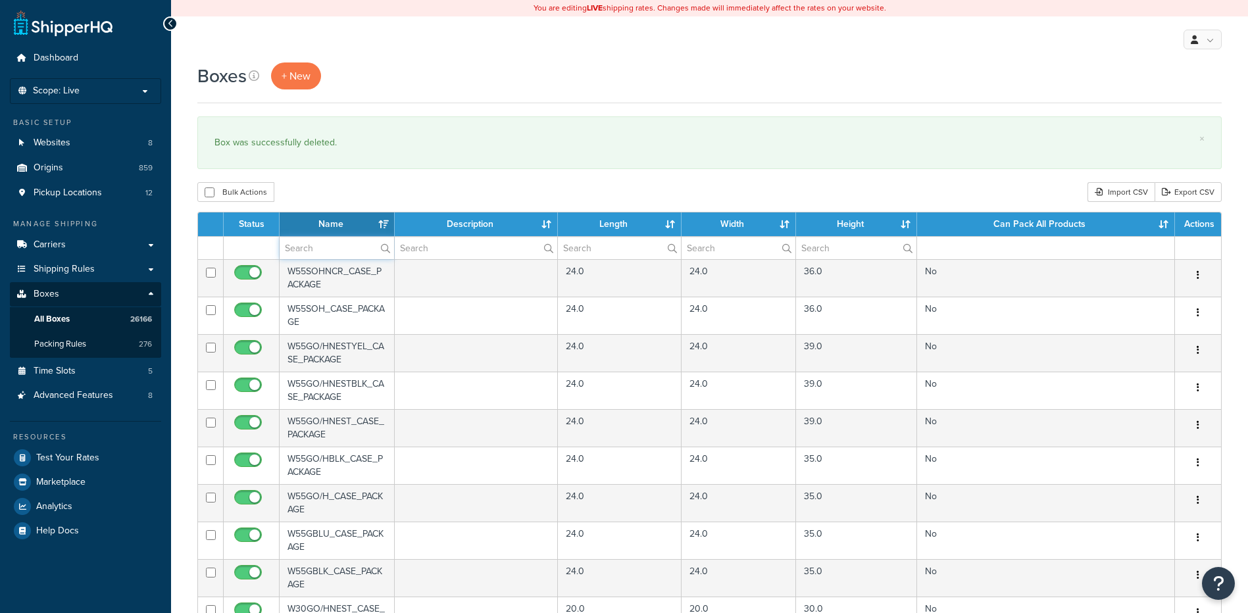
drag, startPoint x: 308, startPoint y: 248, endPoint x: 317, endPoint y: 242, distance: 10.4
click at [308, 248] on input "text" at bounding box center [337, 248] width 114 height 22
paste input "68WA23"
type input "68WA23"
click at [383, 197] on div "Bulk Actions Duplicate [GEOGRAPHIC_DATA] Import CSV Export CSV" at bounding box center [709, 192] width 1024 height 20
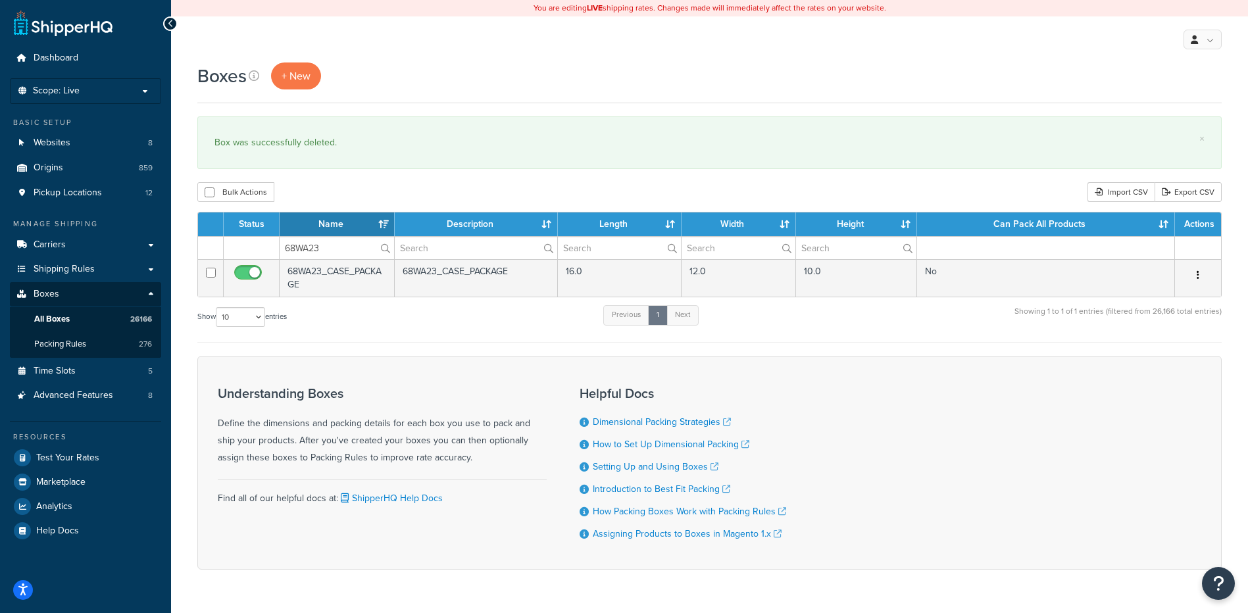
click at [1198, 274] on icon "button" at bounding box center [1197, 274] width 3 height 9
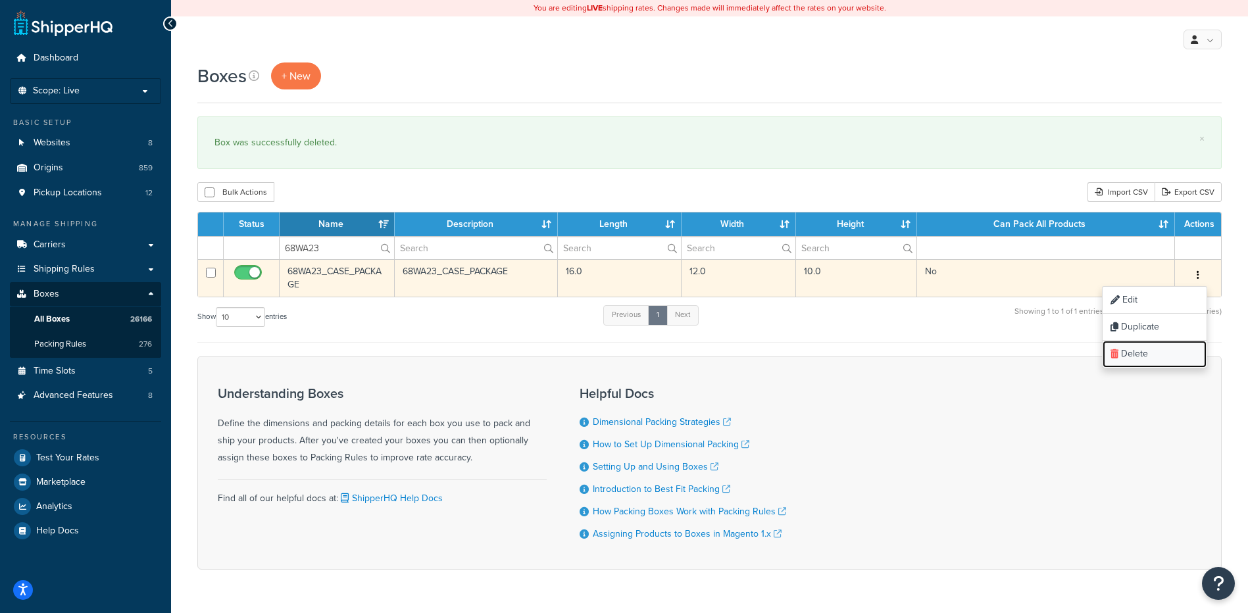
click at [1170, 351] on link "Delete" at bounding box center [1154, 354] width 104 height 27
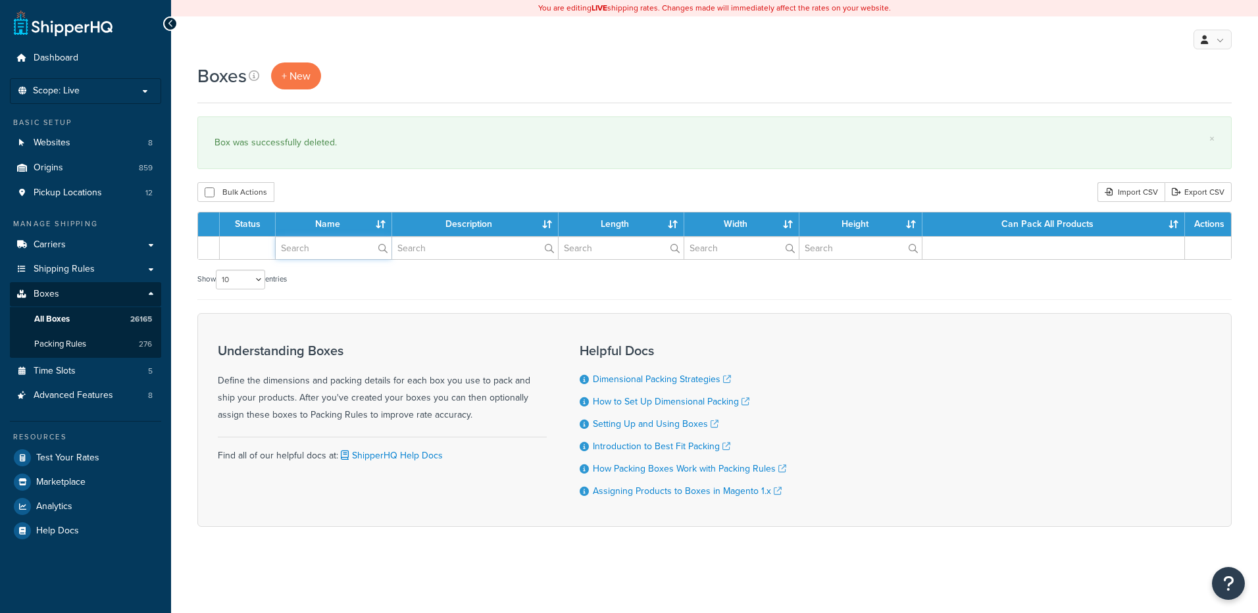
click at [301, 253] on input "text" at bounding box center [334, 248] width 116 height 22
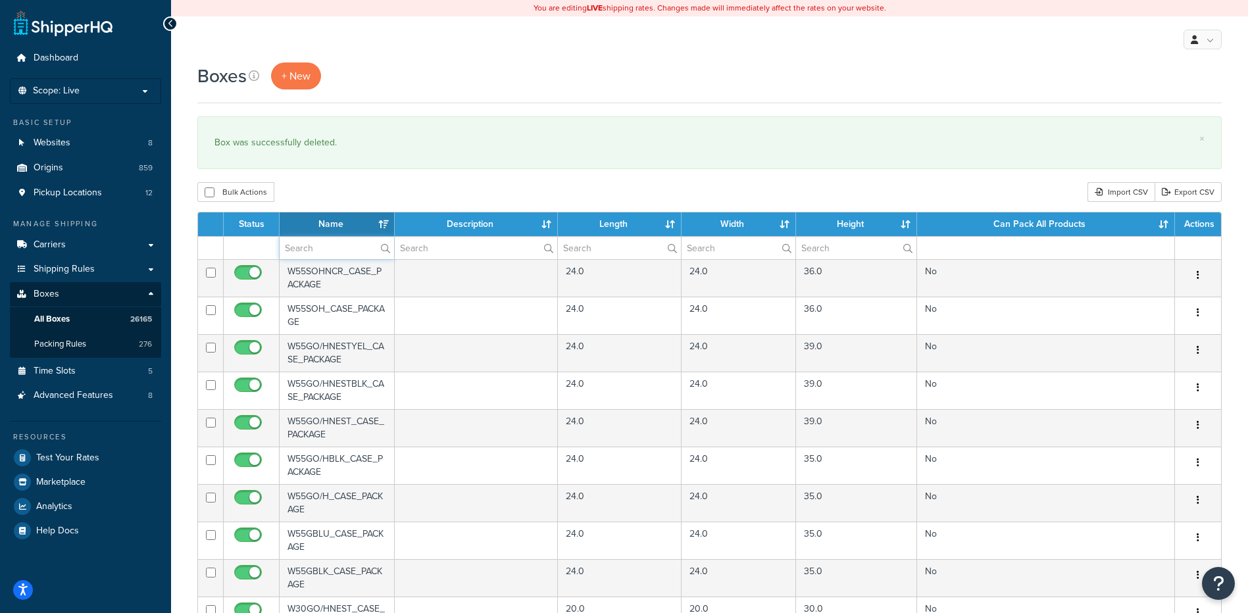
paste input "68WA25"
type input "68WA25"
click at [352, 195] on div "Bulk Actions Duplicate [GEOGRAPHIC_DATA] Import CSV Export CSV" at bounding box center [709, 192] width 1024 height 20
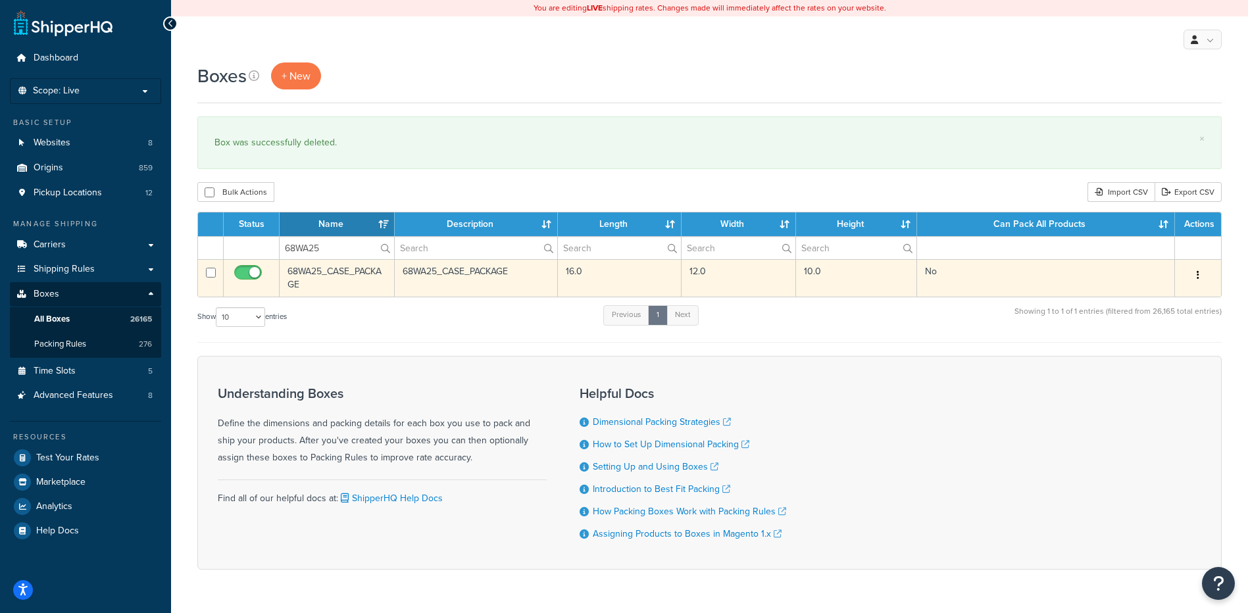
click at [1193, 275] on button "button" at bounding box center [1197, 275] width 18 height 21
click at [1170, 358] on link "Delete" at bounding box center [1154, 354] width 104 height 27
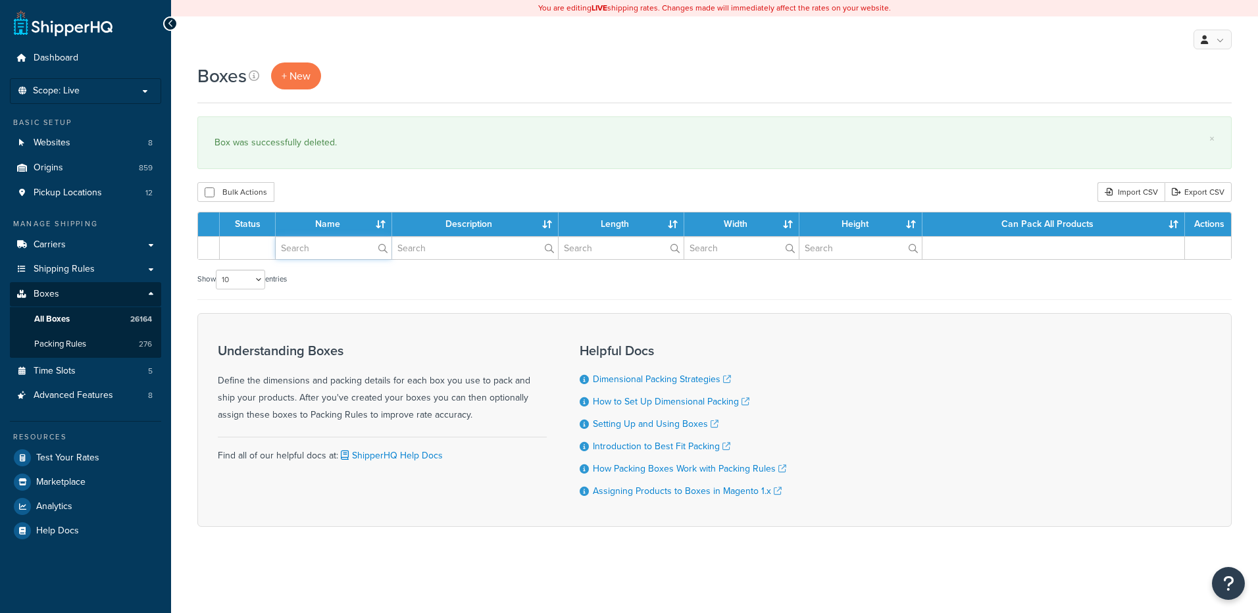
paste input "68WA26"
click at [328, 245] on input "text" at bounding box center [334, 248] width 116 height 22
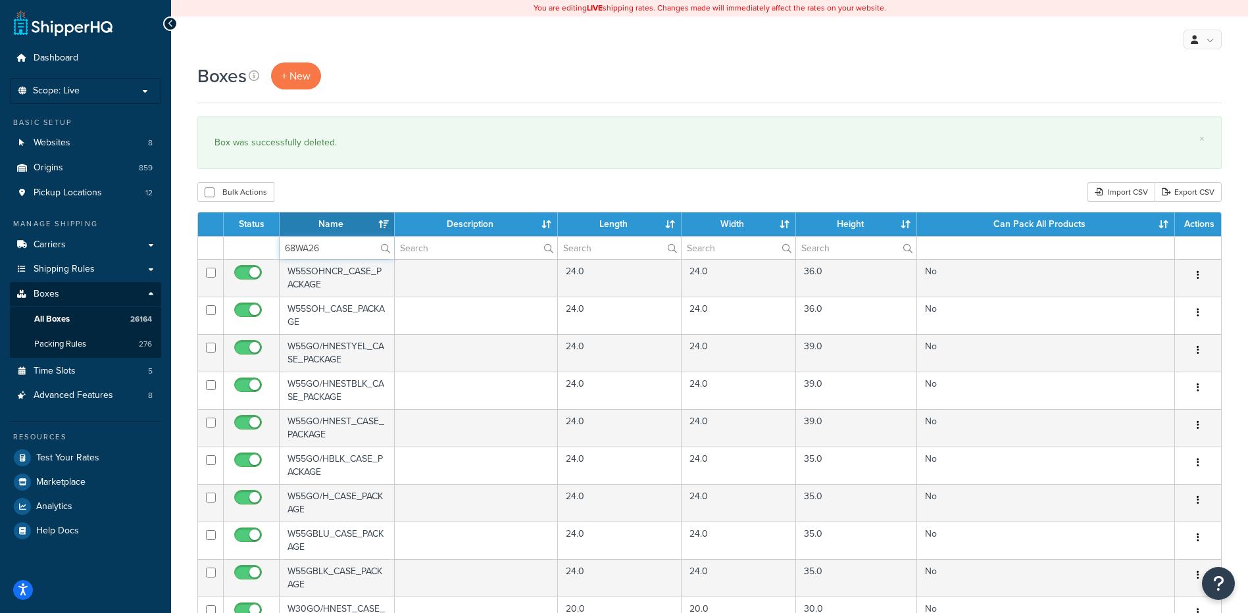
type input "68WA26"
click at [345, 194] on div "Bulk Actions Duplicate [GEOGRAPHIC_DATA] Import CSV Export CSV" at bounding box center [709, 192] width 1024 height 20
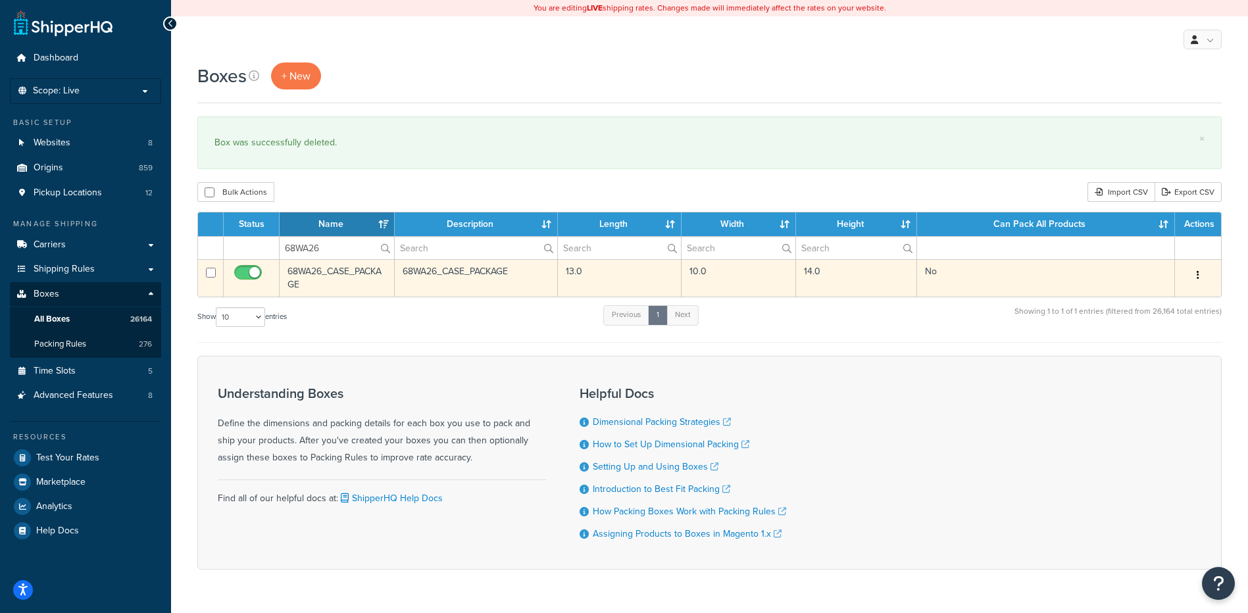
click at [1200, 276] on button "button" at bounding box center [1197, 275] width 18 height 21
click at [1151, 355] on link "Delete" at bounding box center [1154, 354] width 104 height 27
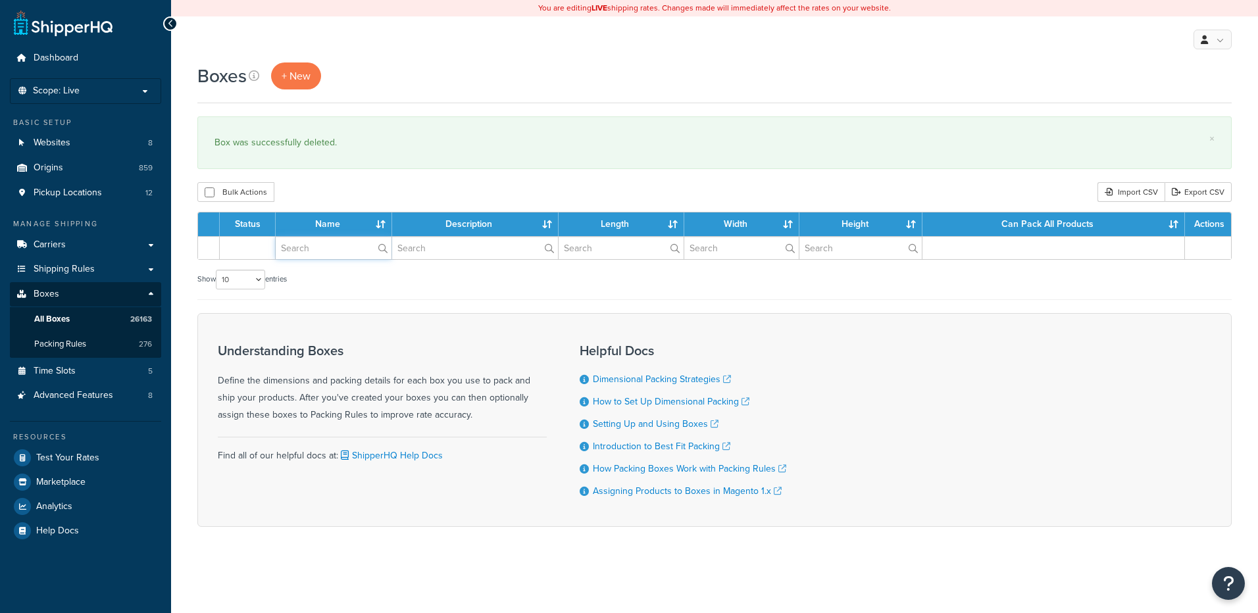
click at [290, 241] on input "text" at bounding box center [334, 248] width 116 height 22
paste input "68WA33"
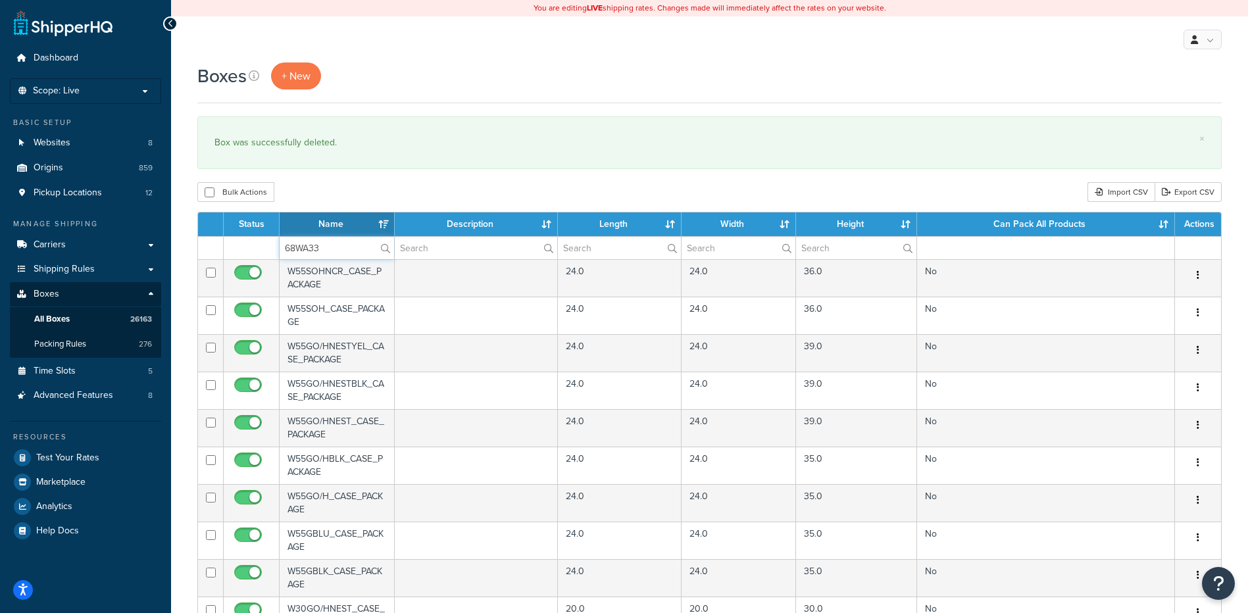
type input "68WA33"
click at [328, 184] on div "Bulk Actions Duplicate [GEOGRAPHIC_DATA] Import CSV Export CSV" at bounding box center [709, 192] width 1024 height 20
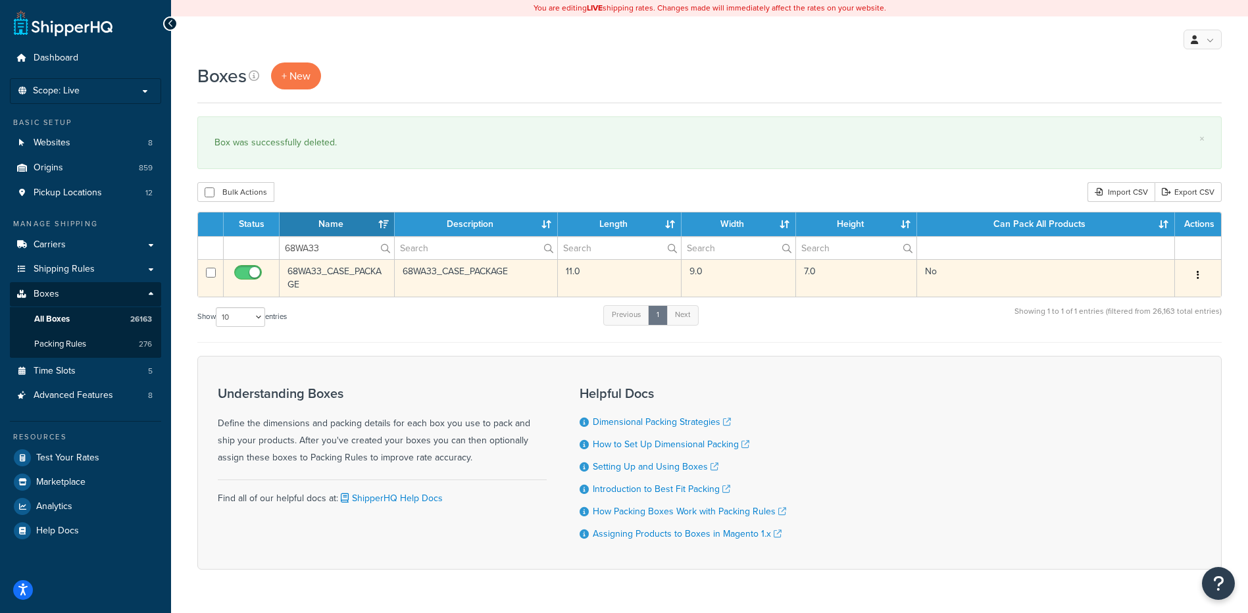
click at [1200, 279] on button "button" at bounding box center [1197, 275] width 18 height 21
click at [1171, 351] on link "Delete" at bounding box center [1154, 354] width 104 height 27
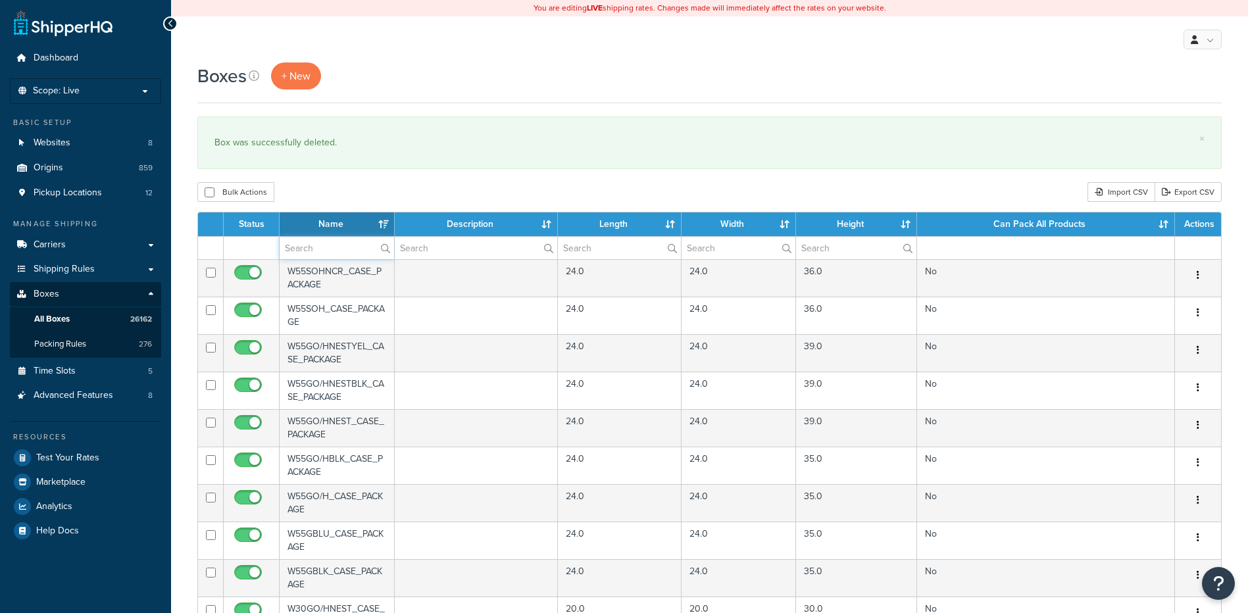
click at [352, 252] on input "text" at bounding box center [337, 248] width 114 height 22
paste input "68WA34"
type input "68WA34"
click at [349, 183] on div "Bulk Actions Duplicate [GEOGRAPHIC_DATA] Import CSV Export CSV" at bounding box center [709, 192] width 1024 height 20
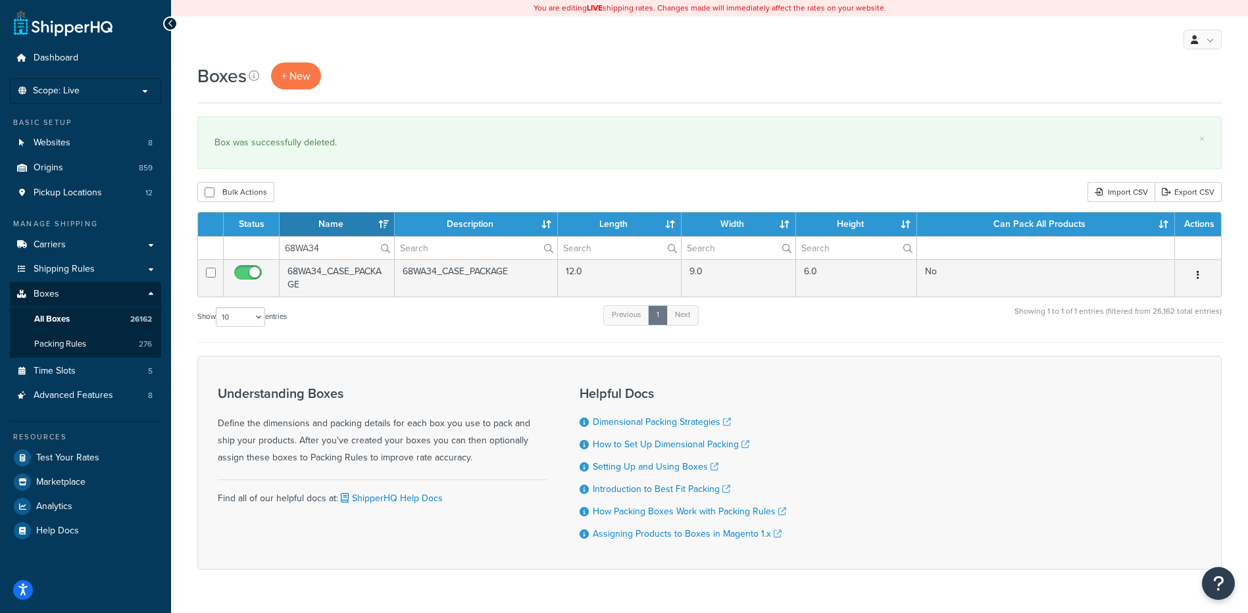
click at [1200, 278] on button "button" at bounding box center [1197, 275] width 18 height 21
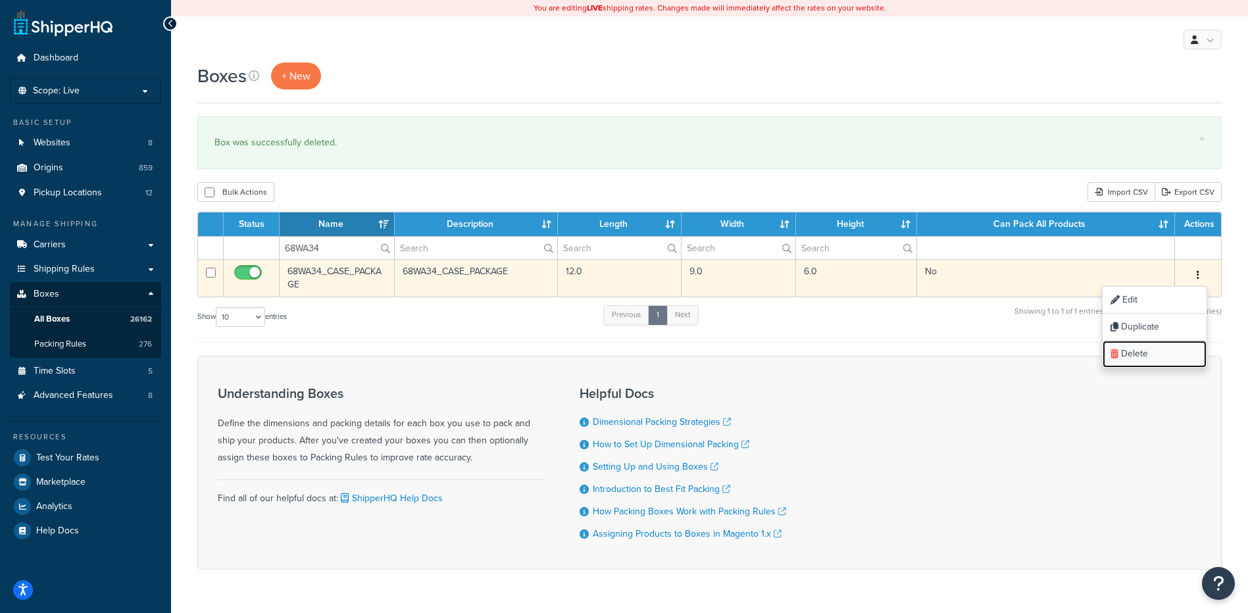
click at [1177, 356] on link "Delete" at bounding box center [1154, 354] width 104 height 27
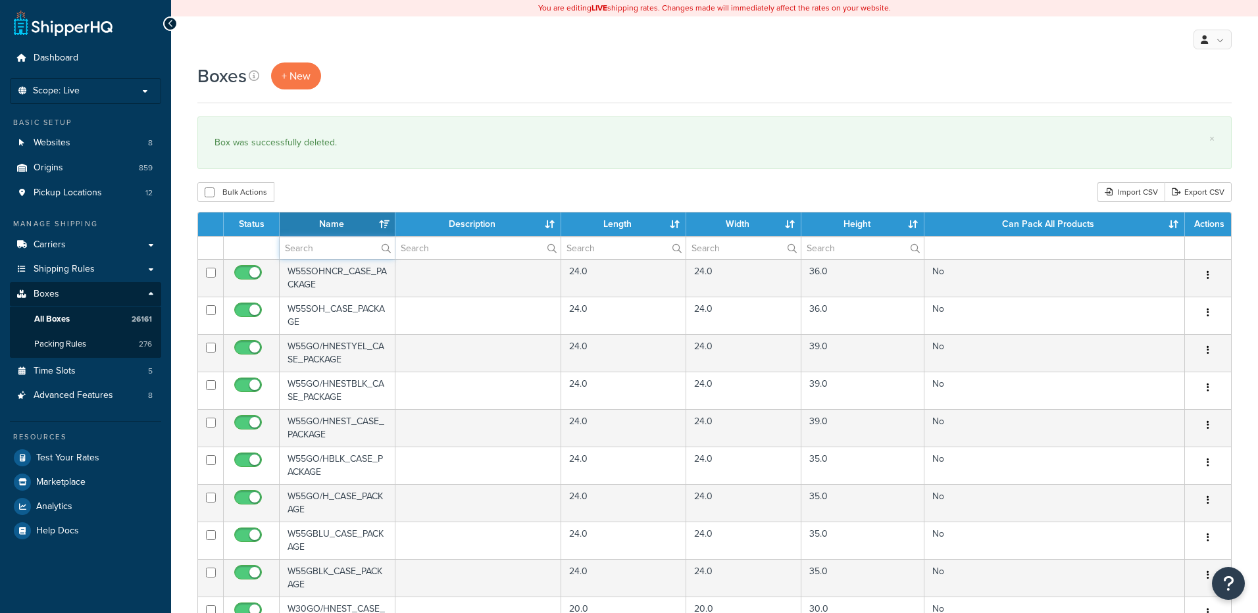
click at [313, 257] on input "text" at bounding box center [337, 248] width 115 height 22
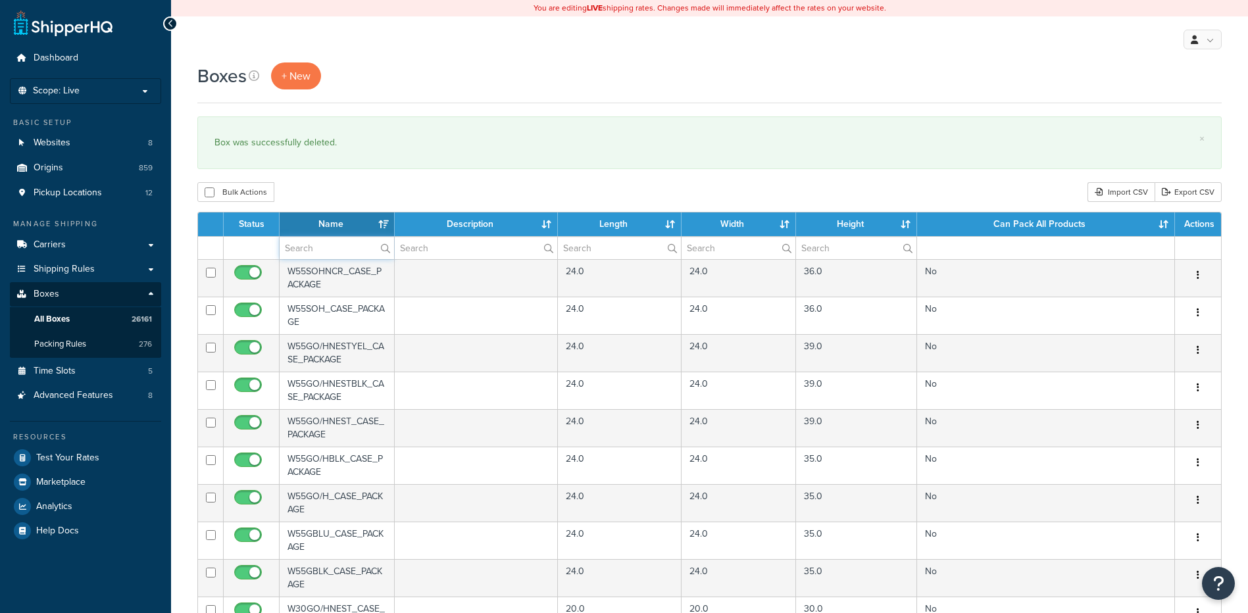
paste input "68WA35"
type input "68WA35"
click at [352, 184] on div "Bulk Actions Duplicate [GEOGRAPHIC_DATA] Import CSV Export CSV" at bounding box center [709, 192] width 1024 height 20
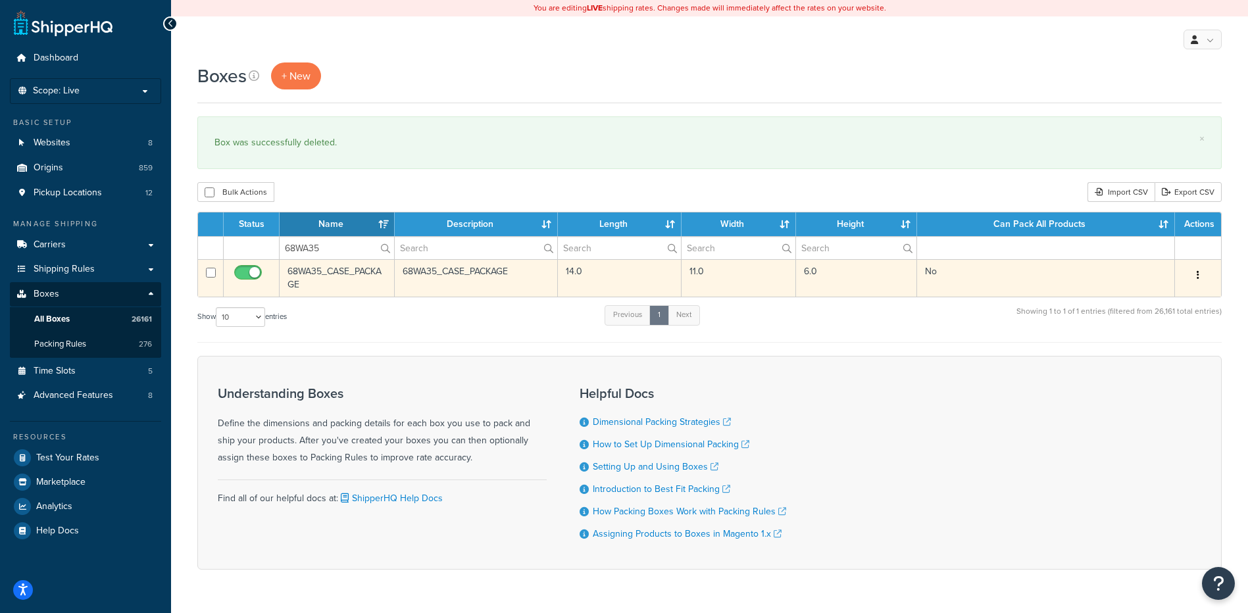
click at [1197, 274] on icon "button" at bounding box center [1197, 274] width 3 height 9
click at [1158, 347] on link "Delete" at bounding box center [1154, 354] width 104 height 27
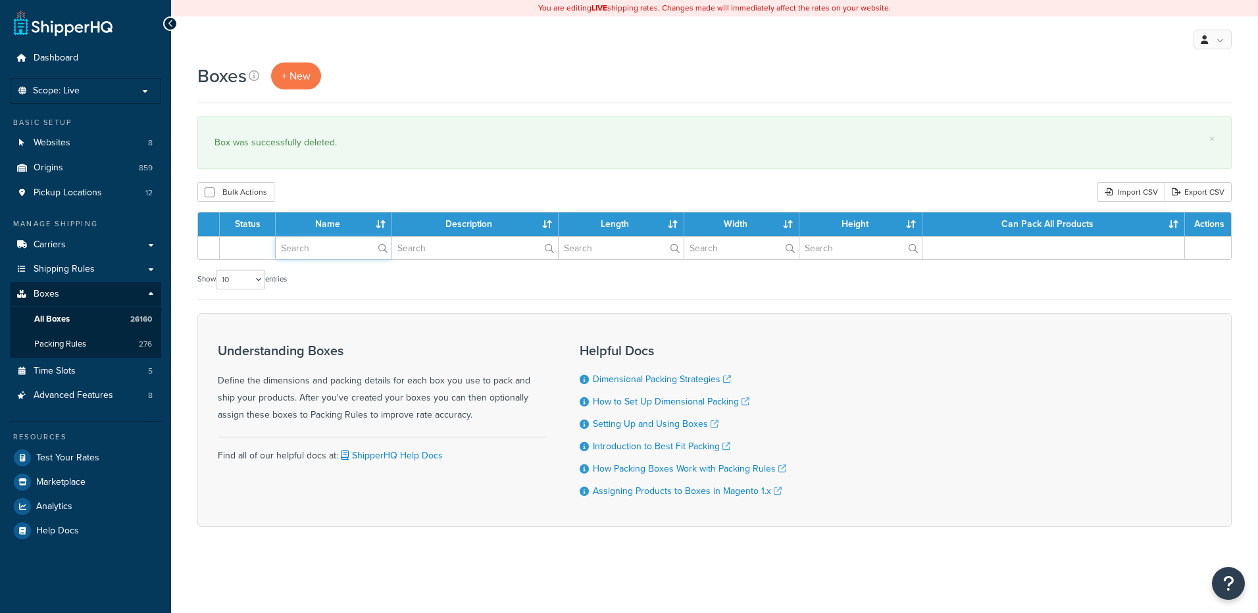
drag, startPoint x: 0, startPoint y: 0, endPoint x: 327, endPoint y: 247, distance: 409.5
click at [327, 247] on input "text" at bounding box center [334, 248] width 116 height 22
paste input "68WA36"
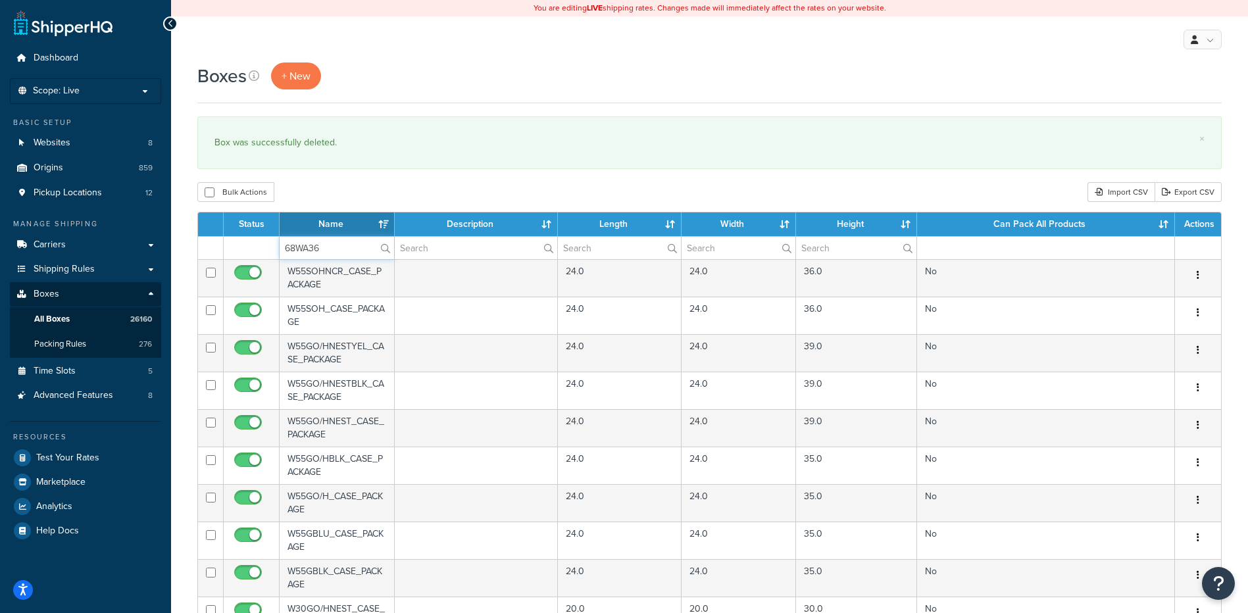
type input "68WA36"
click at [339, 191] on div "Bulk Actions Duplicate [GEOGRAPHIC_DATA] Import CSV Export CSV" at bounding box center [709, 192] width 1024 height 20
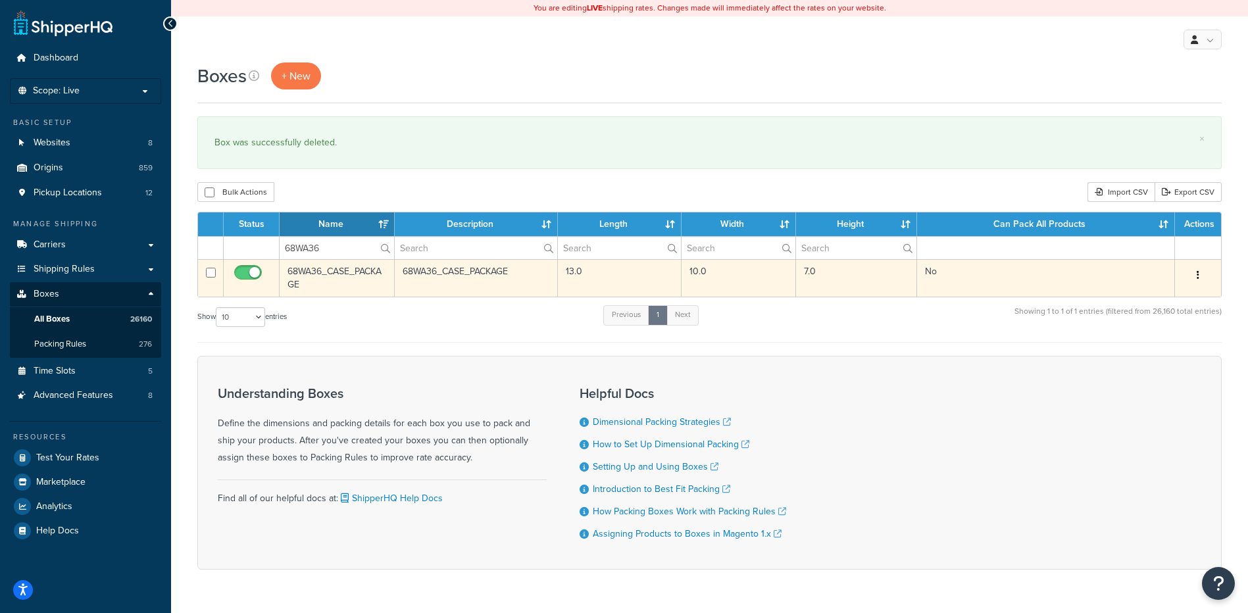
click at [1198, 278] on icon "button" at bounding box center [1197, 274] width 3 height 9
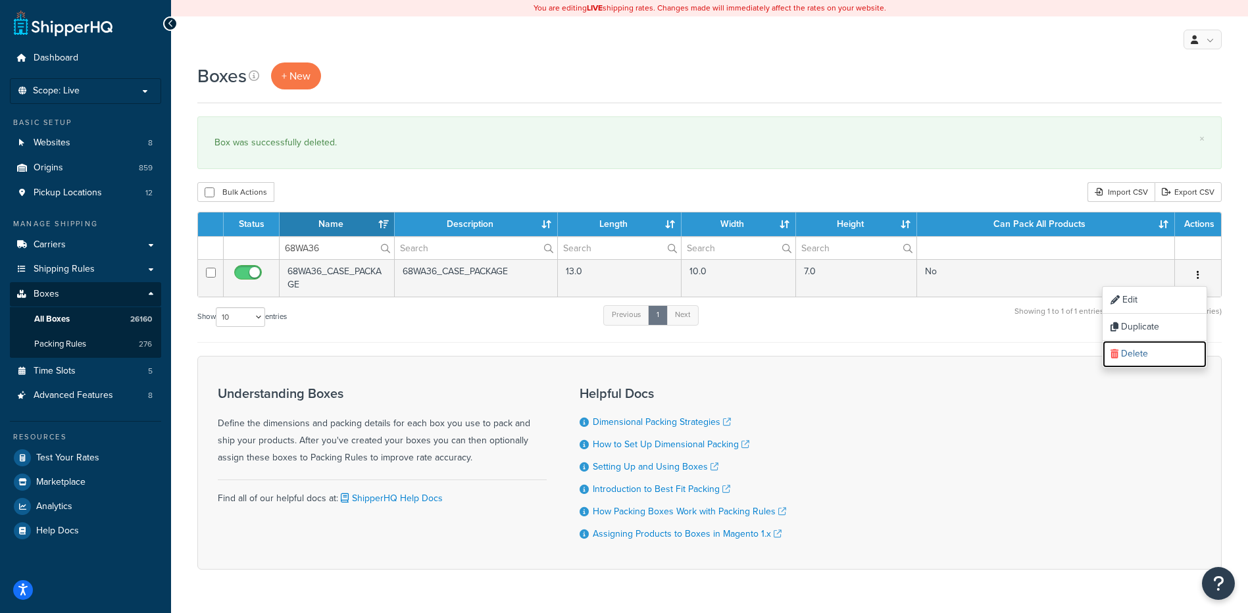
click at [1167, 354] on link "Delete" at bounding box center [1154, 354] width 104 height 27
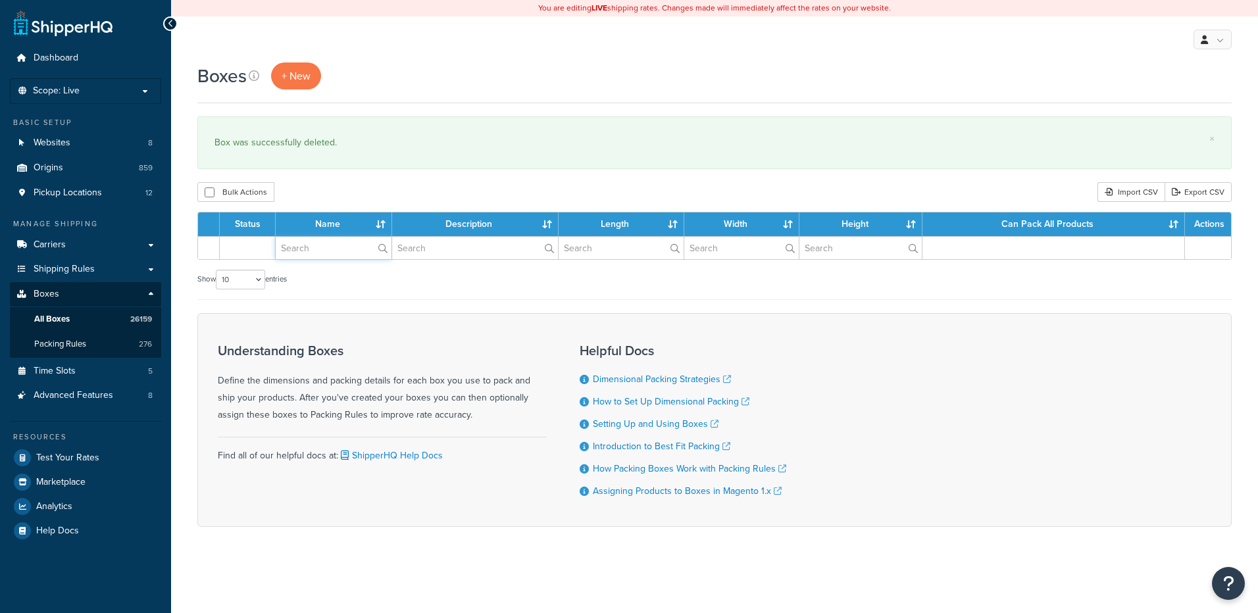
drag, startPoint x: 0, startPoint y: 0, endPoint x: 331, endPoint y: 249, distance: 414.2
click at [331, 249] on input "text" at bounding box center [334, 248] width 116 height 22
paste input "68WA37"
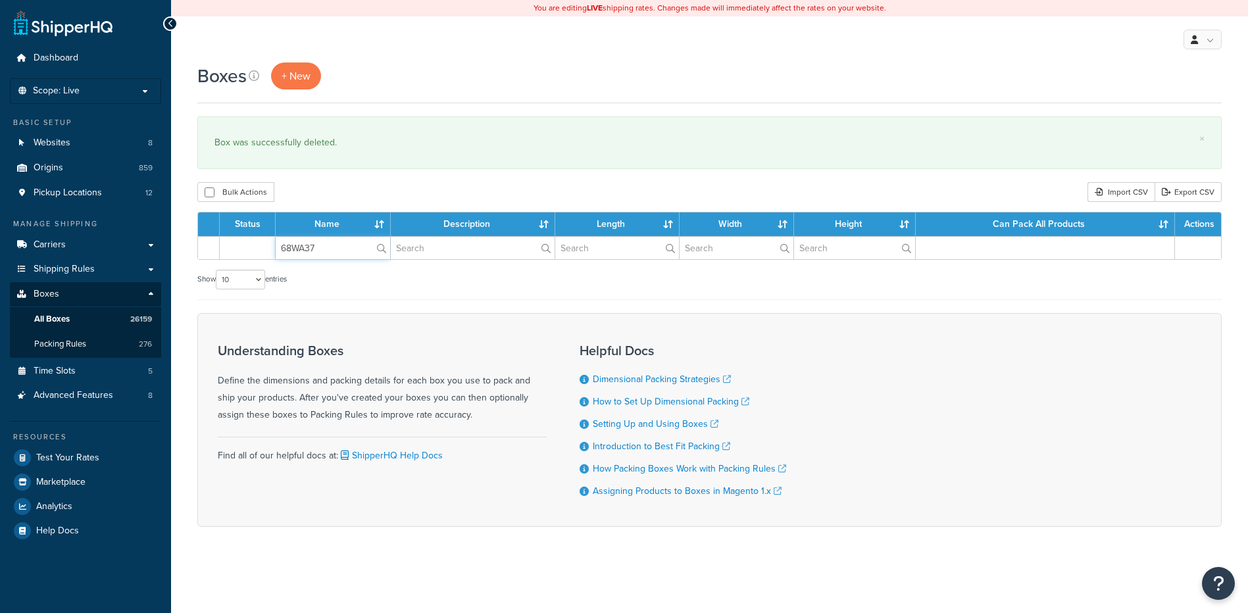
type input "68WA37"
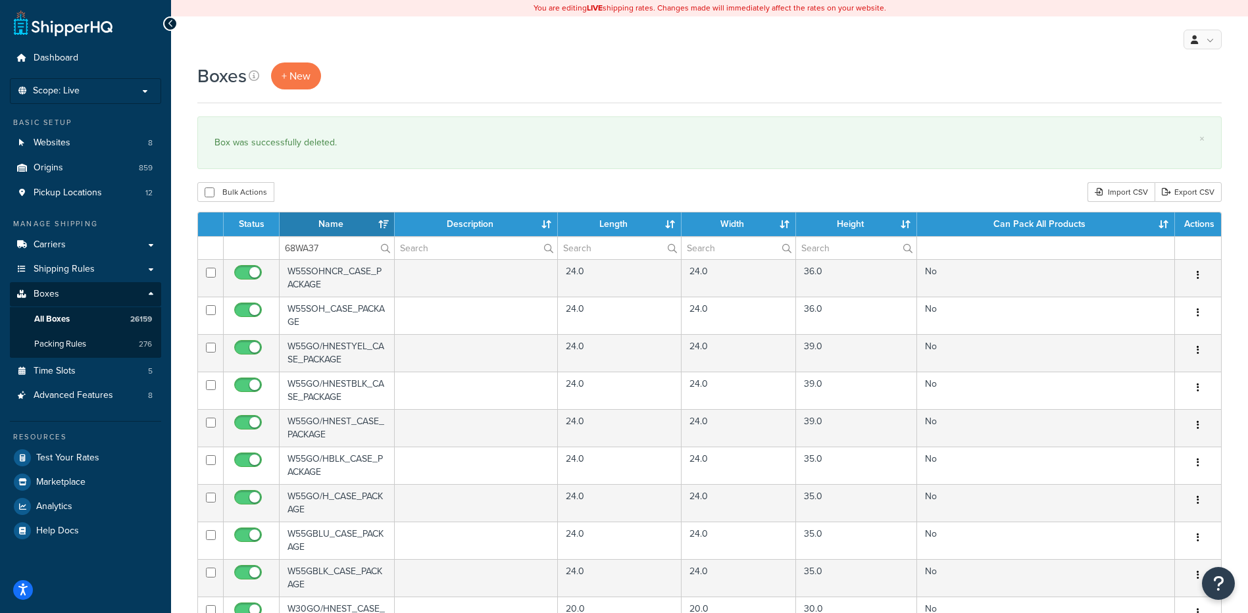
click at [349, 193] on div "Bulk Actions Duplicate [GEOGRAPHIC_DATA] Import CSV Export CSV" at bounding box center [709, 192] width 1024 height 20
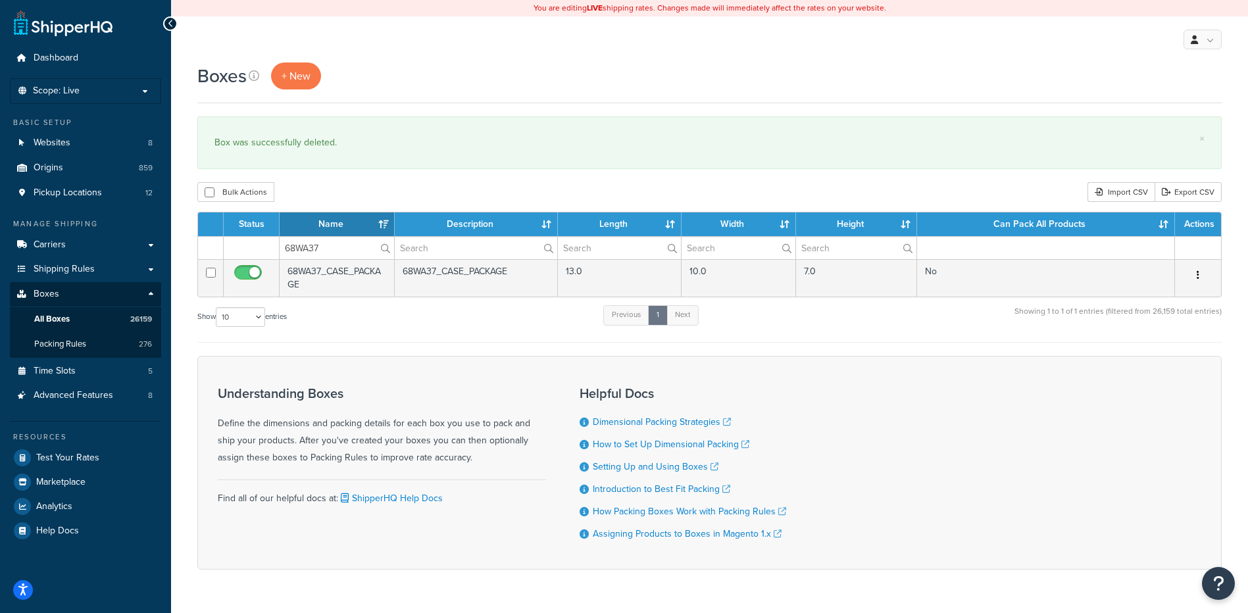
click at [1196, 274] on icon "button" at bounding box center [1197, 274] width 3 height 9
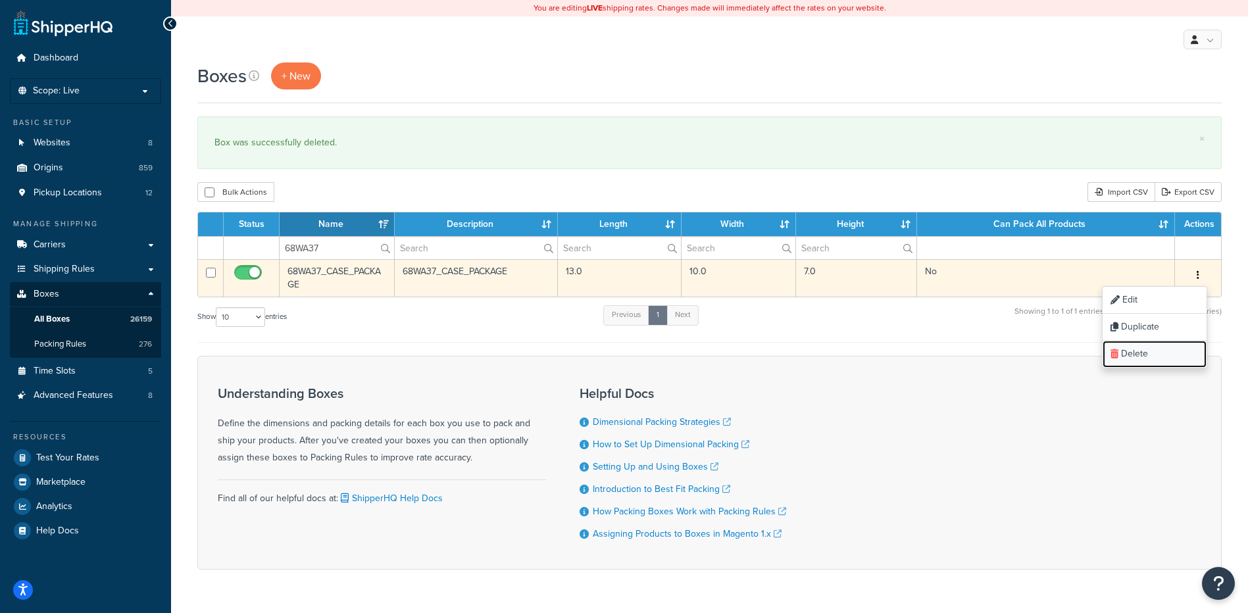
click at [1158, 352] on link "Delete" at bounding box center [1154, 354] width 104 height 27
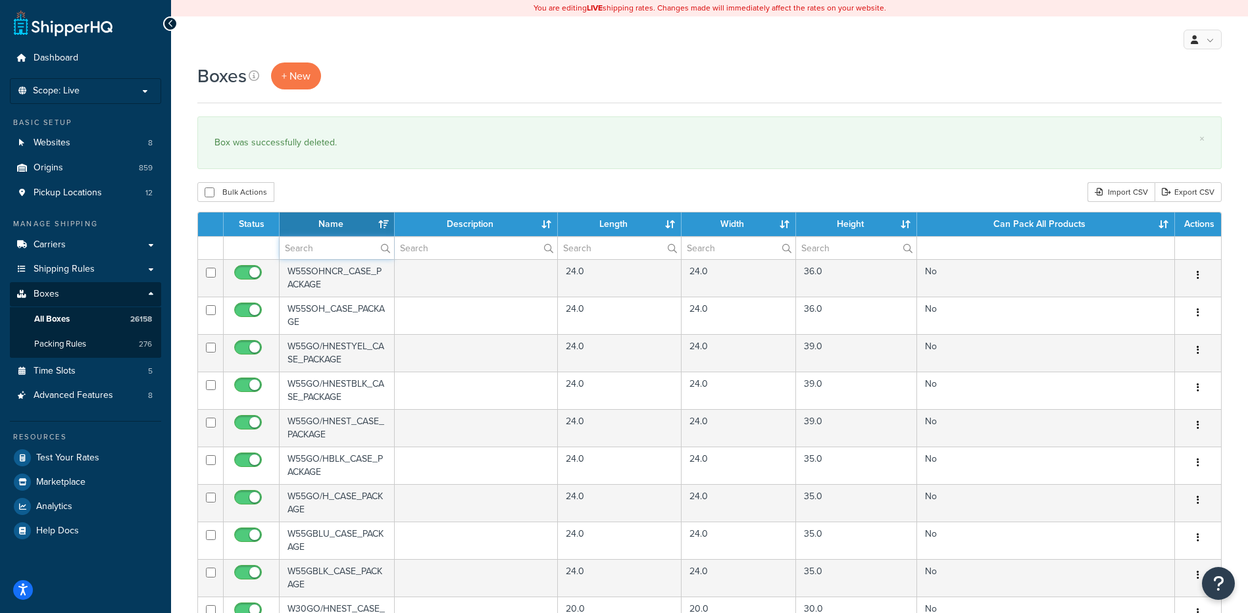
click at [331, 248] on input "text" at bounding box center [337, 248] width 114 height 22
paste input "68WA42"
type input "68WA42"
click at [363, 193] on div "Bulk Actions Duplicate [GEOGRAPHIC_DATA] Import CSV Export CSV" at bounding box center [709, 192] width 1024 height 20
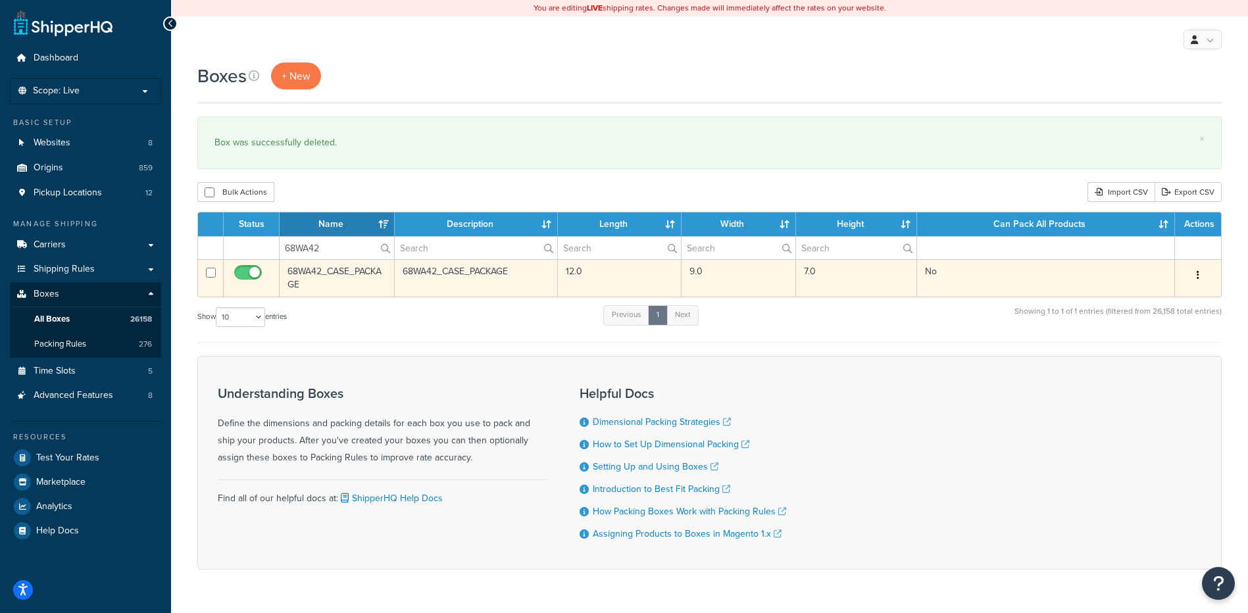
click at [1200, 272] on button "button" at bounding box center [1197, 275] width 18 height 21
click at [1156, 349] on link "Delete" at bounding box center [1154, 354] width 104 height 27
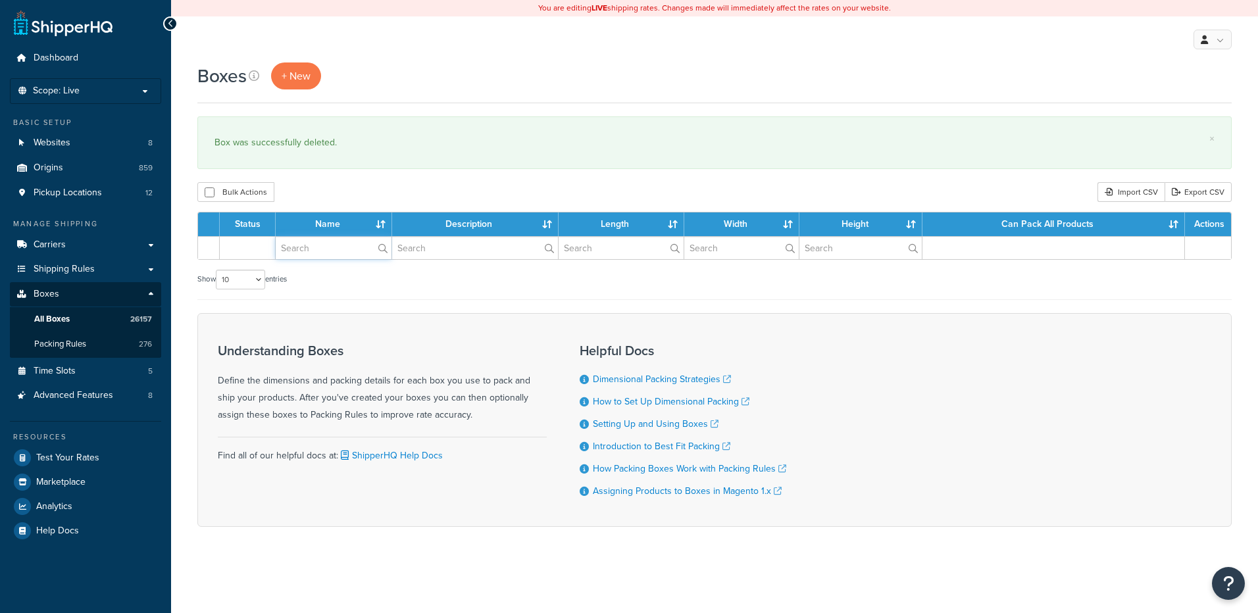
drag, startPoint x: 0, startPoint y: 0, endPoint x: 326, endPoint y: 249, distance: 410.0
click at [326, 249] on input "text" at bounding box center [334, 248] width 116 height 22
paste input "68WA46"
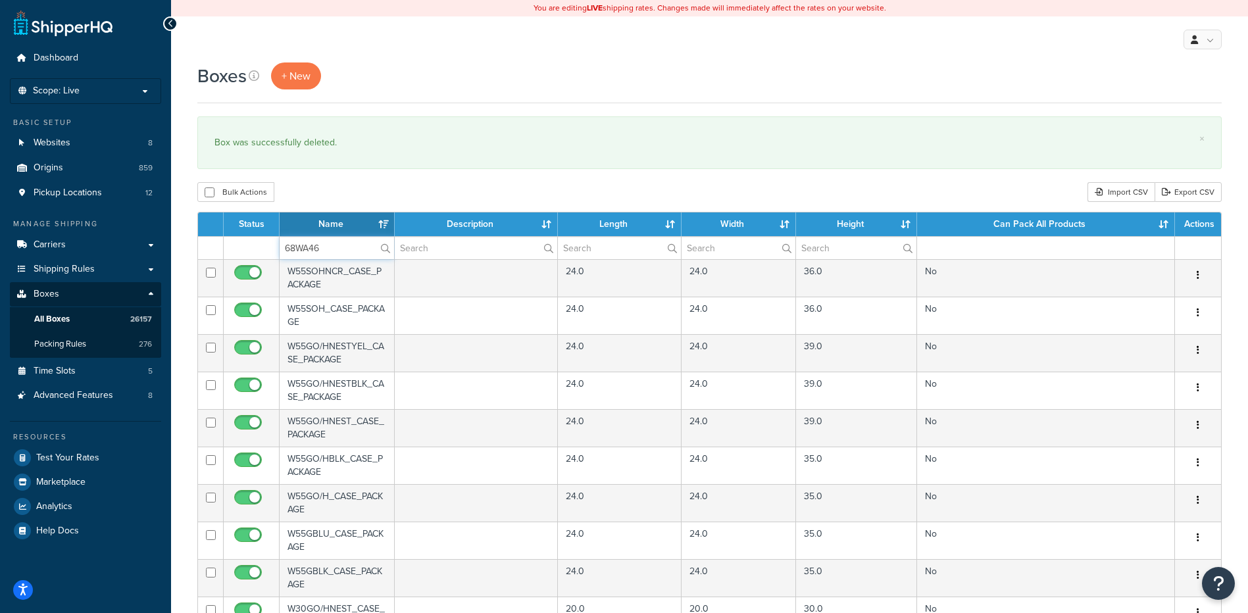
type input "68WA46"
click at [346, 197] on div "Bulk Actions Duplicate [GEOGRAPHIC_DATA] Import CSV Export CSV" at bounding box center [709, 192] width 1024 height 20
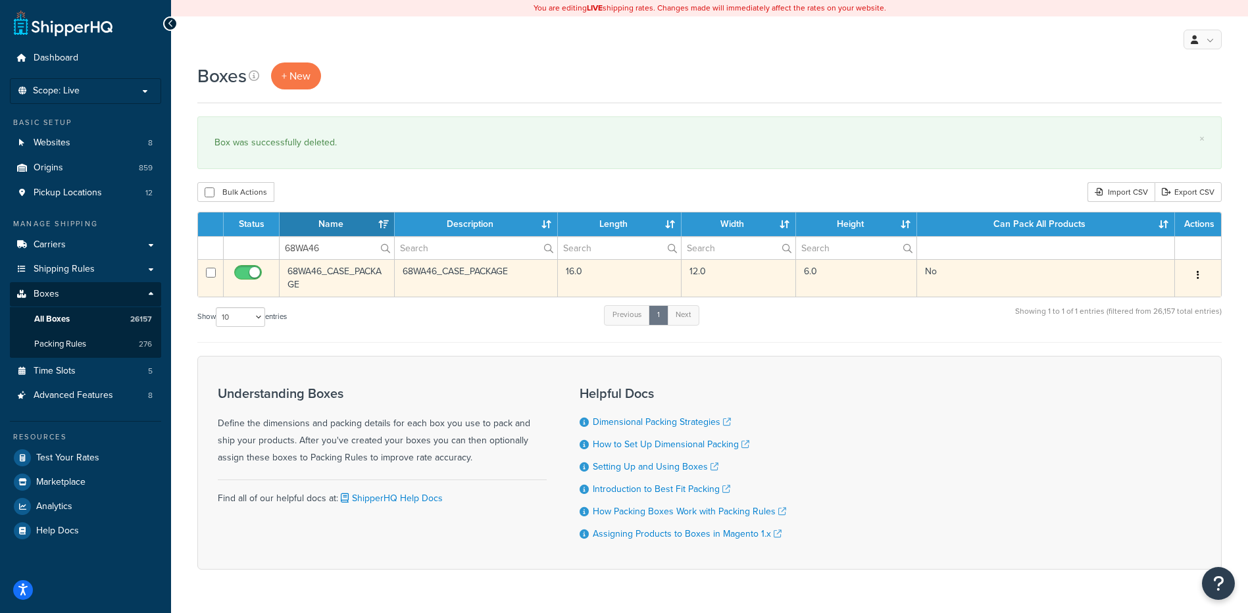
click at [1198, 274] on icon "button" at bounding box center [1197, 274] width 3 height 9
click at [1173, 349] on link "Delete" at bounding box center [1154, 354] width 104 height 27
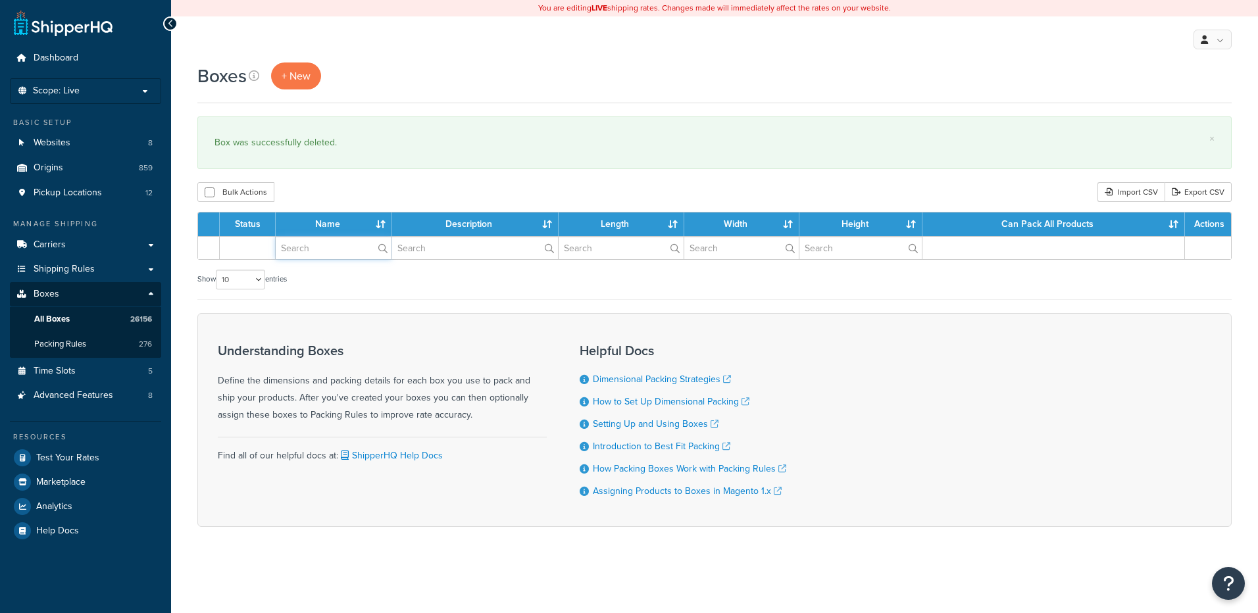
drag, startPoint x: 0, startPoint y: 0, endPoint x: 310, endPoint y: 249, distance: 398.1
click at [310, 249] on input "text" at bounding box center [334, 248] width 116 height 22
paste input "68WA47"
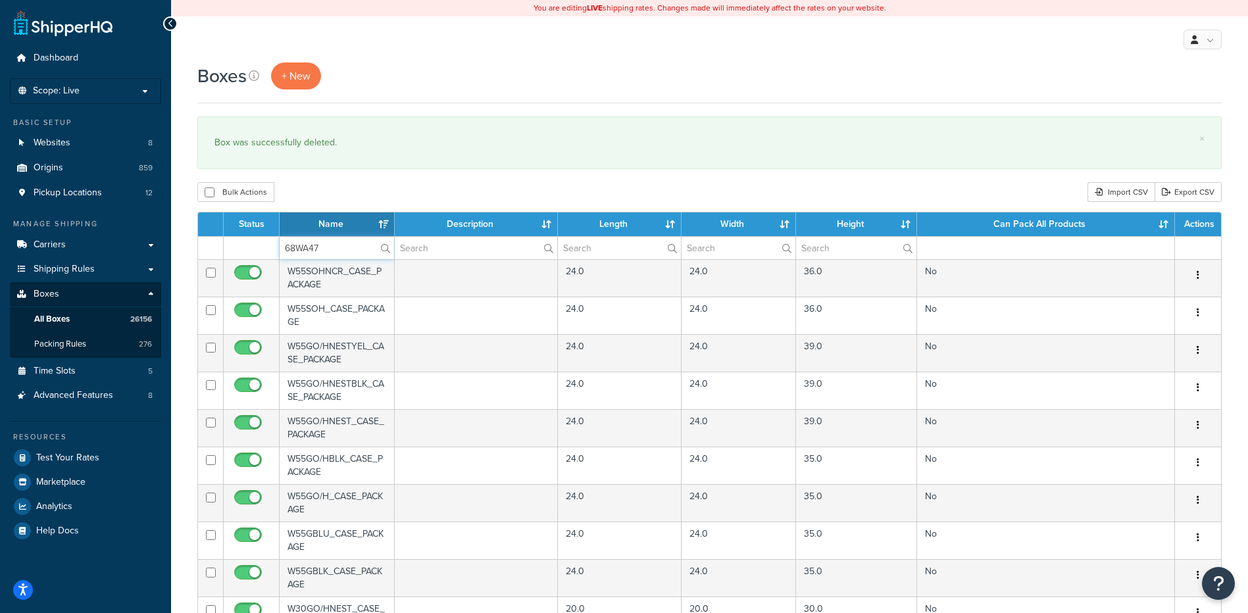
type input "68WA47"
click at [340, 185] on div "Bulk Actions Duplicate Delete Import CSV Export CSV" at bounding box center [709, 192] width 1024 height 20
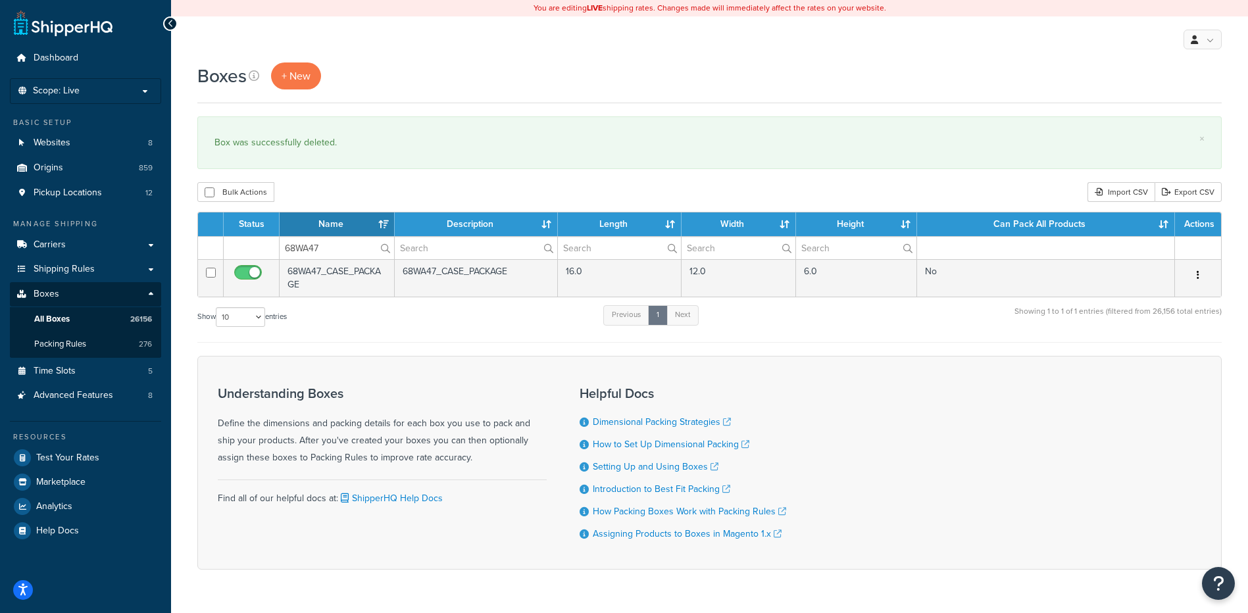
click at [1199, 276] on button "button" at bounding box center [1197, 275] width 18 height 21
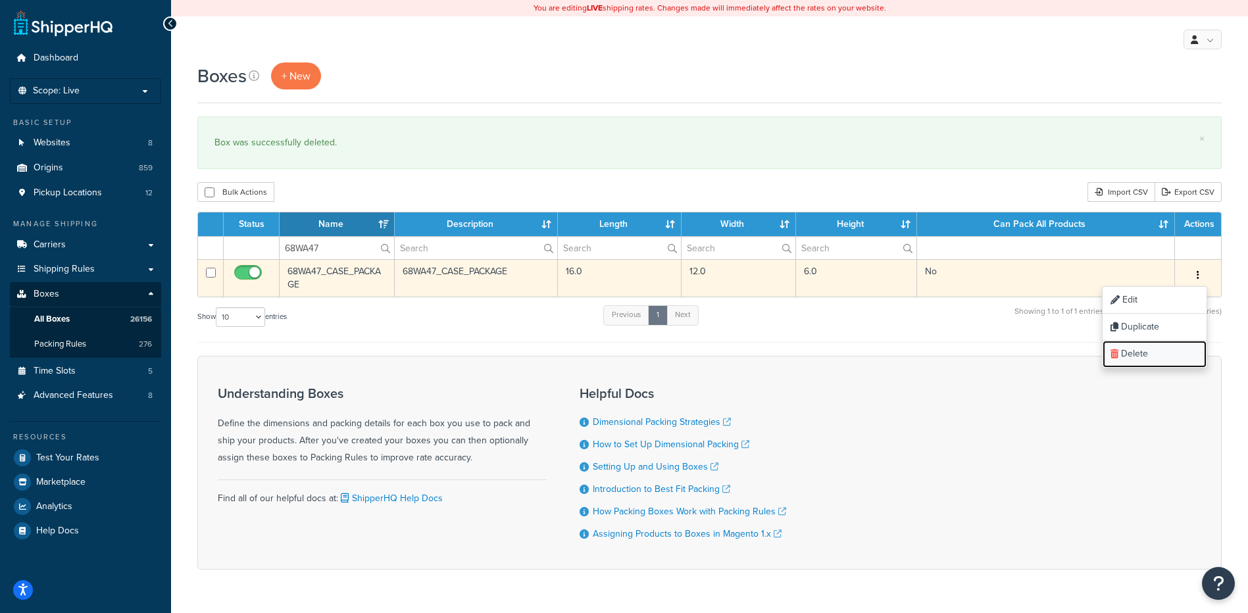
click at [1179, 351] on link "Delete" at bounding box center [1154, 354] width 104 height 27
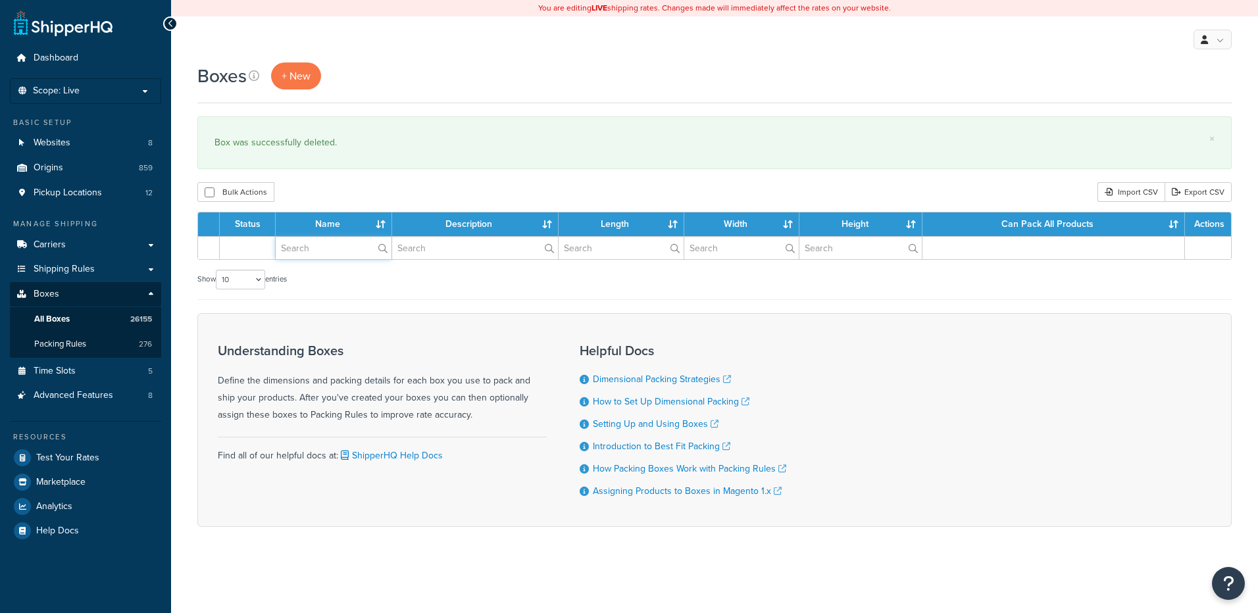
drag, startPoint x: 0, startPoint y: 0, endPoint x: 303, endPoint y: 251, distance: 393.3
click at [303, 251] on input "text" at bounding box center [334, 248] width 116 height 22
paste input "68WA48"
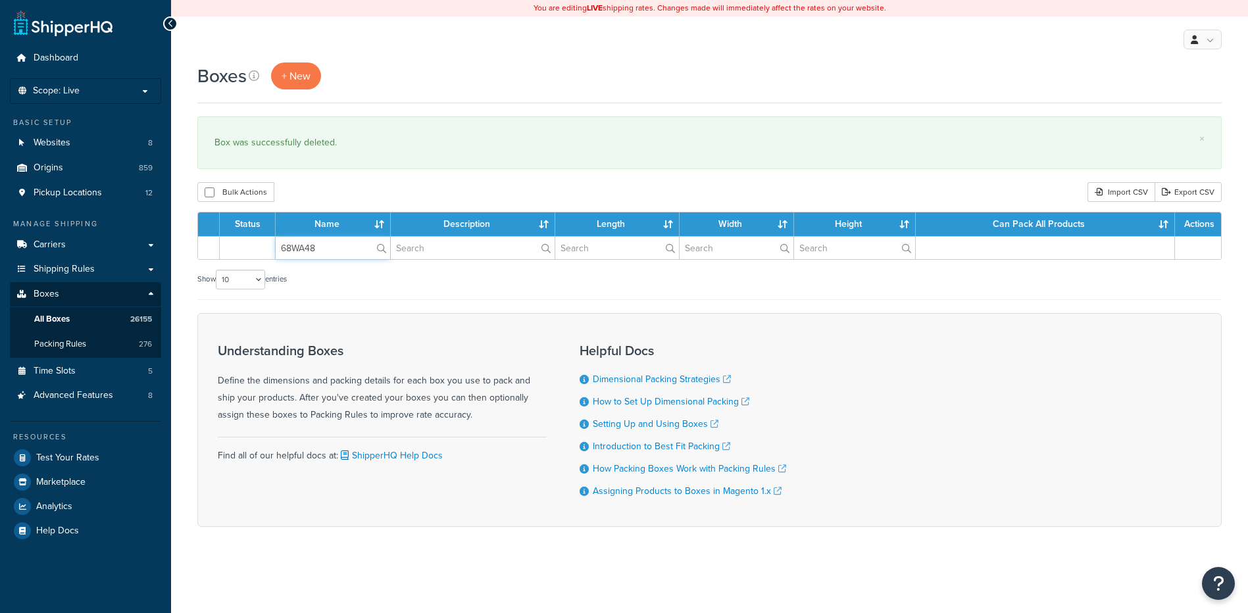
type input "68WA48"
click at [345, 188] on div "Bulk Actions Duplicate Delete Import CSV Export CSV" at bounding box center [709, 192] width 1024 height 20
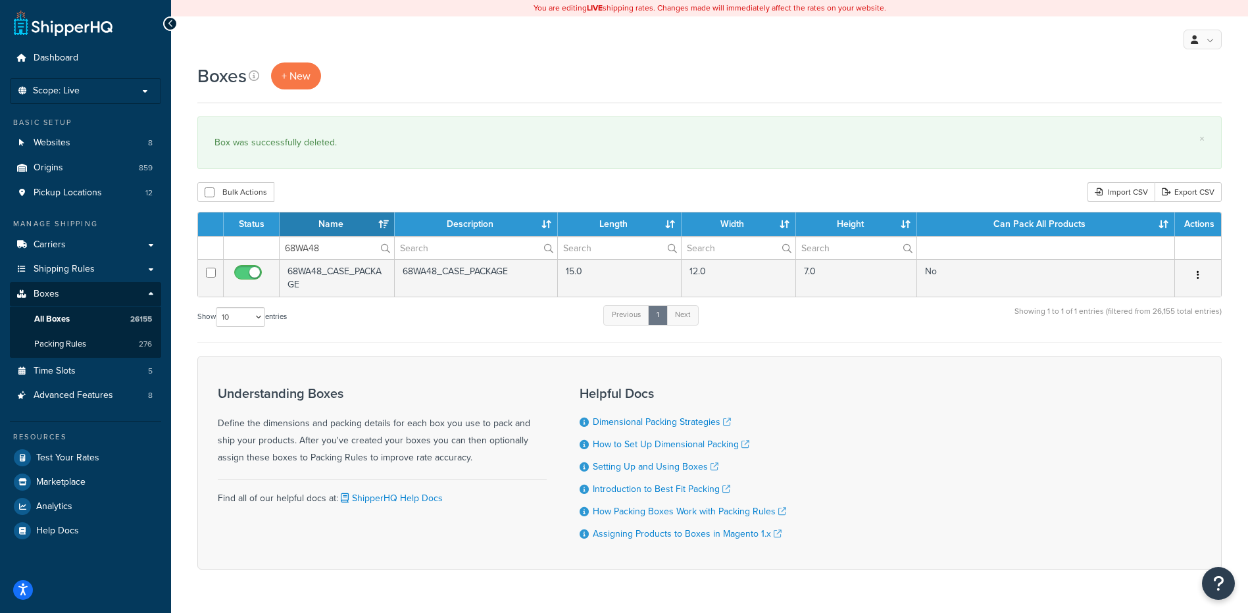
click at [1196, 275] on icon "button" at bounding box center [1197, 274] width 3 height 9
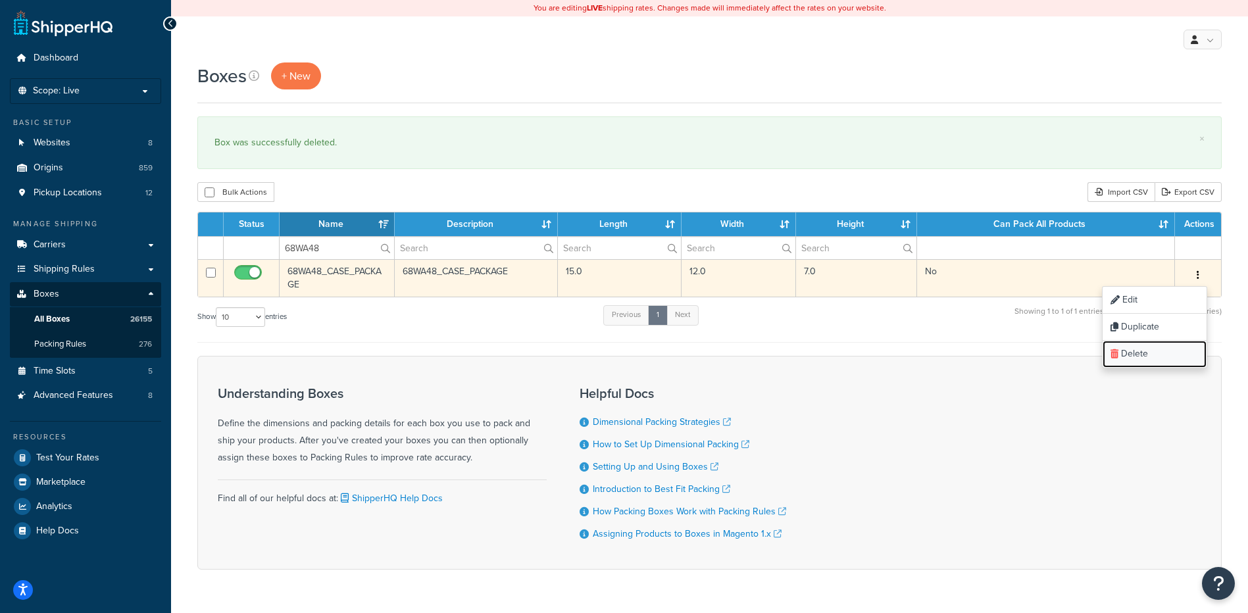
click at [1144, 353] on link "Delete" at bounding box center [1154, 354] width 104 height 27
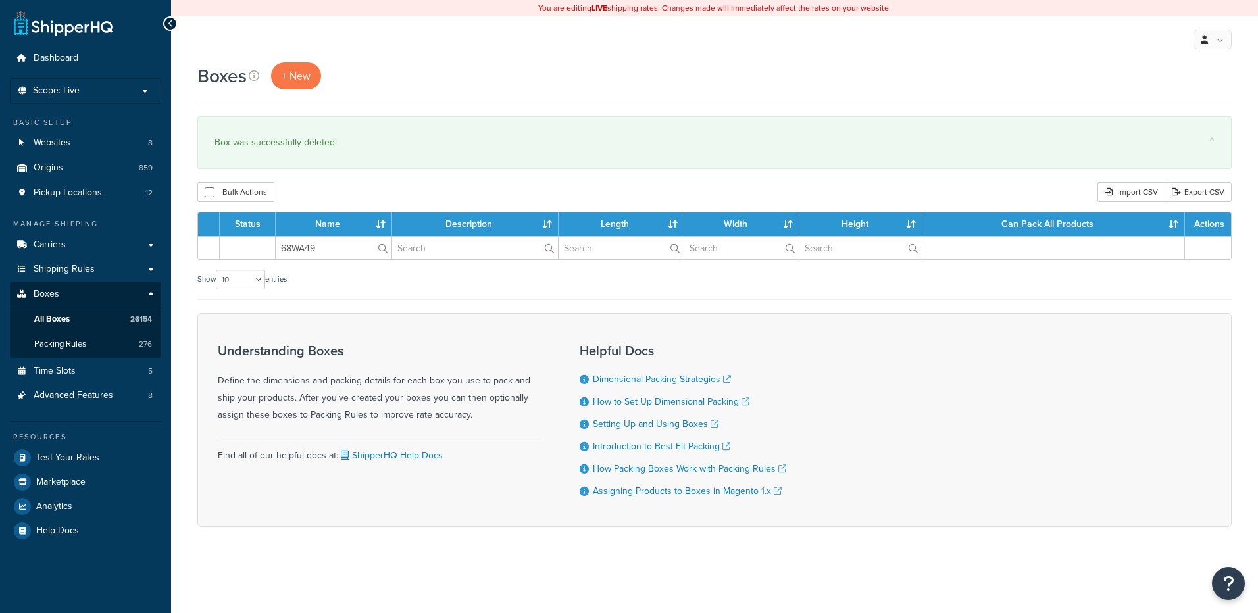
type input "68WA49"
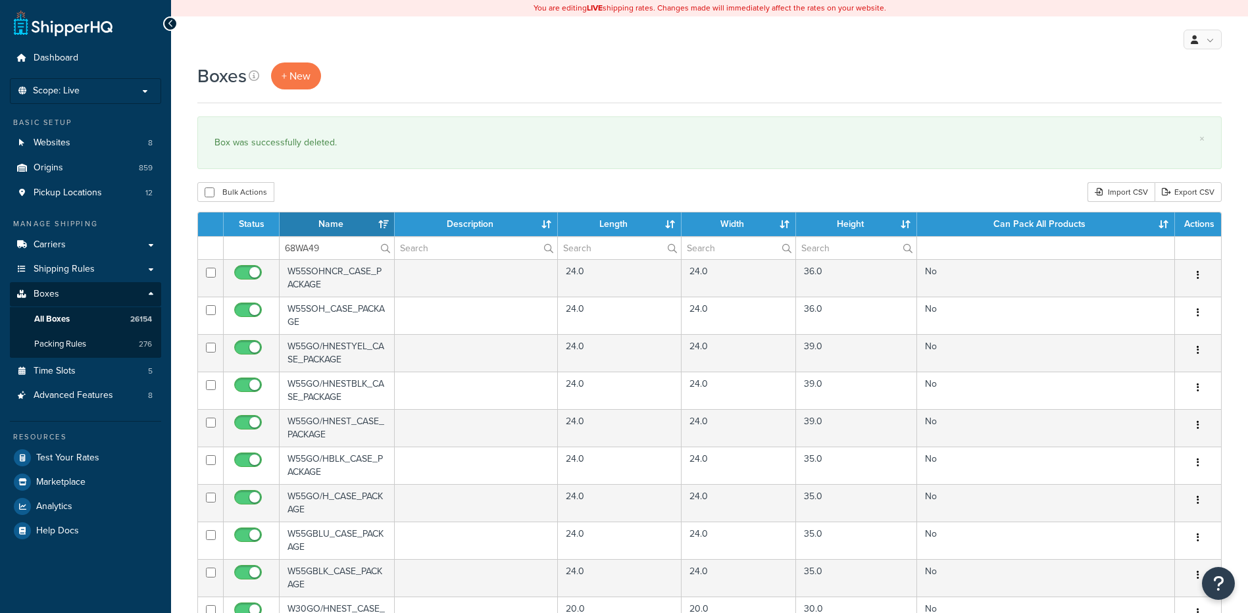
click at [358, 180] on div "Boxes + New × Box was successfully deleted. Bulk Actions Duplicate [GEOGRAPHIC_…" at bounding box center [709, 507] width 1077 height 891
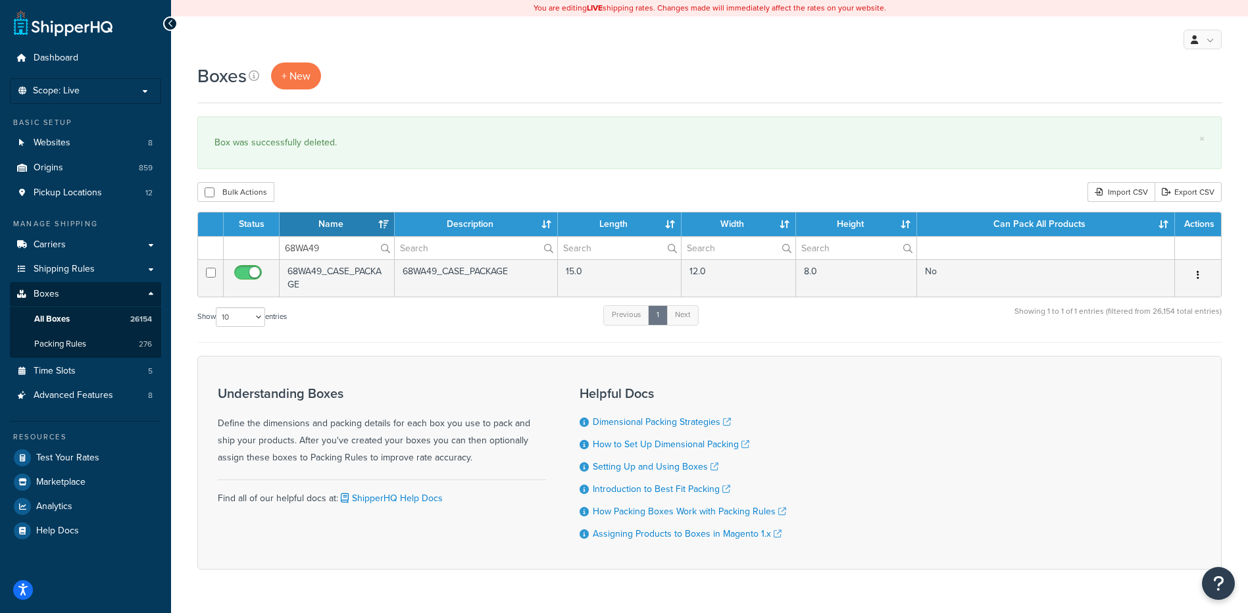
click at [1201, 273] on button "button" at bounding box center [1197, 275] width 18 height 21
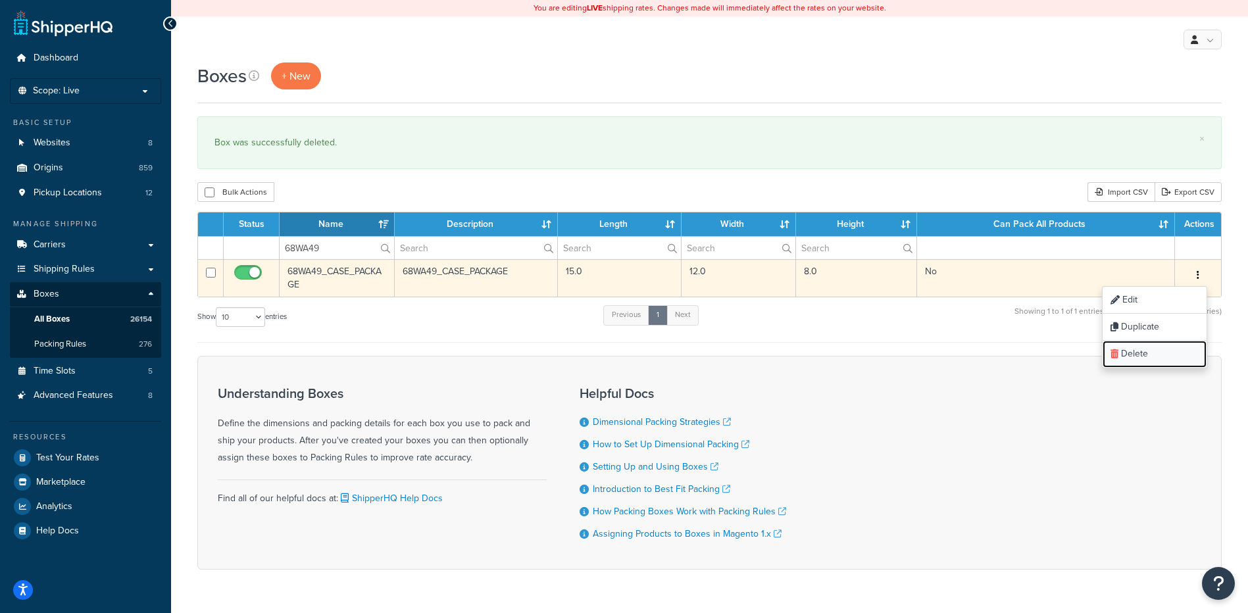
click at [1180, 360] on link "Delete" at bounding box center [1154, 354] width 104 height 27
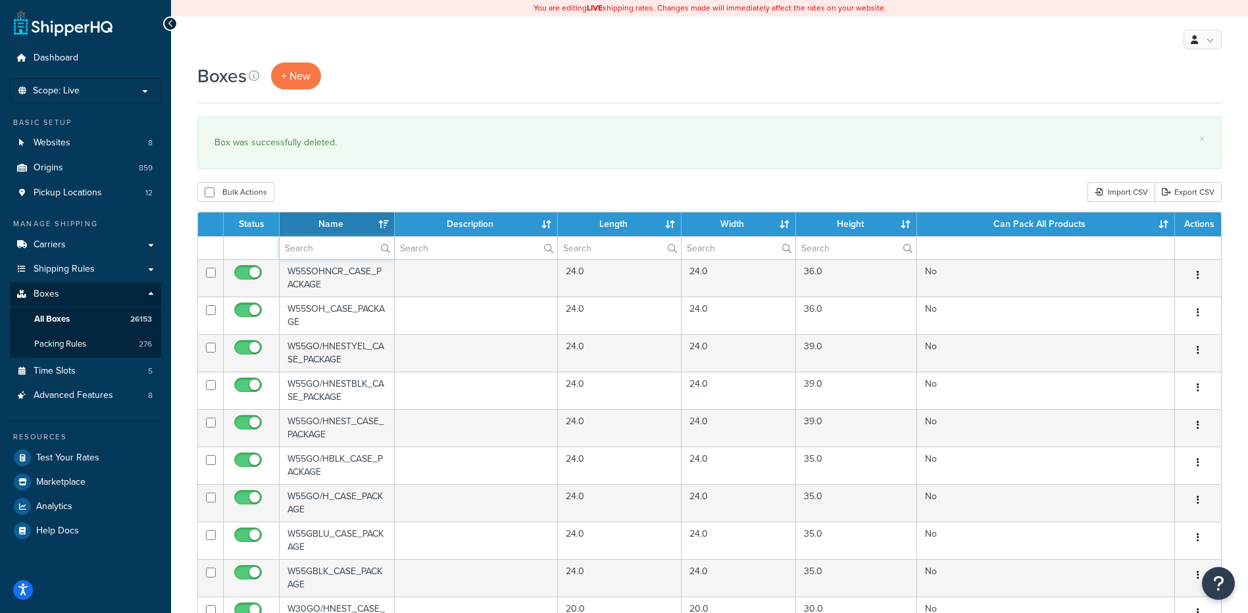
click at [320, 252] on input "text" at bounding box center [337, 248] width 114 height 22
paste input "68WA53"
type input "68WA53"
click at [383, 190] on div "Bulk Actions Duplicate [GEOGRAPHIC_DATA] Import CSV Export CSV" at bounding box center [709, 192] width 1024 height 20
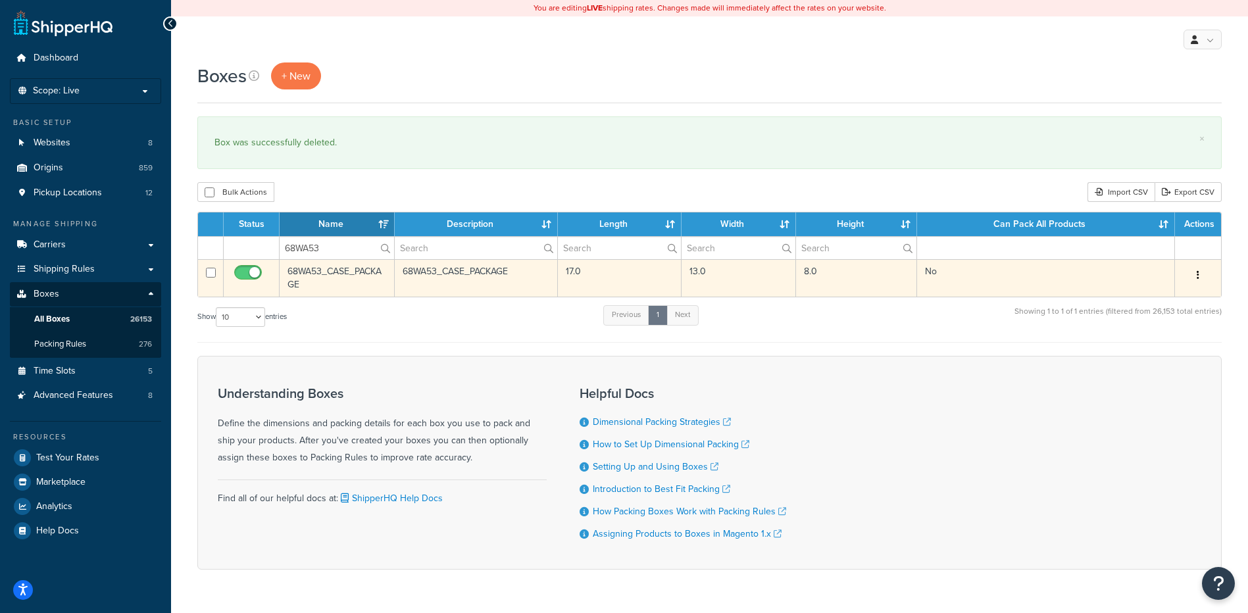
click at [1200, 272] on button "button" at bounding box center [1197, 275] width 18 height 21
click at [1172, 354] on link "Delete" at bounding box center [1154, 354] width 104 height 27
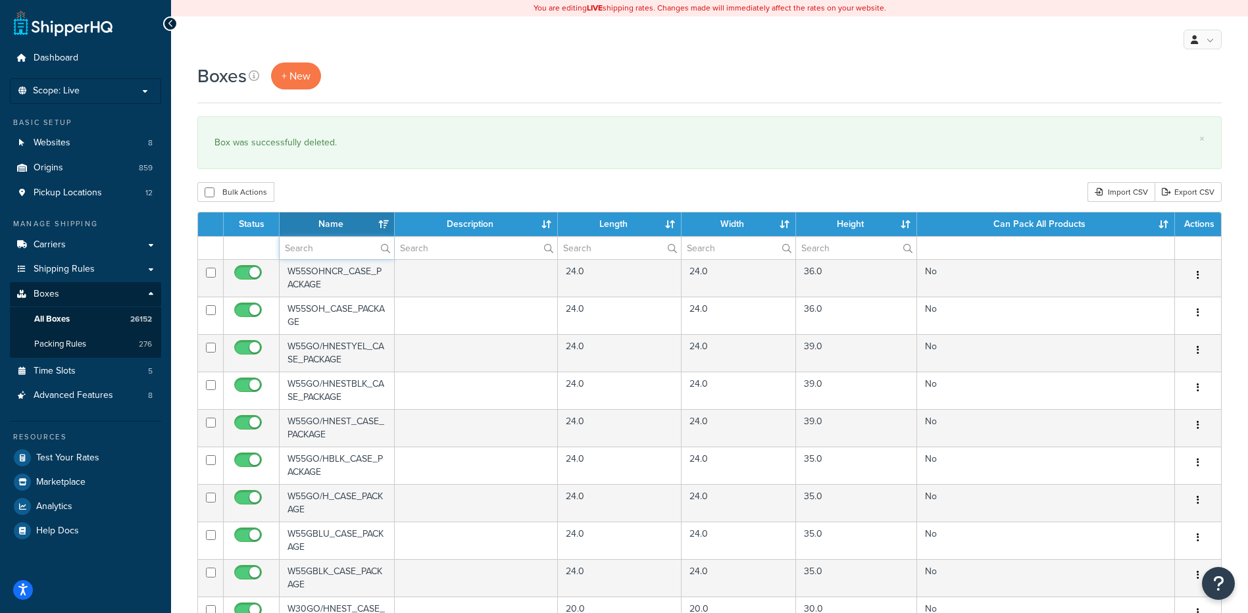
click at [318, 252] on input "text" at bounding box center [337, 248] width 114 height 22
paste input "68WA55"
type input "68WA55"
click at [362, 182] on div "Boxes + New × Box was successfully deleted. Bulk Actions Duplicate [GEOGRAPHIC_…" at bounding box center [709, 507] width 1077 height 891
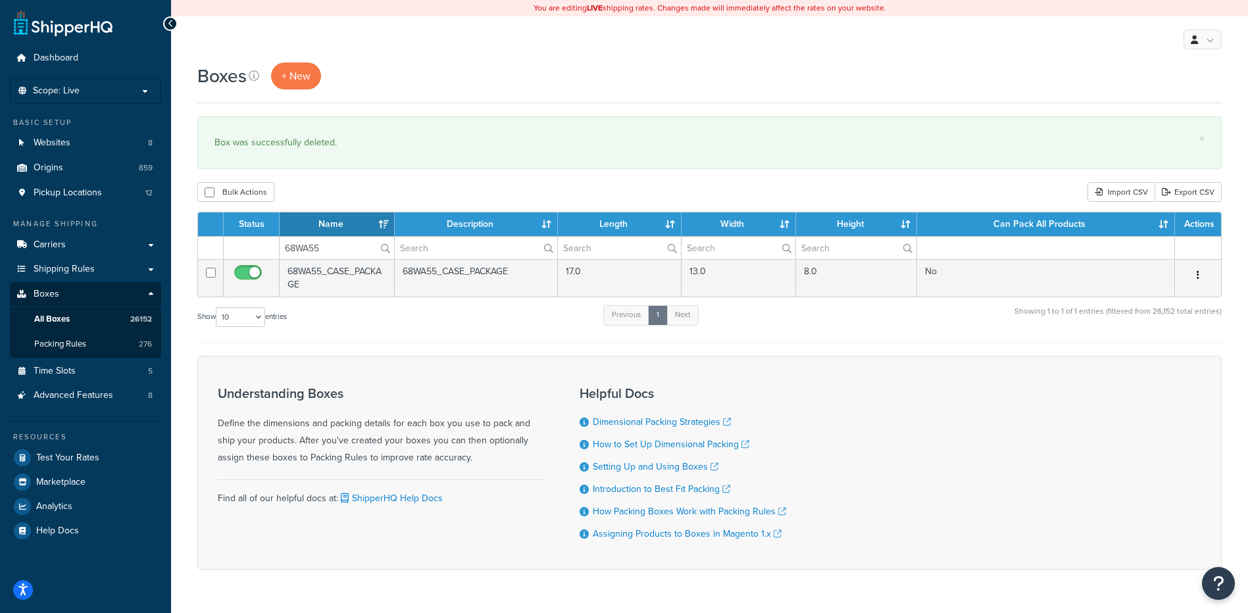
click at [1194, 274] on button "button" at bounding box center [1197, 275] width 18 height 21
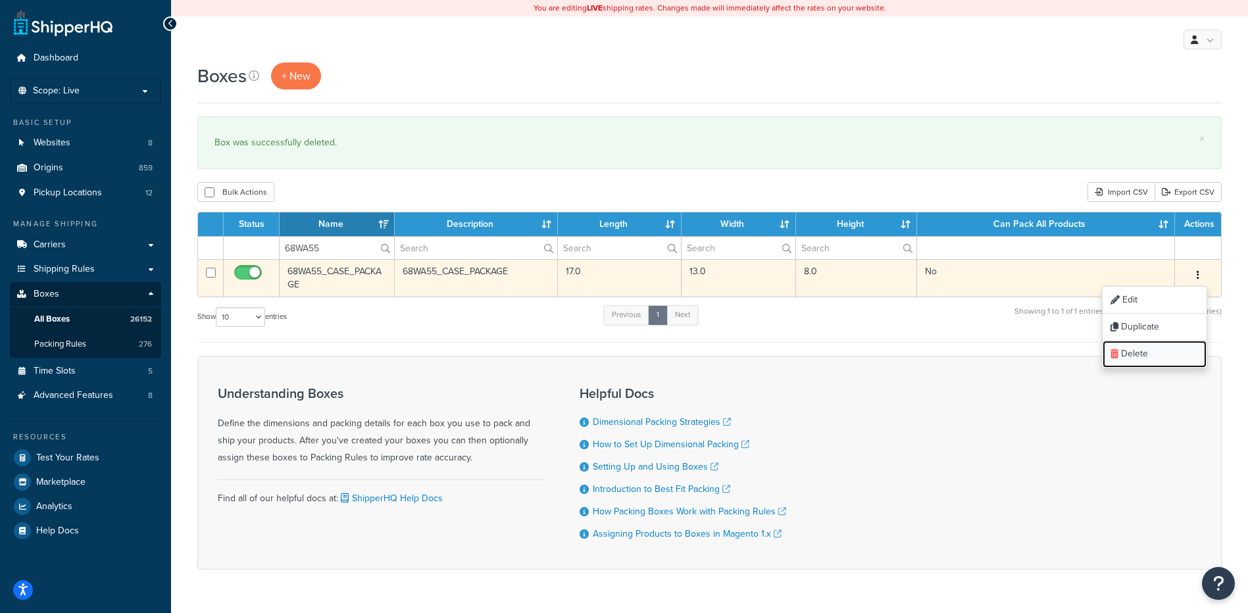
click at [1142, 359] on link "Delete" at bounding box center [1154, 354] width 104 height 27
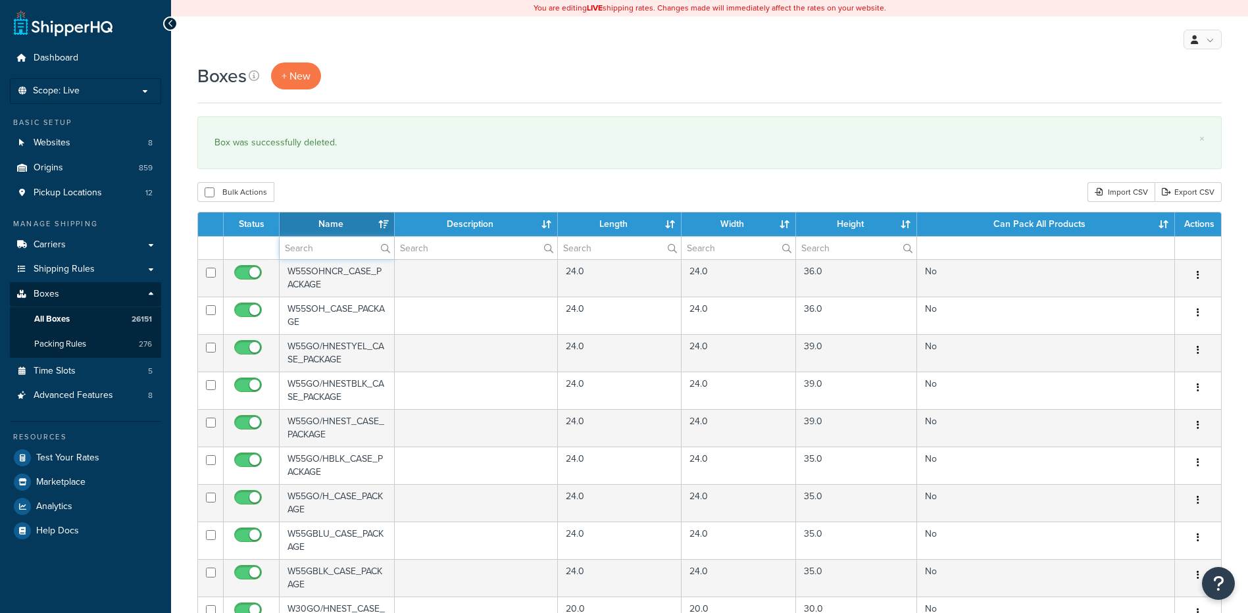
click at [291, 245] on input "text" at bounding box center [337, 248] width 114 height 22
paste input "68WA57"
type input "68WA57"
click at [339, 176] on div "Boxes + New × Box was successfully deleted. Bulk Actions Duplicate Delete Impor…" at bounding box center [709, 507] width 1077 height 891
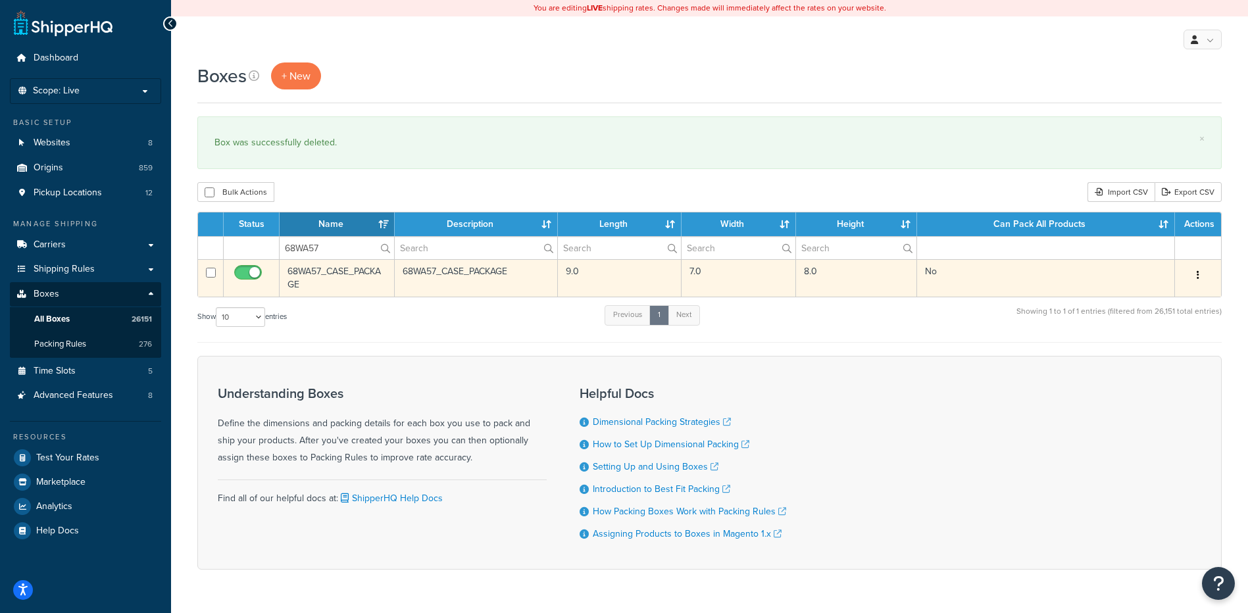
click at [1200, 276] on button "button" at bounding box center [1197, 275] width 18 height 21
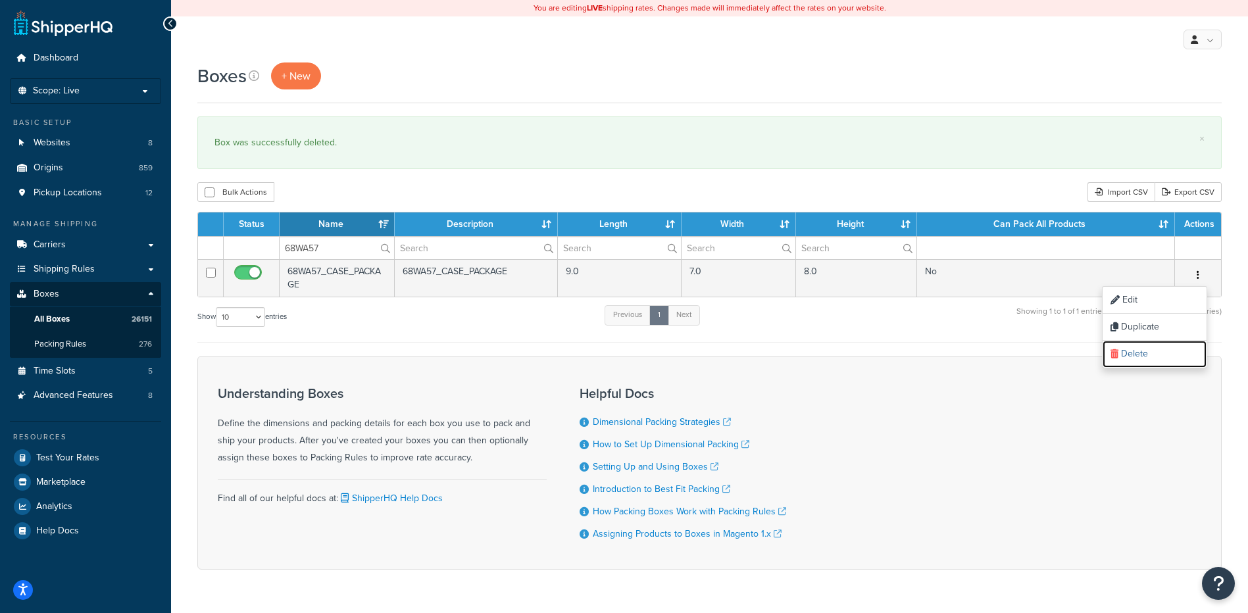
click at [1175, 349] on link "Delete" at bounding box center [1154, 354] width 104 height 27
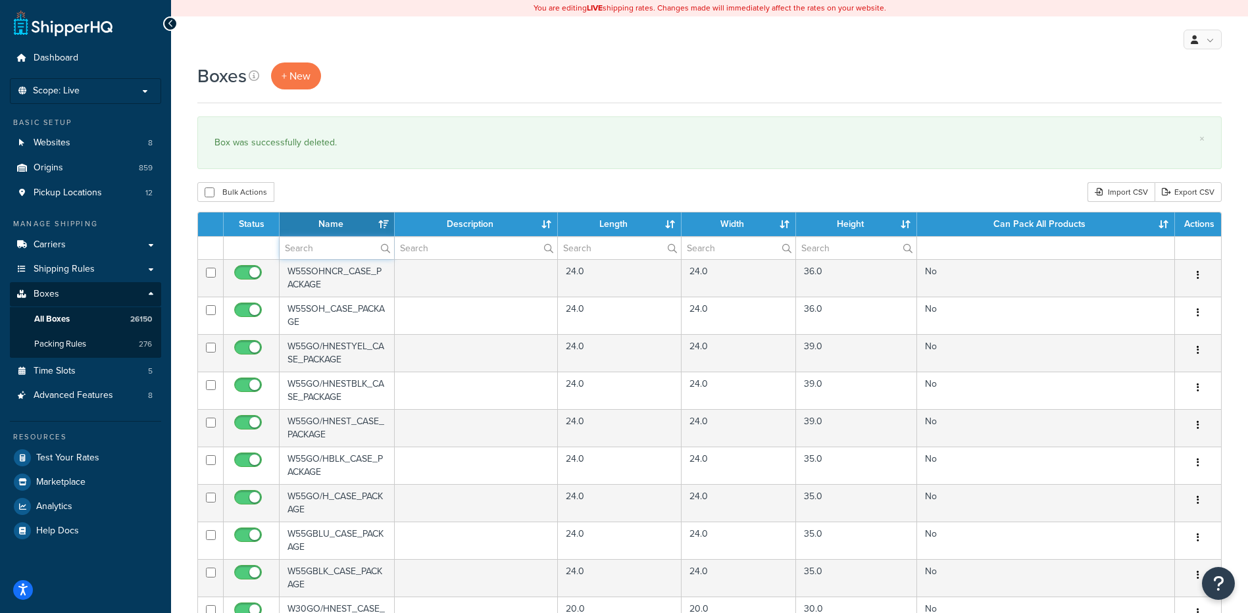
click at [287, 252] on input "text" at bounding box center [337, 248] width 114 height 22
paste input "68WA63"
type input "68WA63"
click at [319, 191] on div "Bulk Actions Duplicate [GEOGRAPHIC_DATA] Import CSV Export CSV" at bounding box center [709, 192] width 1024 height 20
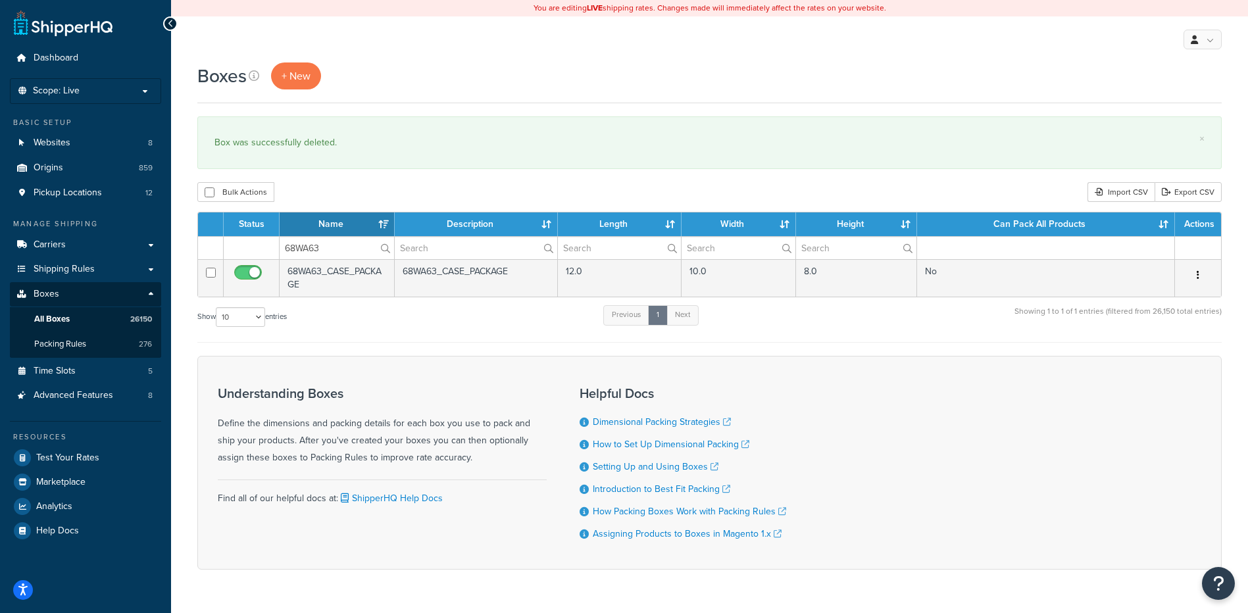
click at [1197, 274] on icon "button" at bounding box center [1197, 274] width 3 height 9
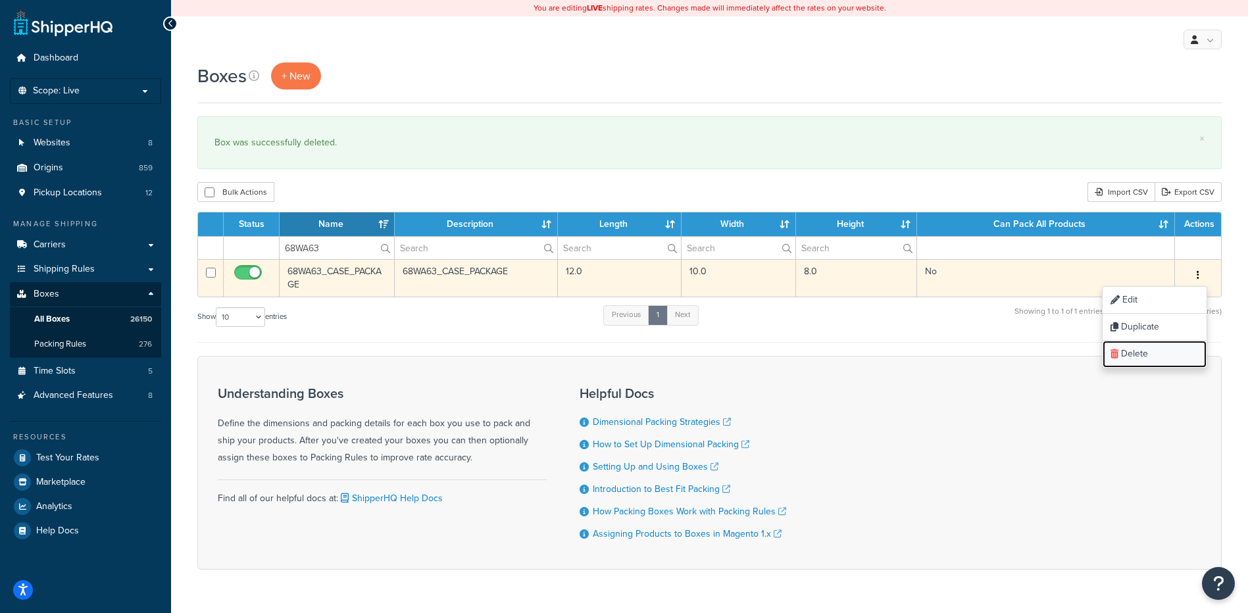
click at [1148, 355] on link "Delete" at bounding box center [1154, 354] width 104 height 27
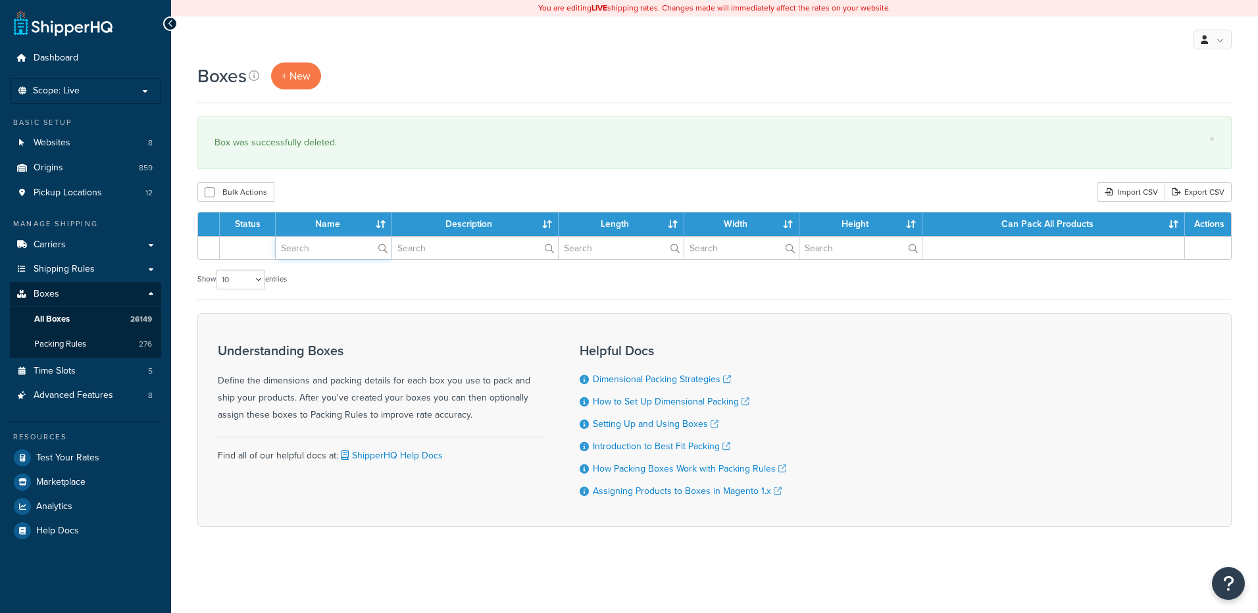
drag, startPoint x: 0, startPoint y: 0, endPoint x: 323, endPoint y: 249, distance: 408.0
click at [323, 249] on input "text" at bounding box center [334, 248] width 116 height 22
paste input "68WA65"
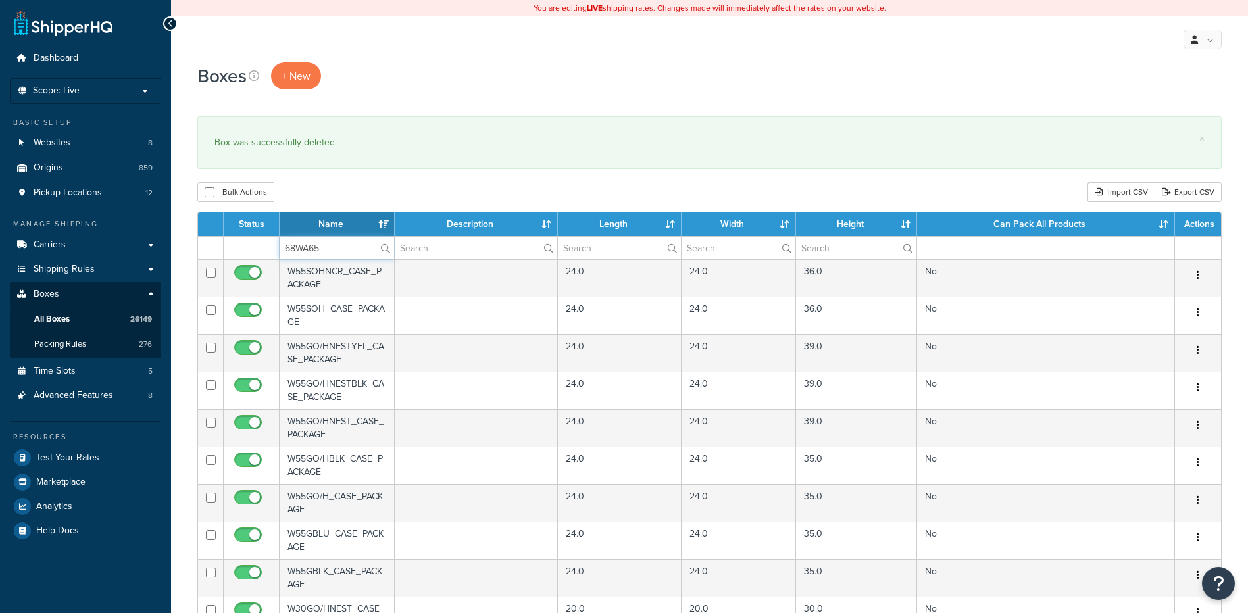
type input "68WA65"
click at [339, 182] on div "Boxes + New × Box was successfully deleted. Bulk Actions Duplicate Delete Impor…" at bounding box center [709, 507] width 1077 height 891
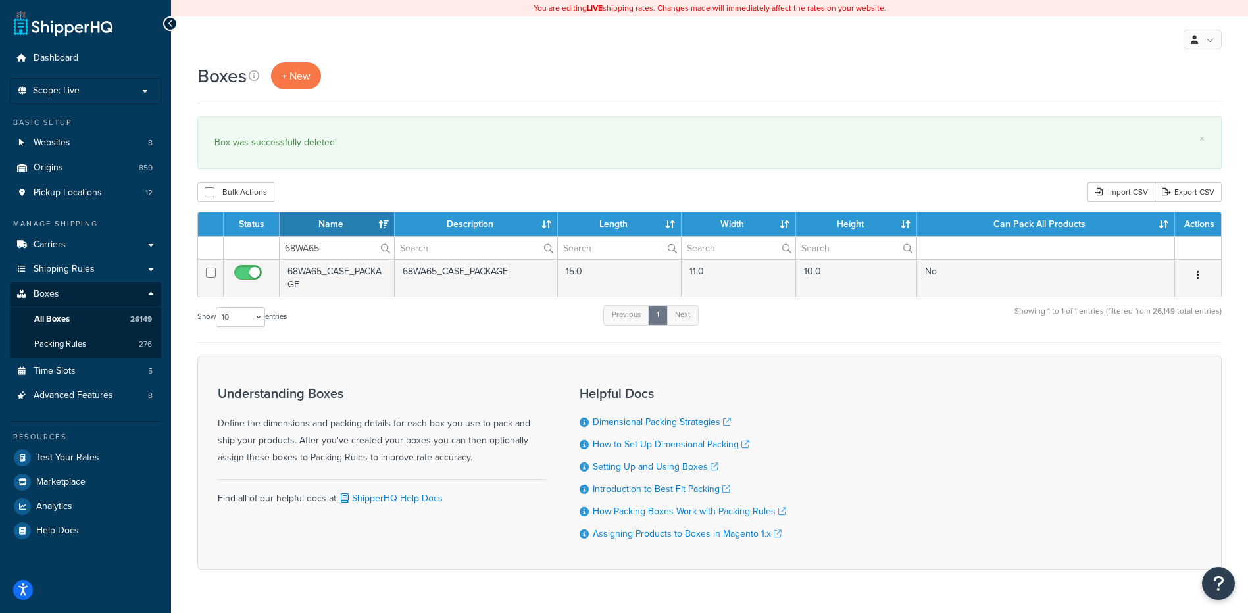
click at [1195, 272] on button "button" at bounding box center [1197, 275] width 18 height 21
drag, startPoint x: 1171, startPoint y: 356, endPoint x: 672, endPoint y: 40, distance: 591.2
click at [1171, 356] on link "Delete" at bounding box center [1154, 354] width 104 height 27
